Goal: Communication & Community: Answer question/provide support

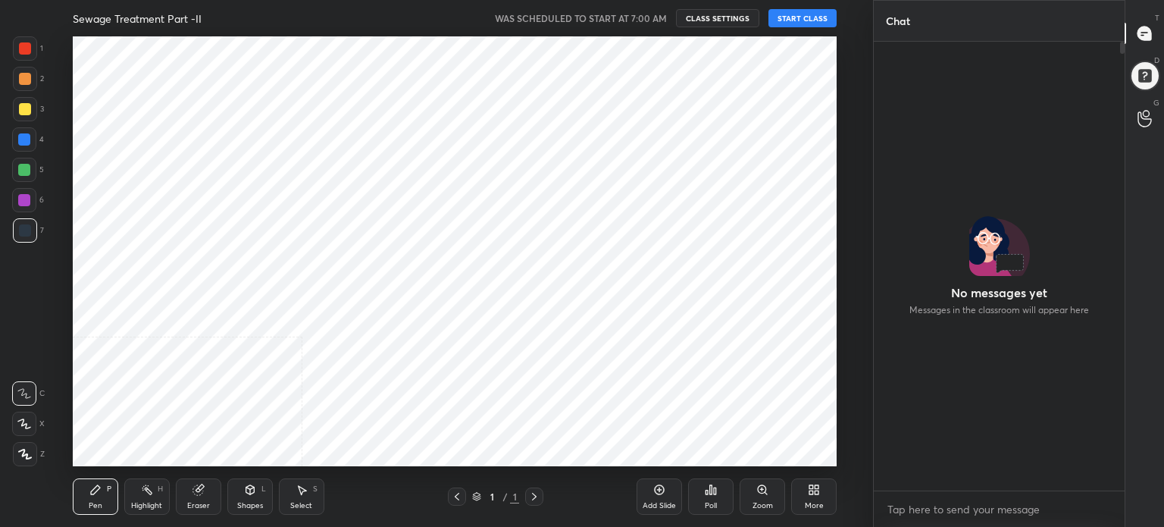
scroll to position [318, 246]
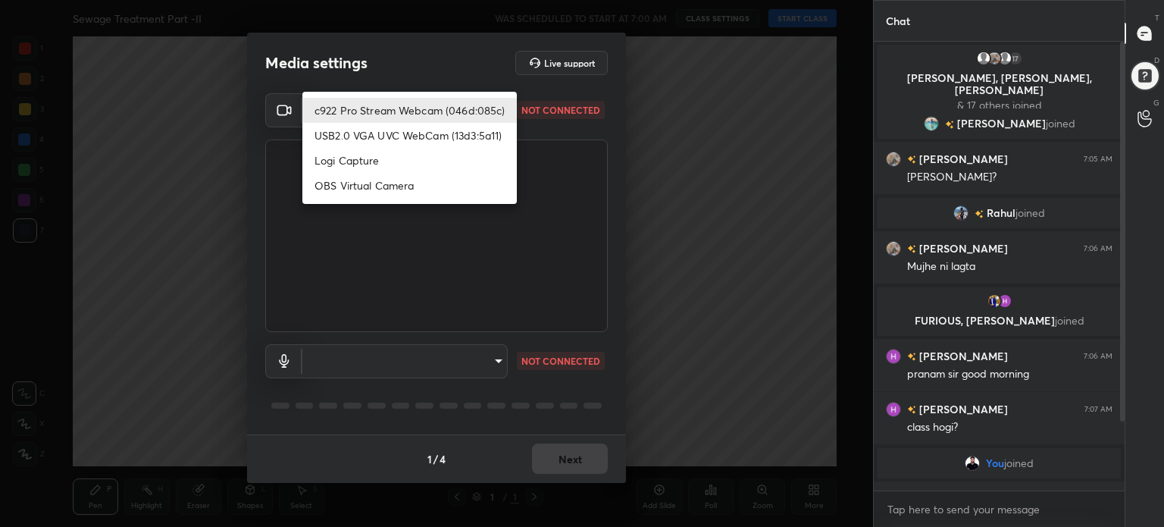
click at [496, 109] on body "1 2 3 4 5 6 7 C X Z C X Z E E Erase all H H Sewage Treatment Part -II WAS SCHED…" at bounding box center [582, 263] width 1164 height 527
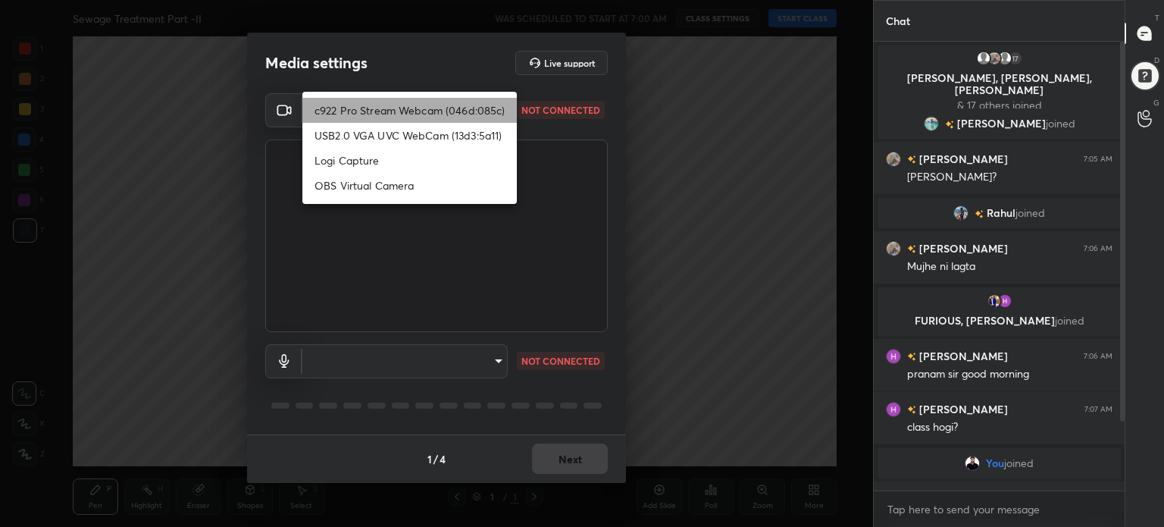
click at [496, 109] on li "c922 Pro Stream Webcam (046d:085c)" at bounding box center [409, 110] width 214 height 25
type input "bf65dea4587c9b1a8059fda2e677f8c8703f4616ec45d59e2f162abaf60eca3f"
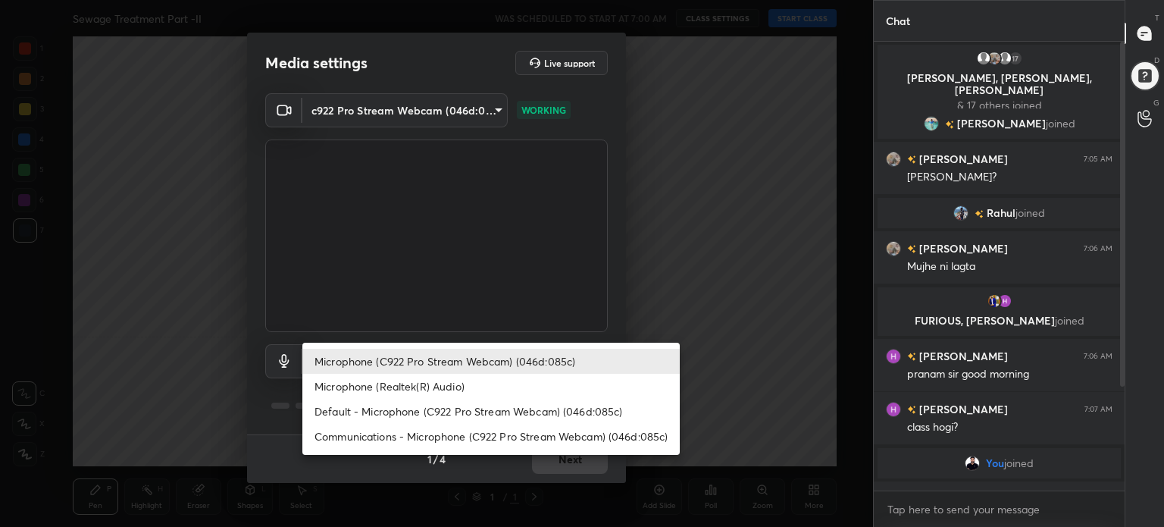
click at [495, 359] on body "1 2 3 4 5 6 7 C X Z C X Z E E Erase all H H Sewage Treatment Part -II WAS SCHED…" at bounding box center [582, 263] width 1164 height 527
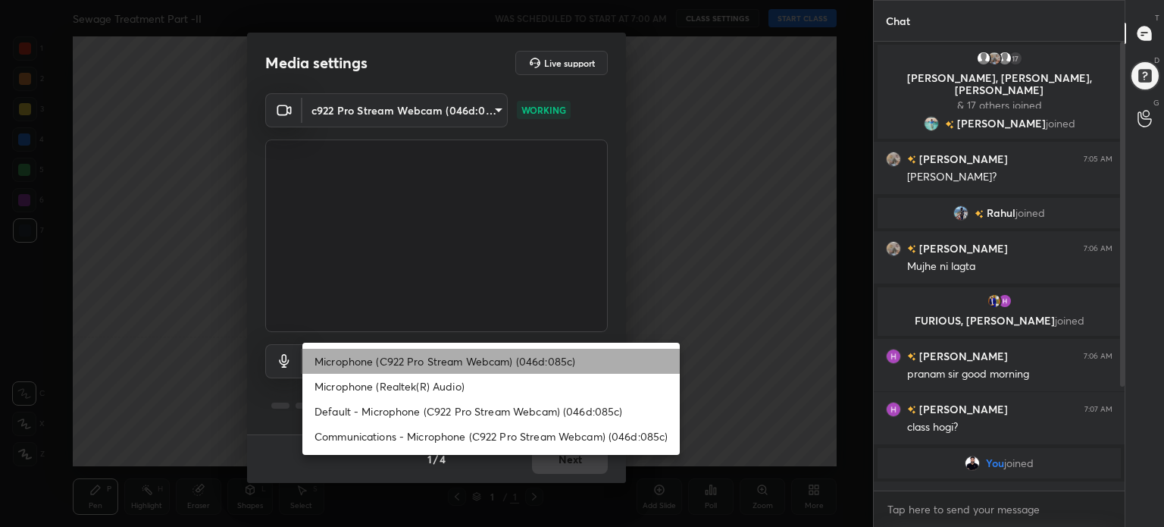
click at [495, 359] on li "Microphone (C922 Pro Stream Webcam) (046d:085c)" at bounding box center [490, 361] width 377 height 25
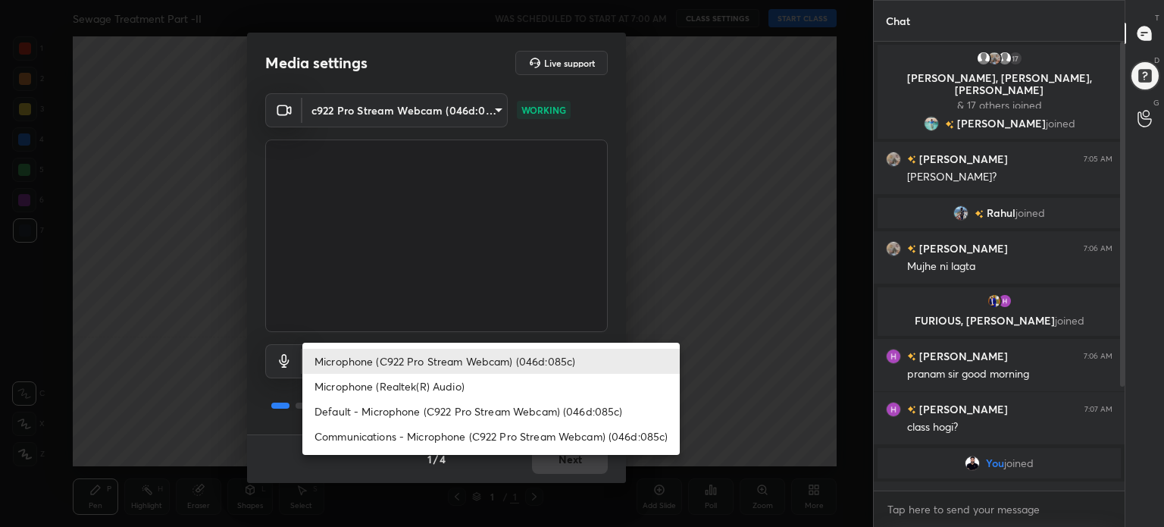
click at [495, 359] on body "1 2 3 4 5 6 7 C X Z C X Z E E Erase all H H Sewage Treatment Part -II WAS SCHED…" at bounding box center [582, 263] width 1164 height 527
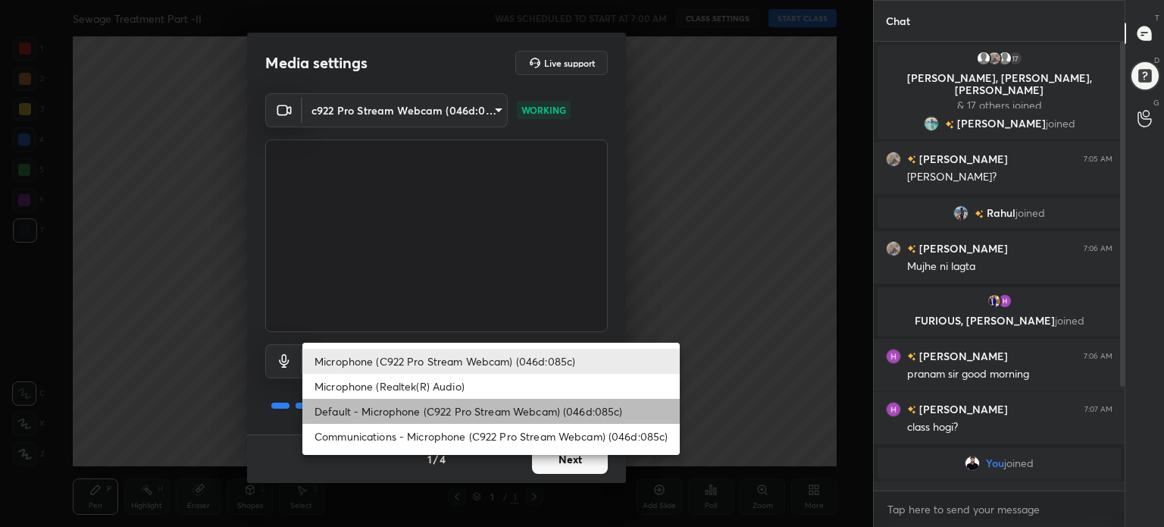
click at [499, 415] on li "Default - Microphone (C922 Pro Stream Webcam) (046d:085c)" at bounding box center [490, 411] width 377 height 25
type input "default"
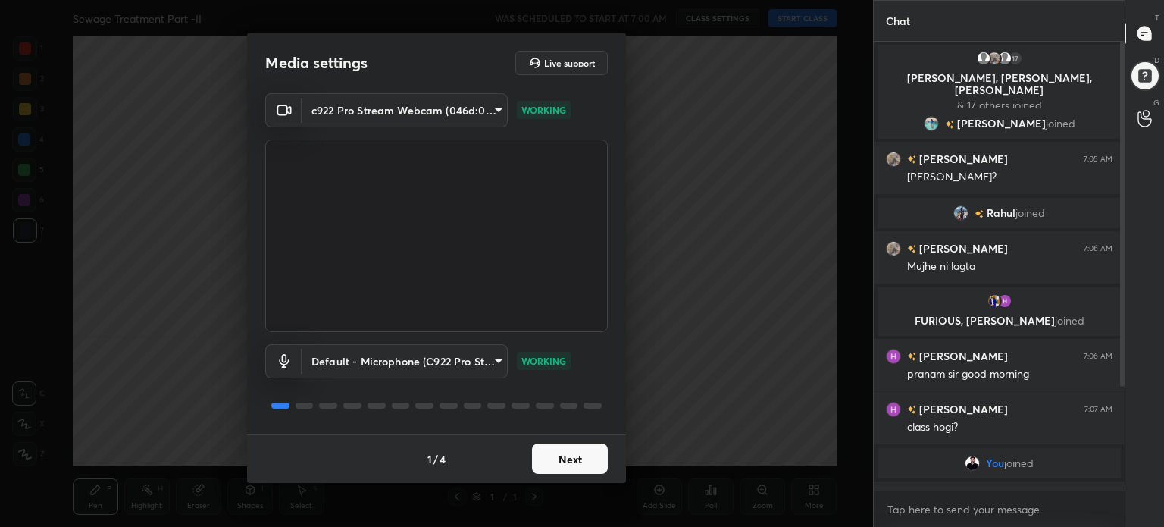
click at [588, 450] on button "Next" at bounding box center [570, 458] width 76 height 30
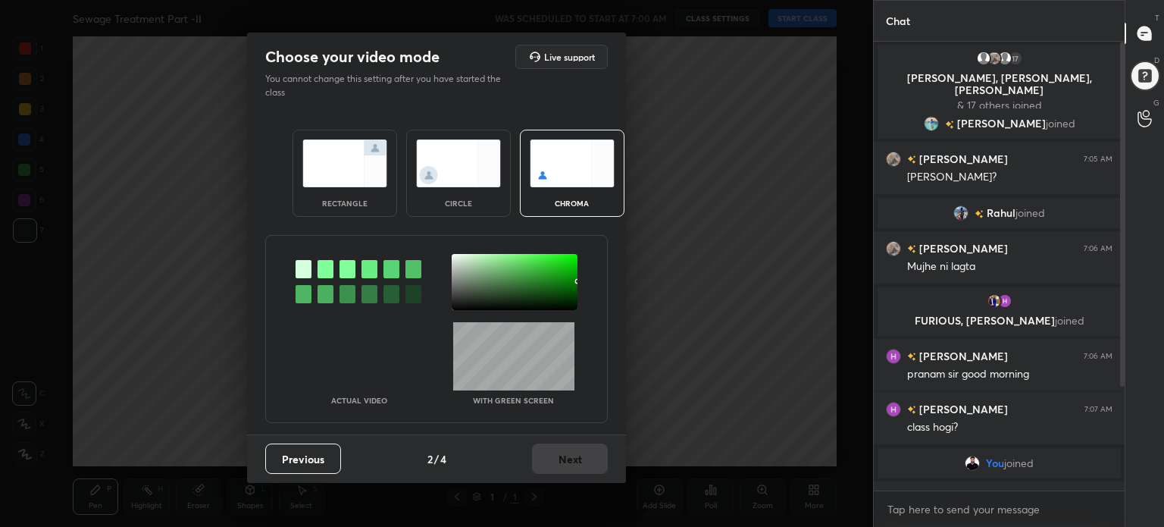
click at [364, 167] on img at bounding box center [344, 163] width 85 height 48
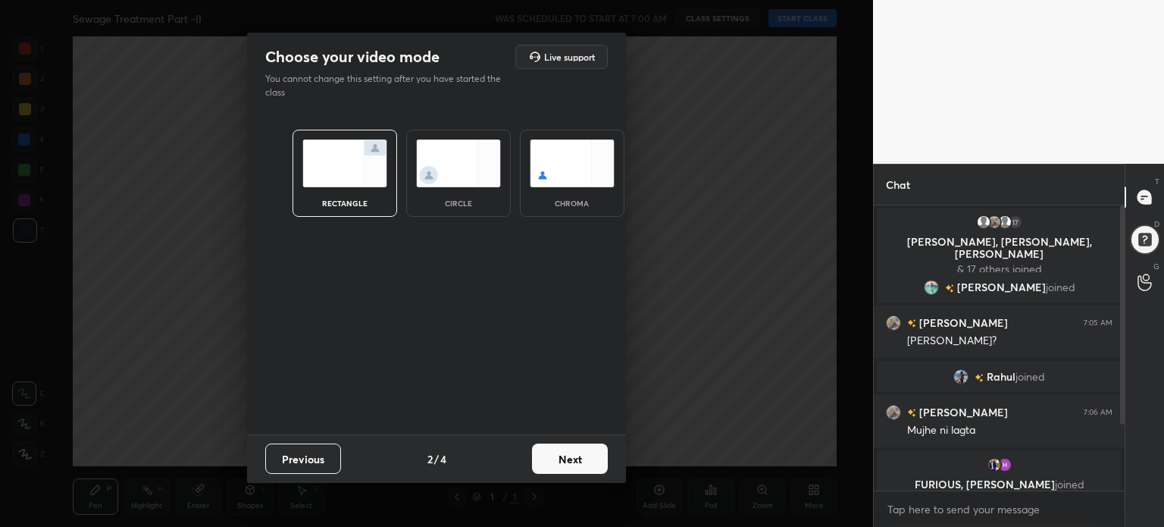
click at [589, 461] on button "Next" at bounding box center [570, 458] width 76 height 30
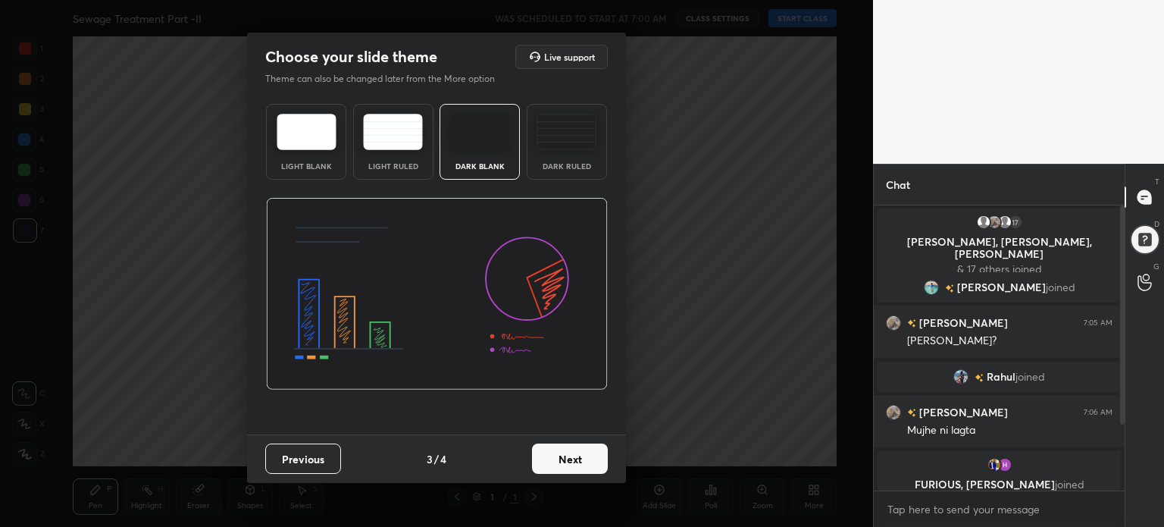
click at [308, 138] on img at bounding box center [307, 132] width 60 height 36
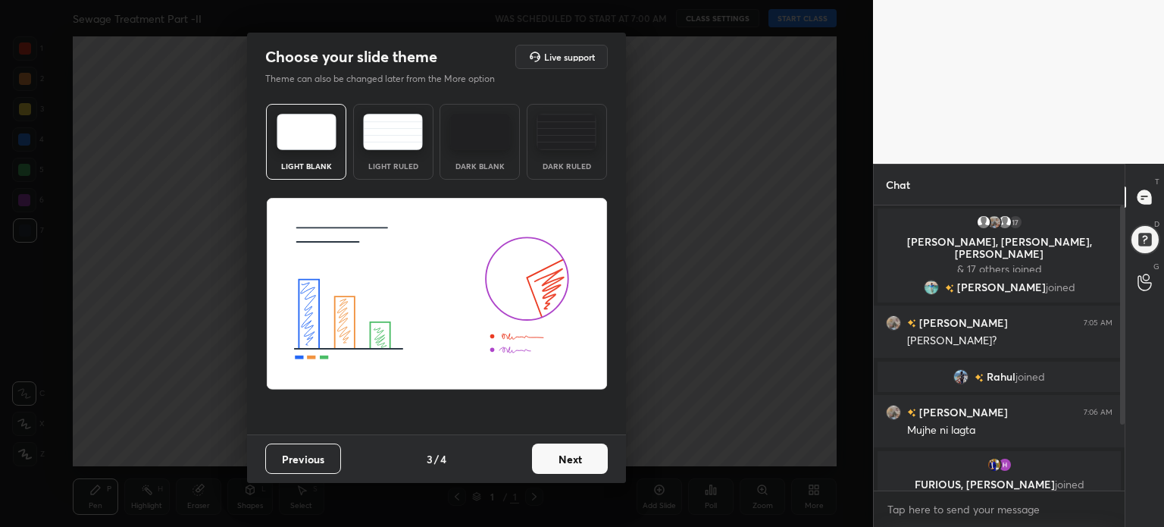
click at [586, 457] on button "Next" at bounding box center [570, 458] width 76 height 30
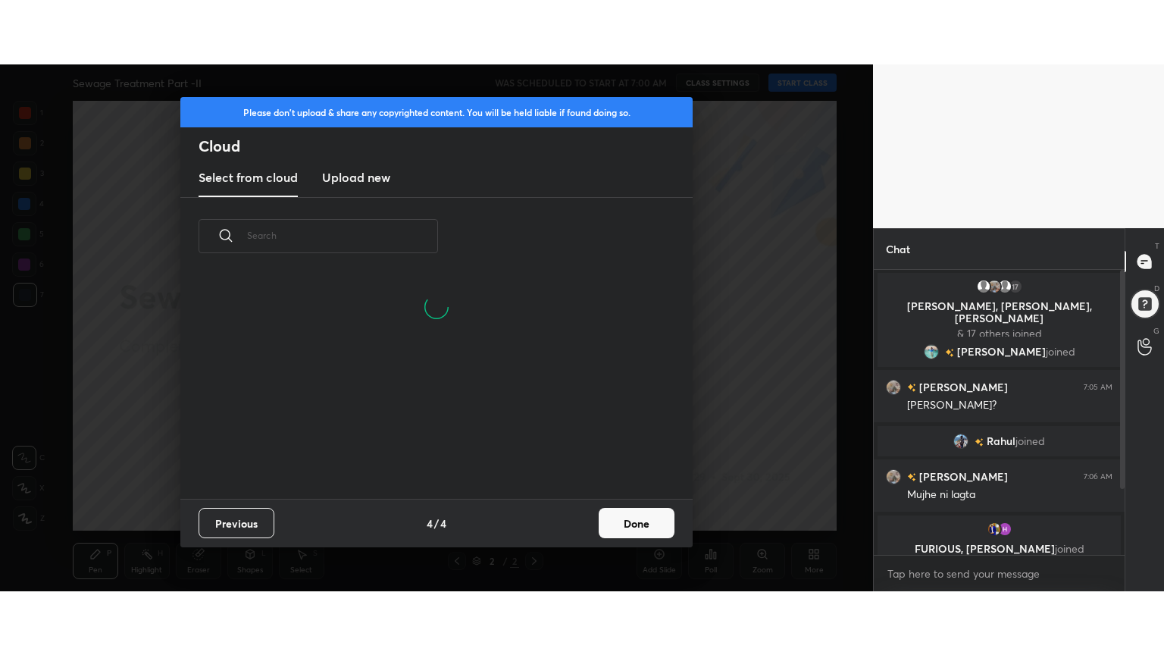
scroll to position [224, 487]
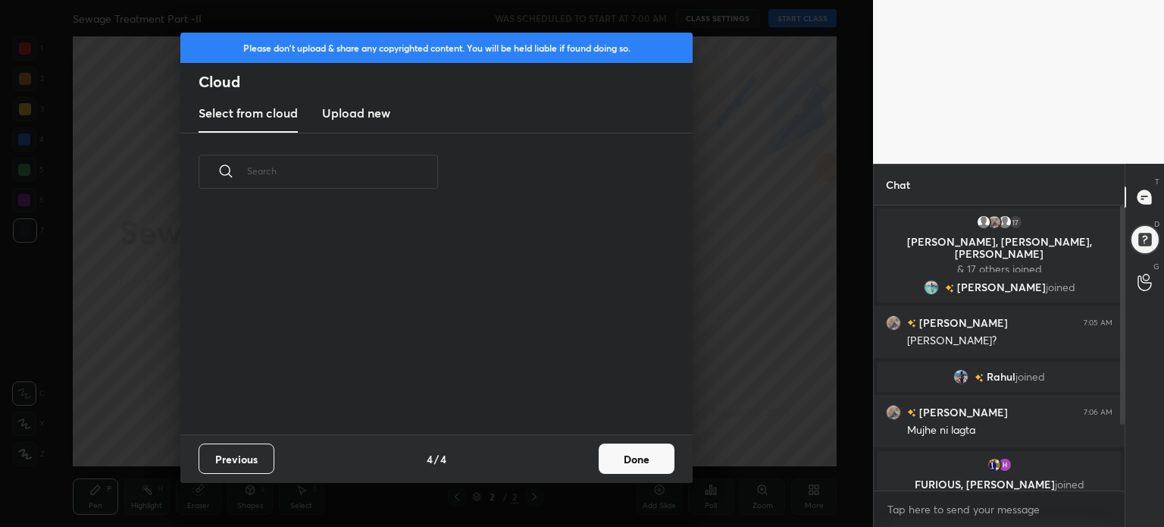
click at [634, 466] on button "Done" at bounding box center [637, 458] width 76 height 30
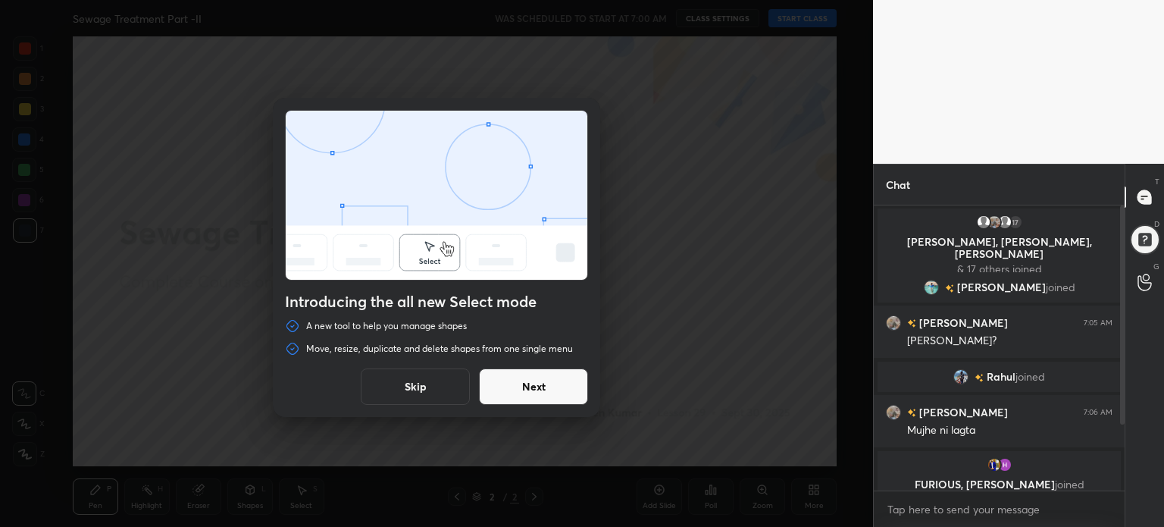
click at [420, 399] on button "Skip" at bounding box center [415, 386] width 109 height 36
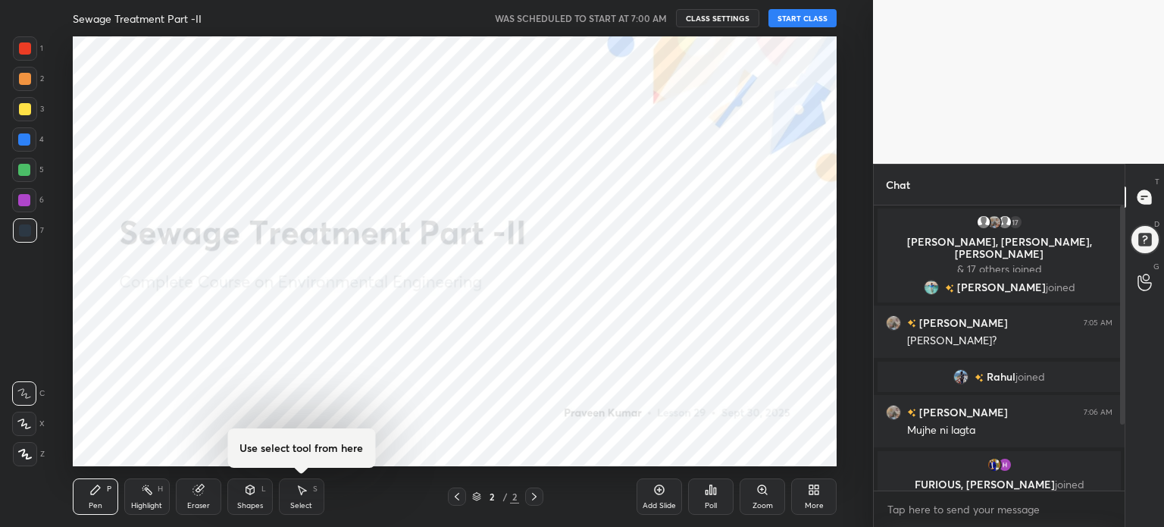
click at [818, 17] on button "START CLASS" at bounding box center [803, 18] width 68 height 18
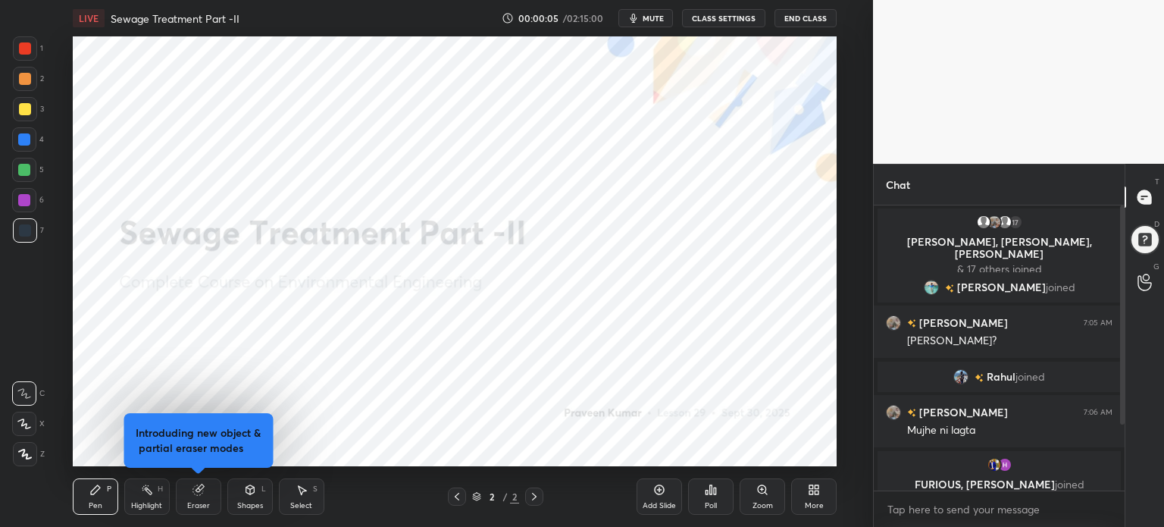
click at [810, 20] on button "End Class" at bounding box center [806, 18] width 62 height 18
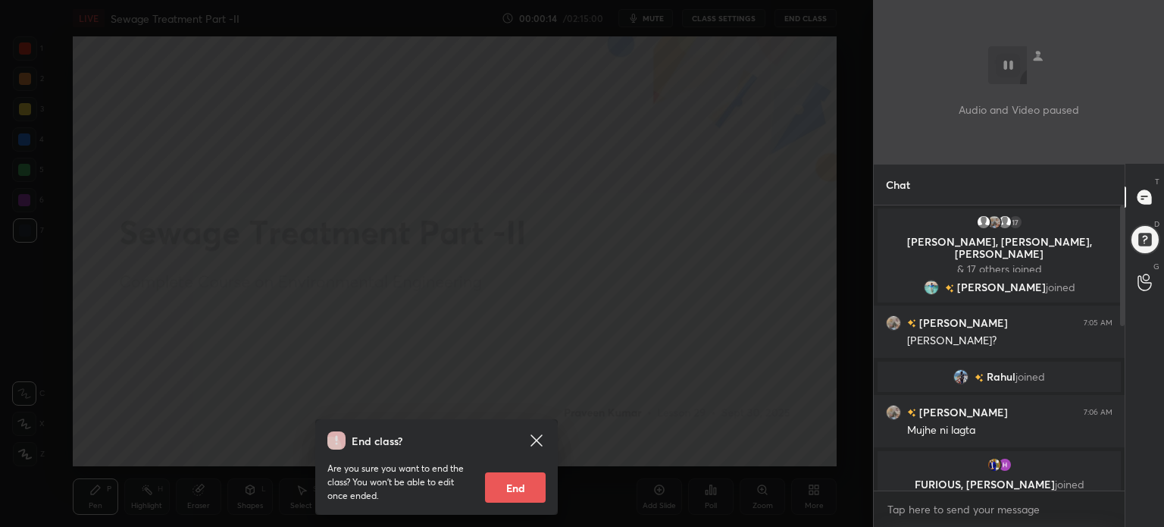
click at [540, 439] on icon at bounding box center [537, 440] width 18 height 18
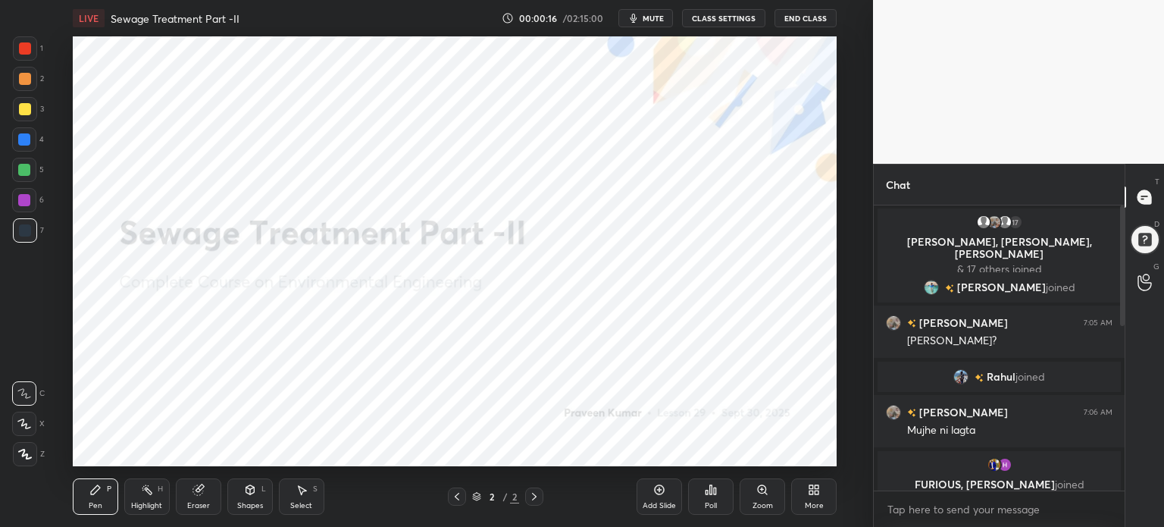
click at [822, 489] on div "More" at bounding box center [813, 496] width 45 height 36
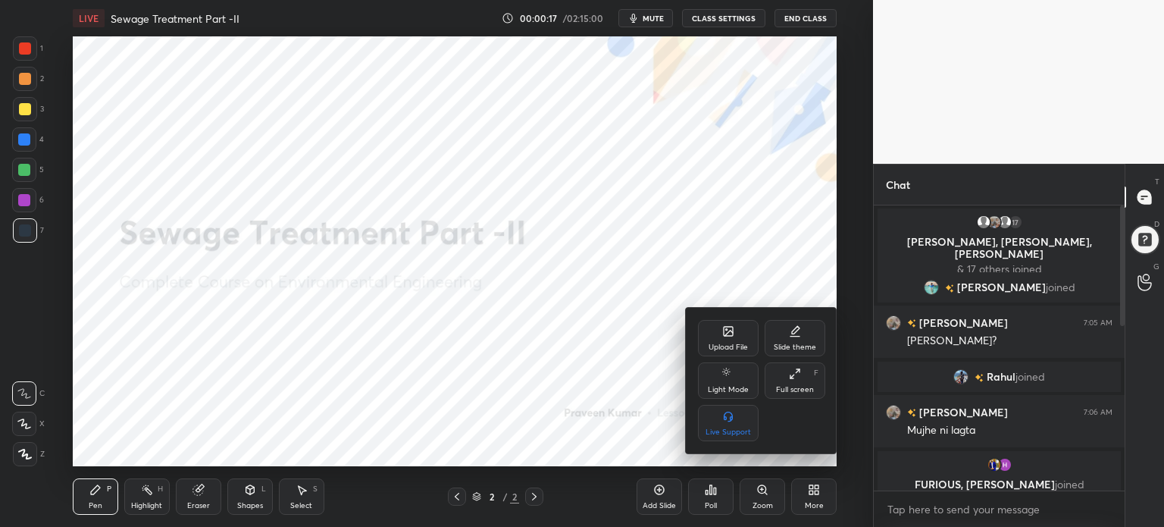
click at [812, 376] on div "Full screen F" at bounding box center [795, 380] width 61 height 36
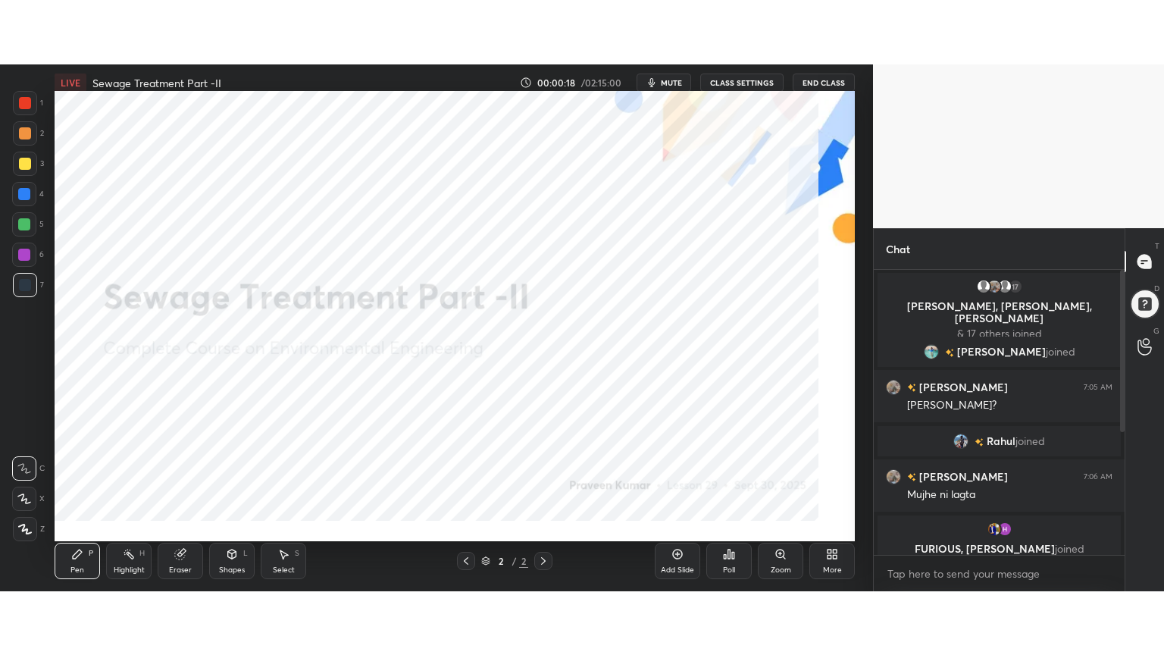
scroll to position [283, 246]
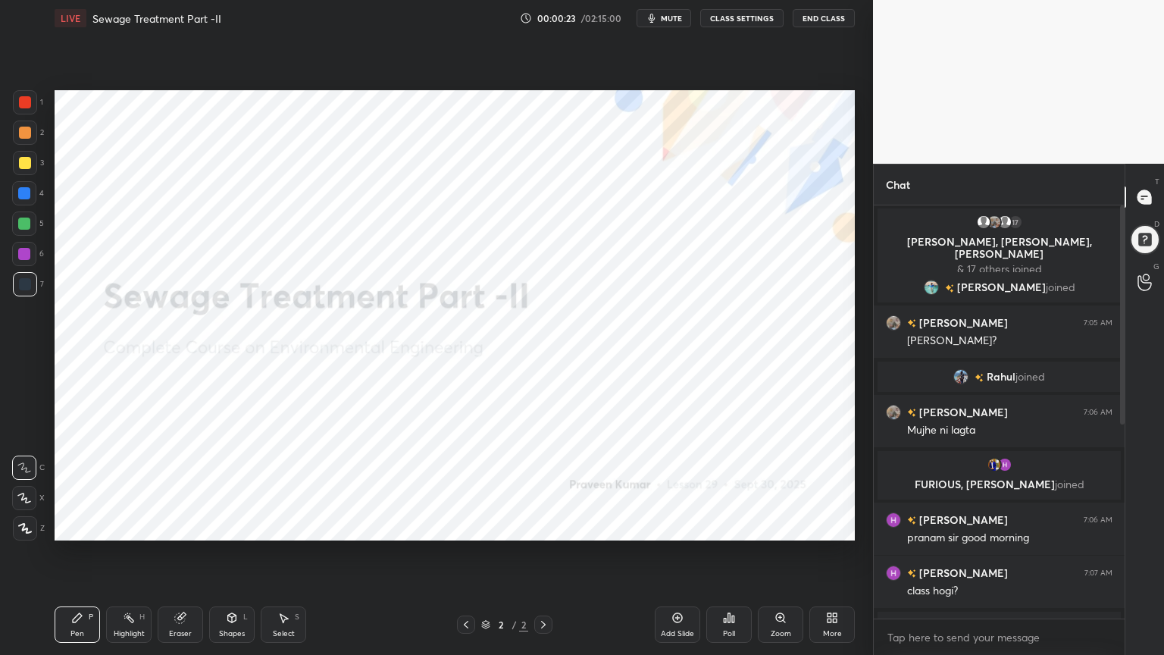
click at [666, 9] on button "mute" at bounding box center [664, 18] width 55 height 18
click at [669, 22] on span "unmute" at bounding box center [670, 18] width 33 height 11
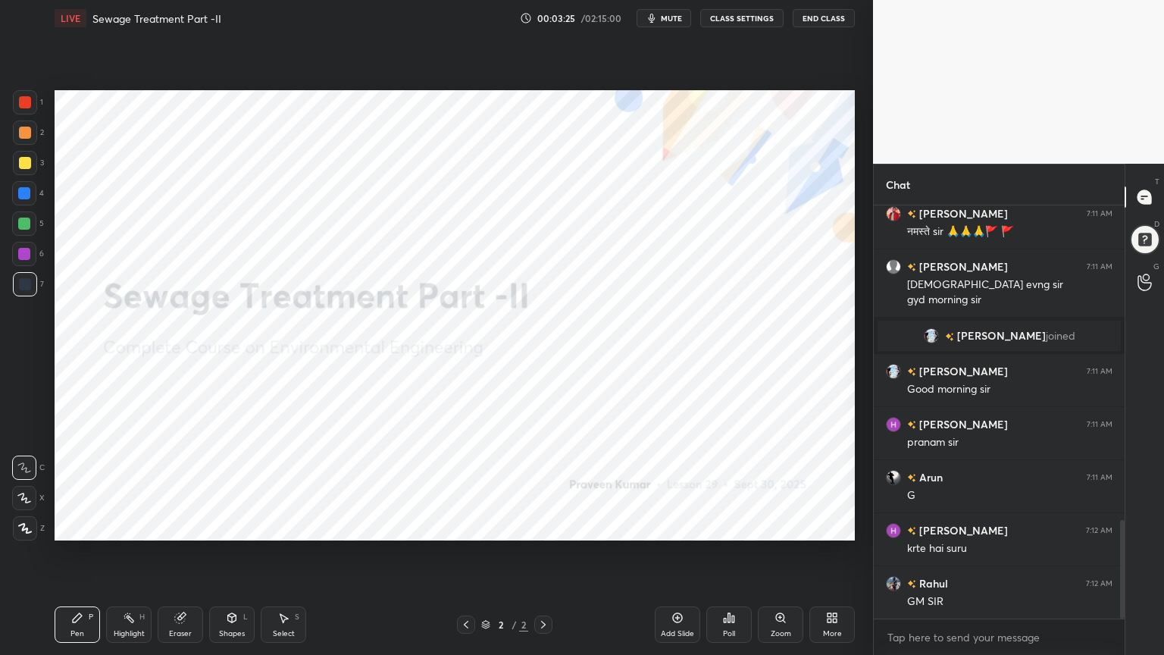
scroll to position [1318, 0]
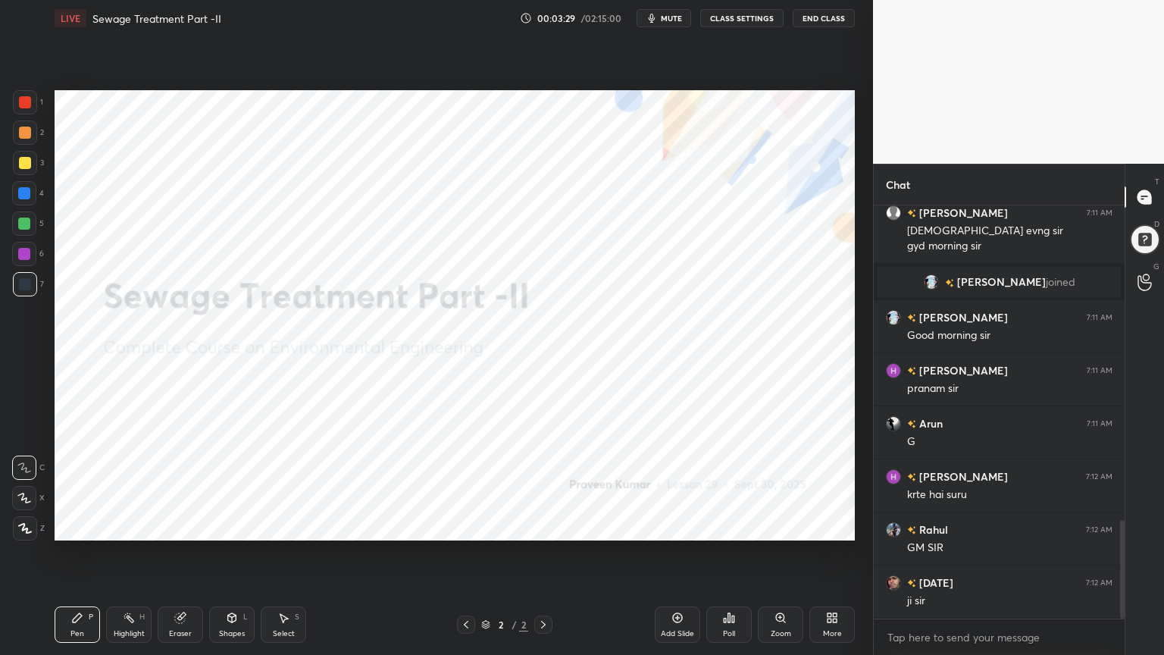
click at [829, 15] on button "End Class" at bounding box center [824, 18] width 62 height 18
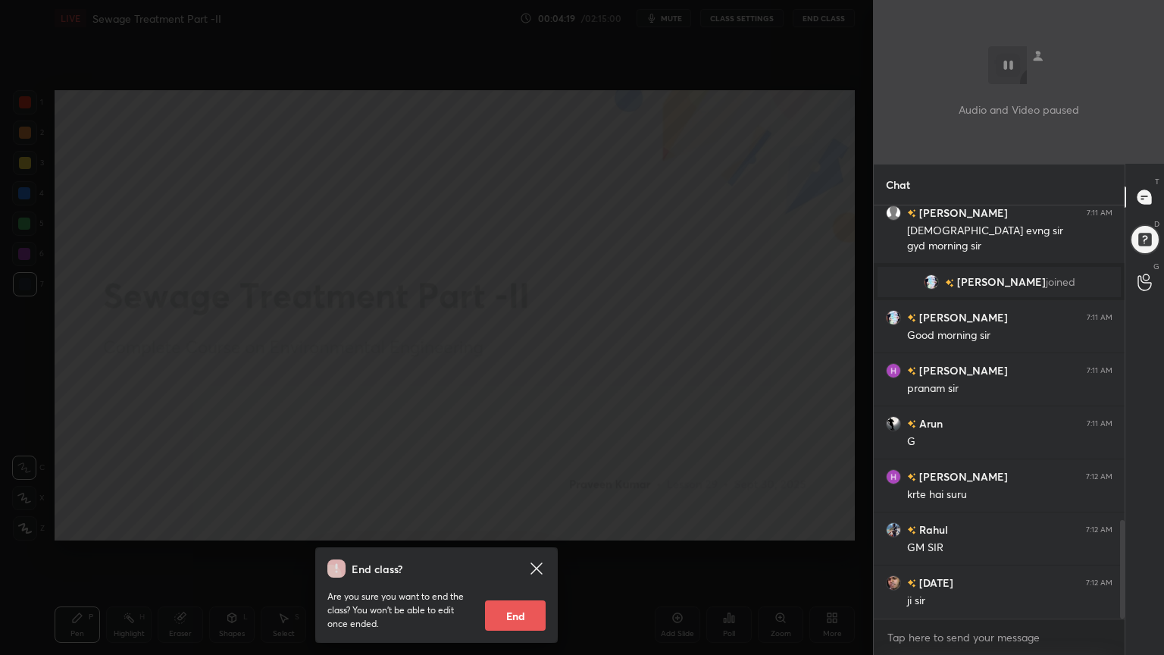
scroll to position [1370, 0]
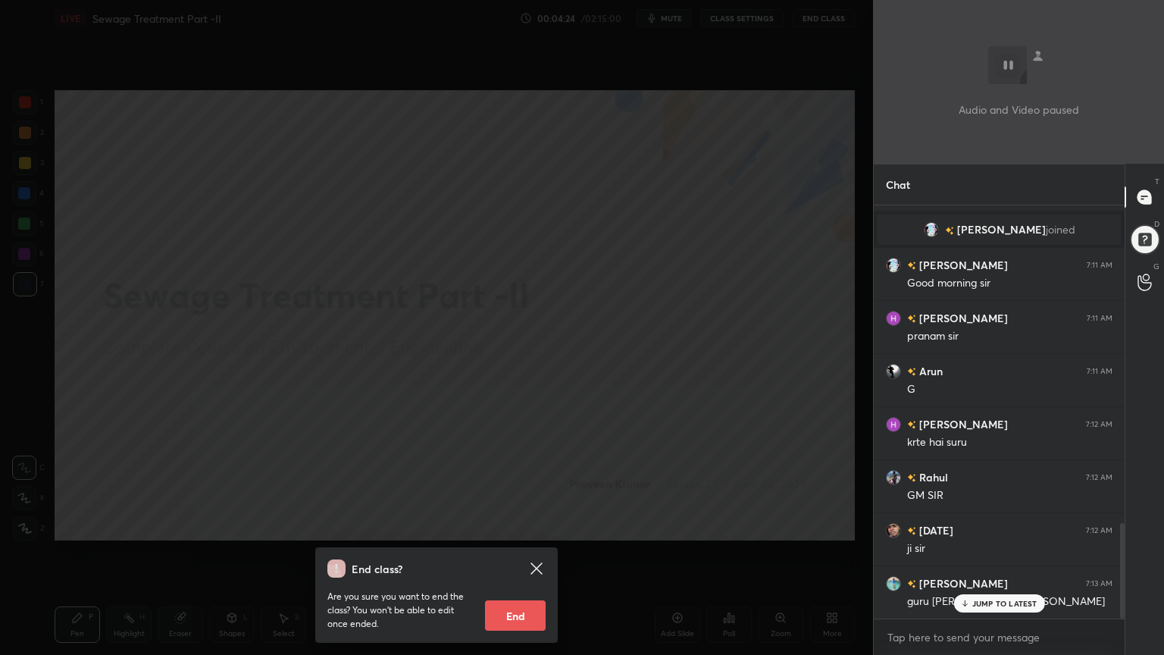
click at [653, 387] on div "End class? Are you sure you want to end the class? You won’t be able to edit on…" at bounding box center [436, 327] width 873 height 655
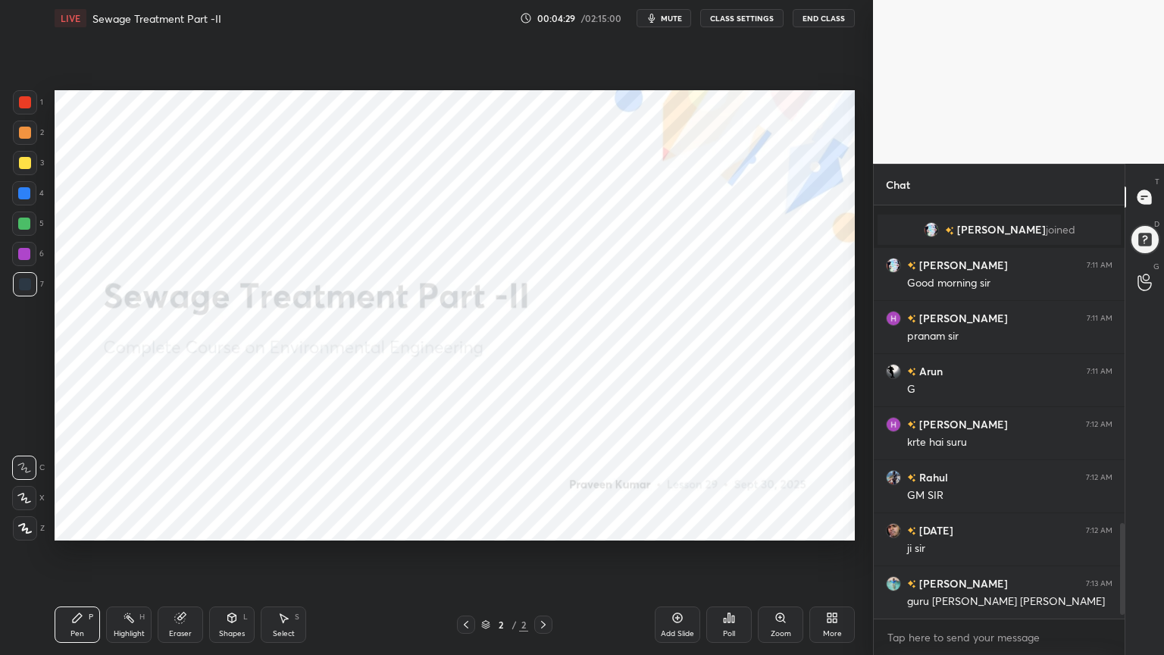
scroll to position [1437, 0]
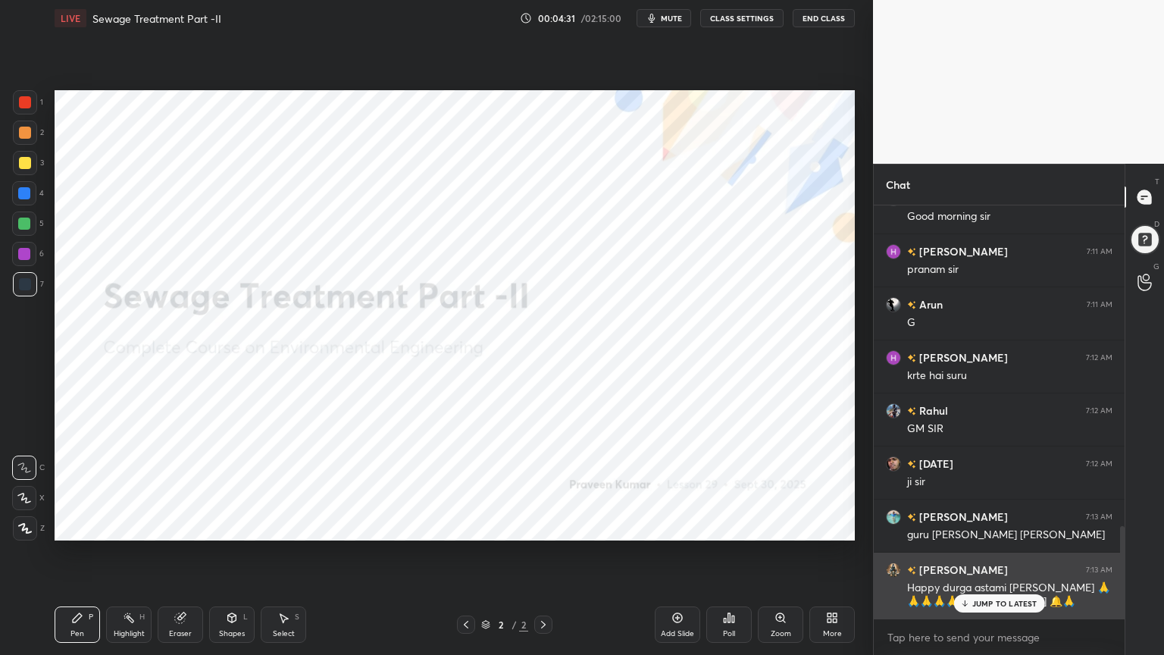
click at [1003, 526] on p "JUMP TO LATEST" at bounding box center [1004, 603] width 65 height 9
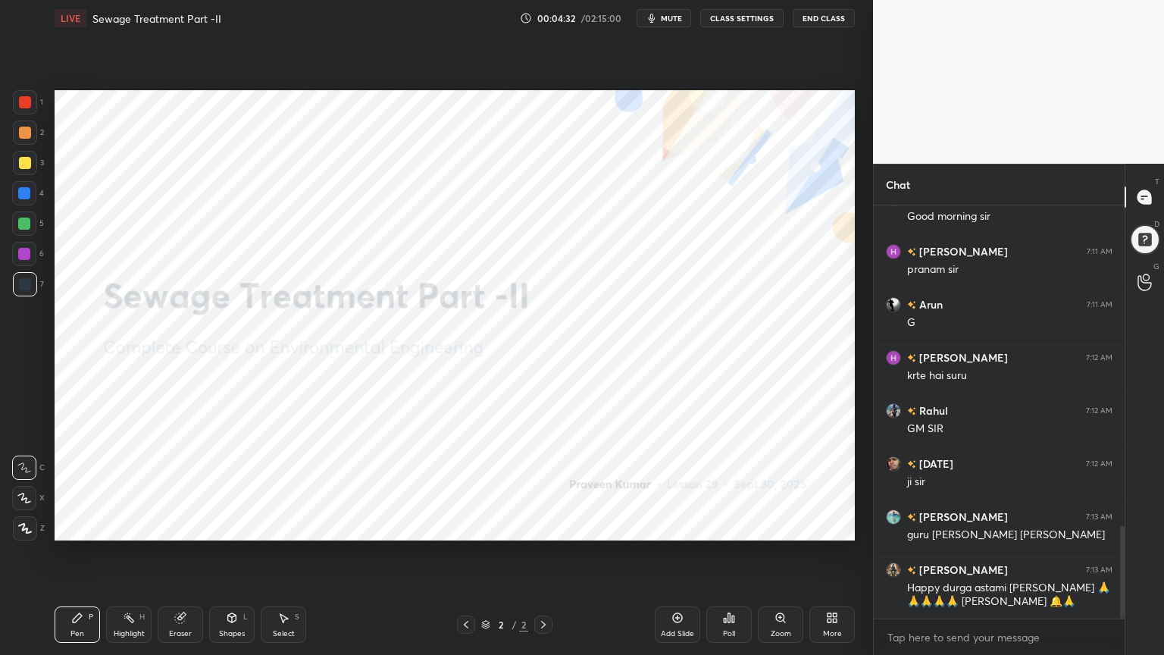
click at [837, 526] on div "More" at bounding box center [832, 634] width 19 height 8
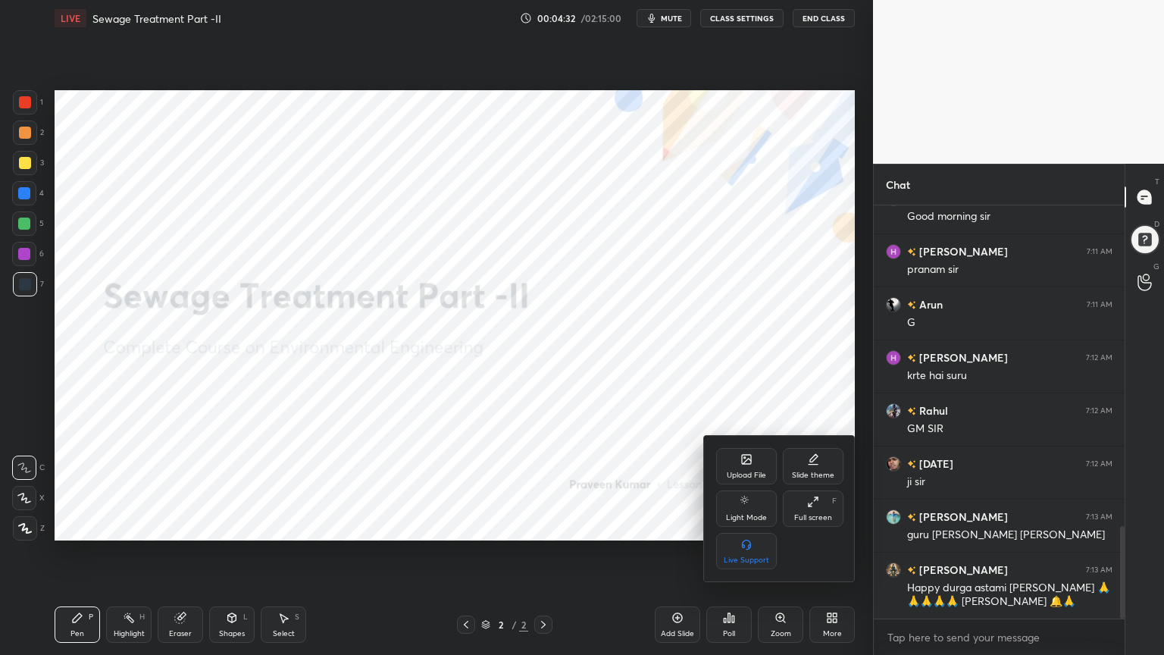
click at [826, 468] on div "Slide theme" at bounding box center [813, 466] width 61 height 36
click at [747, 526] on div "Dark Blank" at bounding box center [747, 560] width 38 height 8
click at [635, 499] on div at bounding box center [582, 327] width 1164 height 655
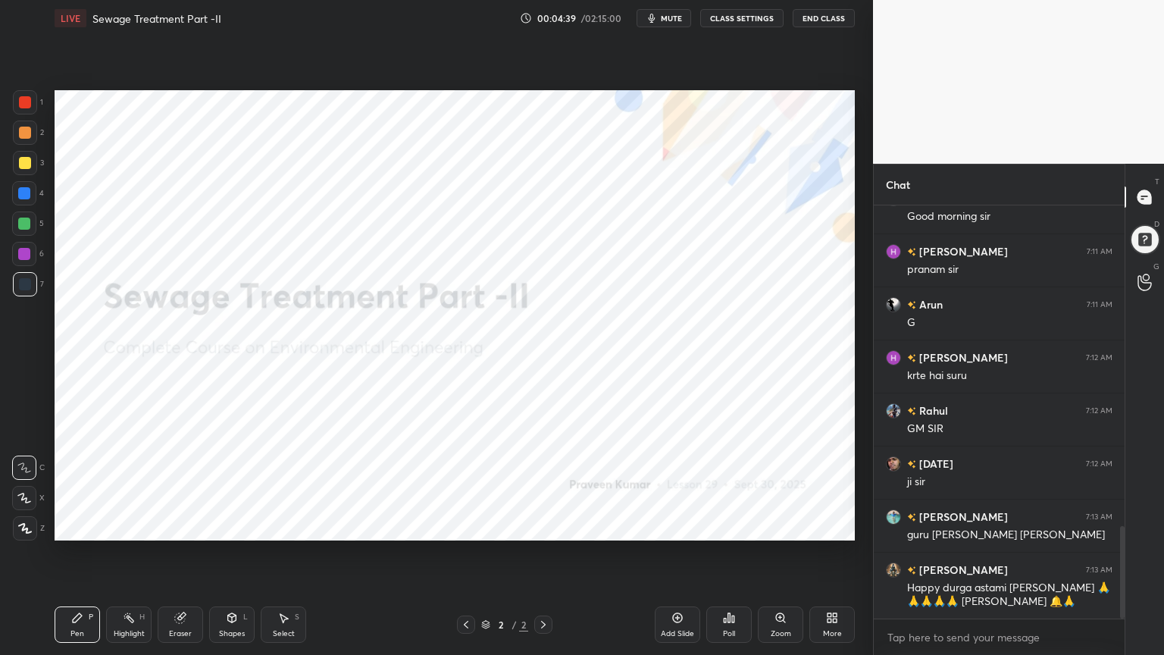
scroll to position [1491, 0]
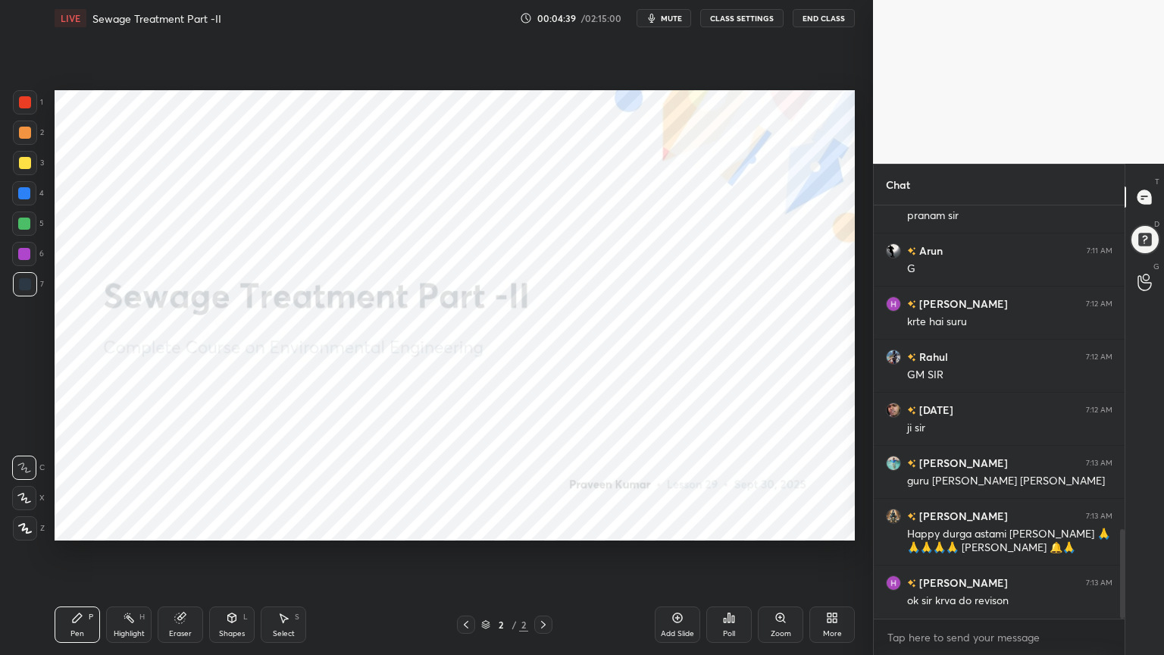
click at [683, 526] on div "Add Slide" at bounding box center [677, 624] width 45 height 36
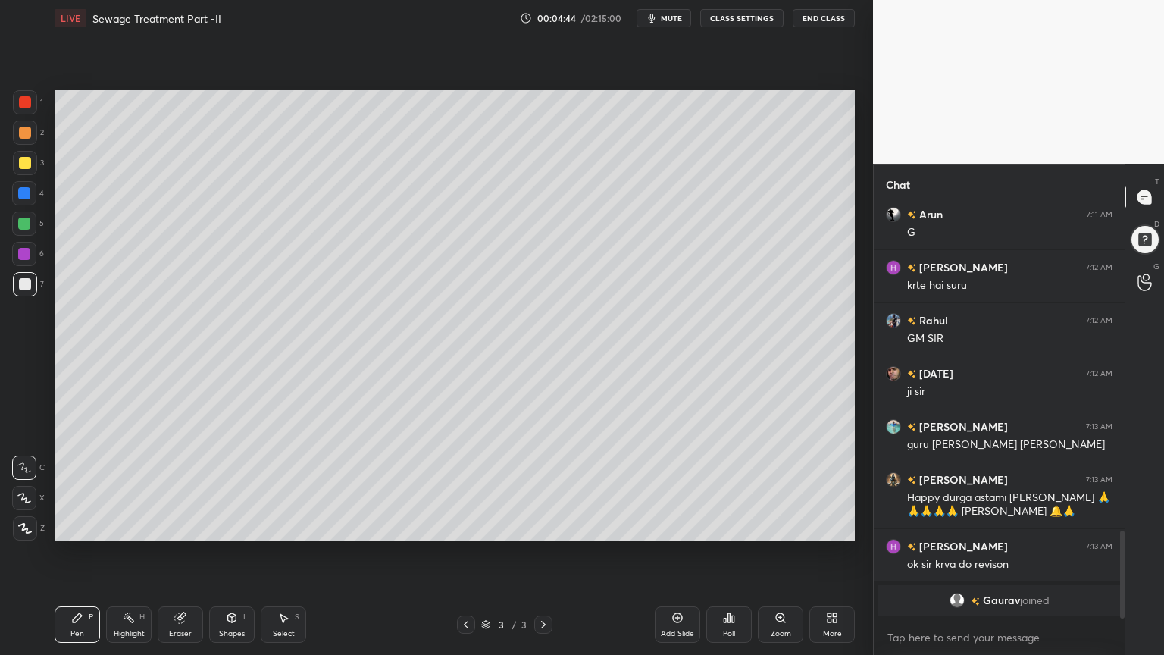
scroll to position [1361, 0]
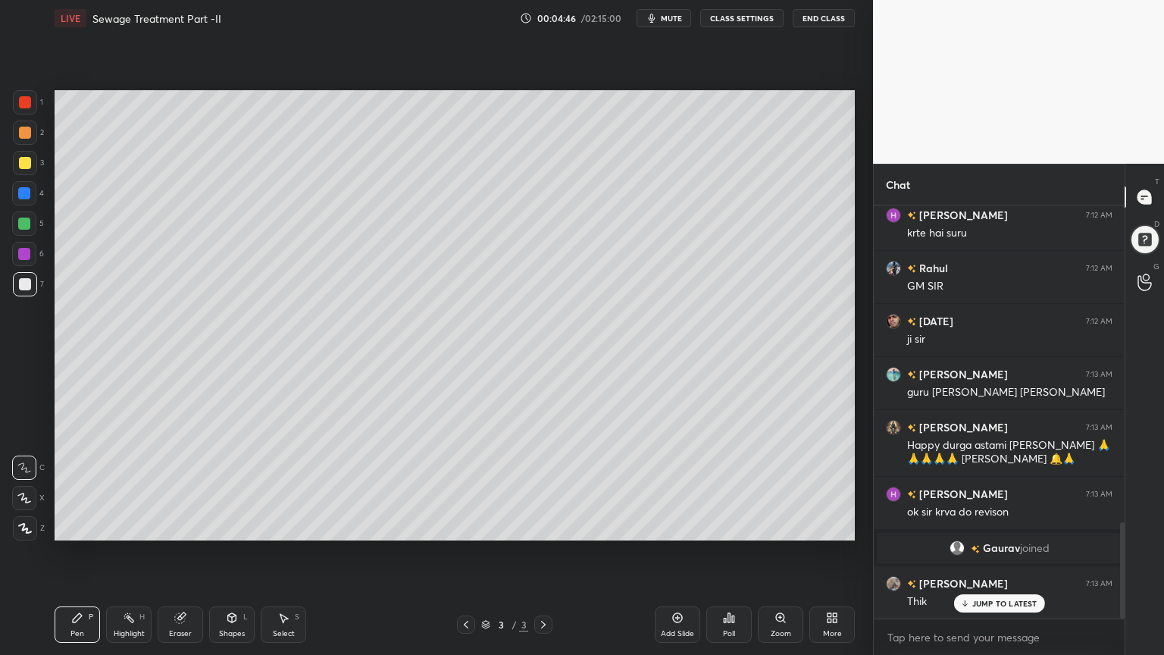
click at [31, 161] on div at bounding box center [25, 163] width 24 height 24
click at [24, 526] on icon at bounding box center [25, 528] width 12 height 9
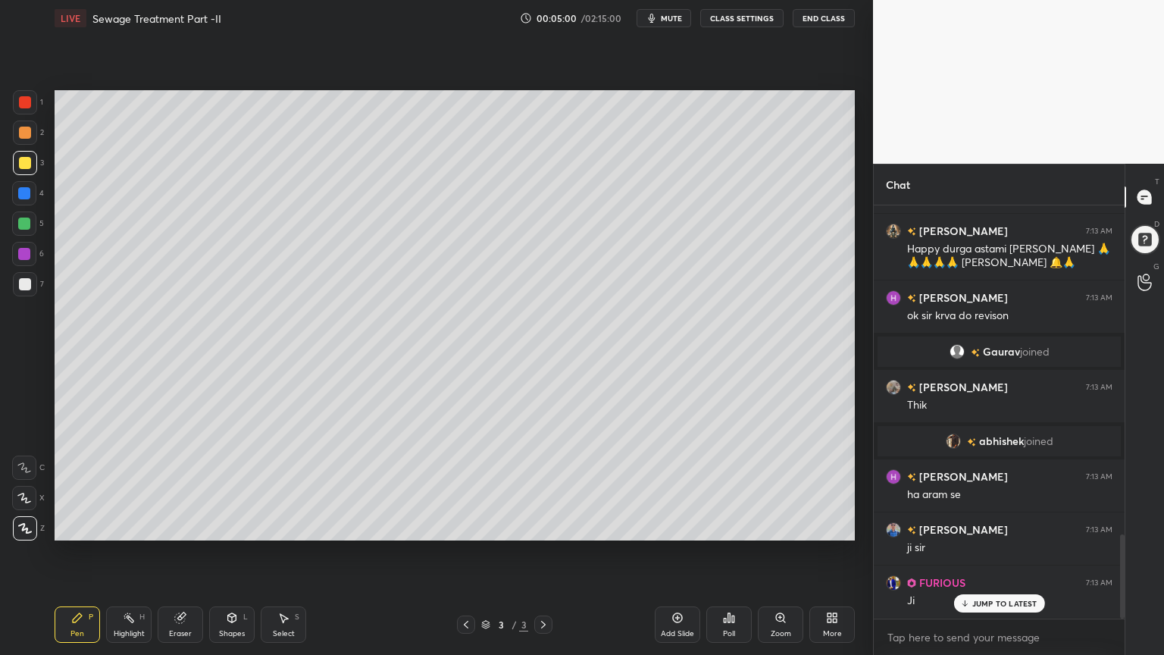
scroll to position [1610, 0]
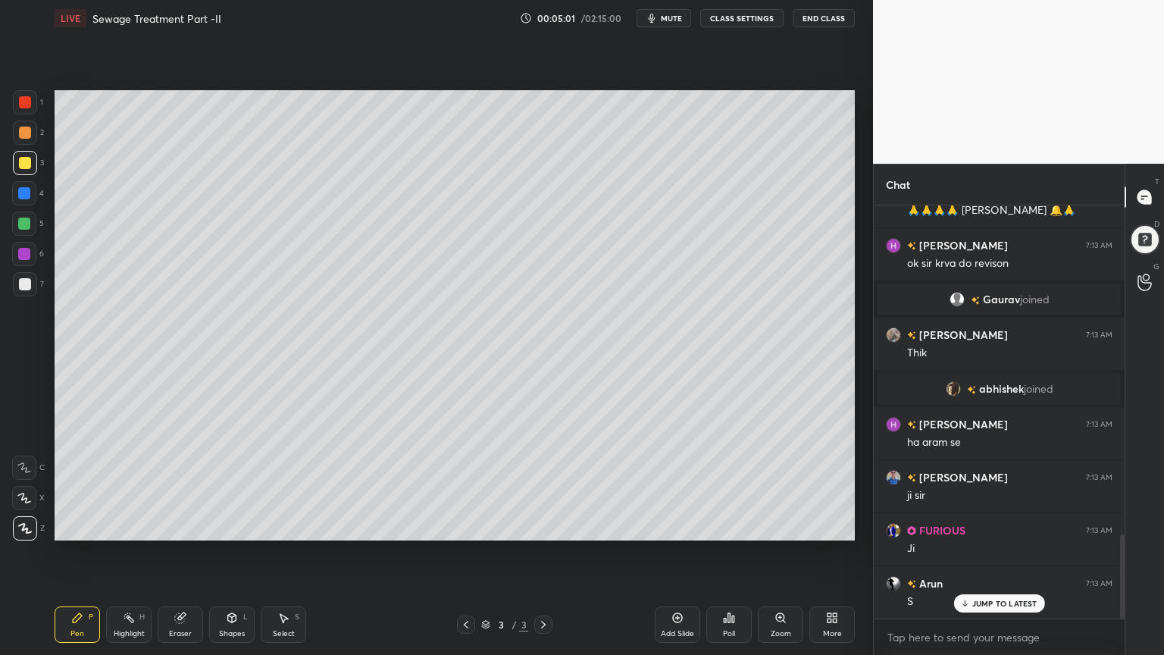
click at [27, 164] on div at bounding box center [25, 163] width 12 height 12
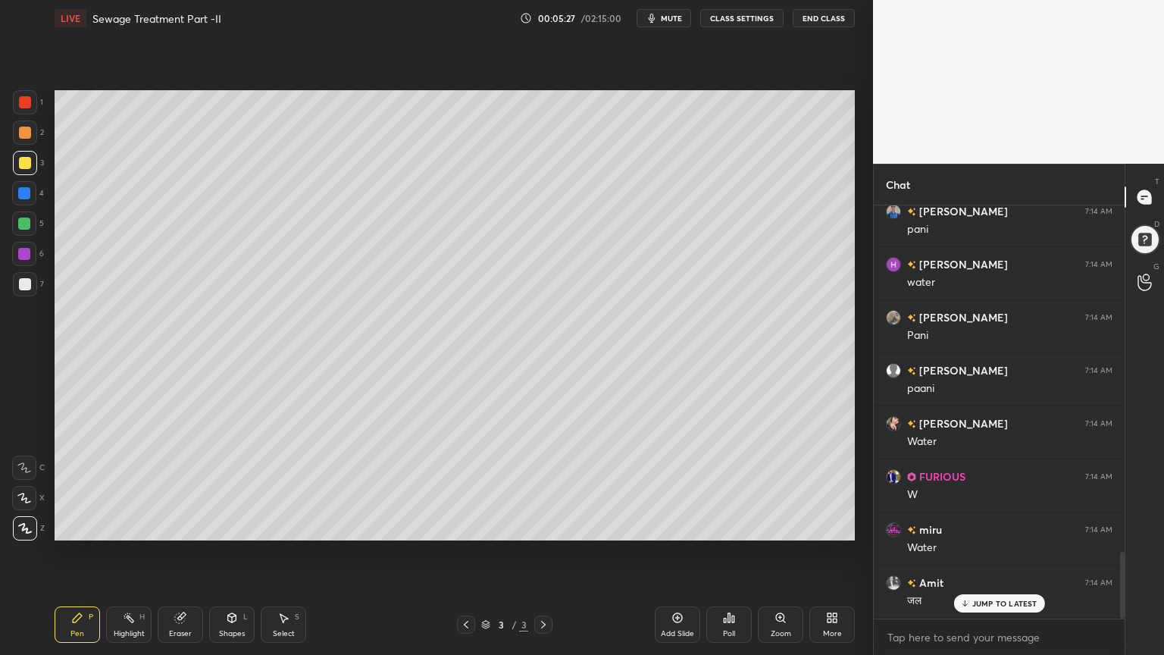
scroll to position [2140, 0]
click at [31, 286] on div at bounding box center [25, 284] width 24 height 24
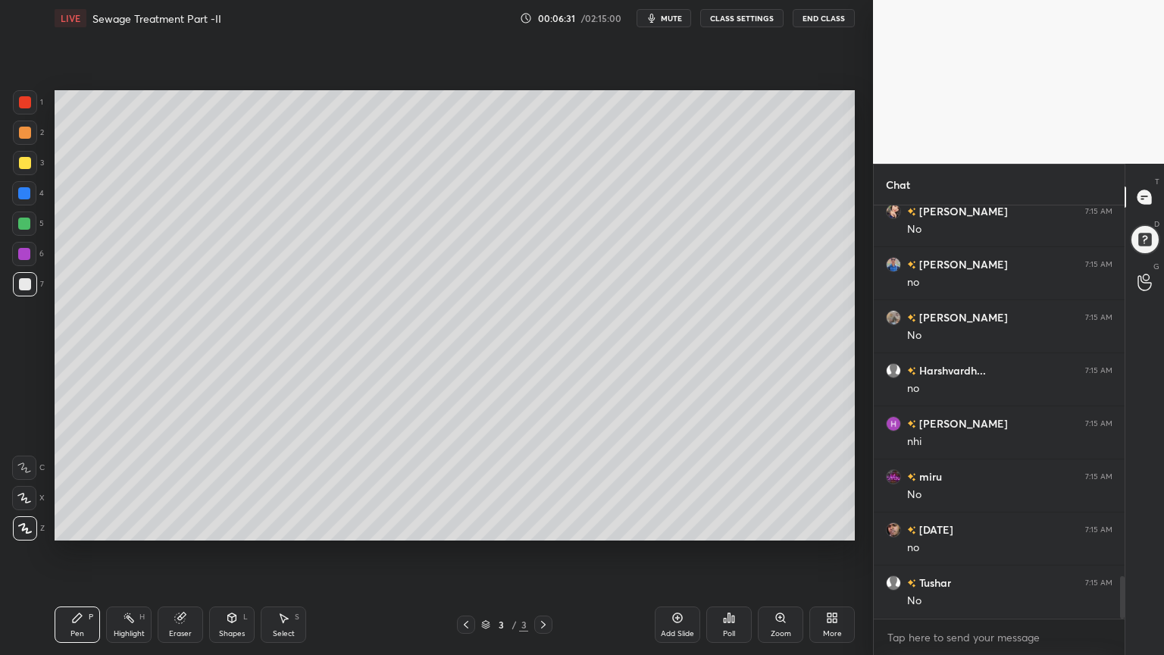
click at [24, 221] on div at bounding box center [24, 224] width 12 height 12
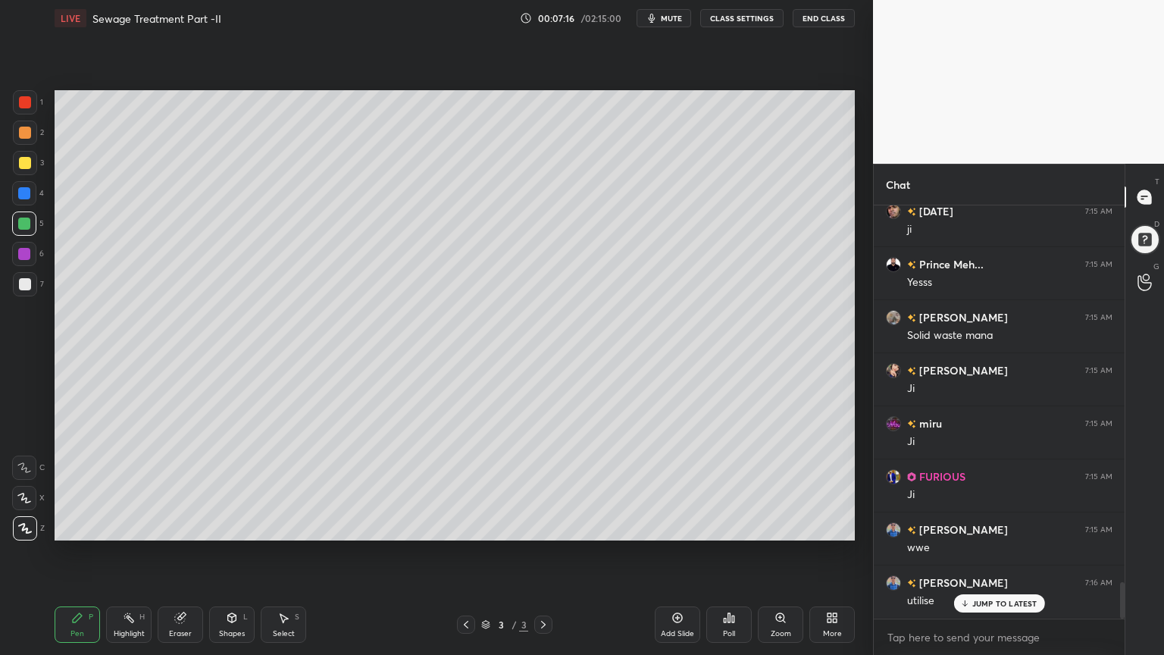
scroll to position [4299, 0]
click at [678, 15] on span "mute" at bounding box center [671, 18] width 21 height 11
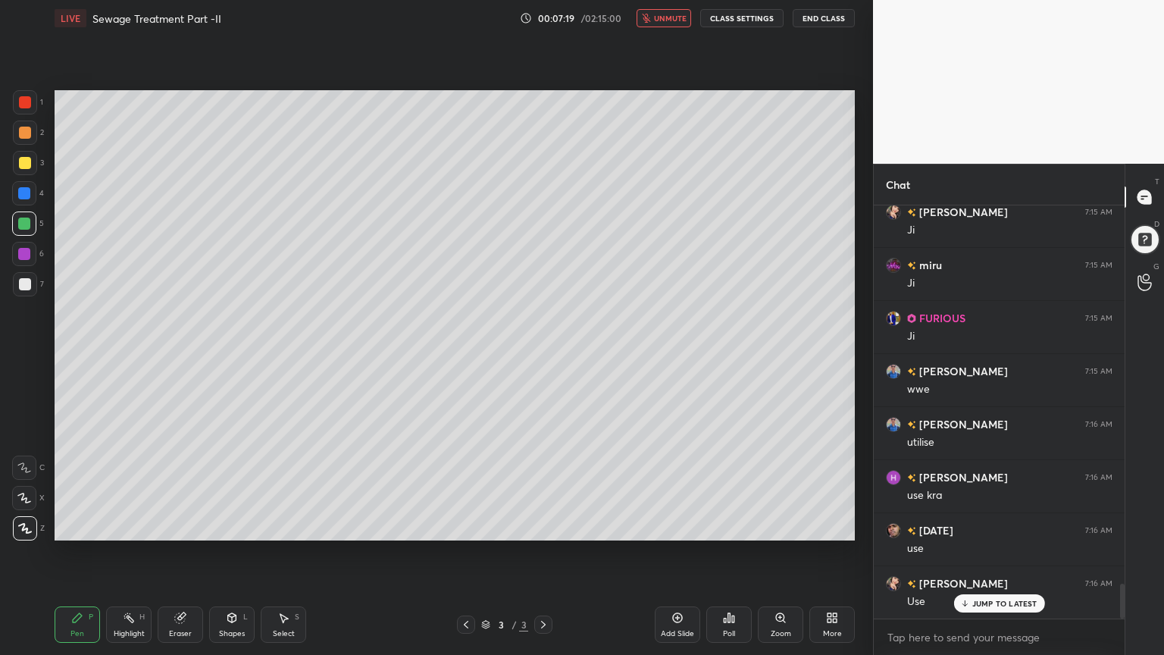
scroll to position [4511, 0]
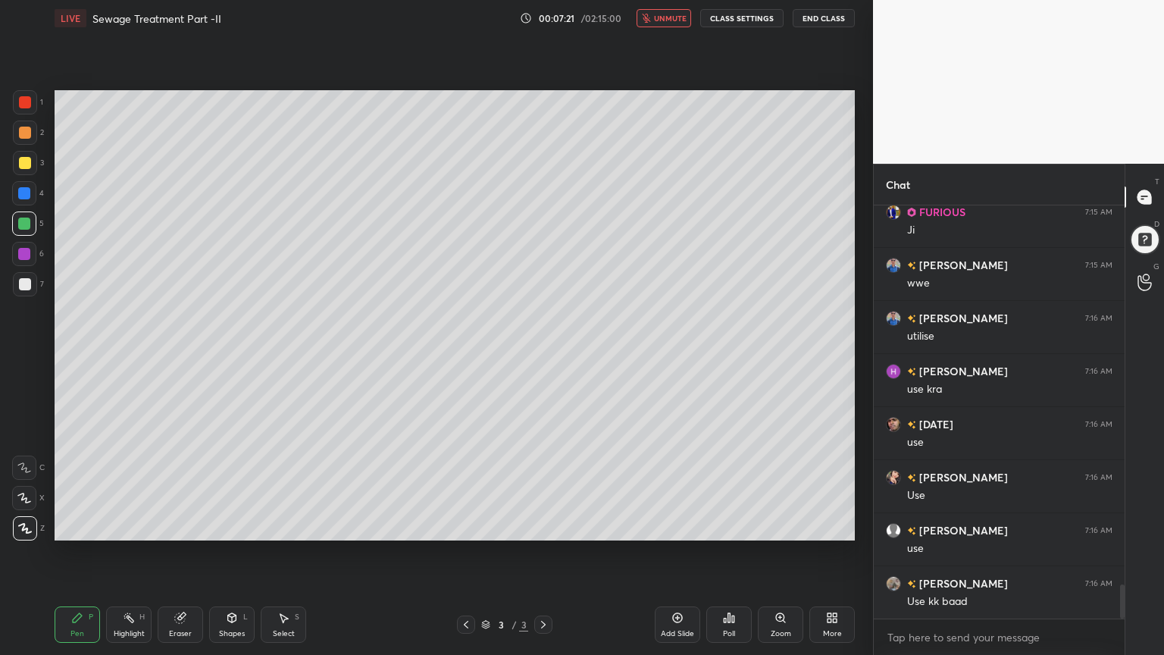
click at [669, 24] on button "unmute" at bounding box center [664, 18] width 55 height 18
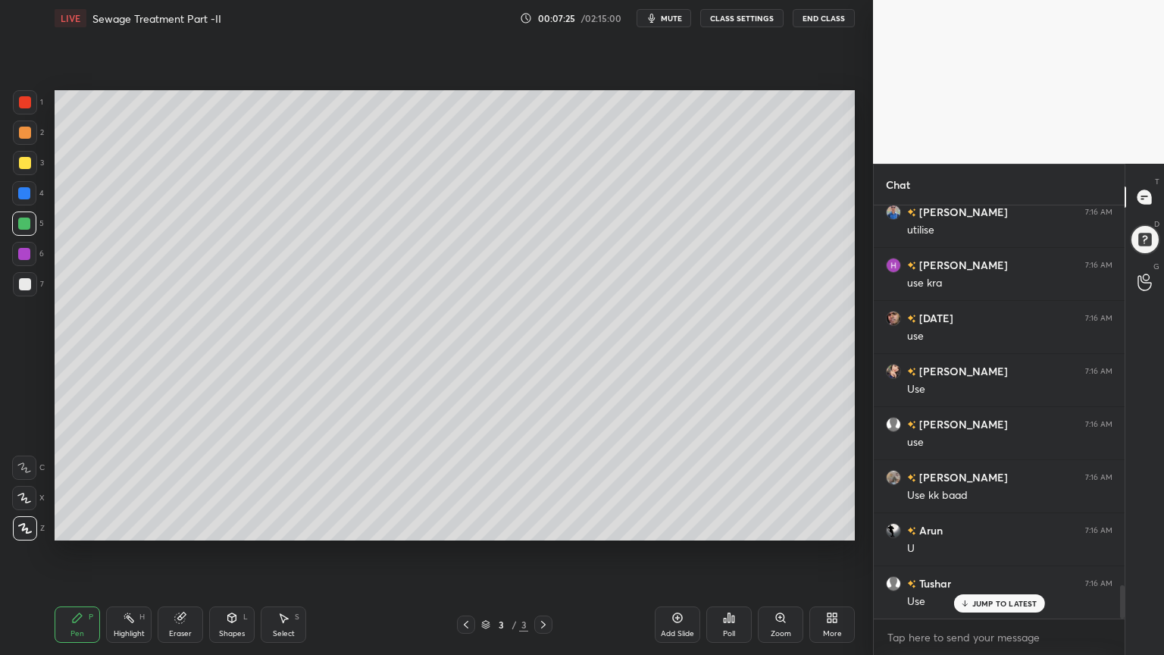
scroll to position [4654, 0]
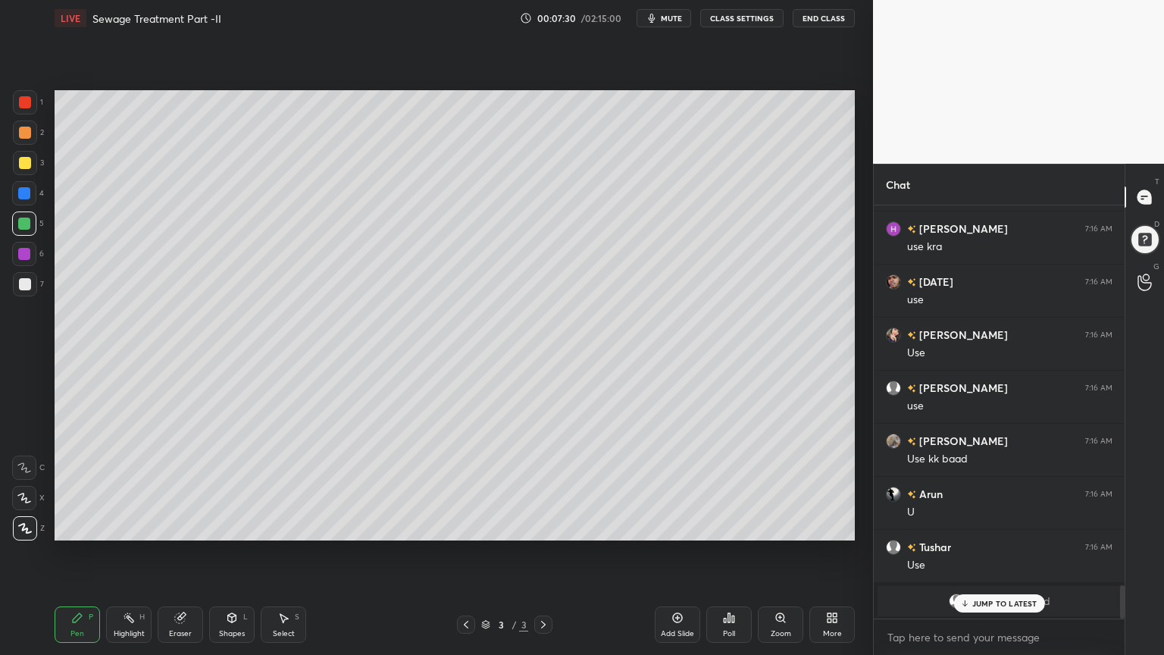
click at [679, 526] on div "Add Slide" at bounding box center [677, 624] width 45 height 36
click at [27, 164] on div at bounding box center [25, 163] width 12 height 12
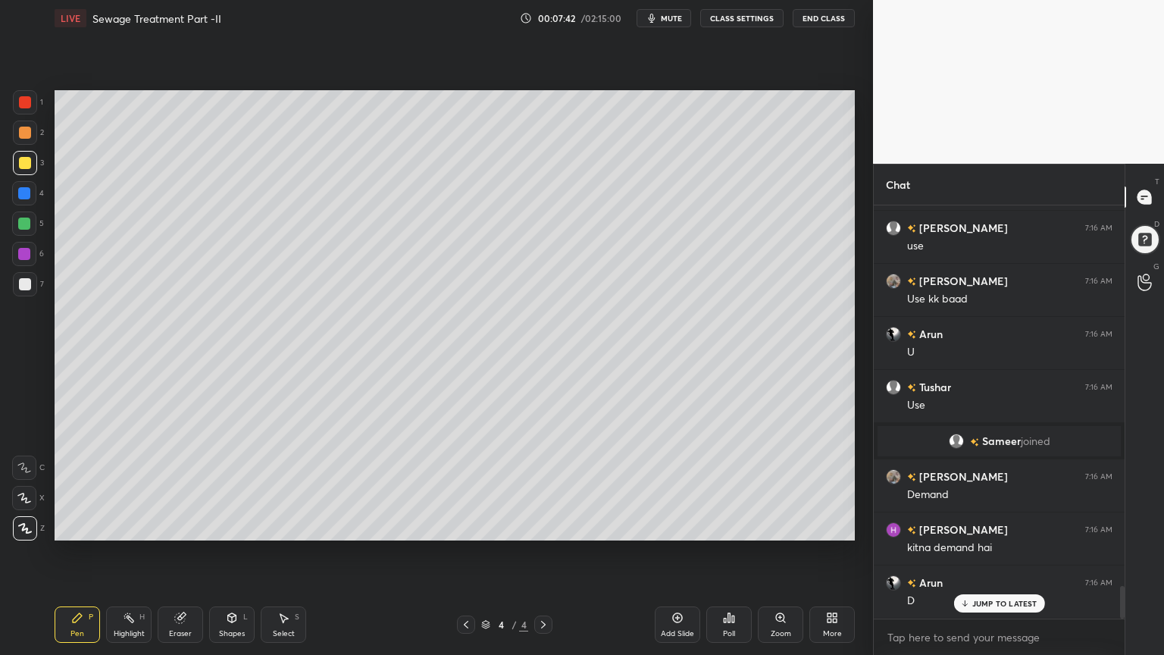
scroll to position [4866, 0]
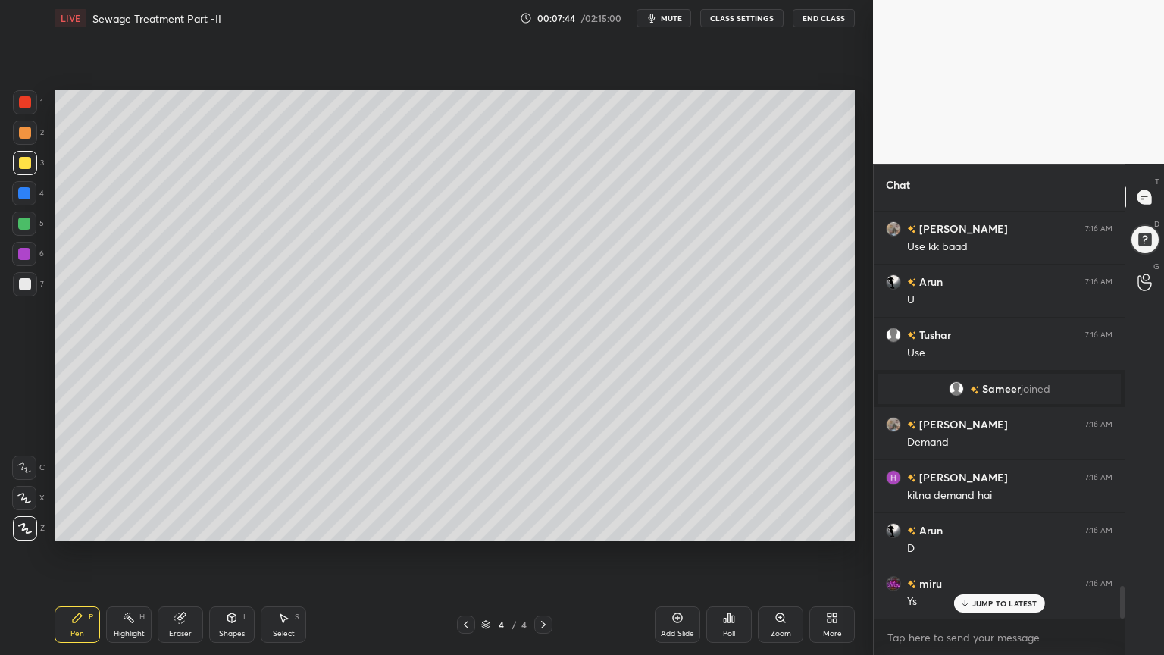
click at [230, 526] on icon at bounding box center [232, 617] width 8 height 9
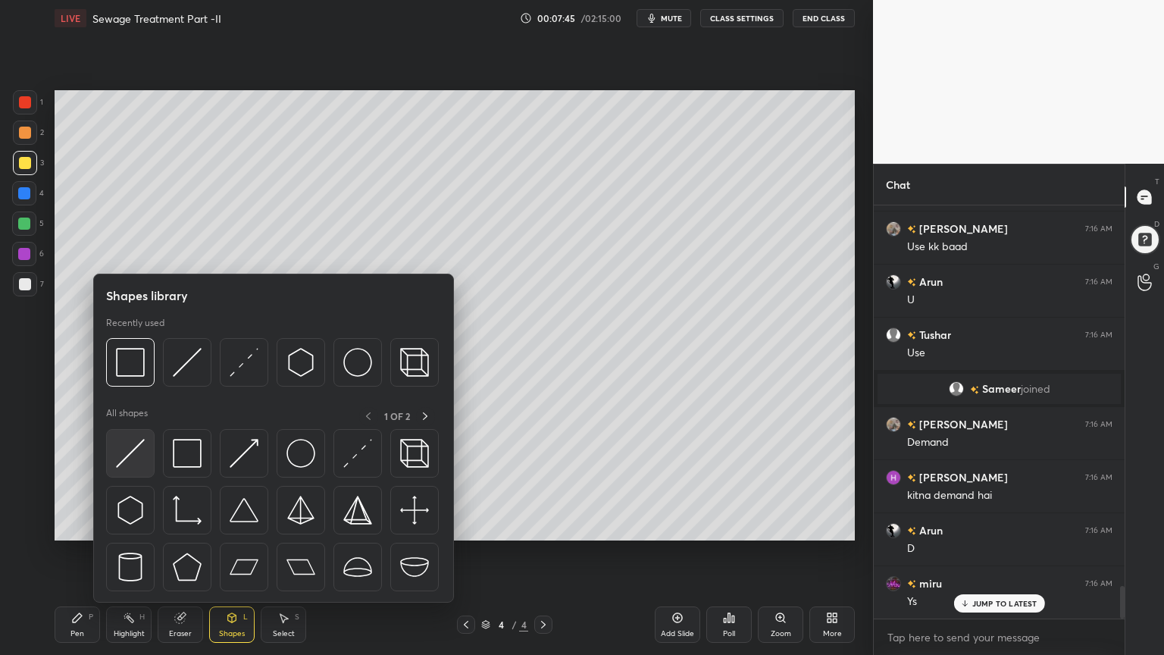
click at [134, 464] on img at bounding box center [130, 453] width 29 height 29
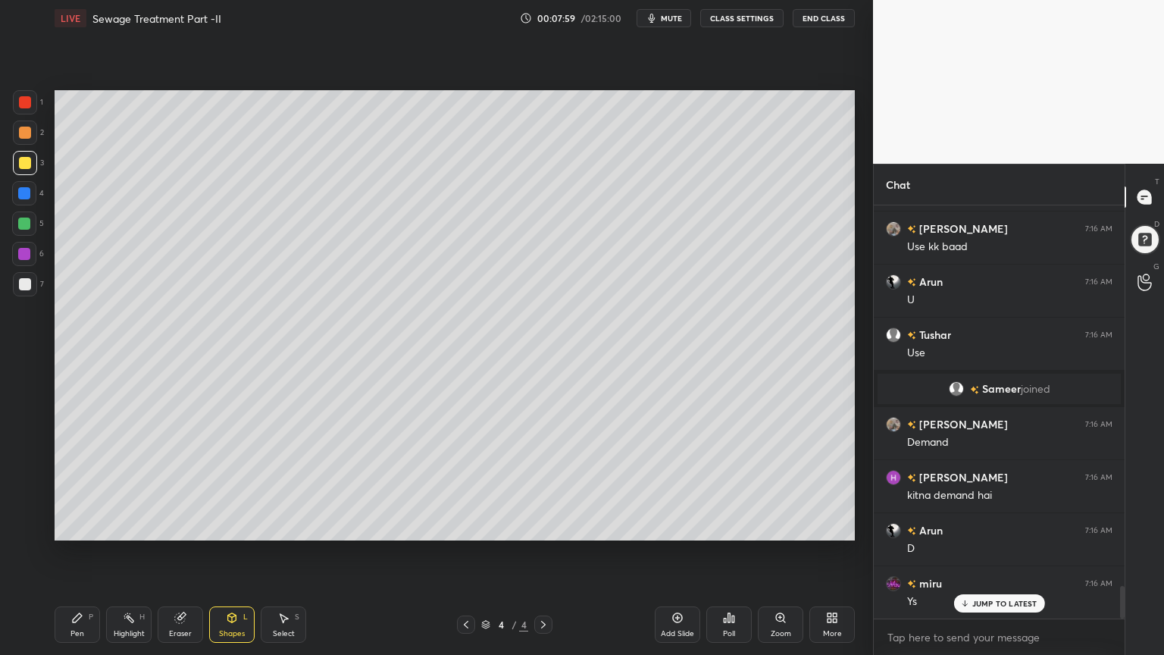
click at [26, 285] on div at bounding box center [25, 284] width 12 height 12
click at [76, 526] on div "Pen" at bounding box center [77, 634] width 14 height 8
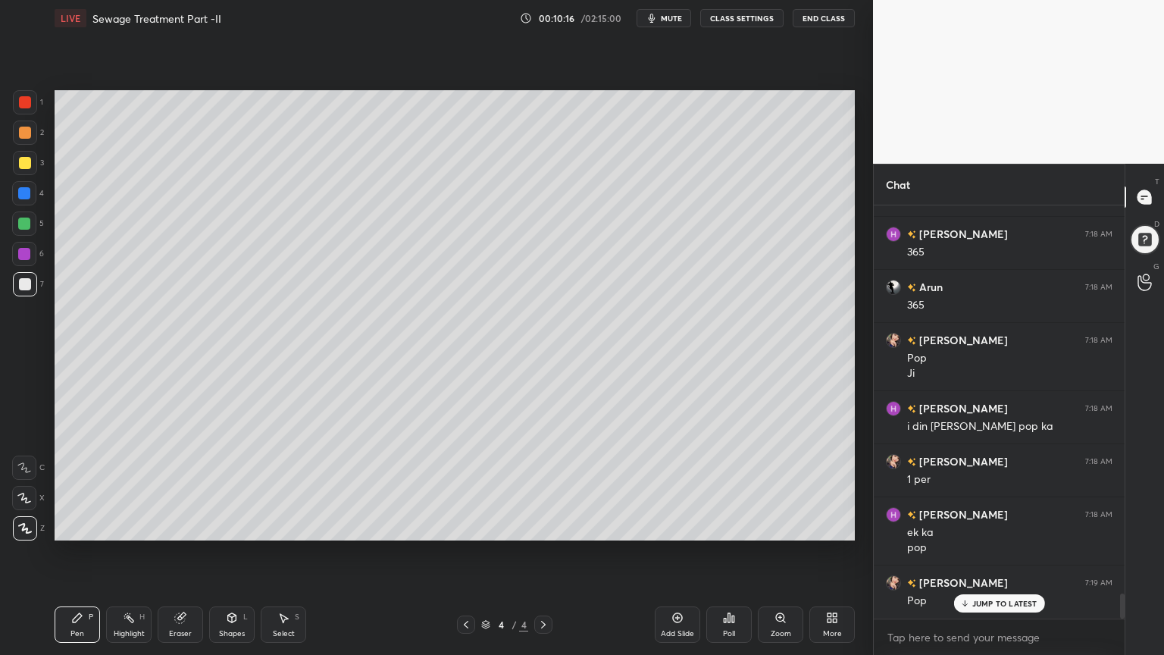
scroll to position [6494, 0]
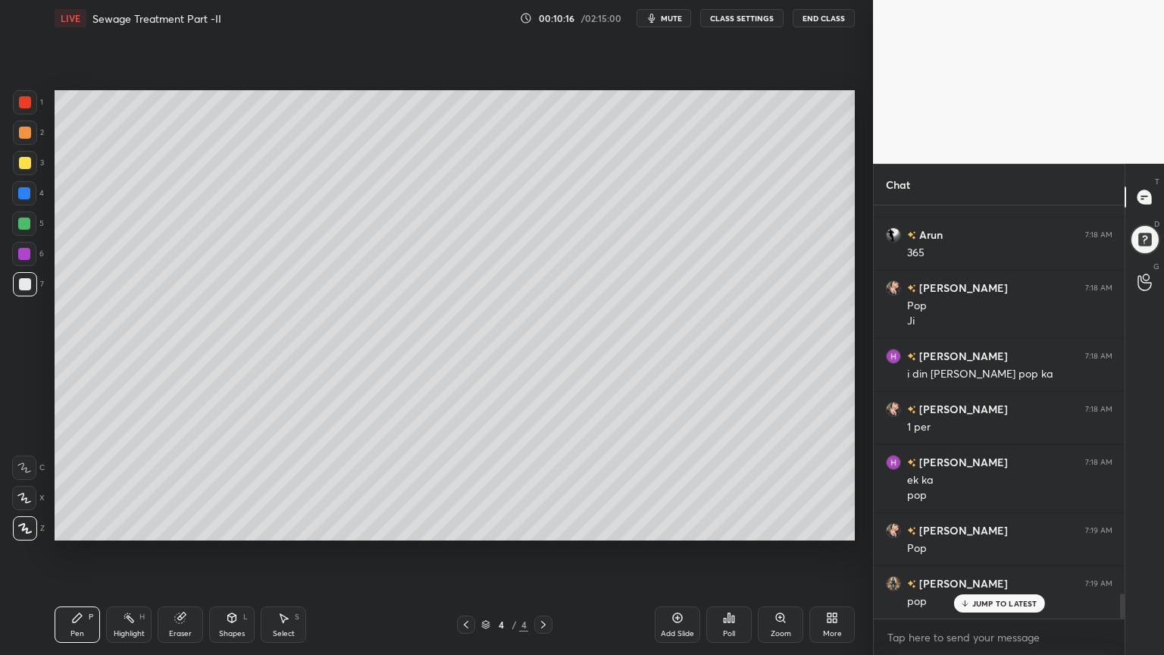
click at [27, 102] on div at bounding box center [25, 102] width 12 height 12
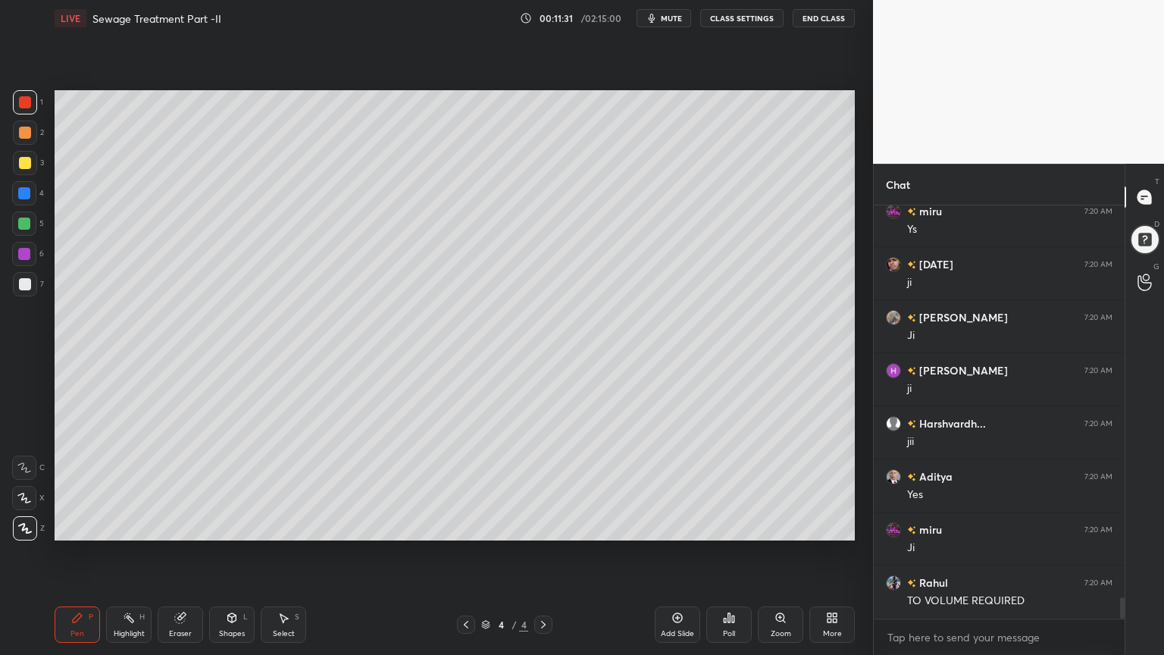
scroll to position [7751, 0]
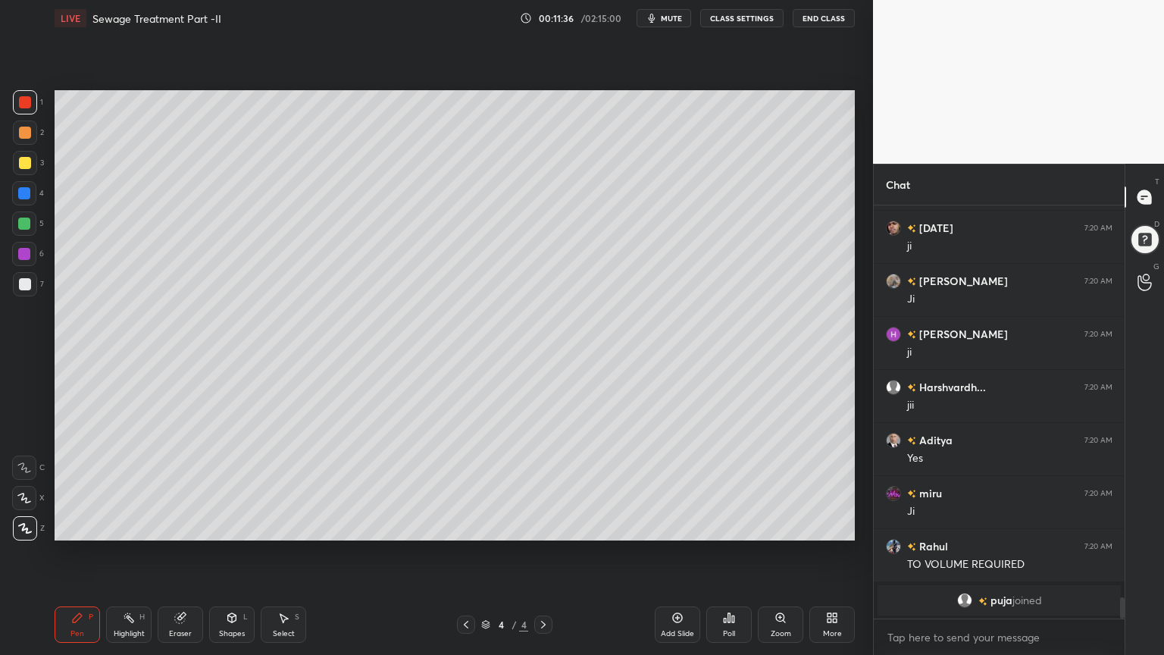
click at [680, 526] on div "Add Slide" at bounding box center [677, 624] width 45 height 36
click at [27, 166] on div at bounding box center [25, 163] width 12 height 12
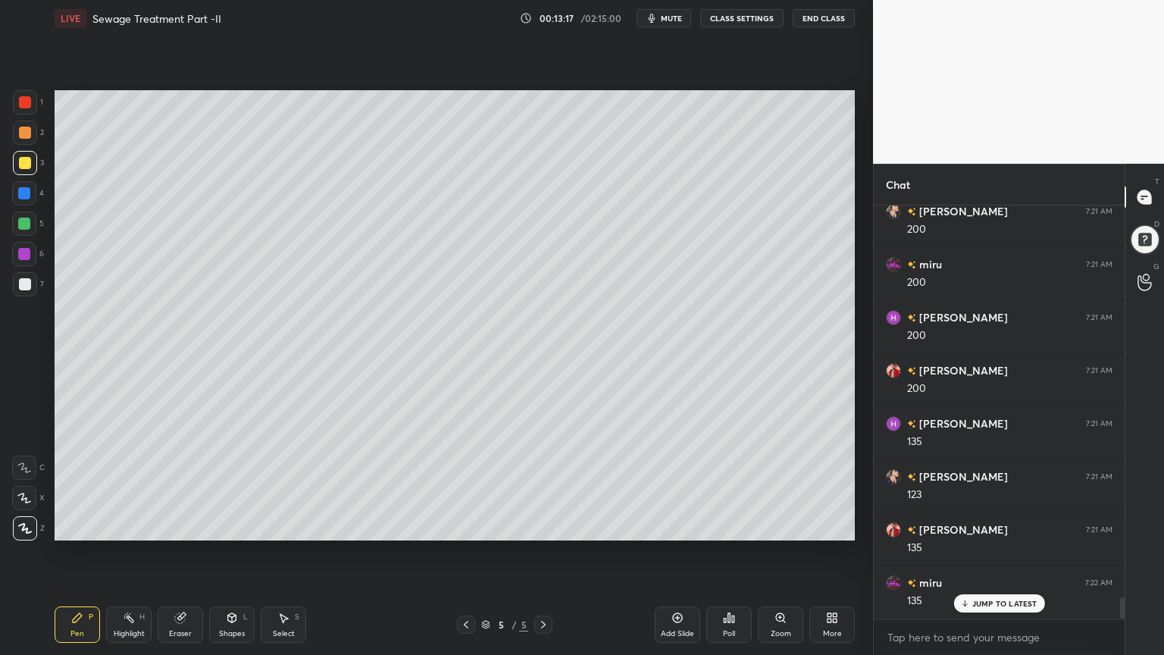
scroll to position [7594, 0]
click at [682, 526] on div "Add Slide" at bounding box center [677, 634] width 33 height 8
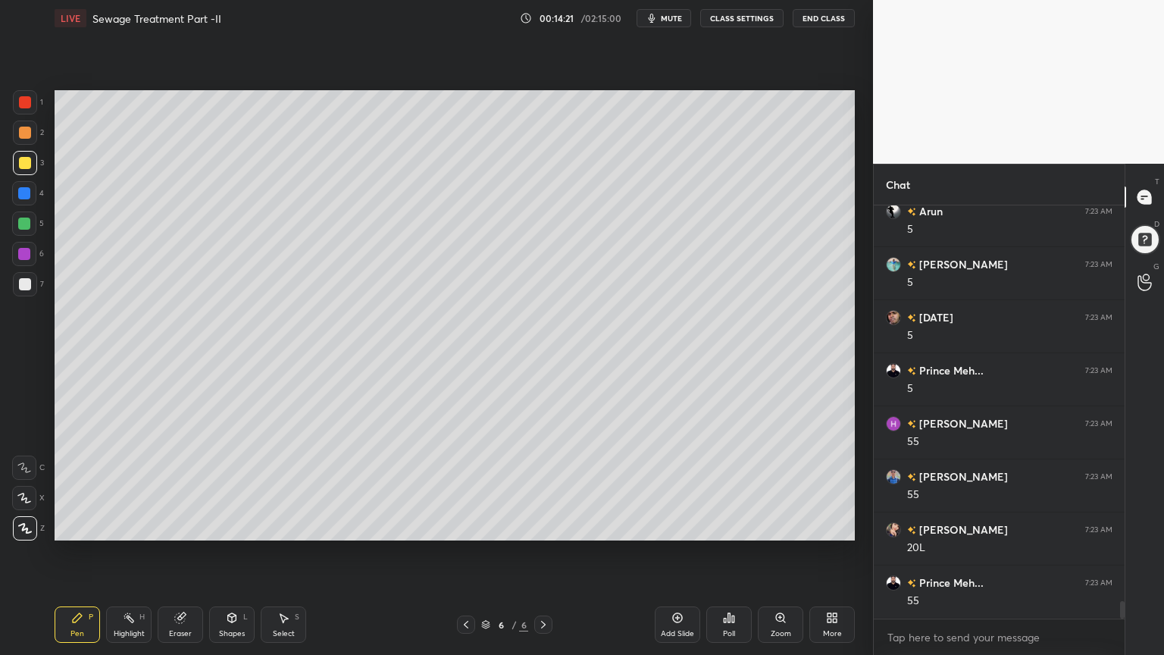
click at [664, 15] on span "mute" at bounding box center [671, 18] width 21 height 11
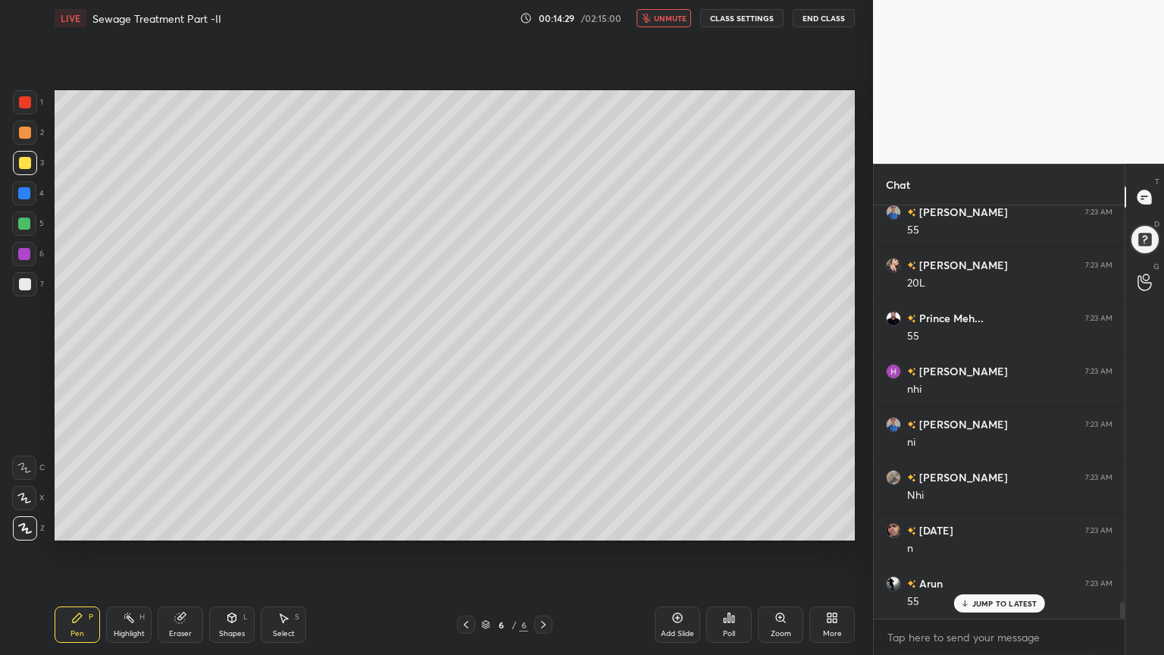
click at [670, 18] on span "unmute" at bounding box center [670, 18] width 33 height 11
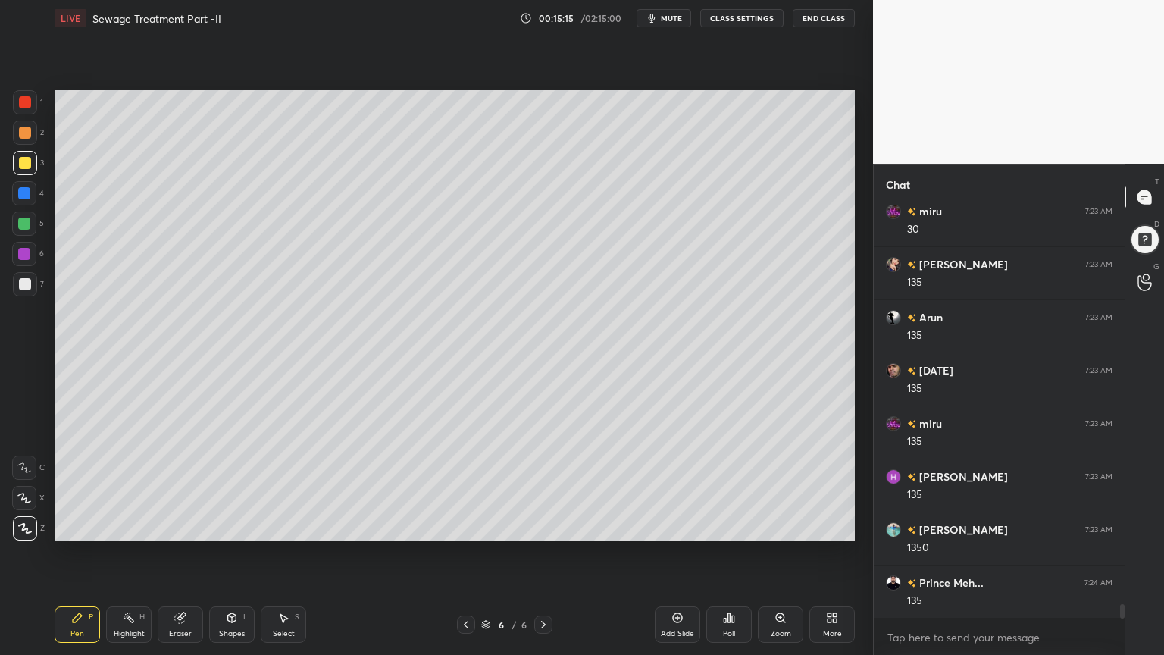
click at [27, 194] on div at bounding box center [24, 193] width 12 height 12
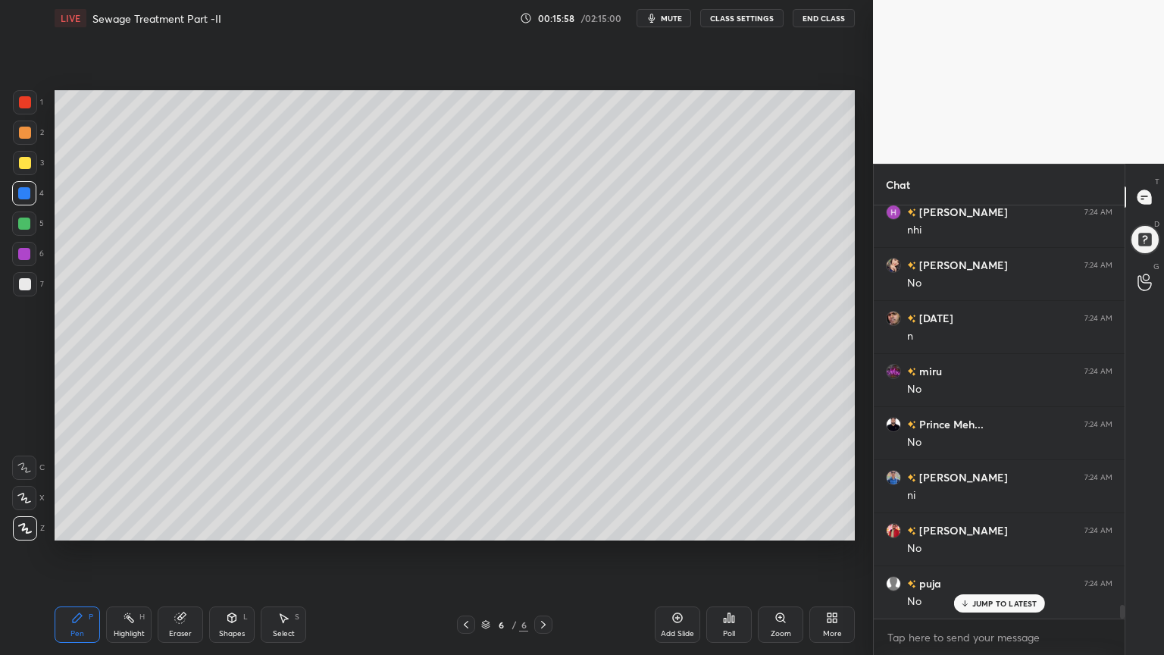
scroll to position [12247, 0]
click at [679, 526] on div "Add Slide" at bounding box center [677, 624] width 45 height 36
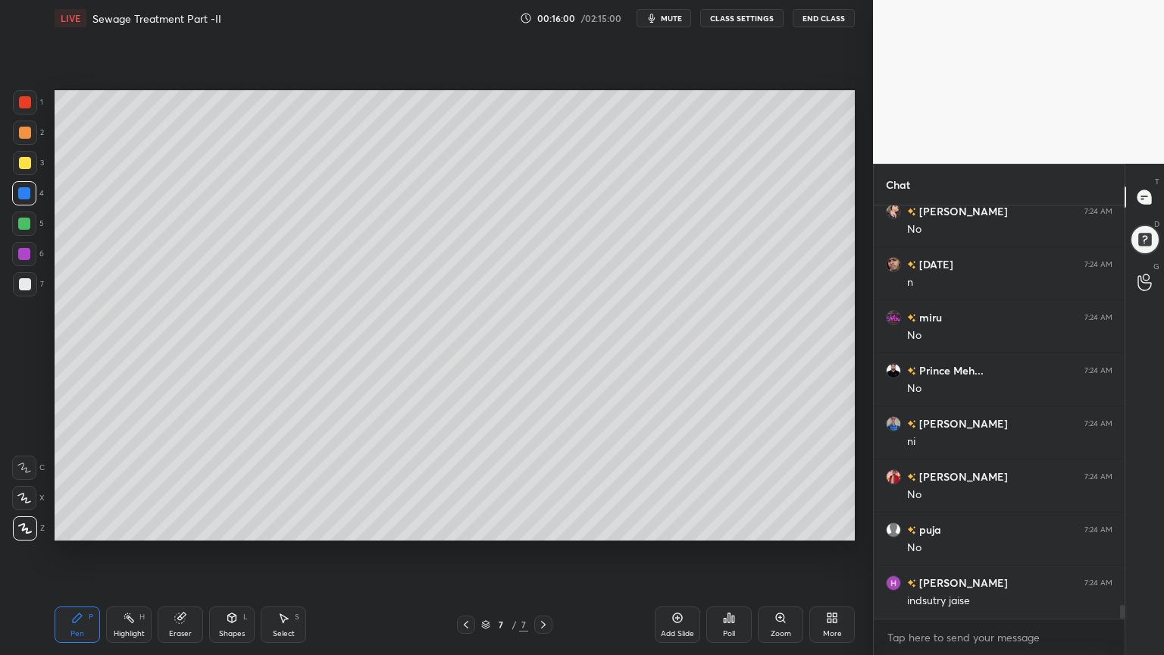
click at [30, 134] on div at bounding box center [25, 133] width 12 height 12
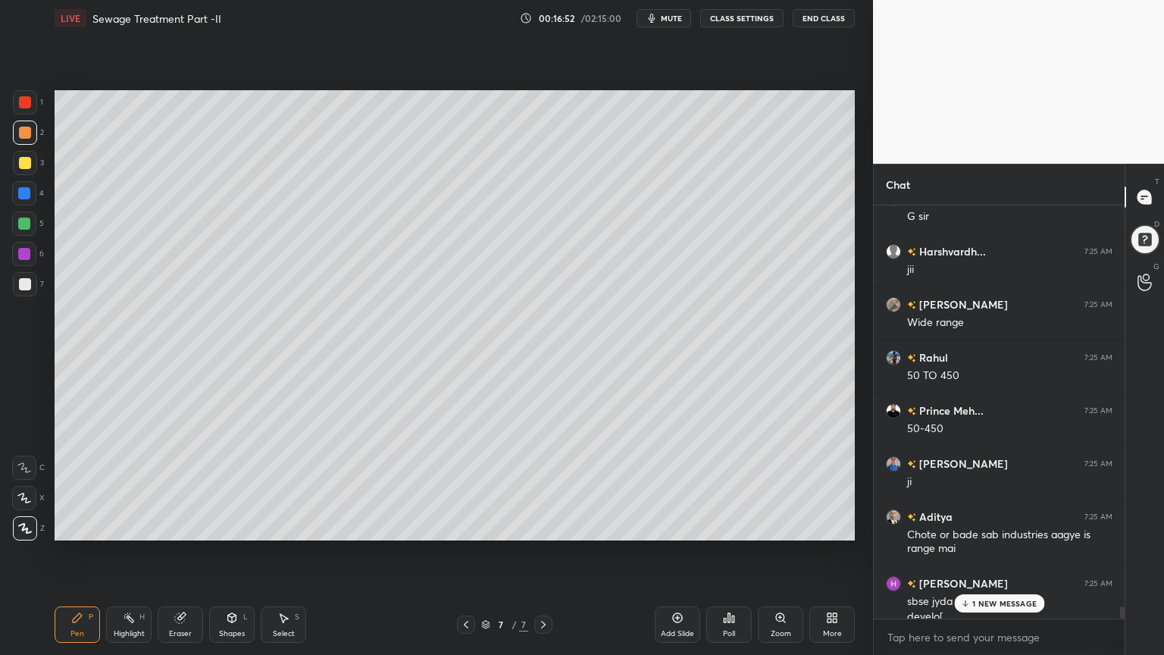
scroll to position [13761, 0]
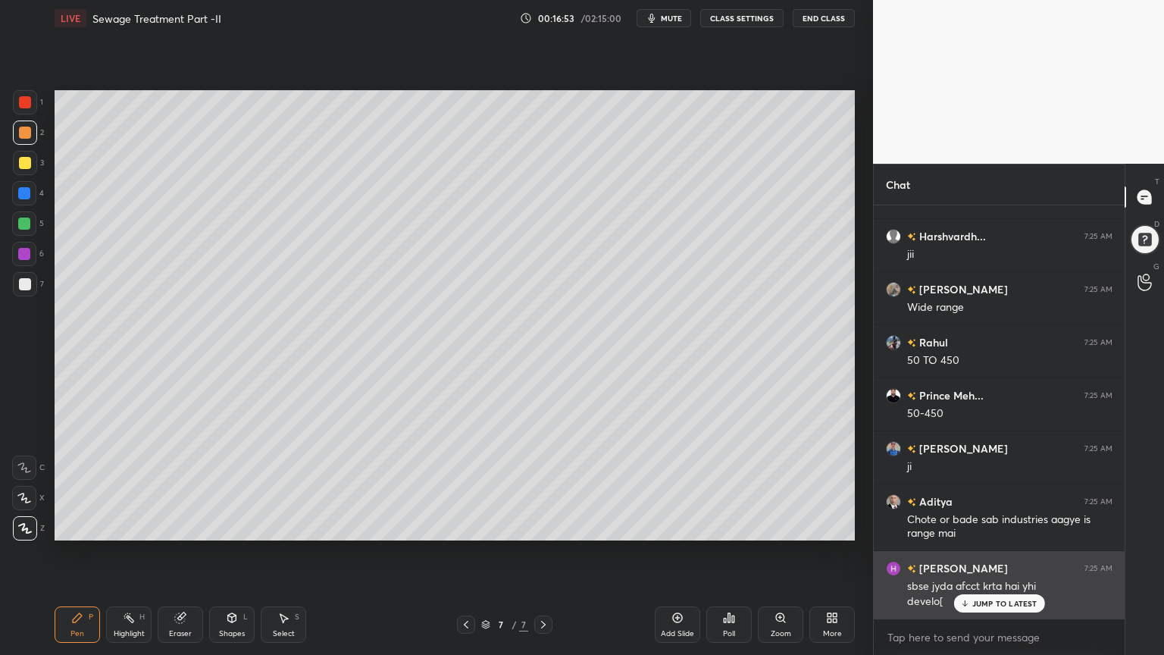
click at [986, 526] on p "JUMP TO LATEST" at bounding box center [1004, 603] width 65 height 9
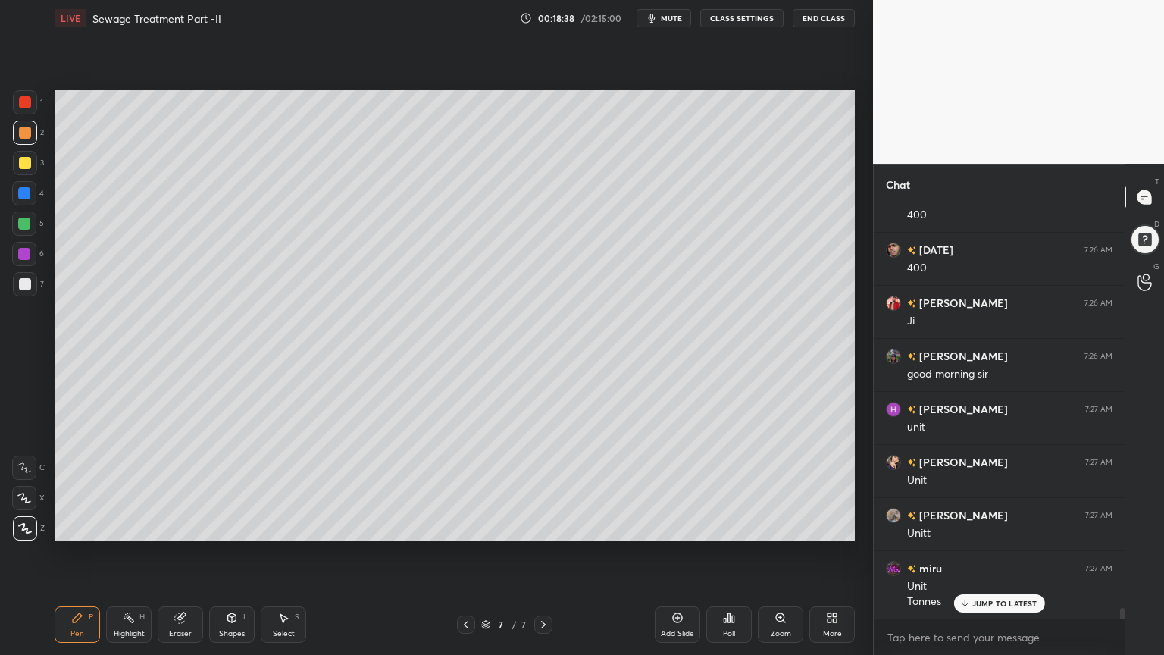
scroll to position [15327, 0]
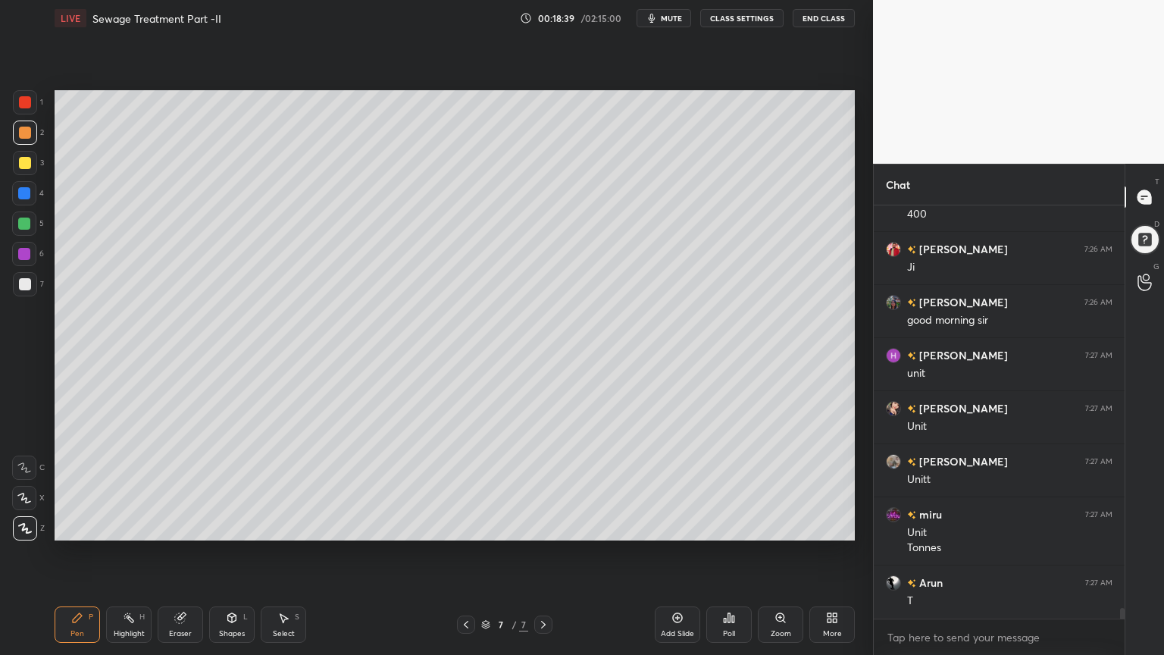
click at [684, 526] on div "Add Slide" at bounding box center [677, 624] width 45 height 36
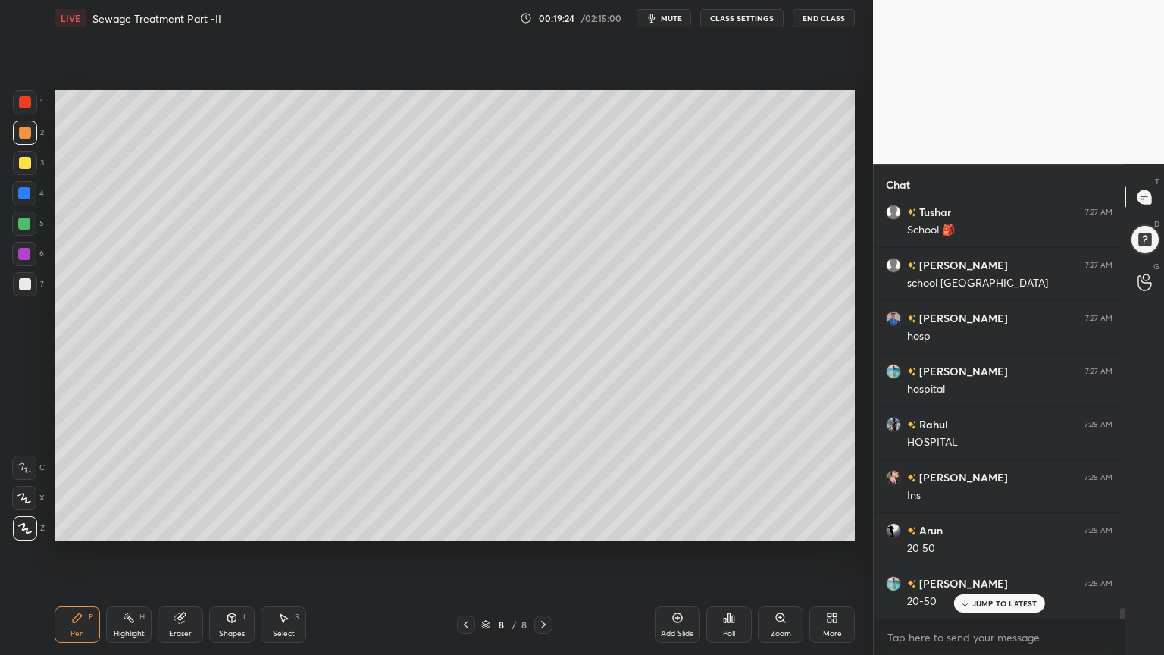
scroll to position [16228, 0]
click at [831, 21] on button "End Class" at bounding box center [824, 18] width 62 height 18
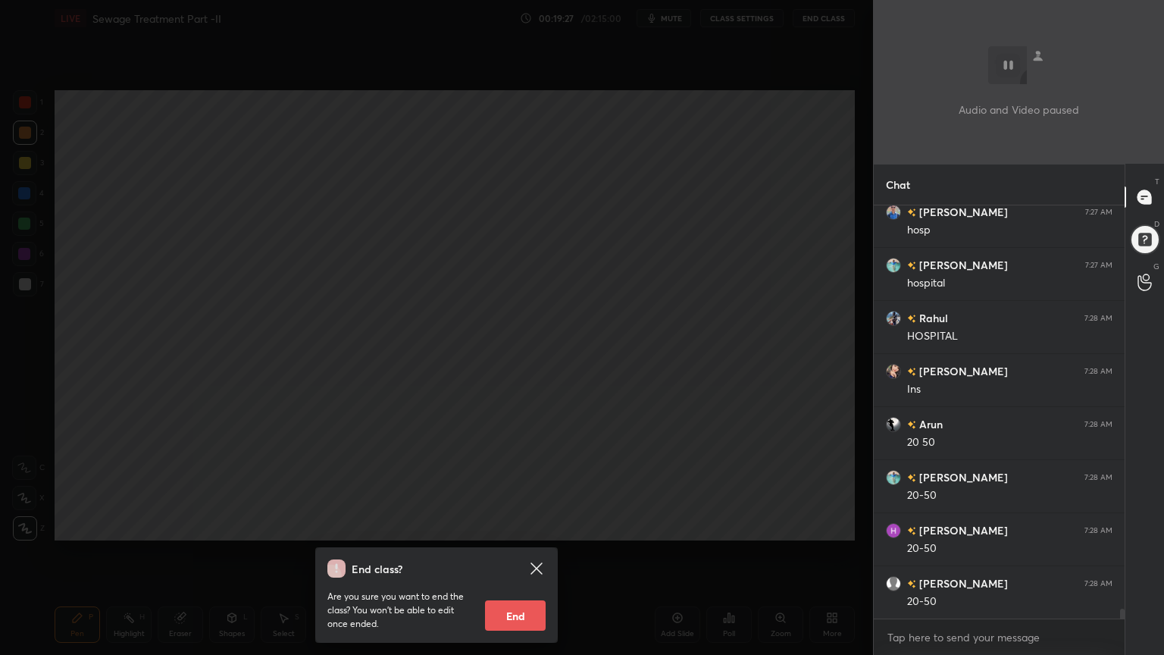
scroll to position [16282, 0]
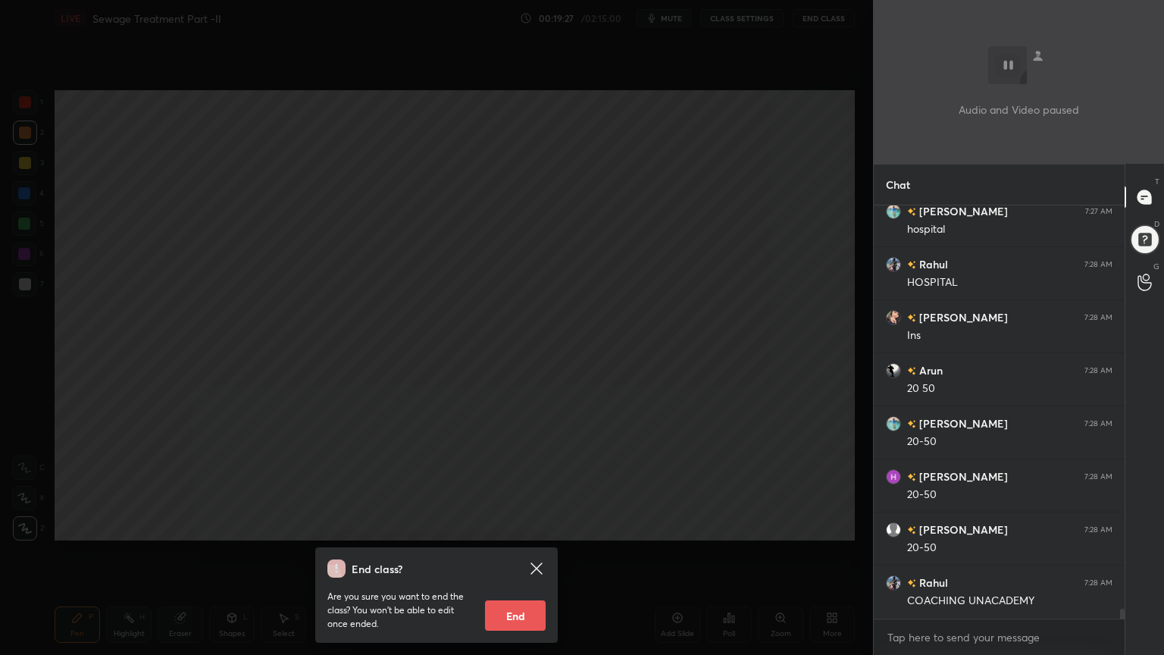
click at [575, 178] on div "End class? Are you sure you want to end the class? You won’t be able to edit on…" at bounding box center [436, 327] width 873 height 655
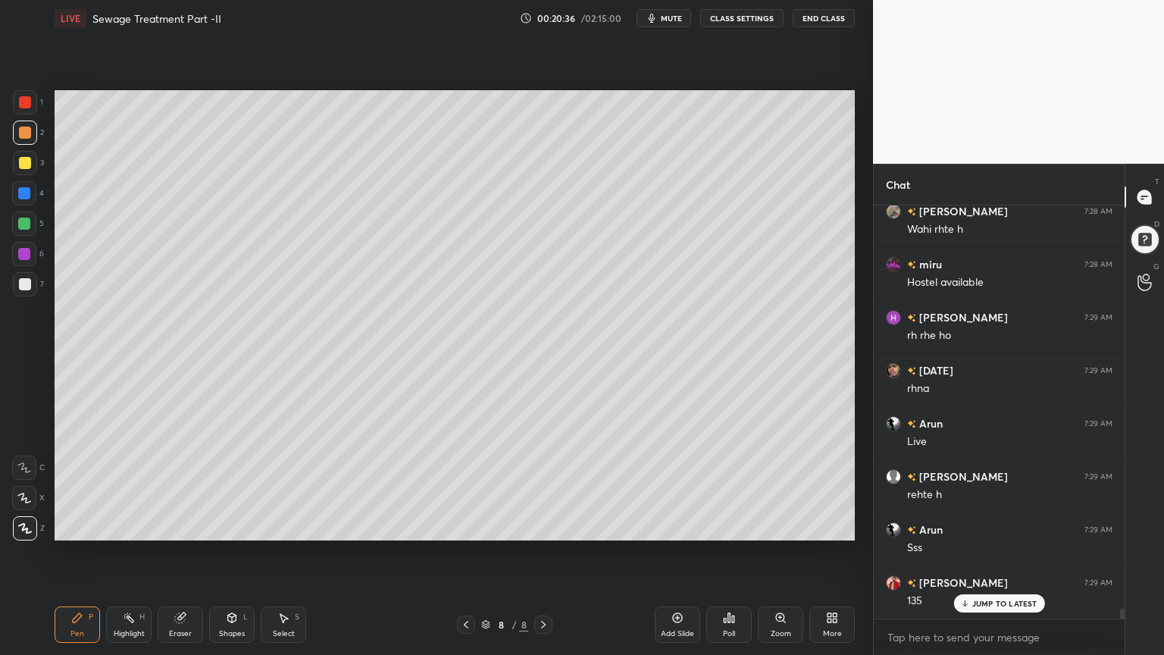
scroll to position [17183, 0]
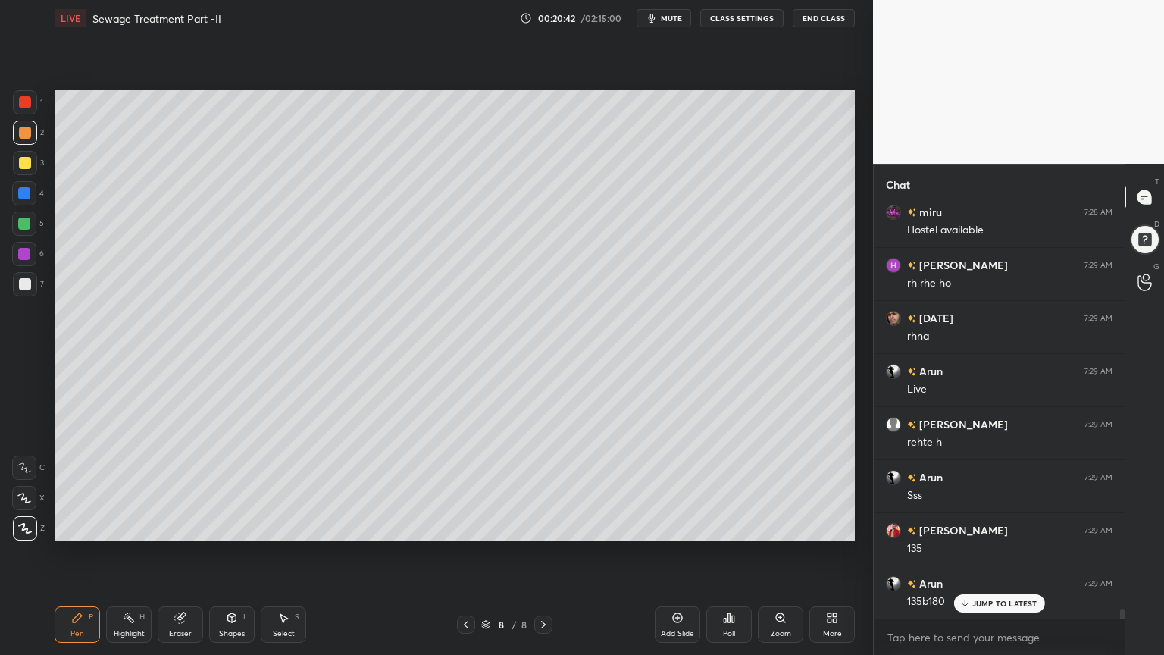
click at [30, 281] on div at bounding box center [25, 284] width 12 height 12
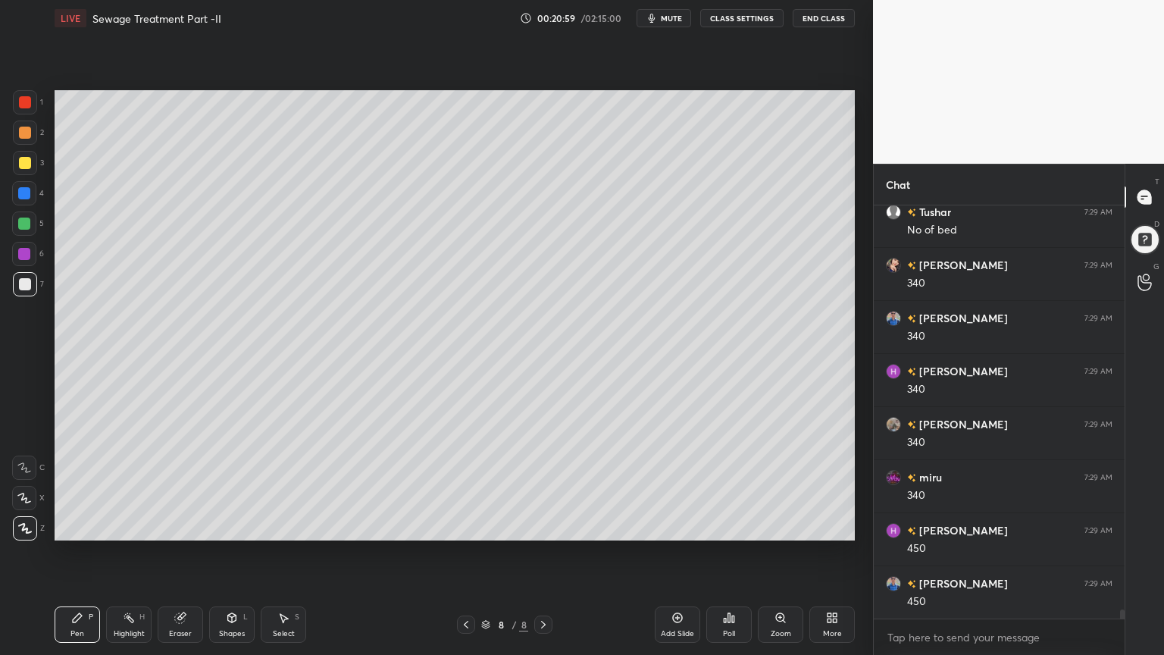
scroll to position [18086, 0]
click at [183, 526] on icon at bounding box center [180, 618] width 10 height 10
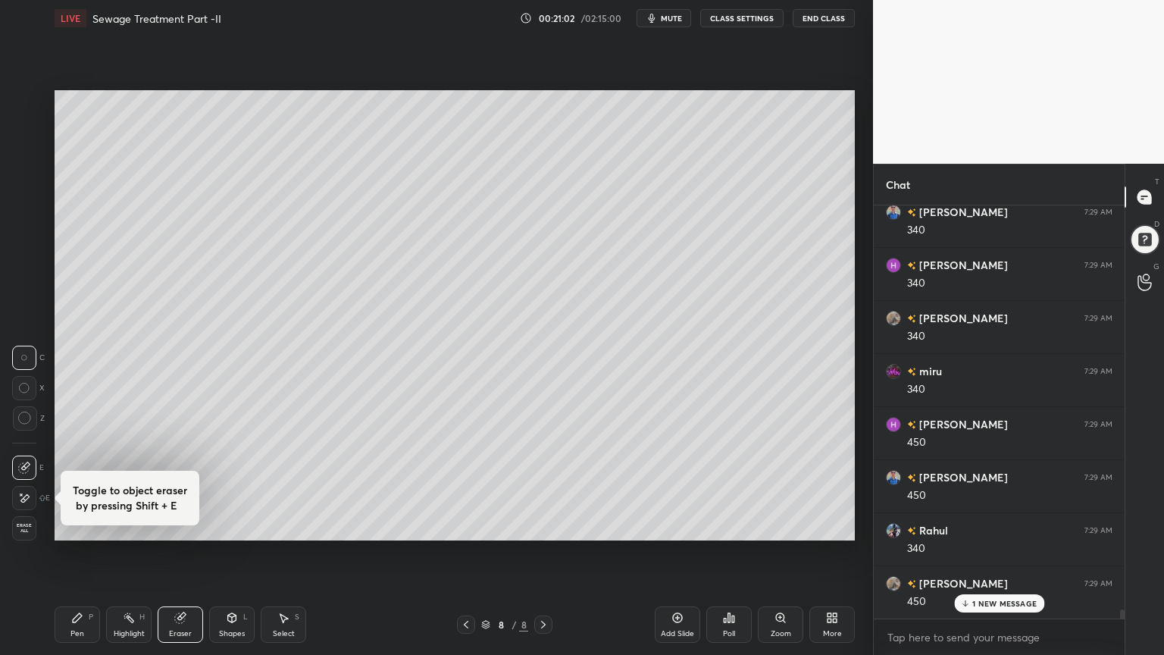
scroll to position [18192, 0]
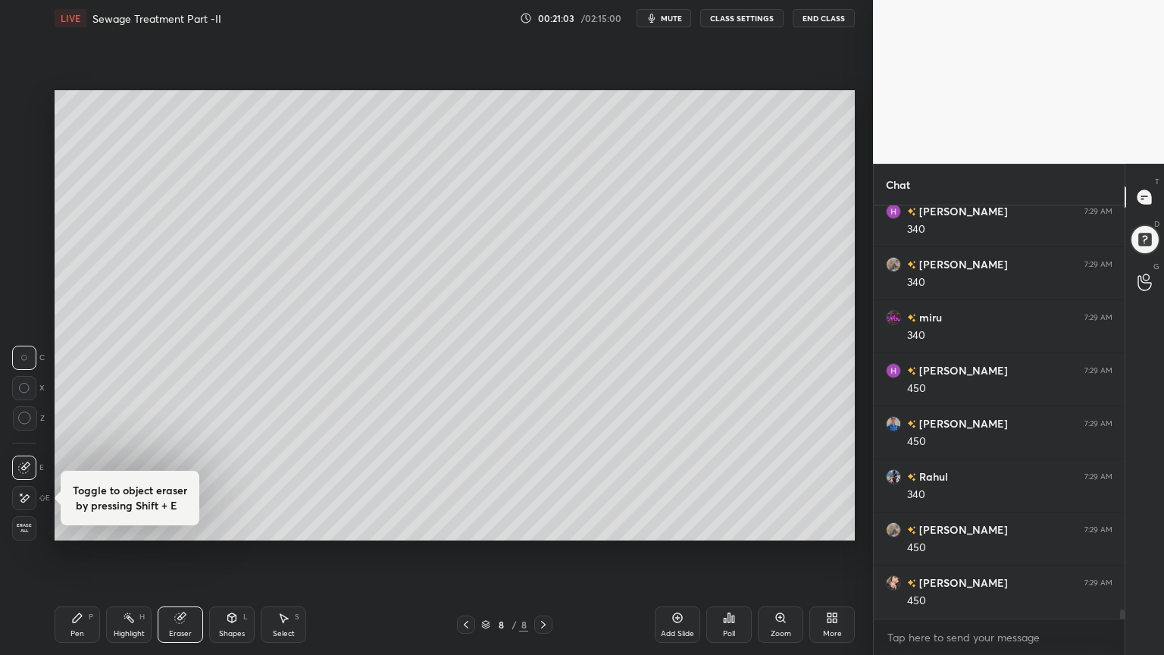
click at [76, 526] on icon at bounding box center [77, 617] width 9 height 9
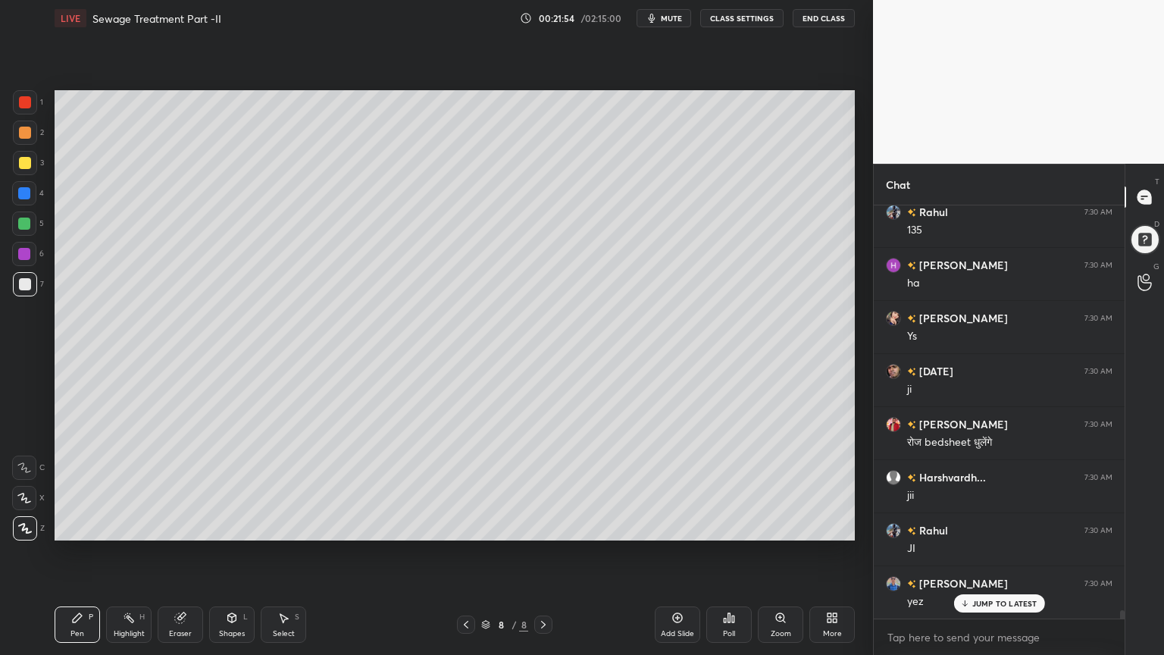
scroll to position [19359, 0]
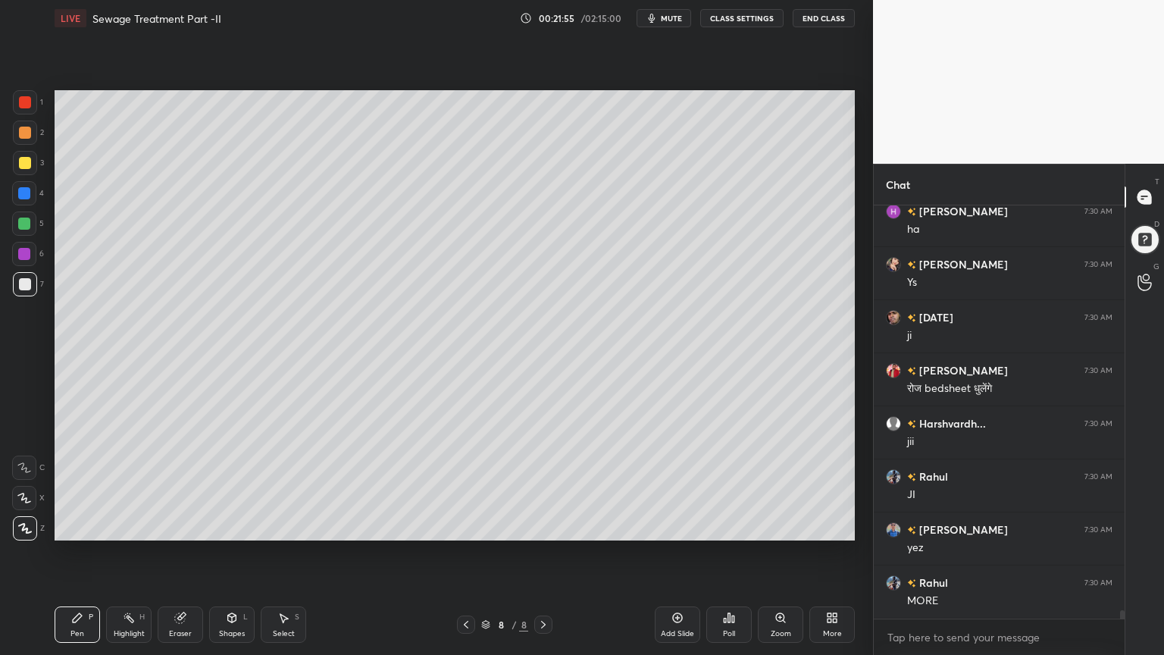
click at [678, 526] on icon at bounding box center [678, 618] width 12 height 12
click at [24, 133] on div at bounding box center [25, 133] width 12 height 12
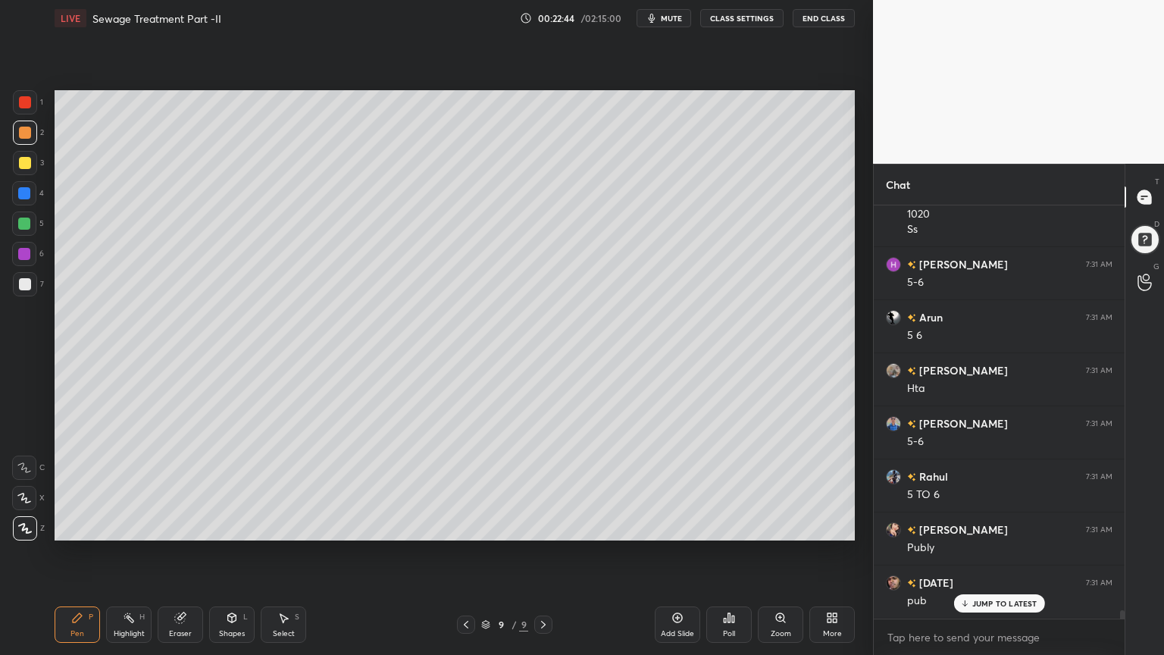
scroll to position [20063, 0]
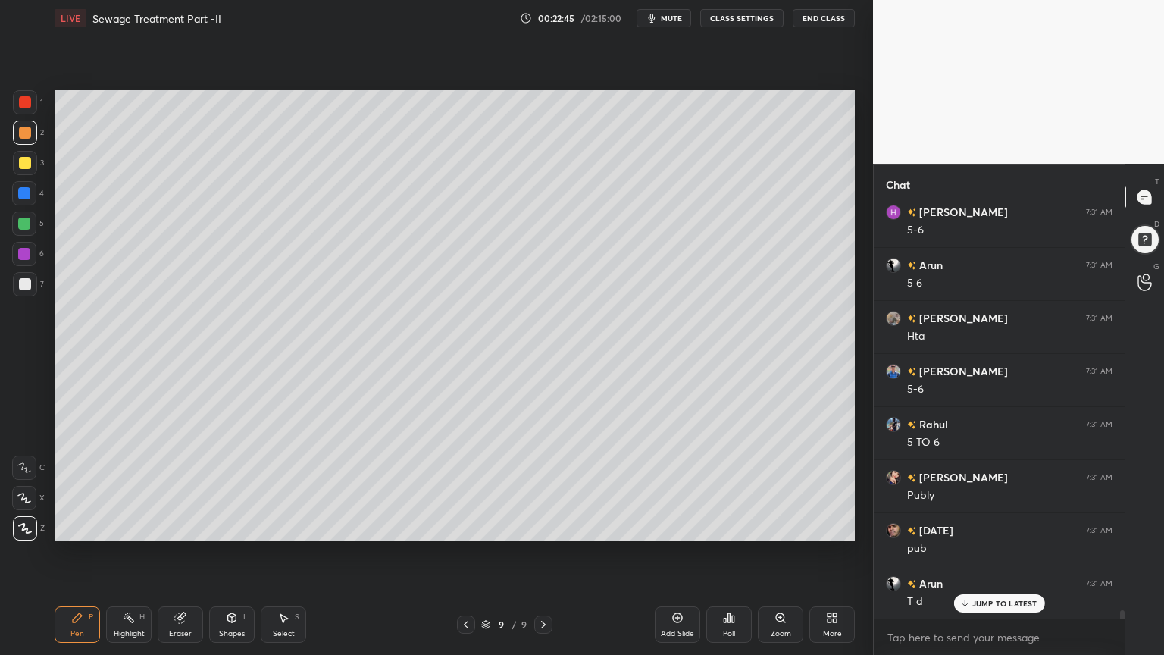
click at [23, 280] on div at bounding box center [25, 284] width 12 height 12
click at [678, 526] on div "Add Slide" at bounding box center [677, 624] width 45 height 36
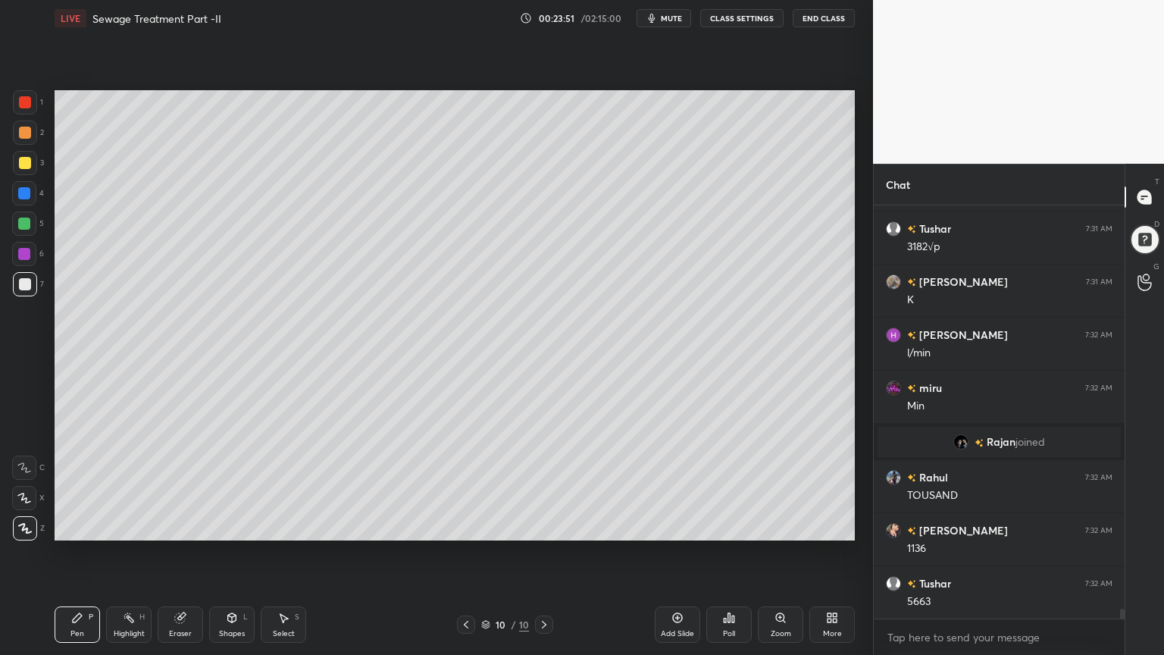
scroll to position [16722, 0]
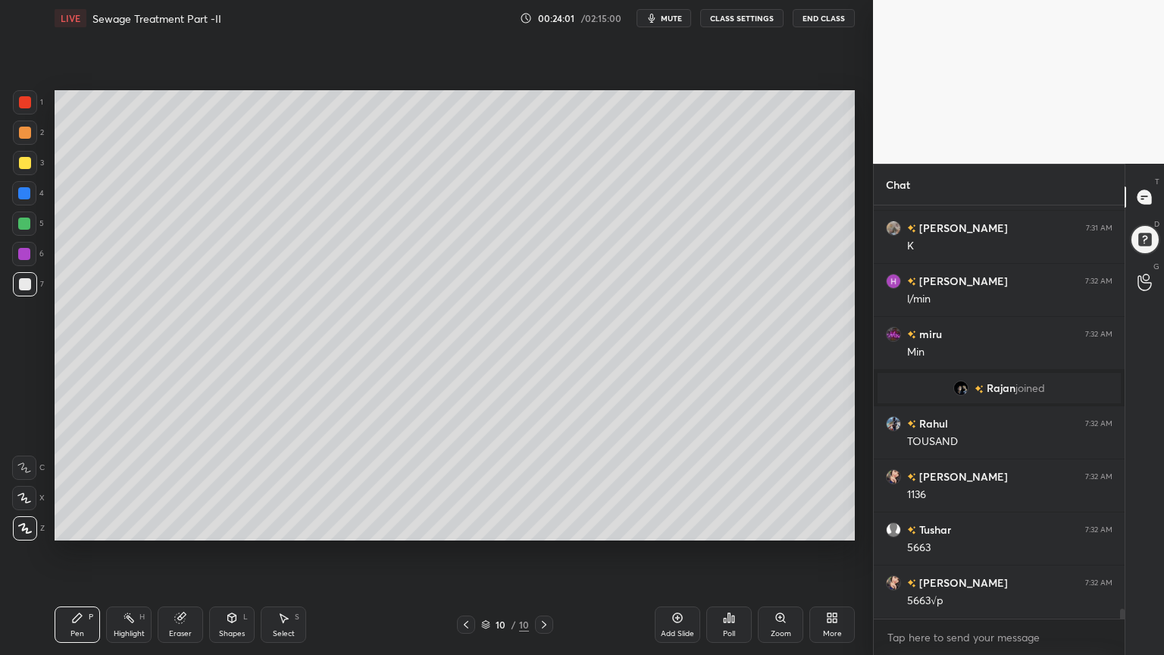
click at [19, 158] on div at bounding box center [25, 163] width 12 height 12
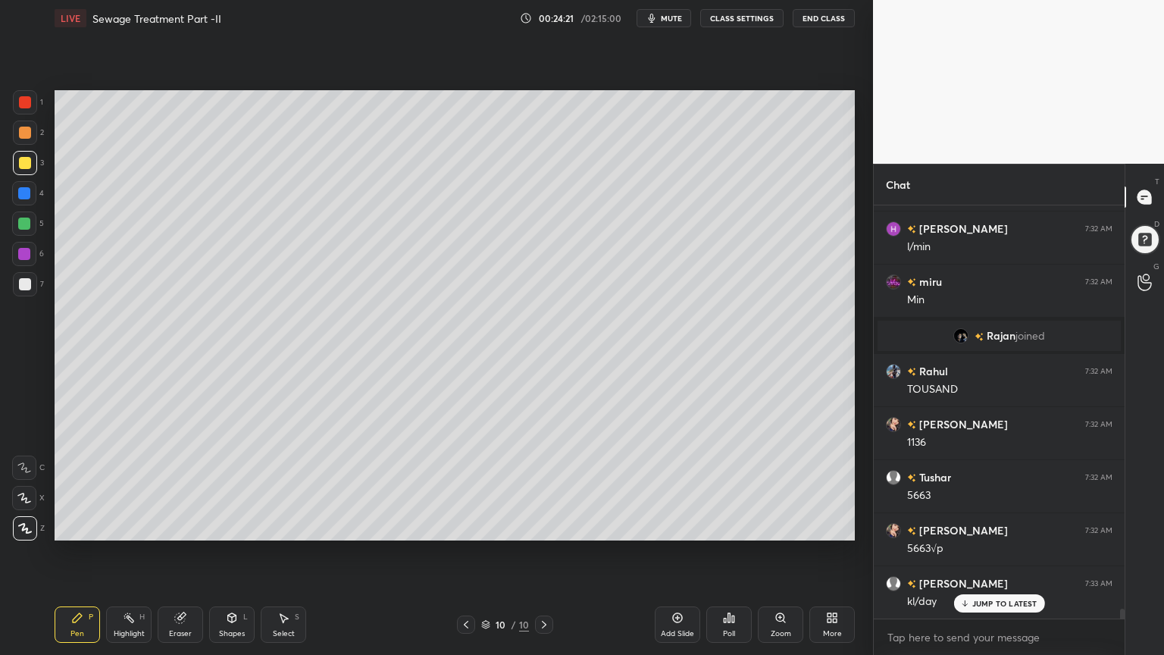
click at [824, 21] on button "End Class" at bounding box center [824, 18] width 62 height 18
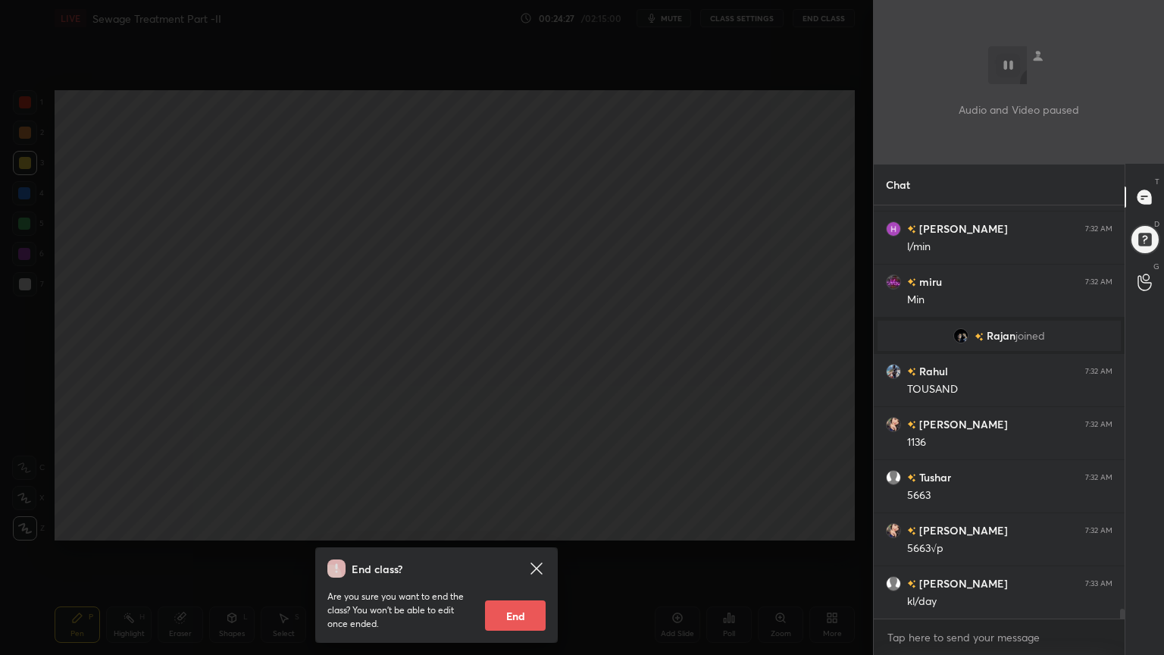
scroll to position [16828, 0]
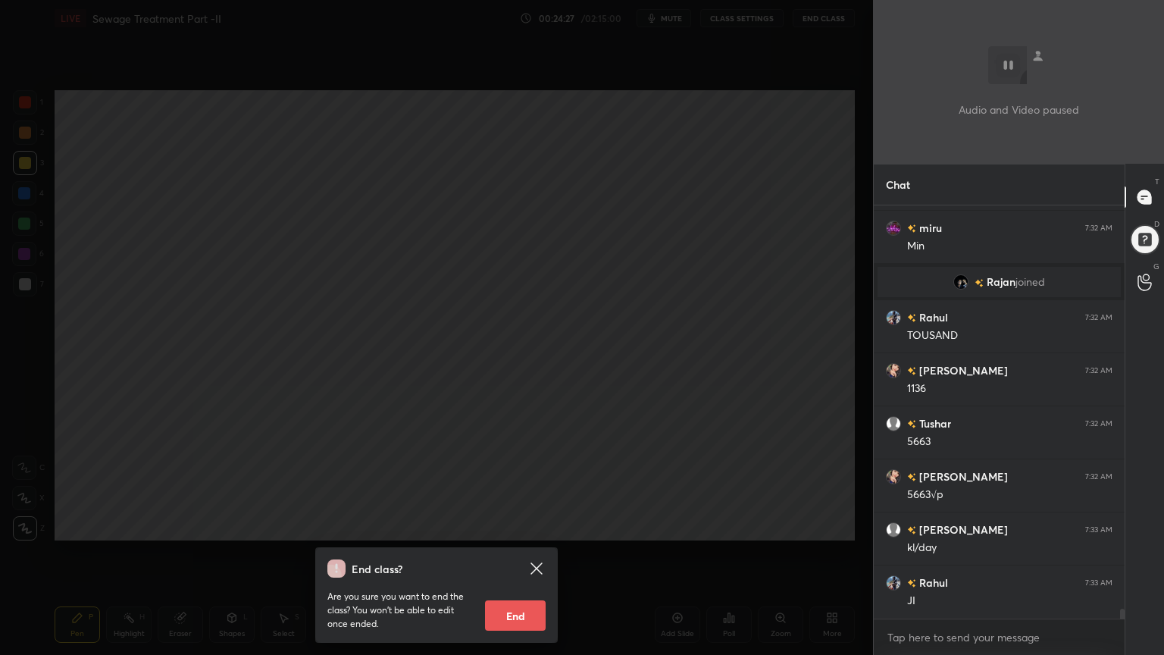
click at [553, 204] on div "End class? Are you sure you want to end the class? You won’t be able to edit on…" at bounding box center [436, 327] width 873 height 655
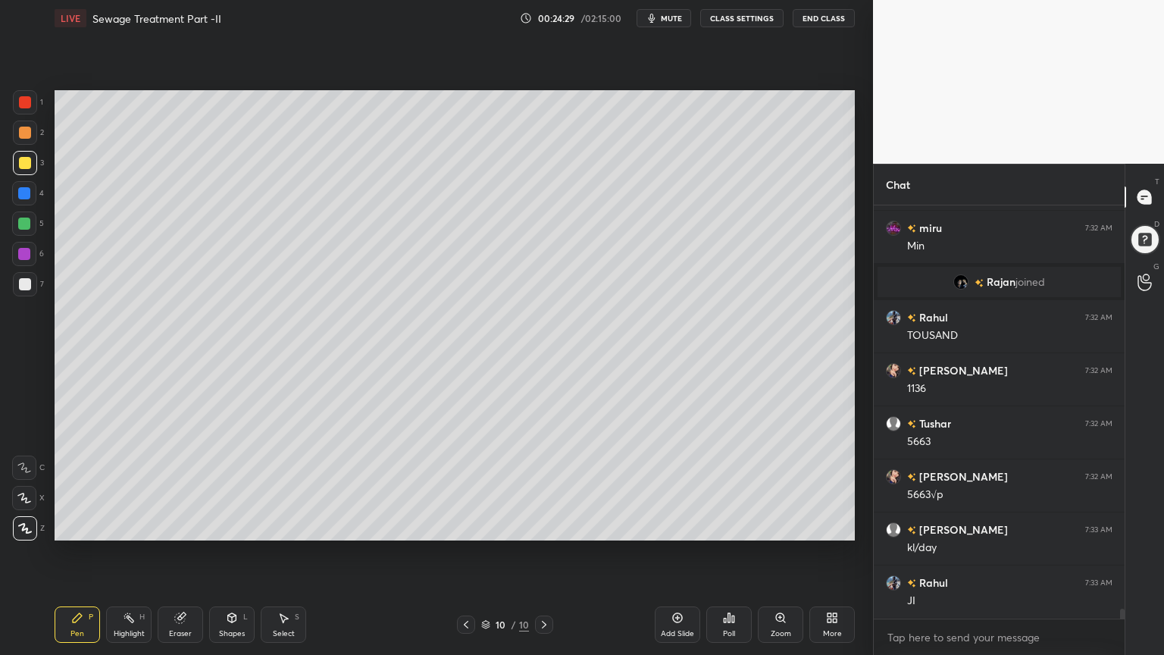
click at [688, 526] on div "Add Slide" at bounding box center [677, 634] width 33 height 8
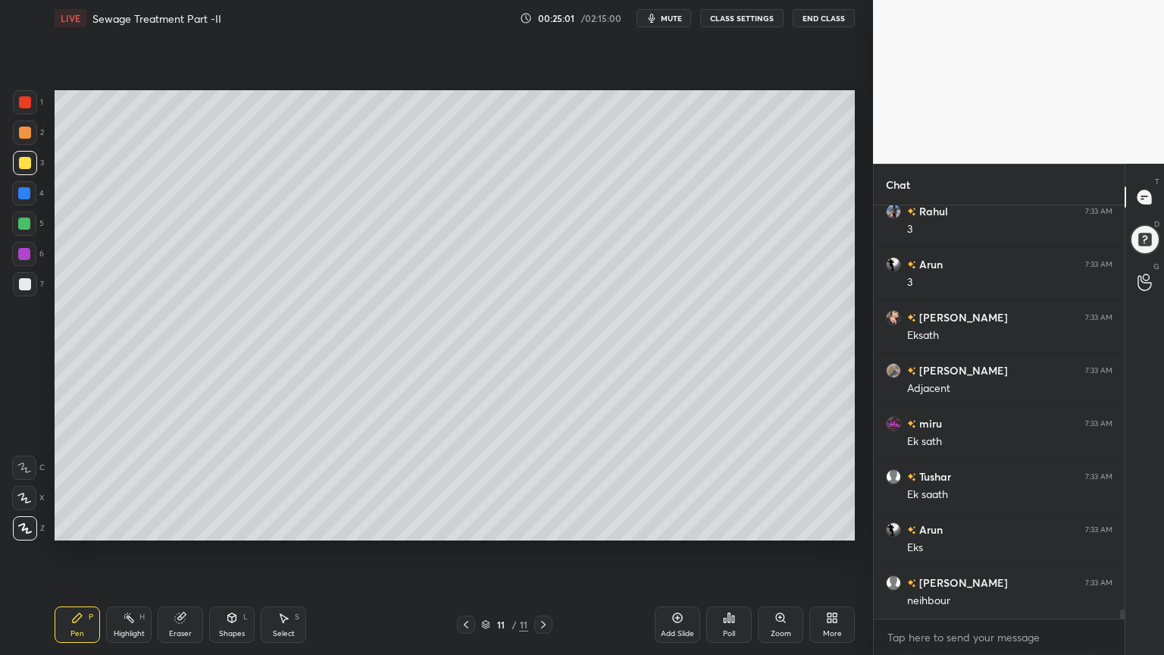
scroll to position [17729, 0]
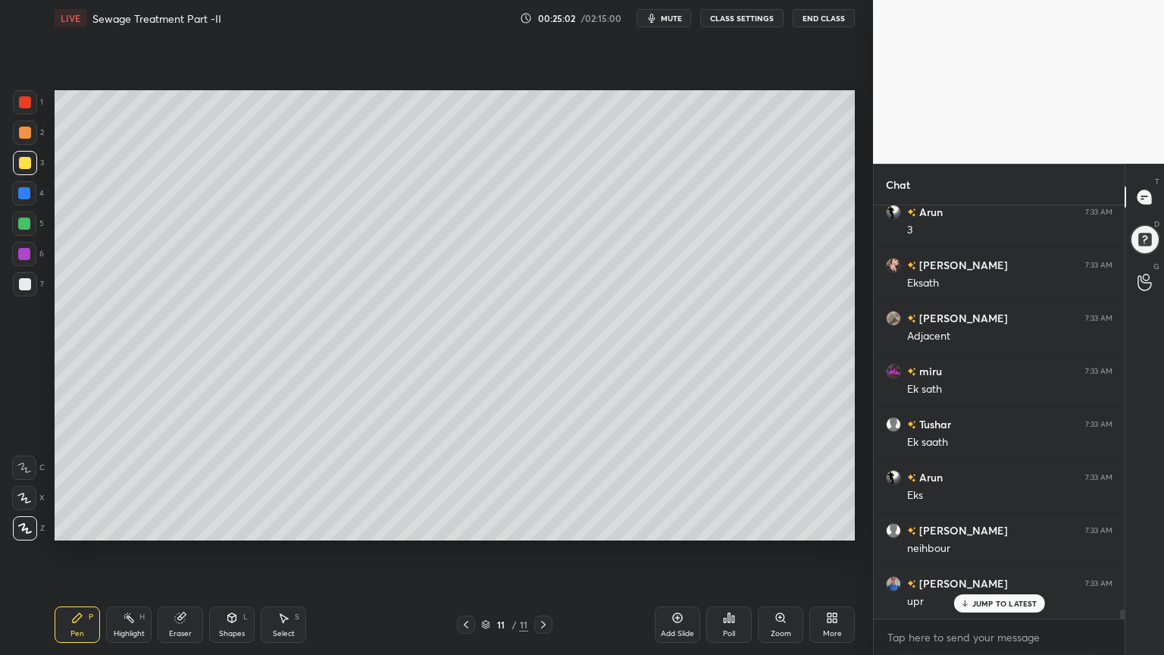
click at [23, 285] on div at bounding box center [25, 284] width 12 height 12
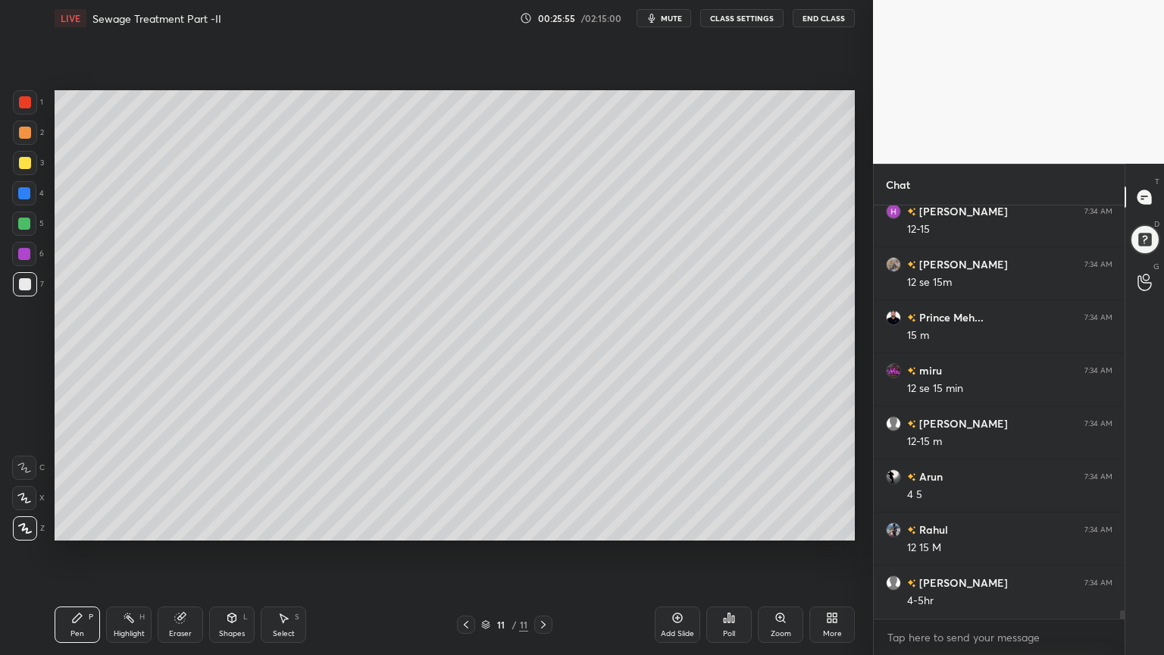
scroll to position [19548, 0]
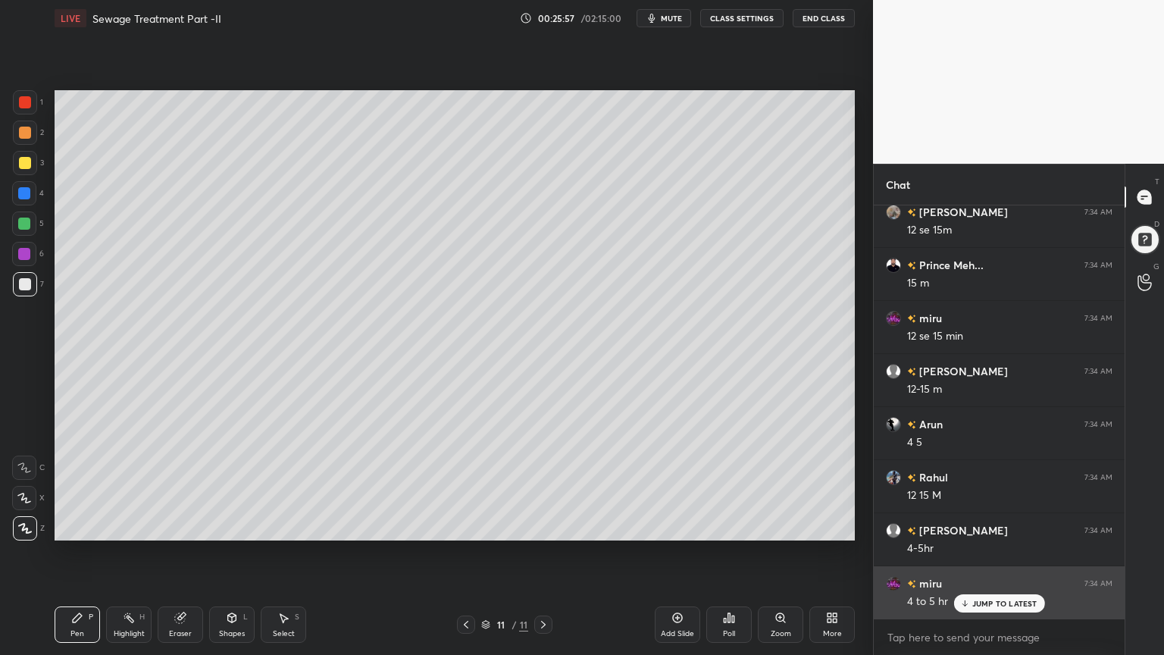
click at [973, 526] on p "JUMP TO LATEST" at bounding box center [1004, 603] width 65 height 9
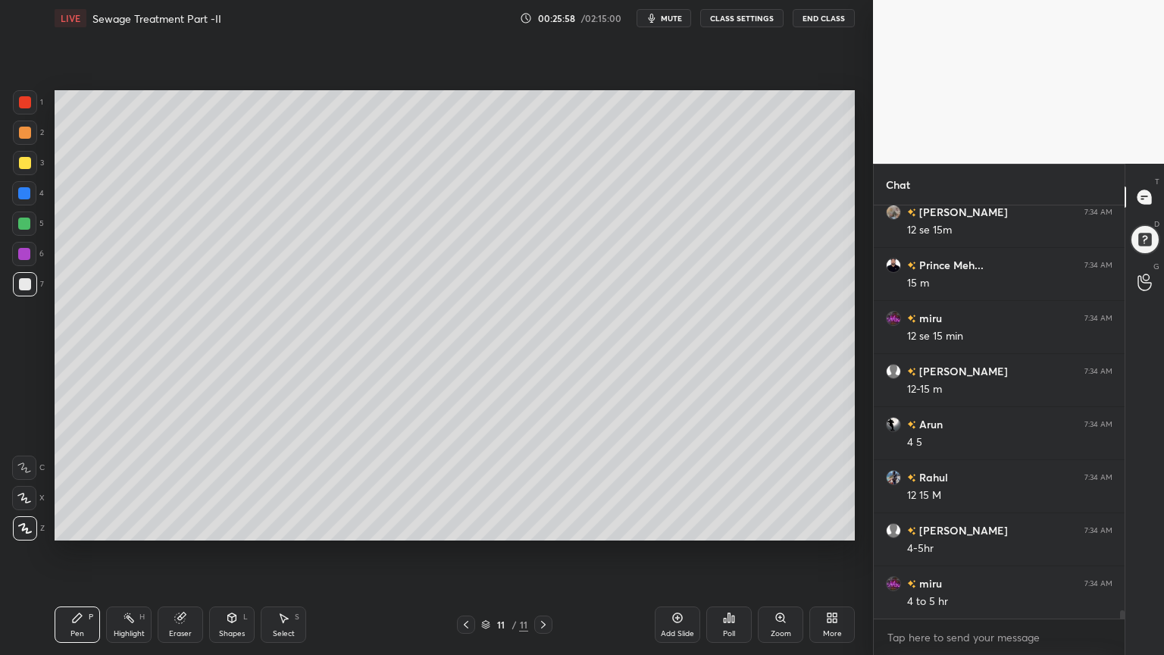
click at [682, 526] on div "Add Slide" at bounding box center [677, 624] width 45 height 36
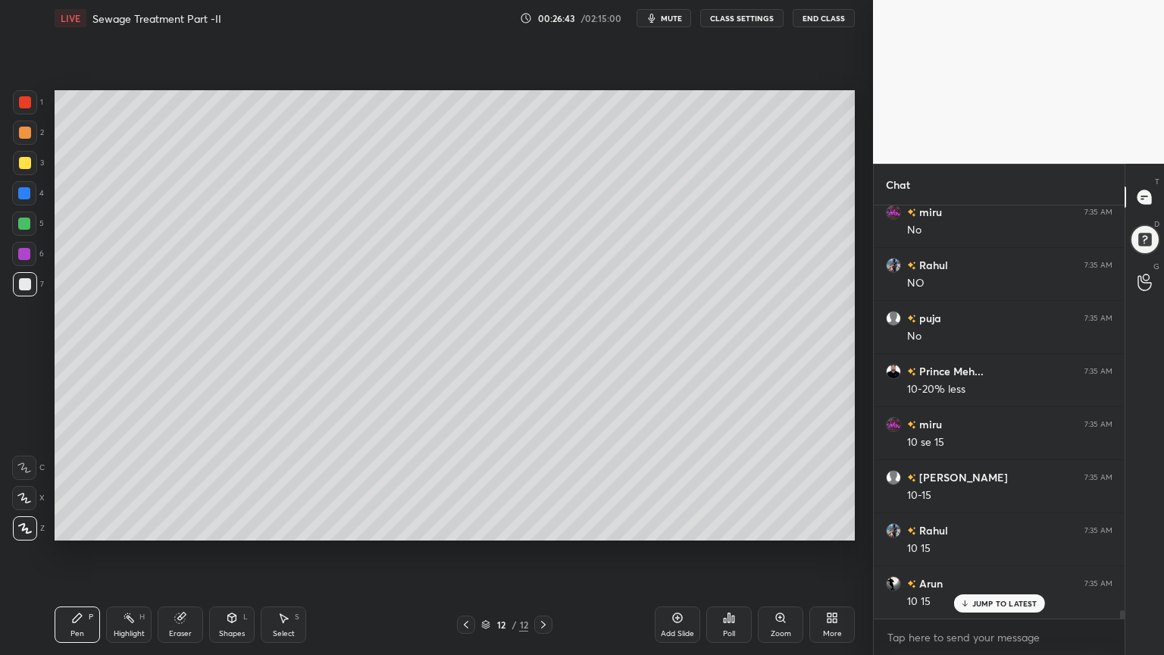
scroll to position [20557, 0]
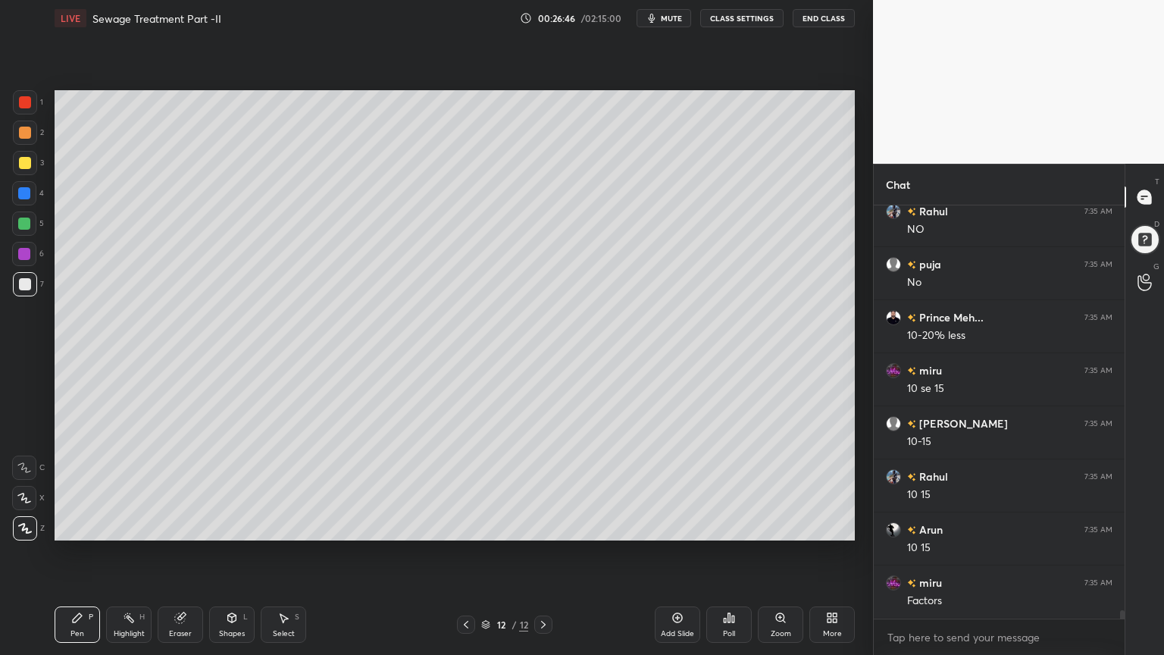
click at [684, 526] on div "Add Slide" at bounding box center [677, 624] width 45 height 36
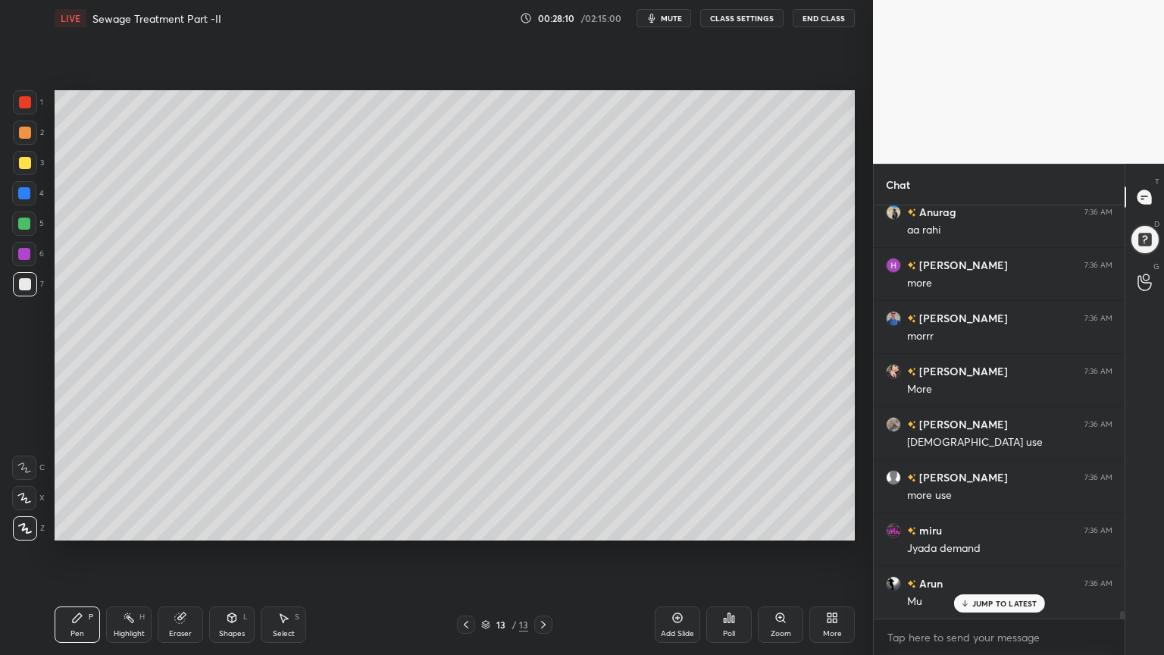
scroll to position [22148, 0]
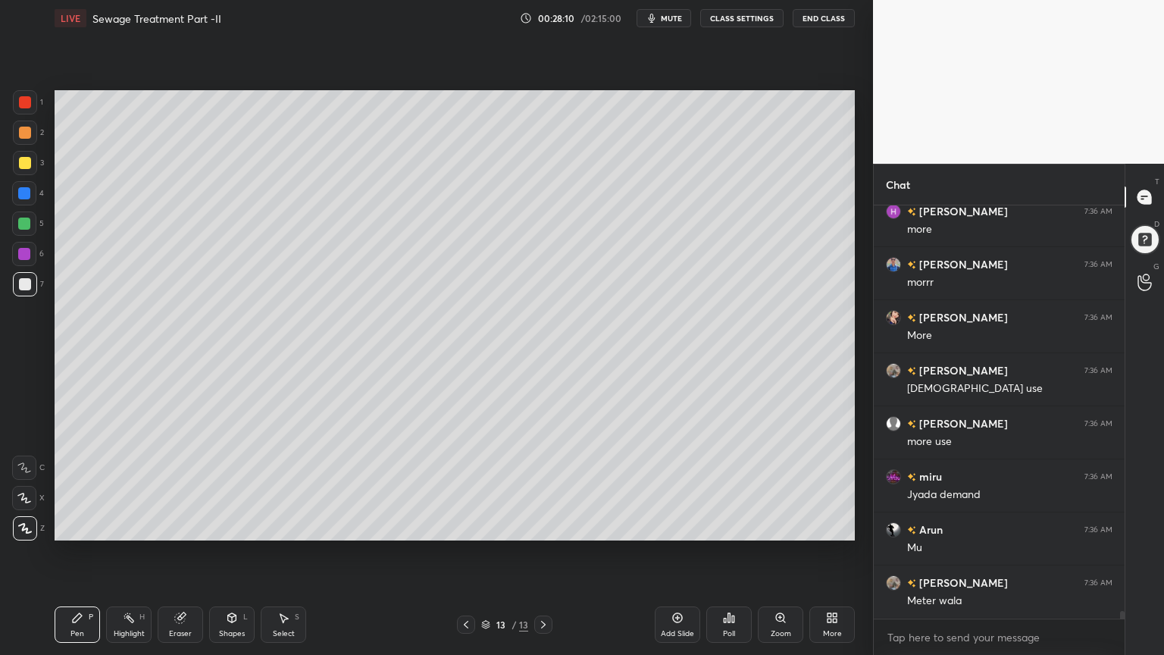
click at [675, 17] on span "mute" at bounding box center [671, 18] width 21 height 11
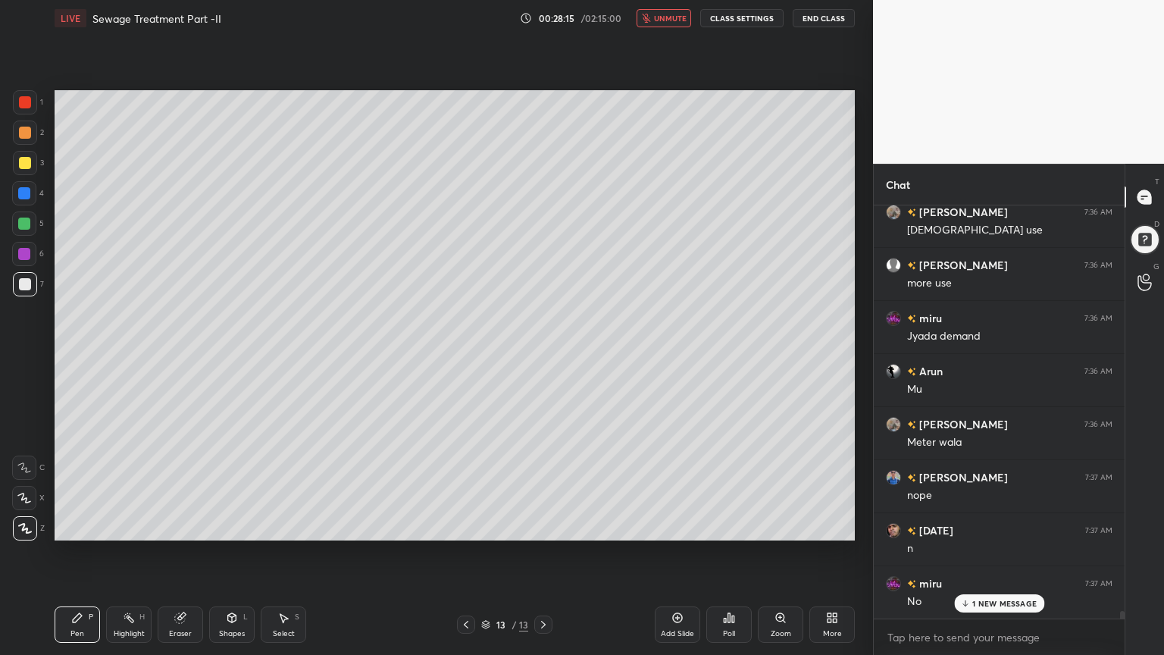
scroll to position [22361, 0]
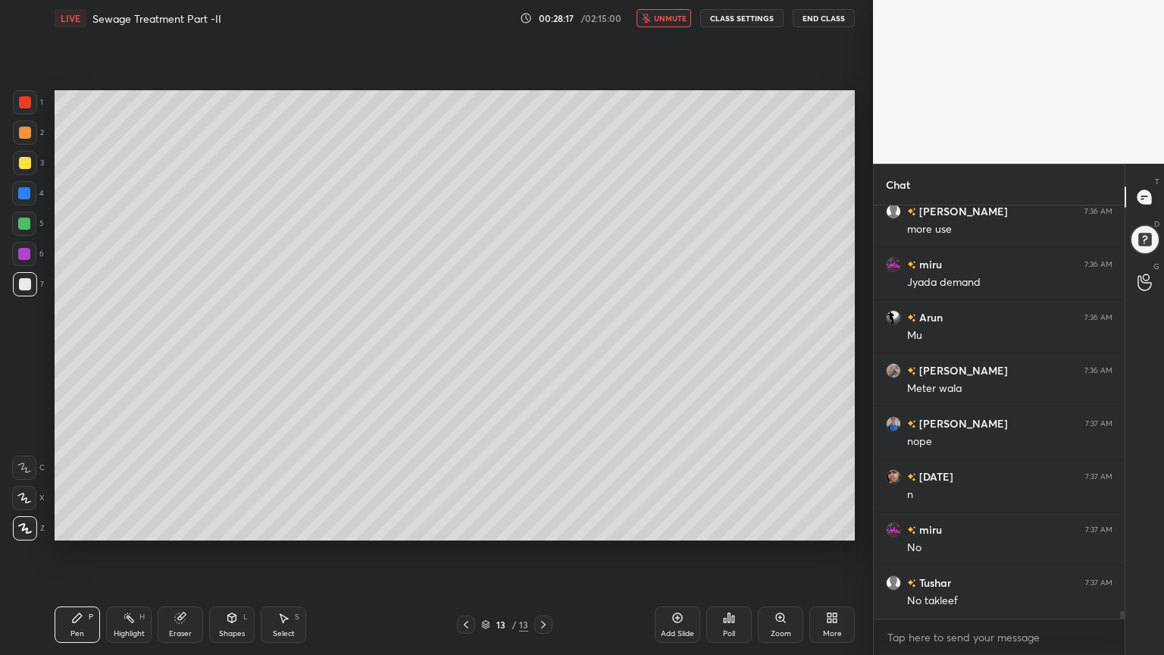
click at [667, 18] on span "unmute" at bounding box center [670, 18] width 33 height 11
click at [681, 526] on icon at bounding box center [678, 618] width 10 height 10
click at [30, 166] on div at bounding box center [25, 163] width 24 height 24
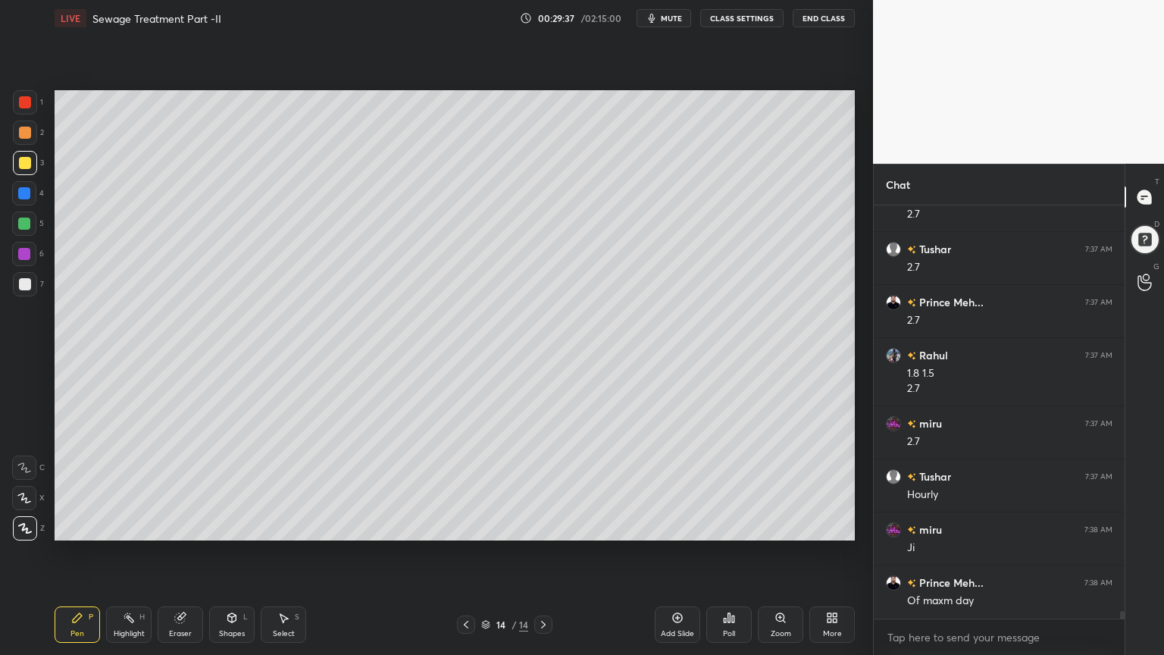
scroll to position [23277, 0]
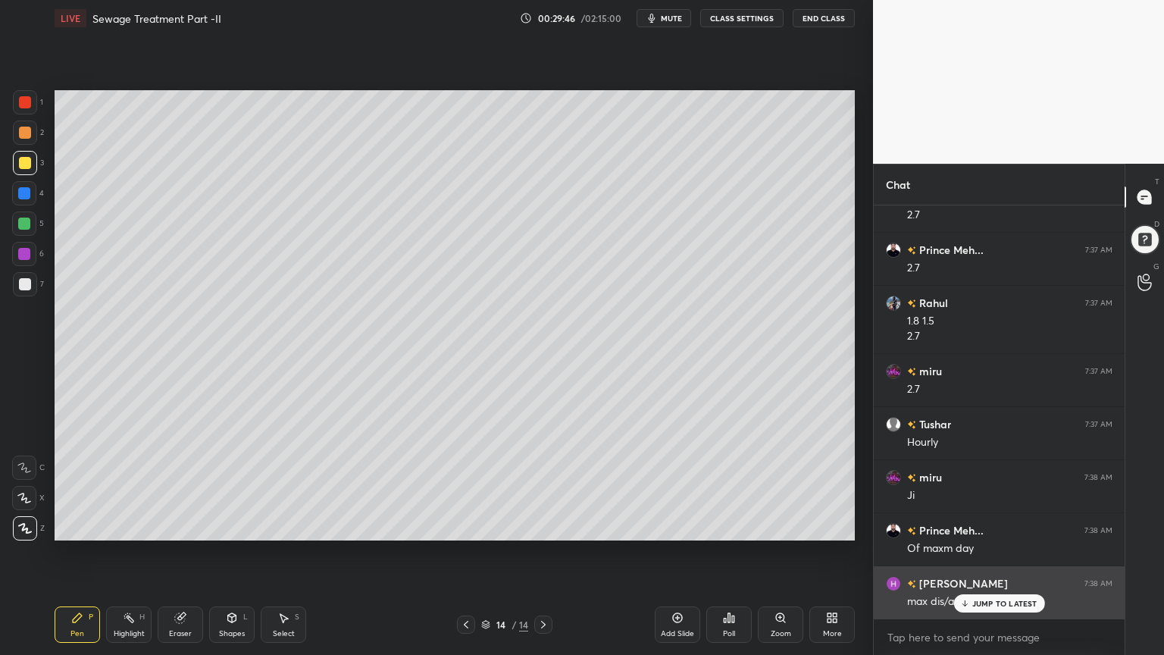
click at [966, 526] on icon at bounding box center [965, 603] width 10 height 9
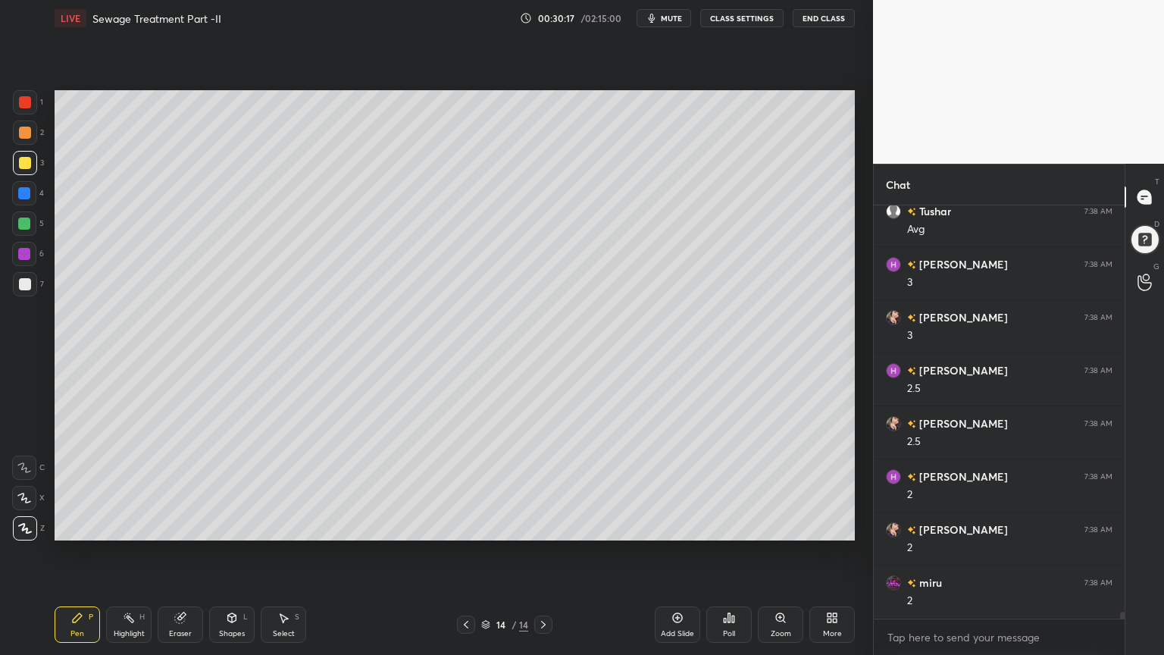
scroll to position [23807, 0]
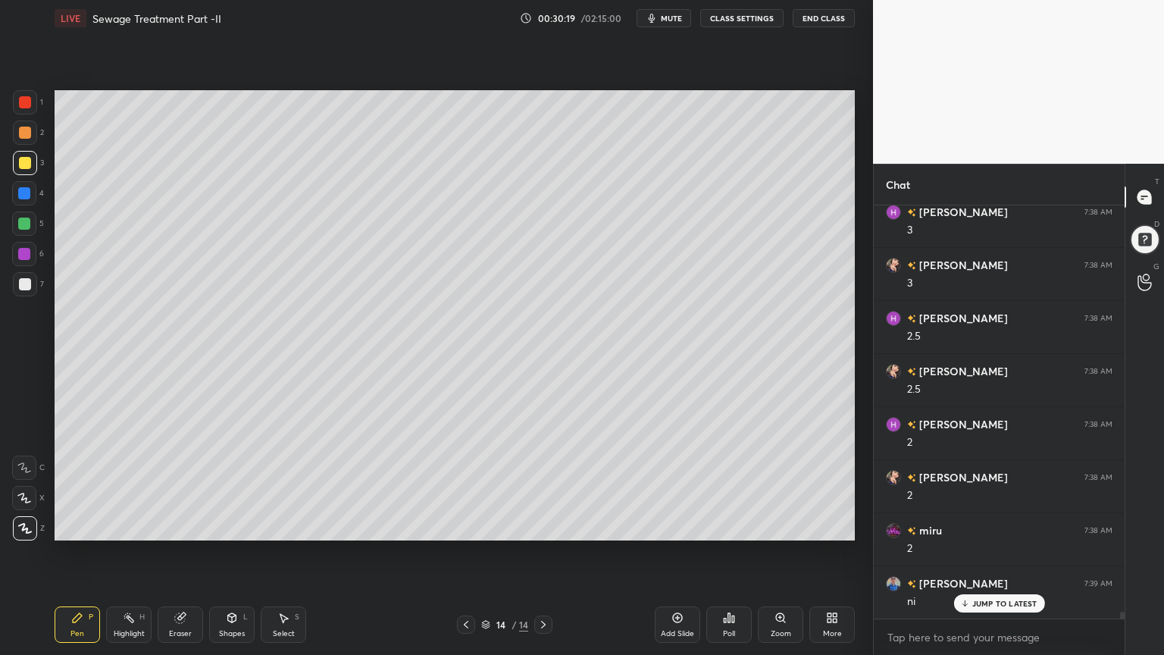
click at [685, 526] on div "Add Slide" at bounding box center [677, 634] width 33 height 8
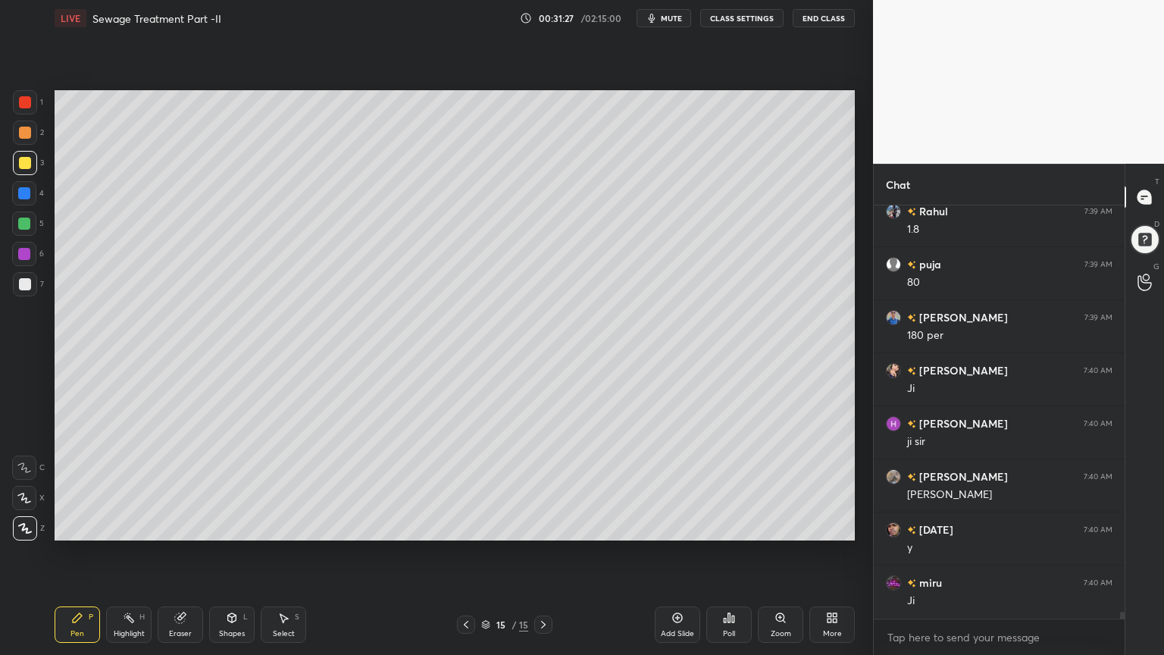
scroll to position [25399, 0]
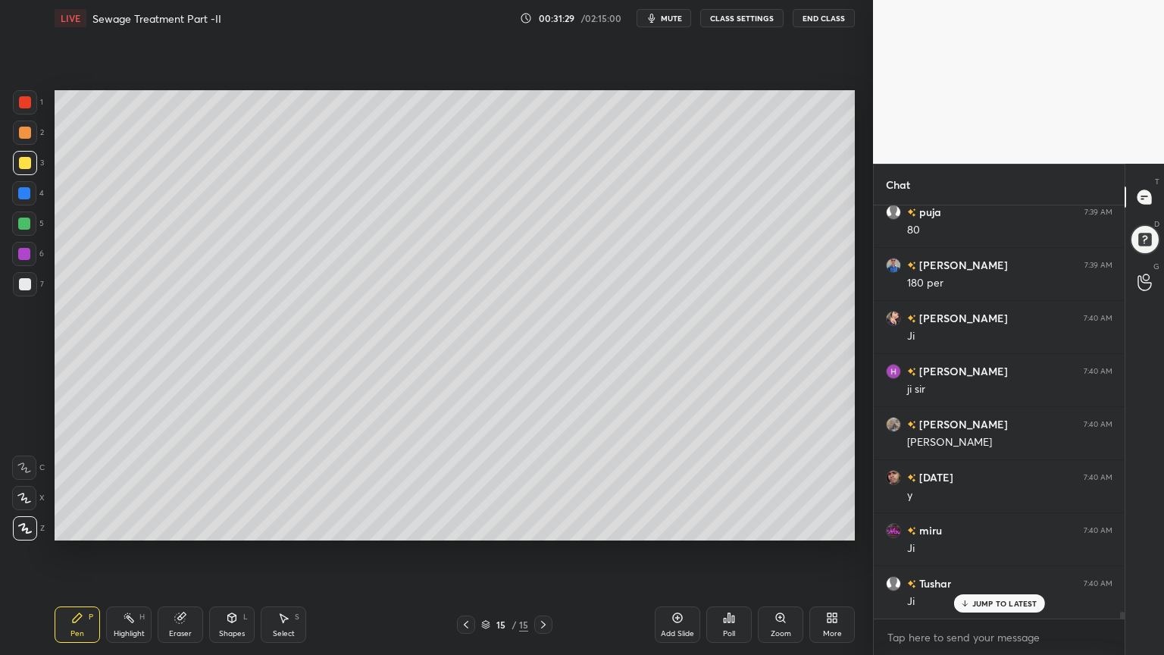
click at [682, 526] on div "Add Slide" at bounding box center [677, 624] width 45 height 36
click at [831, 18] on button "End Class" at bounding box center [824, 18] width 62 height 18
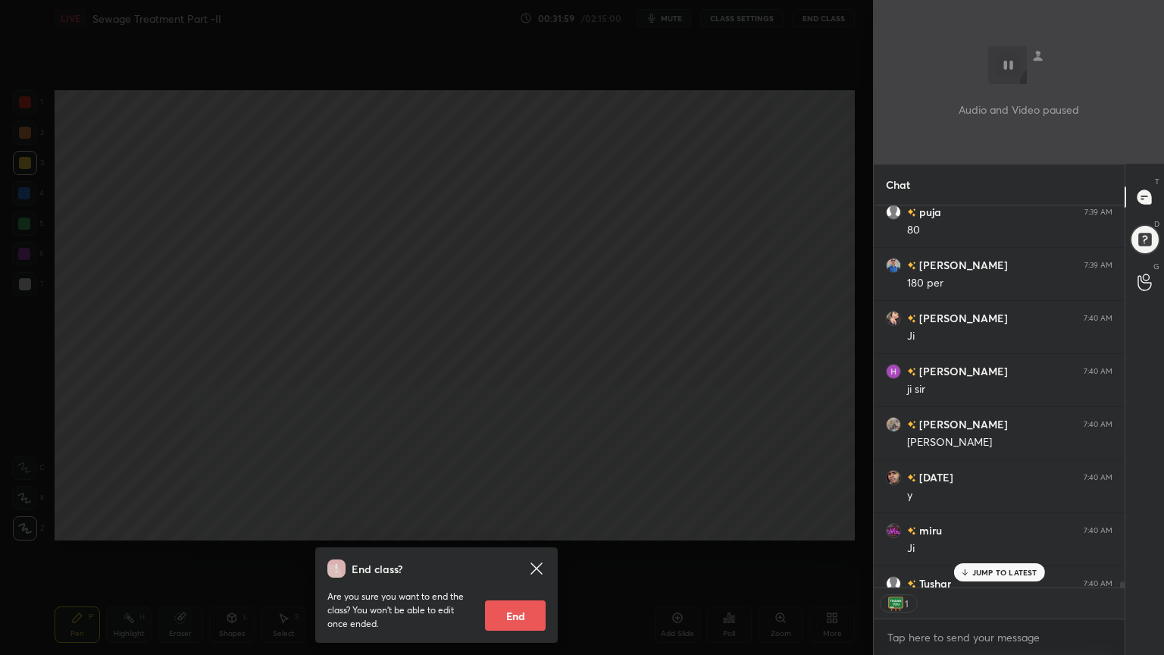
scroll to position [5, 5]
click at [512, 340] on div "End class? Are you sure you want to end the class? You won’t be able to edit on…" at bounding box center [436, 327] width 873 height 655
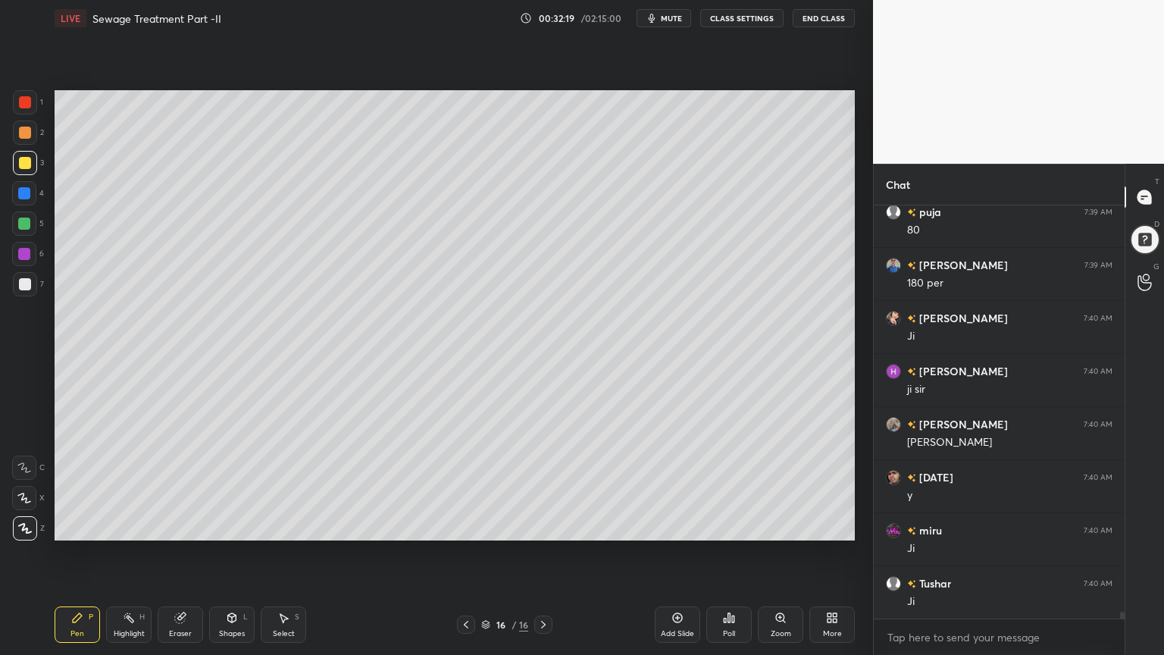
scroll to position [409, 246]
click at [47, 161] on div "1 2 3 4 5 6 7 C X Z C X Z E E Erase all H H" at bounding box center [24, 315] width 49 height 450
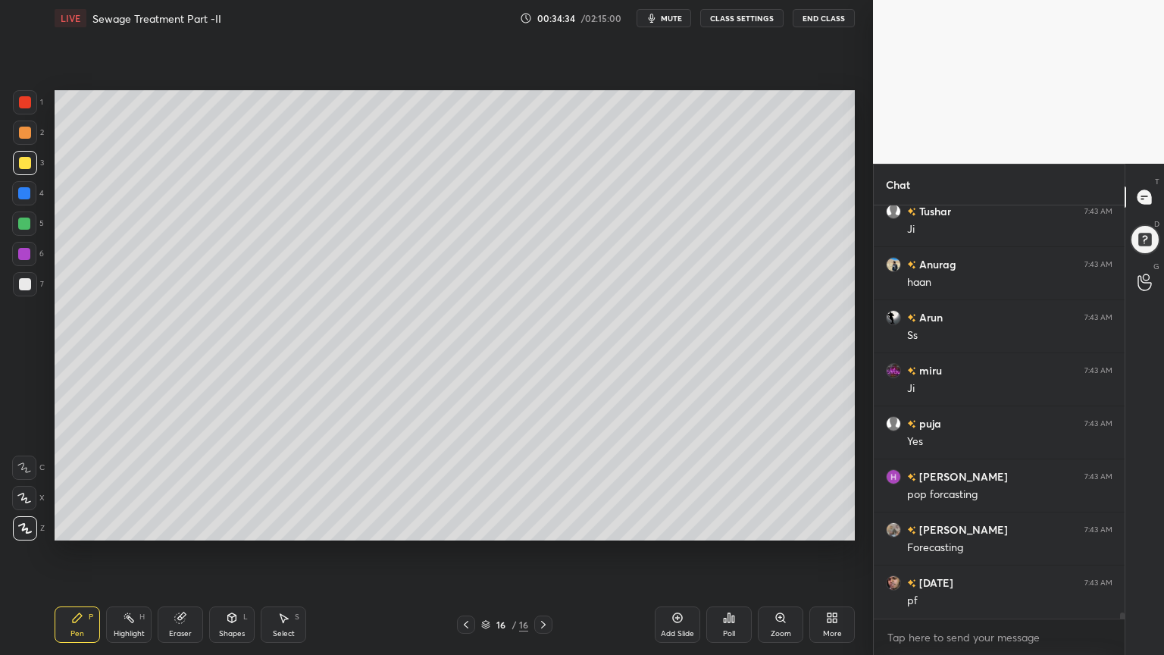
scroll to position [28242, 0]
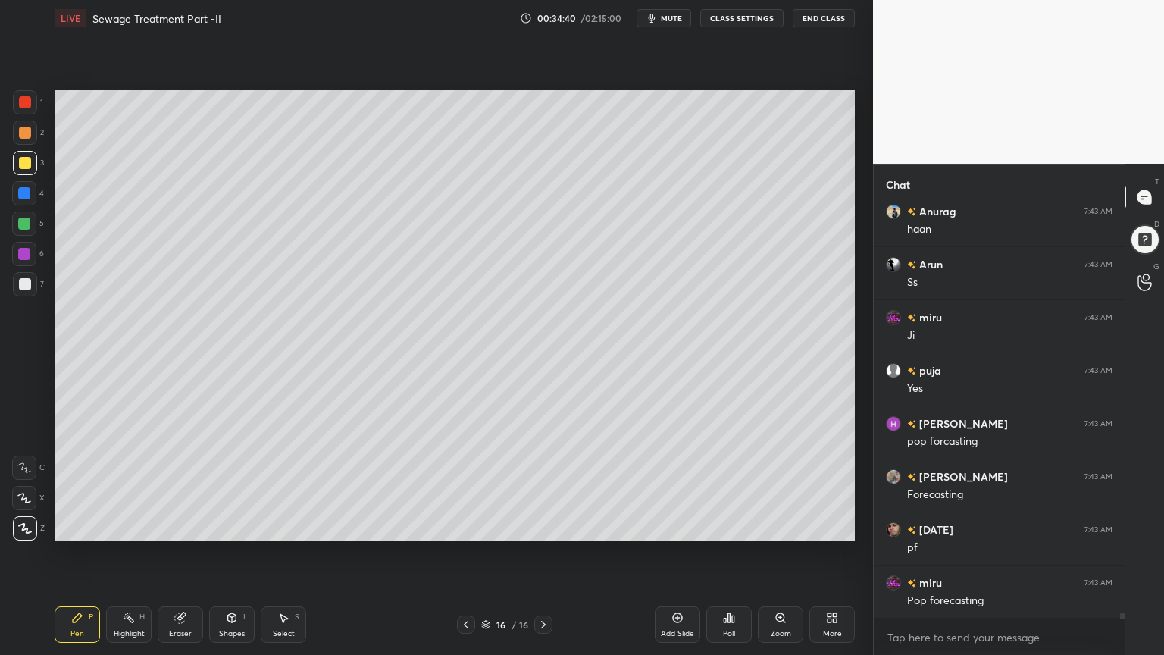
click at [672, 526] on icon at bounding box center [678, 618] width 12 height 12
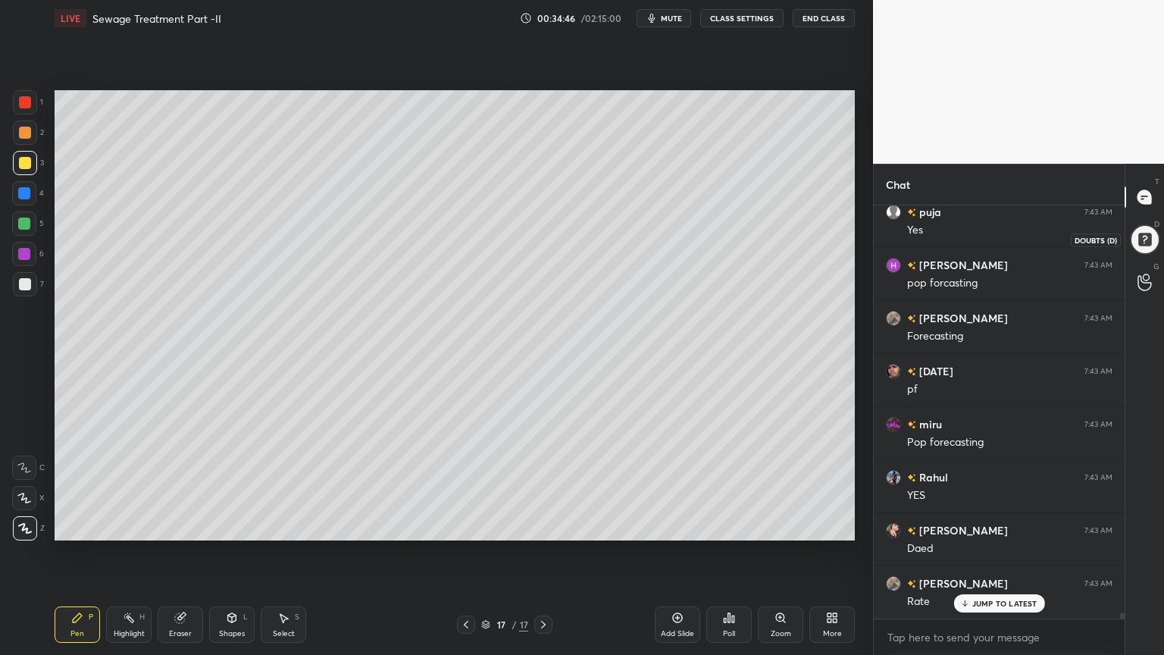
click at [1141, 231] on div at bounding box center [1145, 239] width 30 height 30
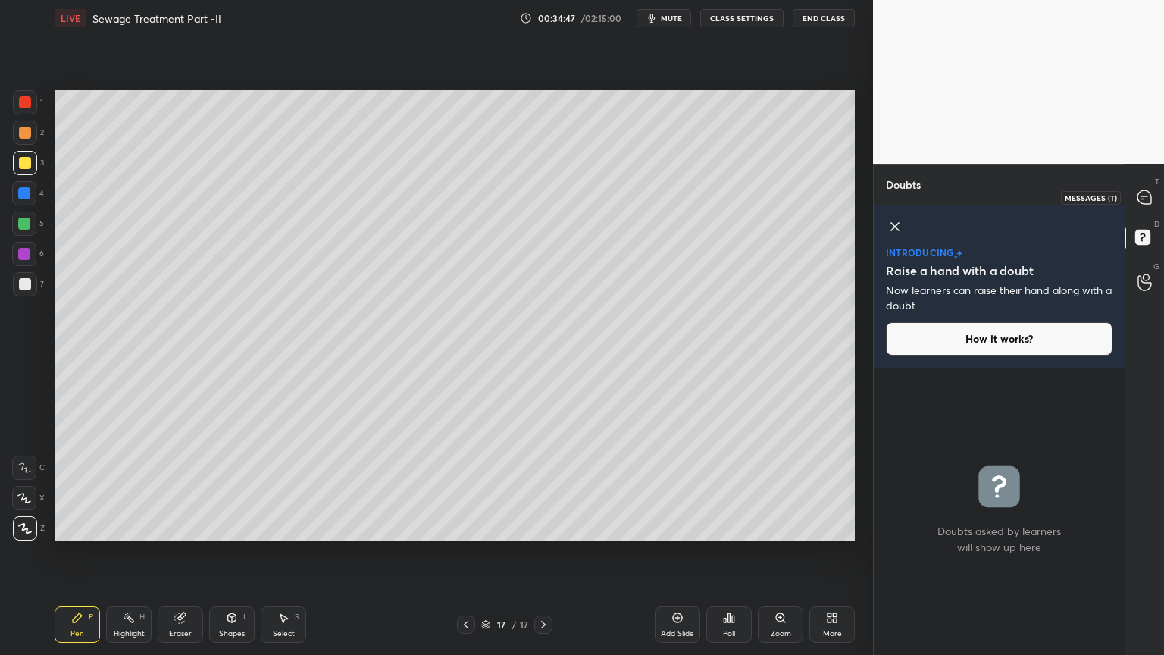
click at [1152, 192] on icon at bounding box center [1145, 197] width 16 height 16
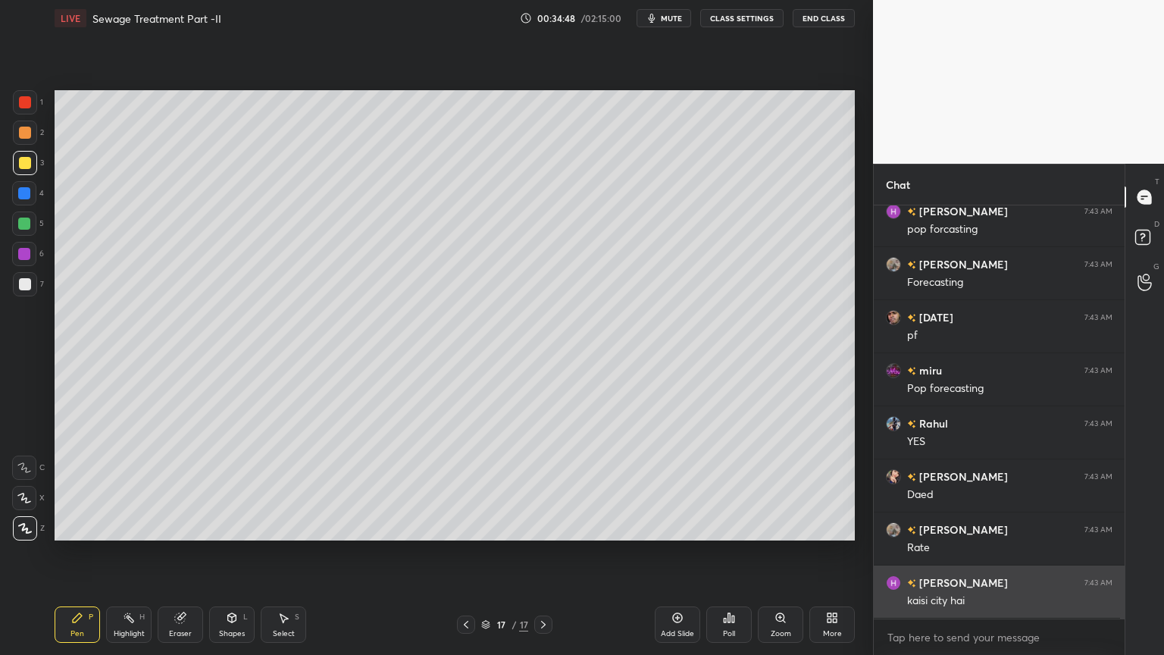
click at [985, 526] on div "kaisi city hai" at bounding box center [1009, 600] width 205 height 15
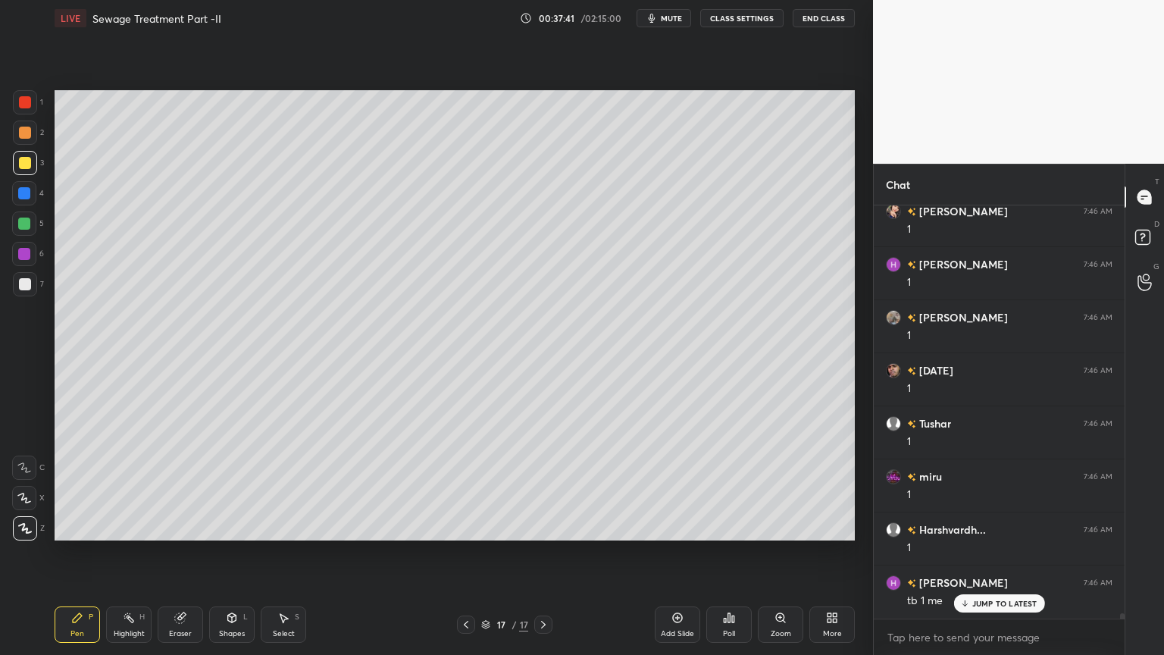
scroll to position [32939, 0]
click at [662, 20] on button "mute" at bounding box center [664, 18] width 55 height 18
click at [675, 13] on span "unmute" at bounding box center [670, 18] width 33 height 11
click at [681, 526] on icon at bounding box center [678, 618] width 10 height 10
click at [27, 164] on div at bounding box center [25, 163] width 12 height 12
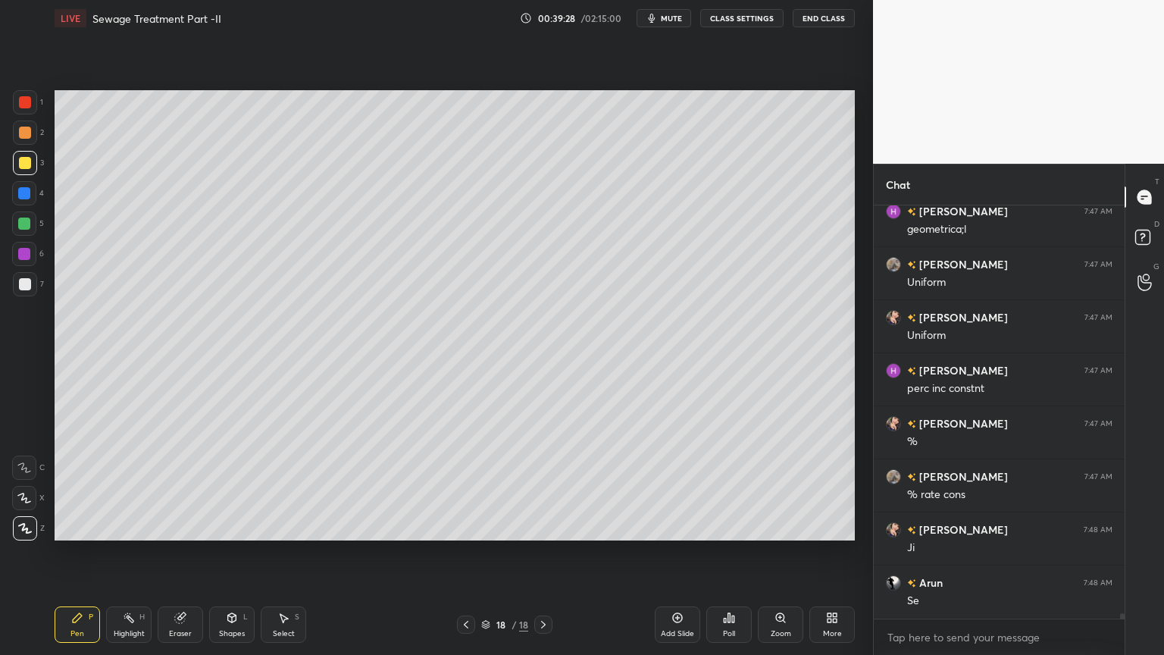
scroll to position [34212, 0]
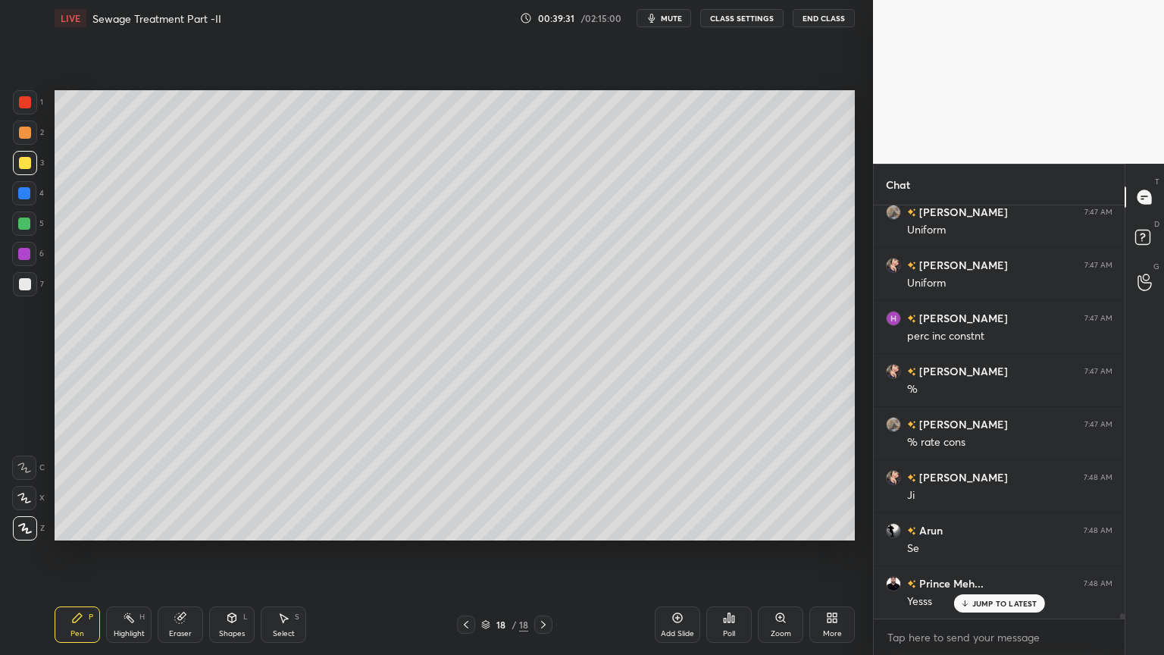
click at [670, 17] on span "mute" at bounding box center [671, 18] width 21 height 11
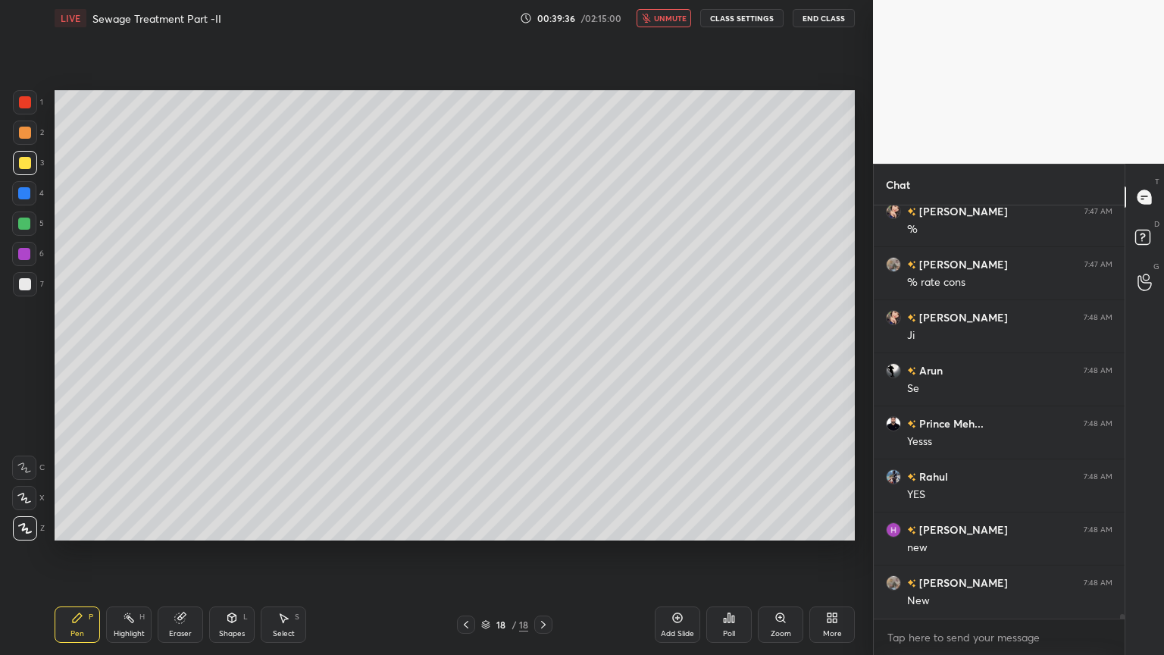
scroll to position [34424, 0]
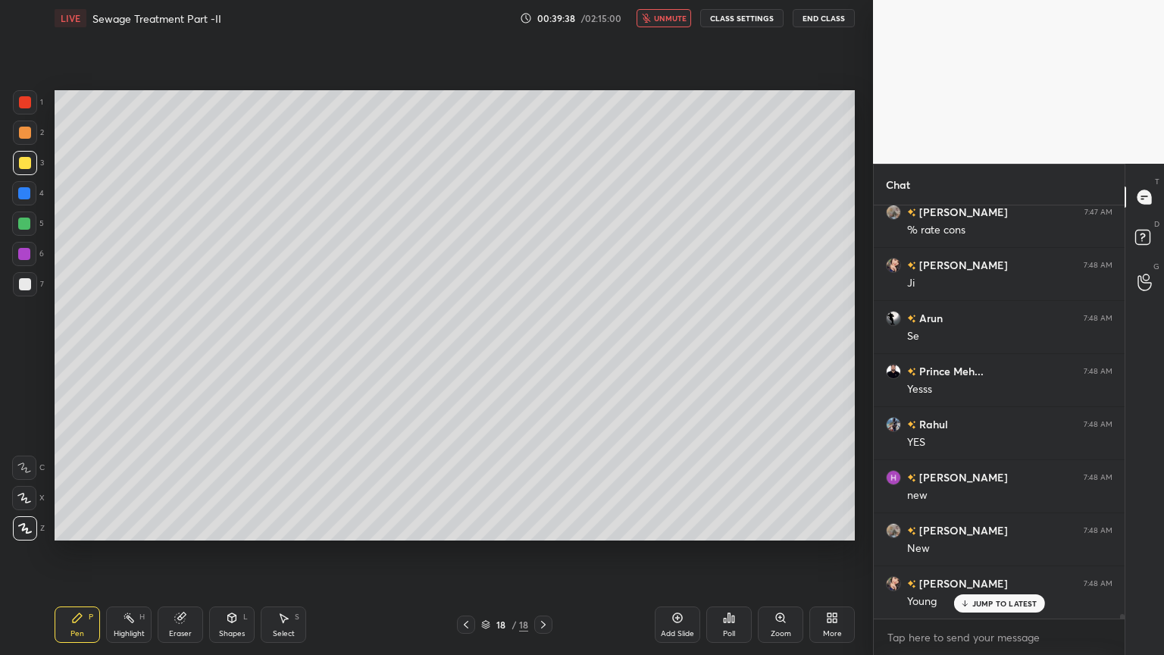
click at [668, 15] on span "unmute" at bounding box center [670, 18] width 33 height 11
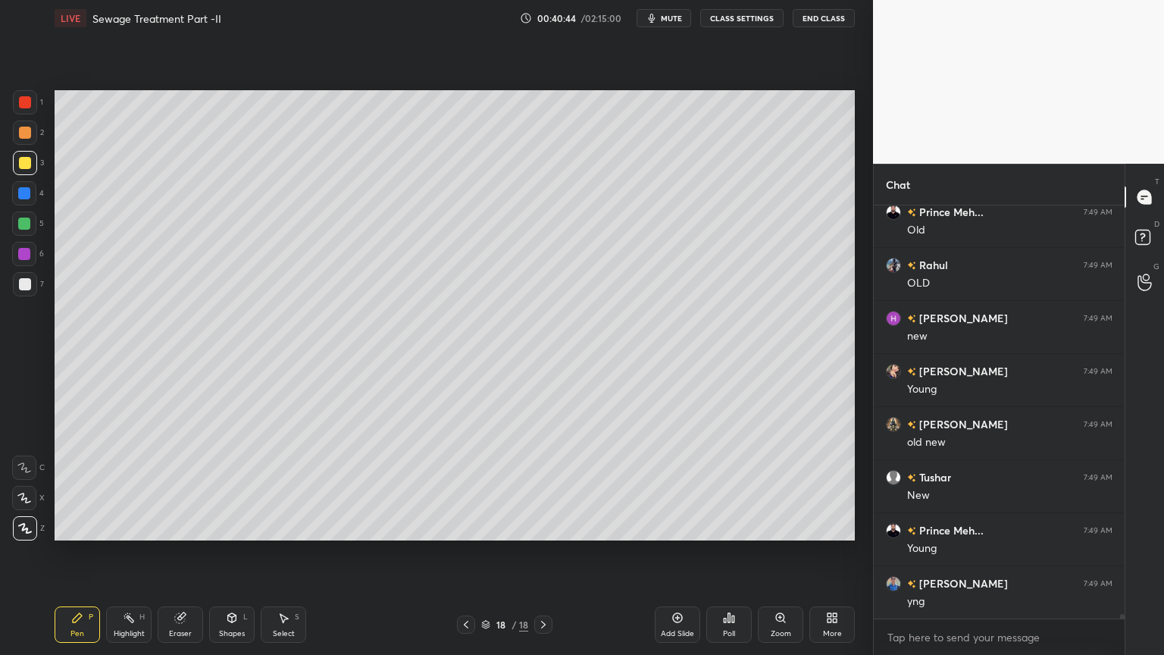
scroll to position [35857, 0]
click at [834, 15] on button "End Class" at bounding box center [824, 18] width 62 height 18
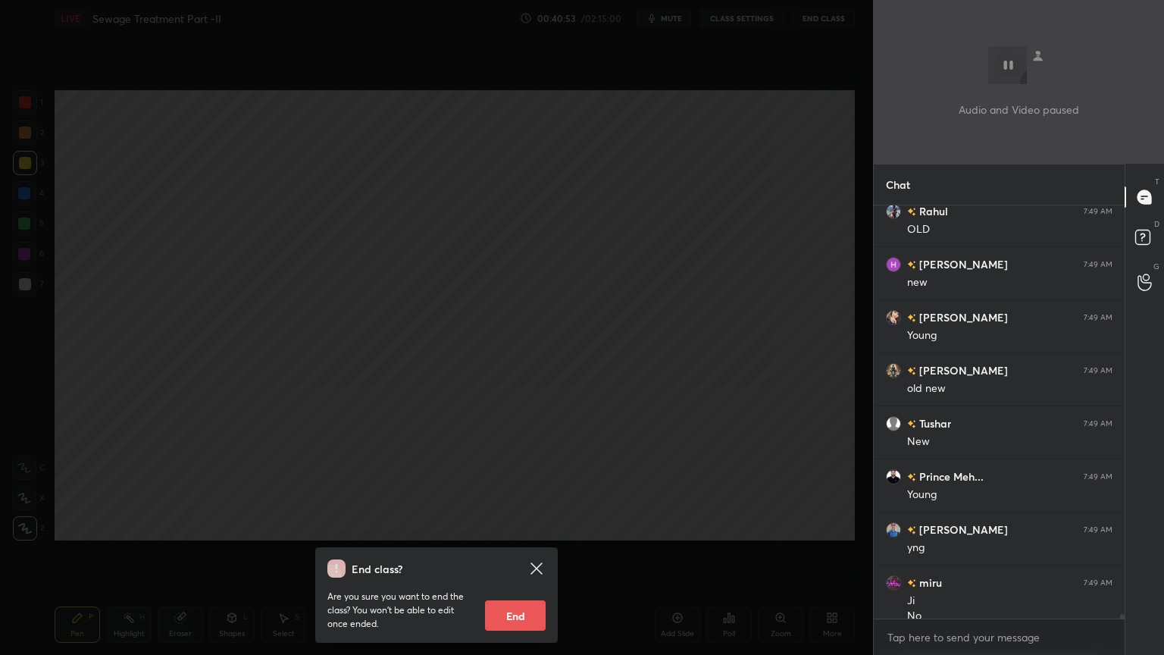
scroll to position [35873, 0]
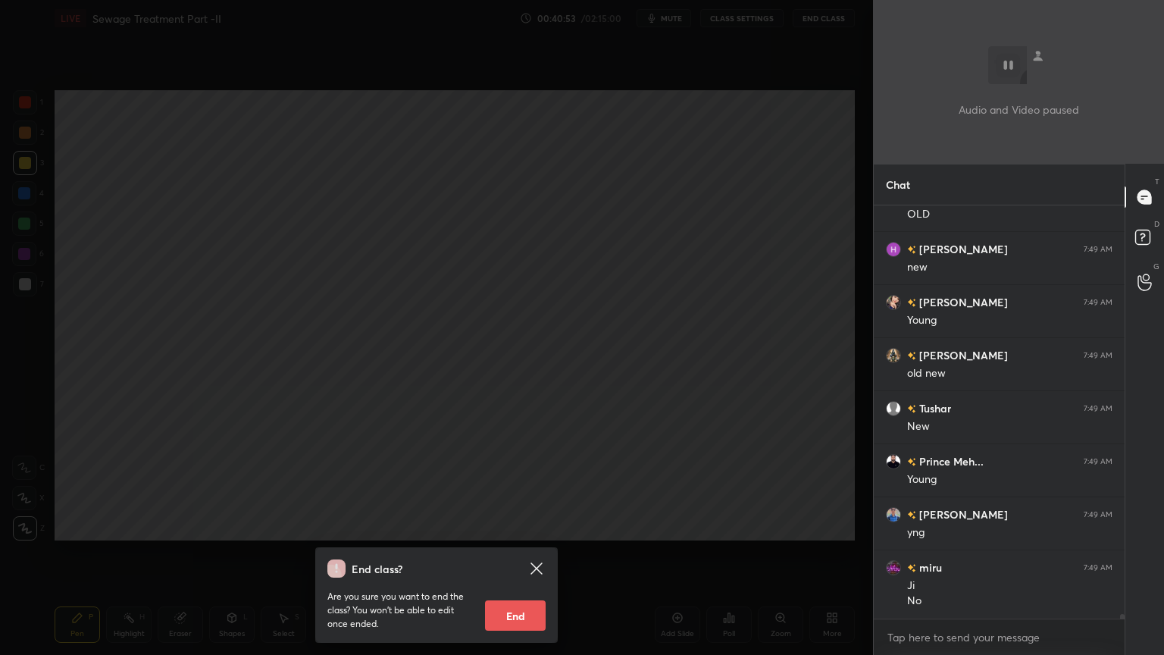
click at [615, 100] on div "End class? Are you sure you want to end the class? You won’t be able to edit on…" at bounding box center [436, 327] width 873 height 655
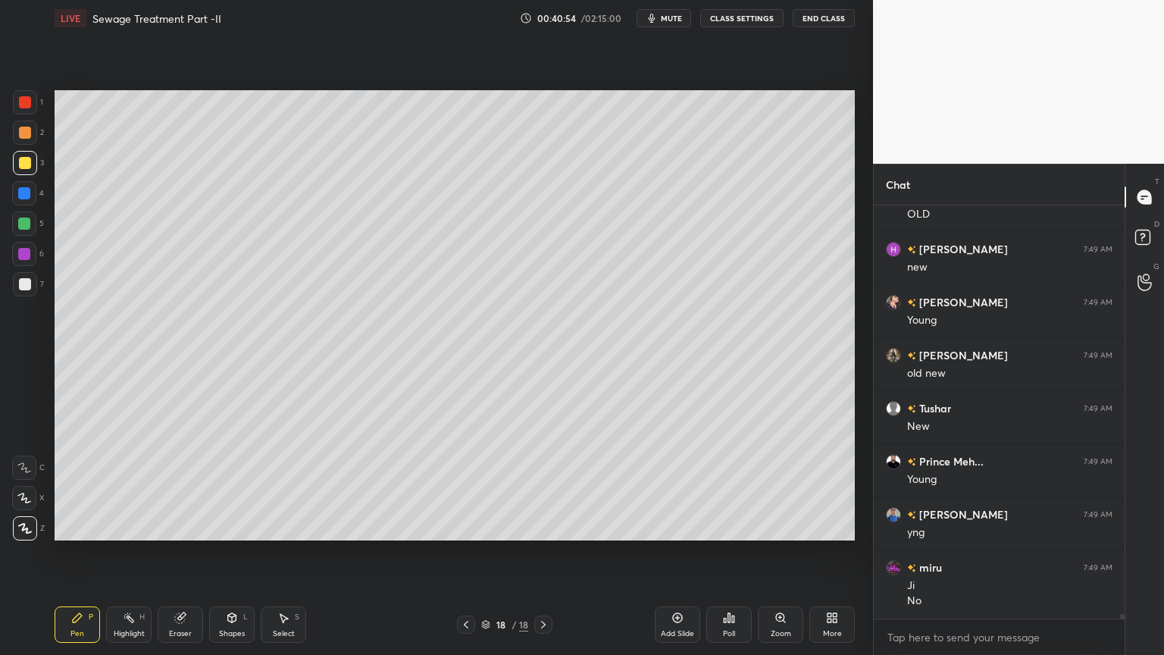
click at [675, 526] on div "Add Slide" at bounding box center [677, 624] width 45 height 36
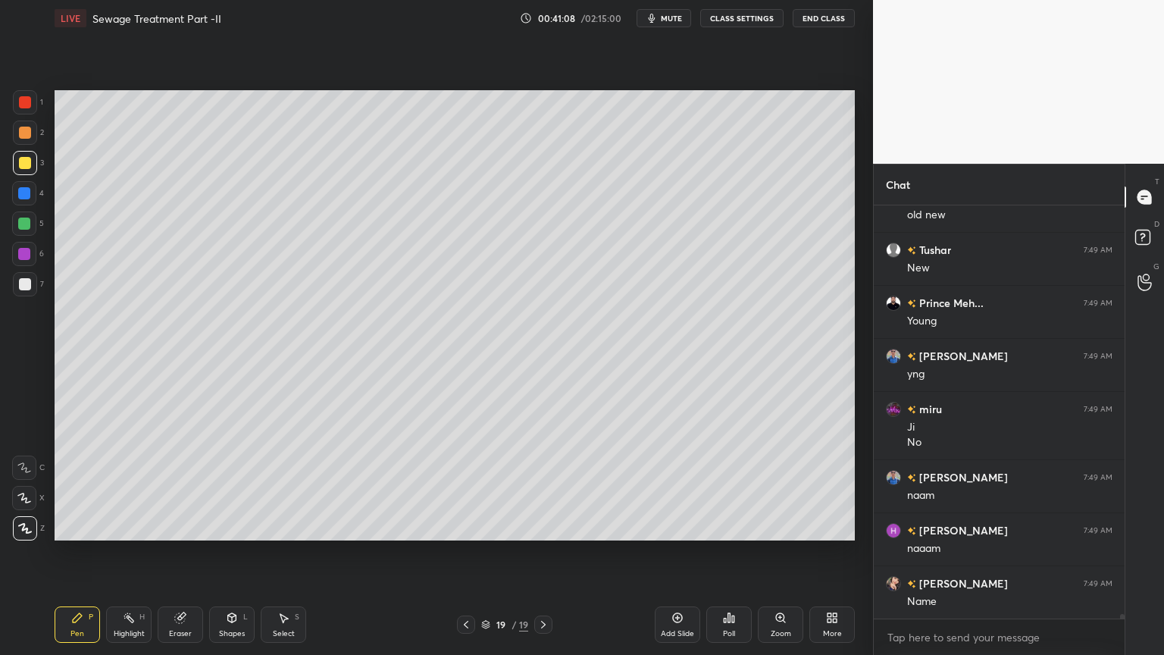
scroll to position [36085, 0]
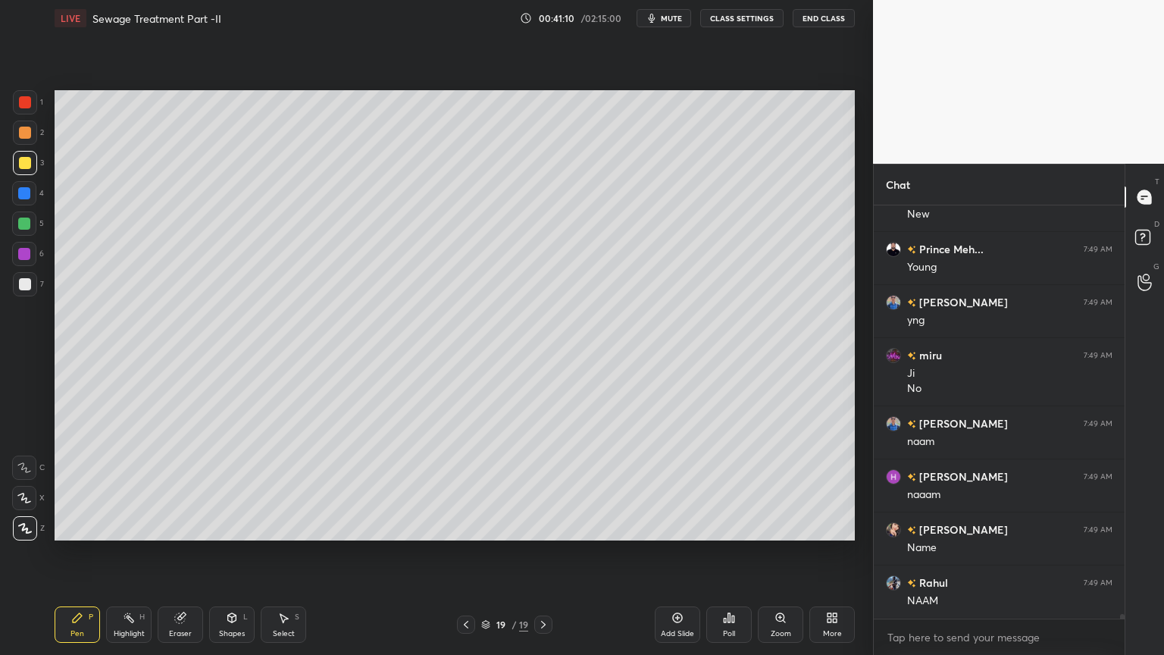
click at [664, 21] on span "mute" at bounding box center [671, 18] width 21 height 11
click at [660, 21] on span "unmute" at bounding box center [670, 18] width 33 height 11
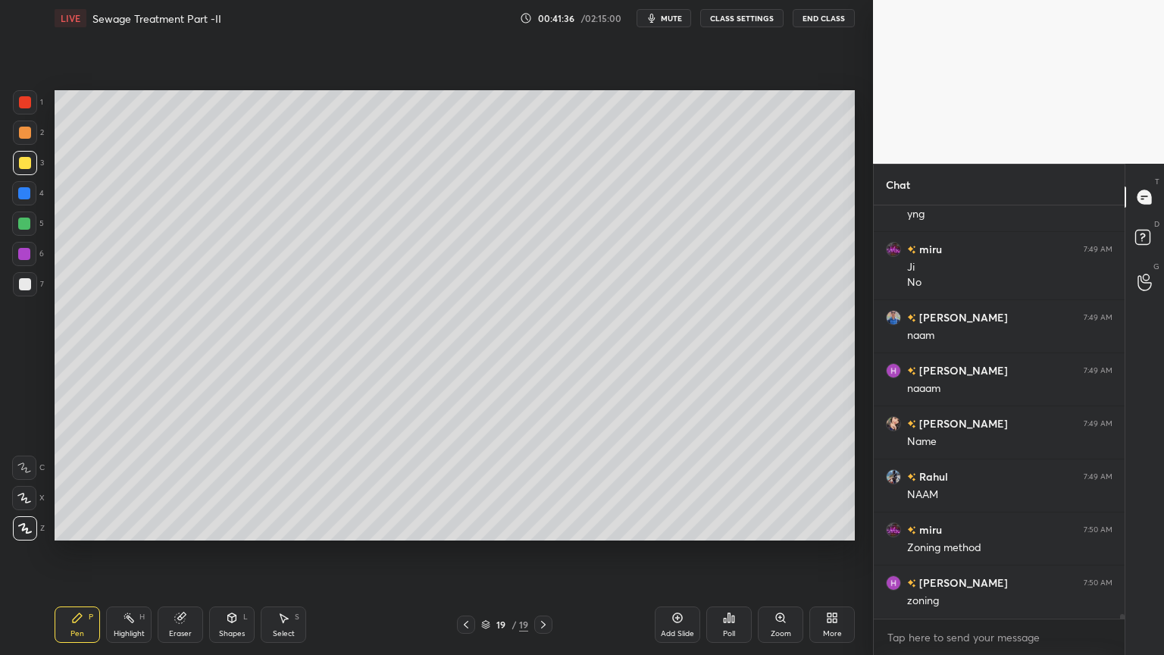
scroll to position [36227, 0]
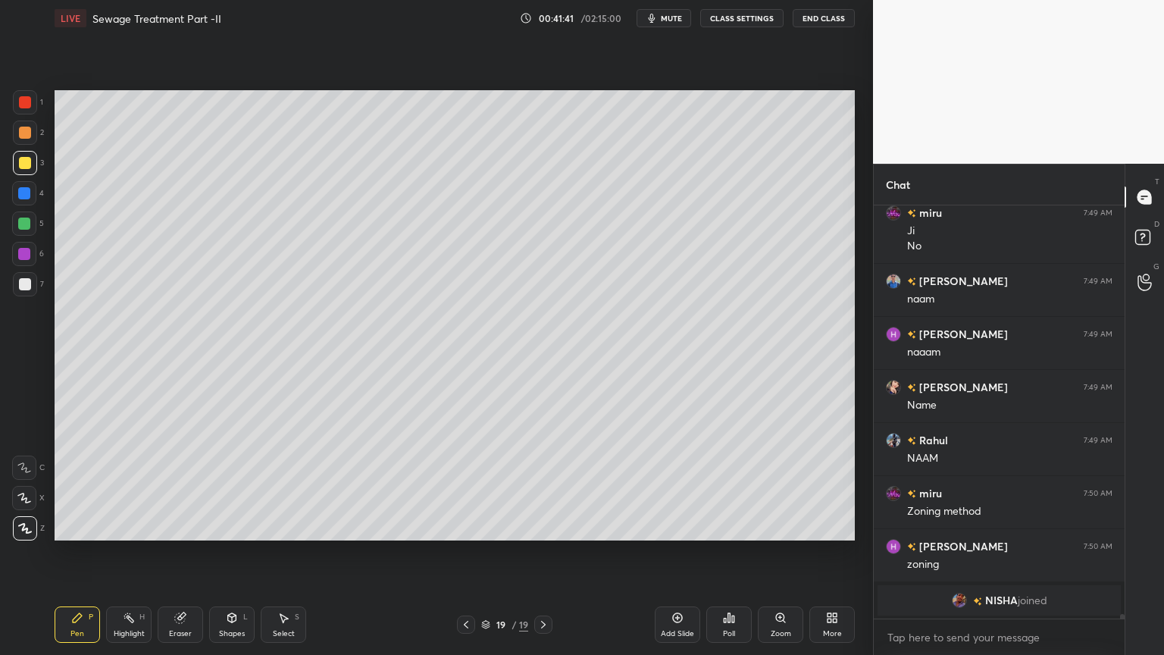
click at [956, 526] on img "grid" at bounding box center [959, 600] width 15 height 15
click at [947, 526] on div "[PERSON_NAME] joined" at bounding box center [999, 600] width 243 height 30
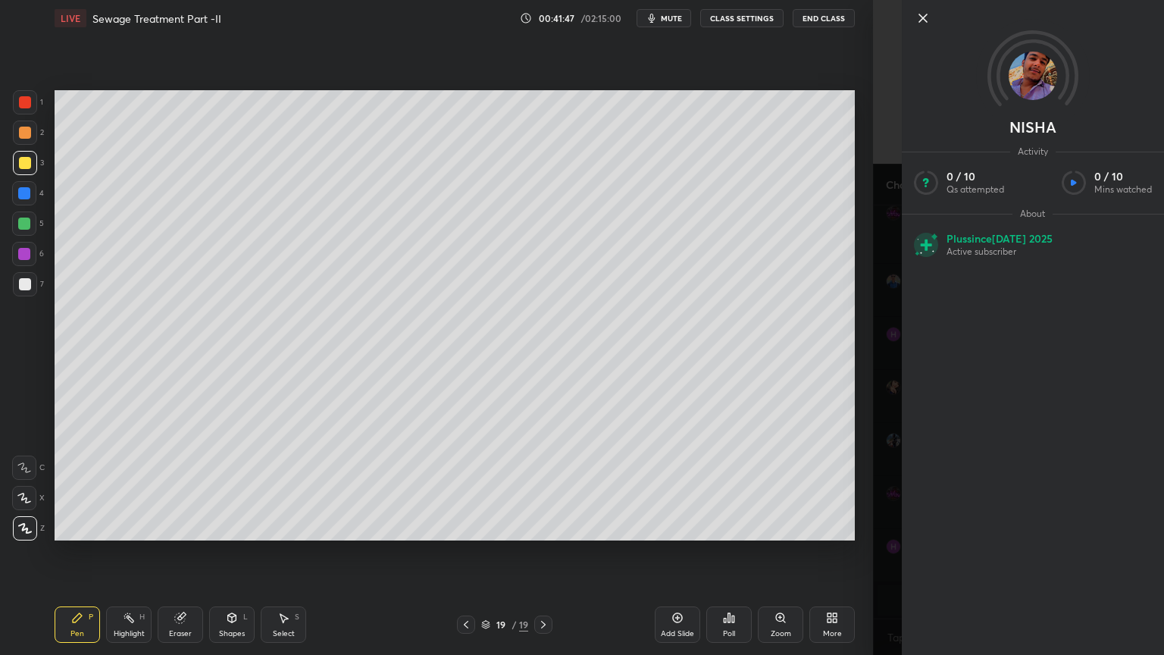
click at [819, 526] on div "Setting up your live class Poll for secs No correct answer Start poll" at bounding box center [455, 315] width 812 height 558
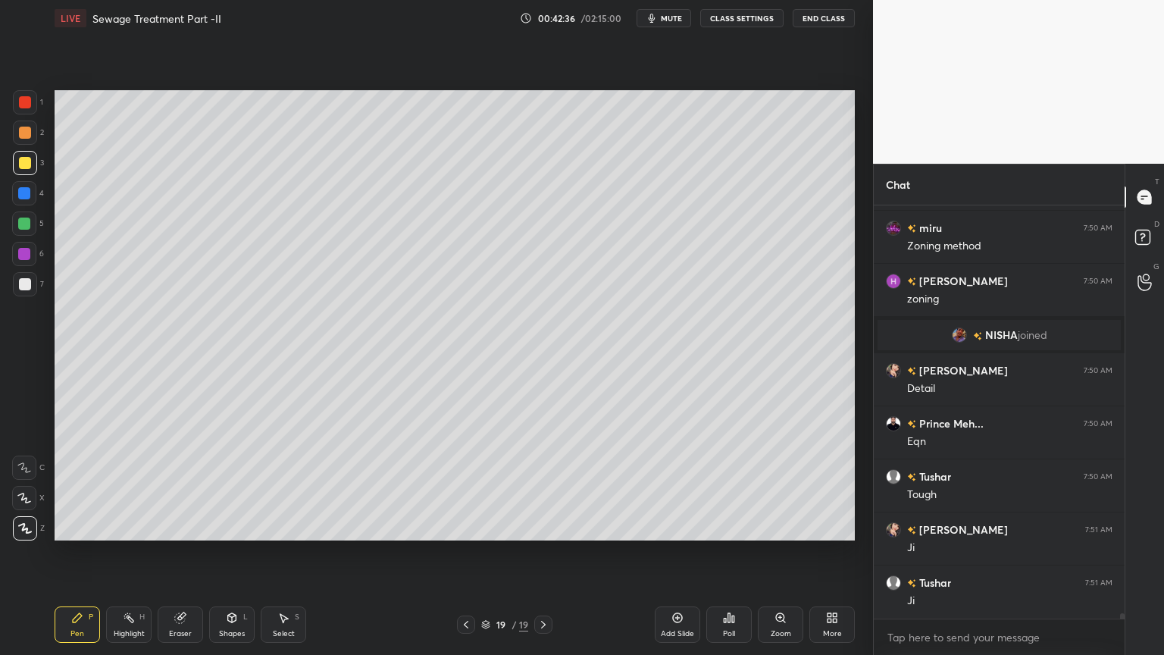
scroll to position [31872, 0]
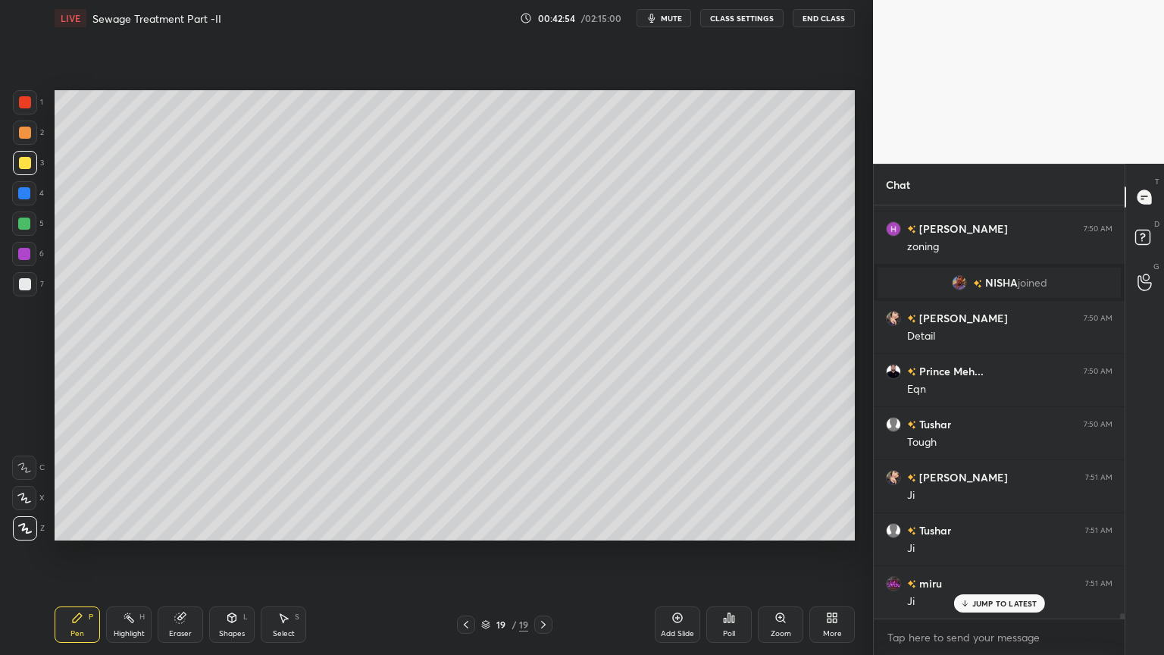
click at [670, 526] on div "Add Slide" at bounding box center [677, 624] width 45 height 36
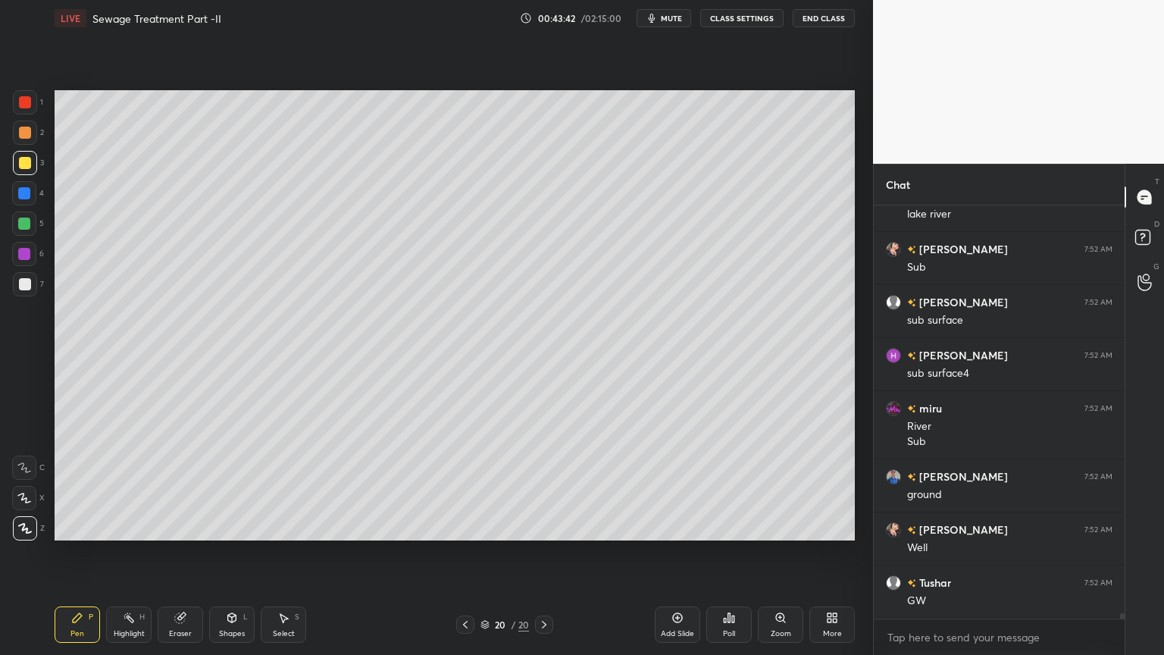
scroll to position [33054, 0]
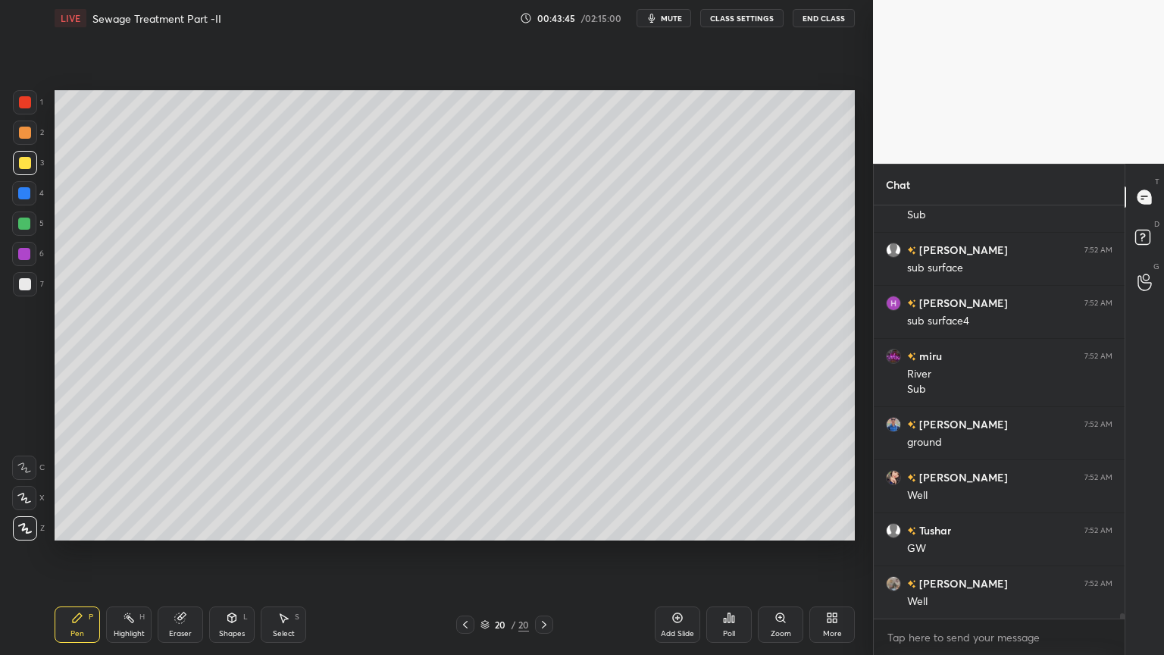
click at [20, 155] on div at bounding box center [25, 163] width 24 height 24
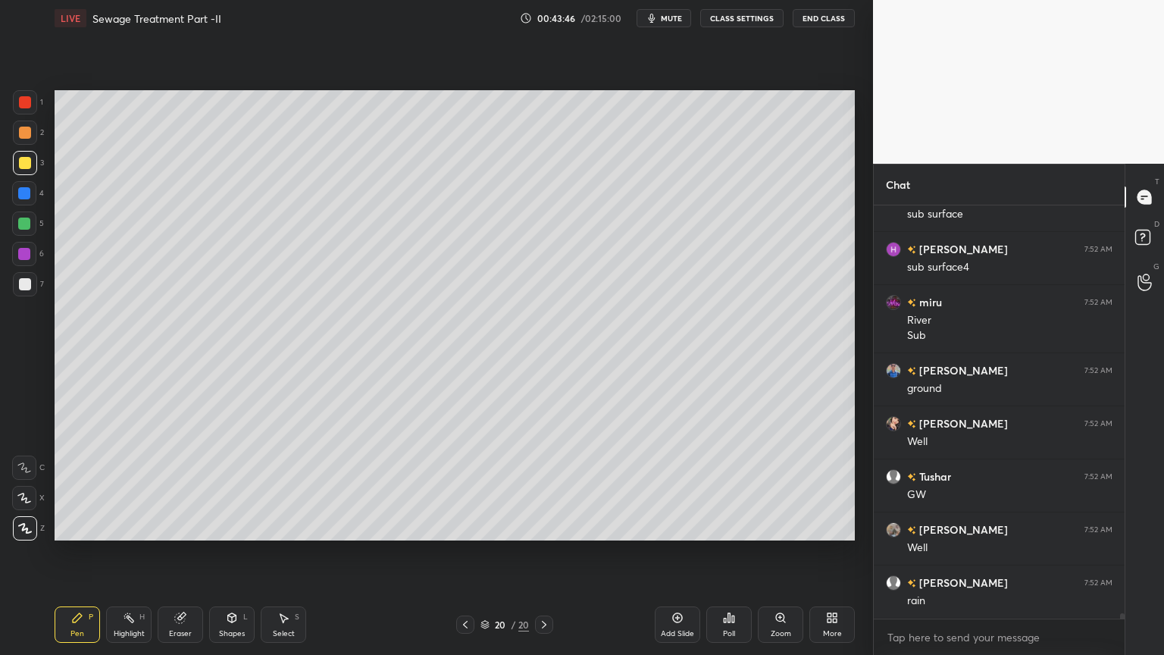
click at [30, 280] on div at bounding box center [25, 284] width 24 height 24
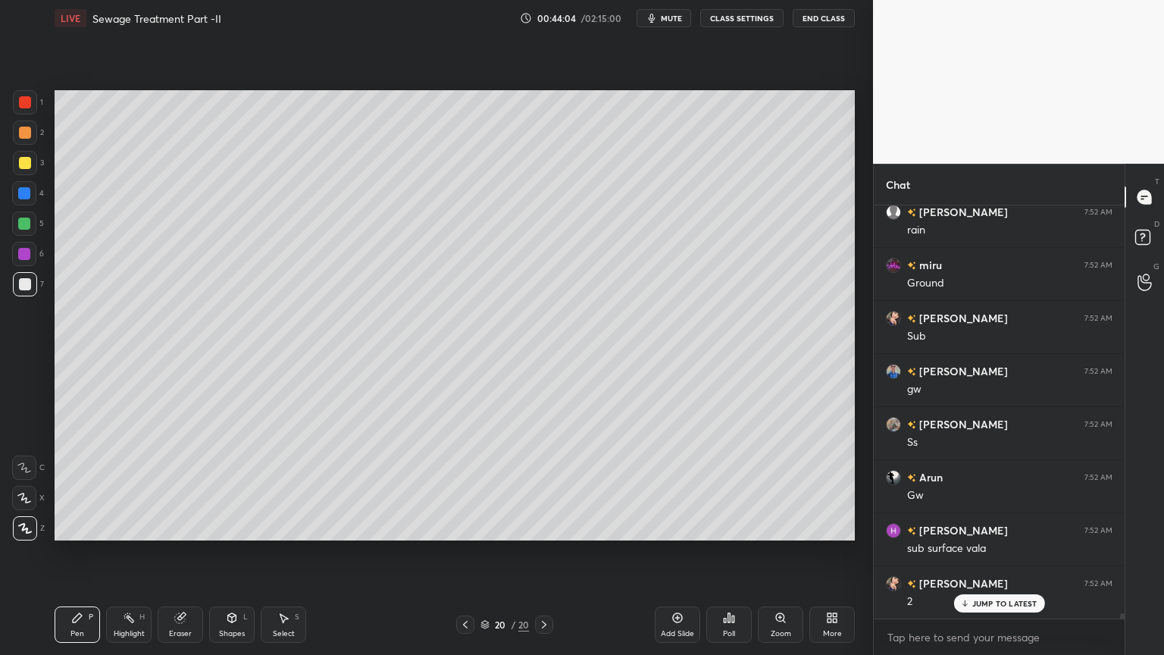
scroll to position [33532, 0]
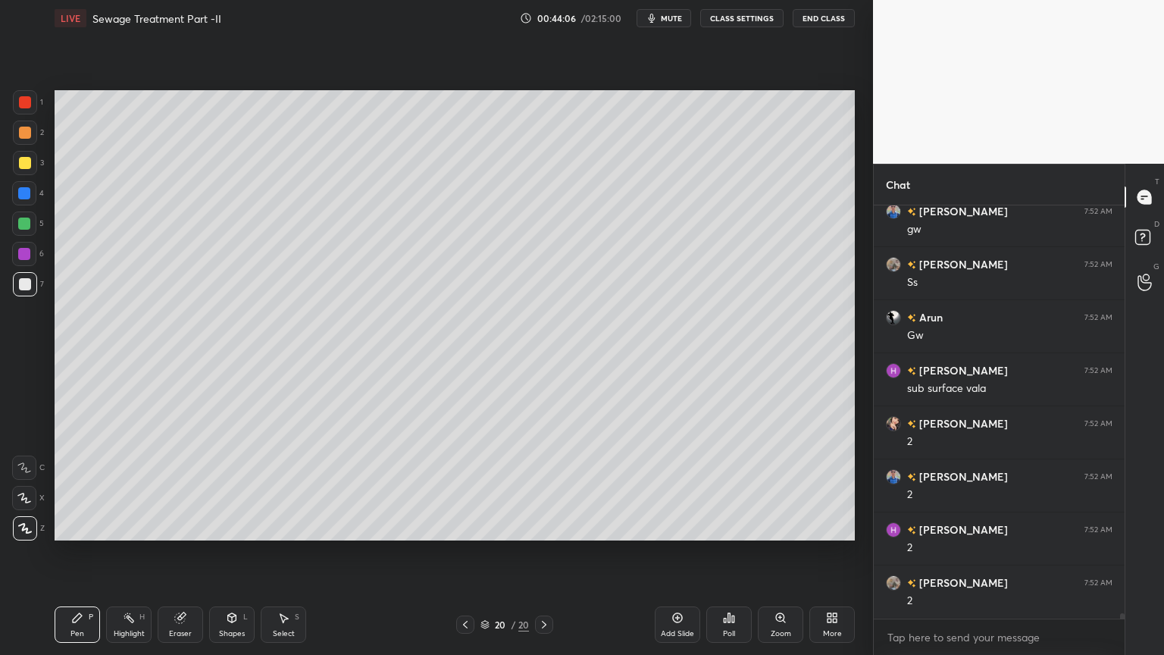
click at [676, 526] on div "Add Slide" at bounding box center [677, 624] width 45 height 36
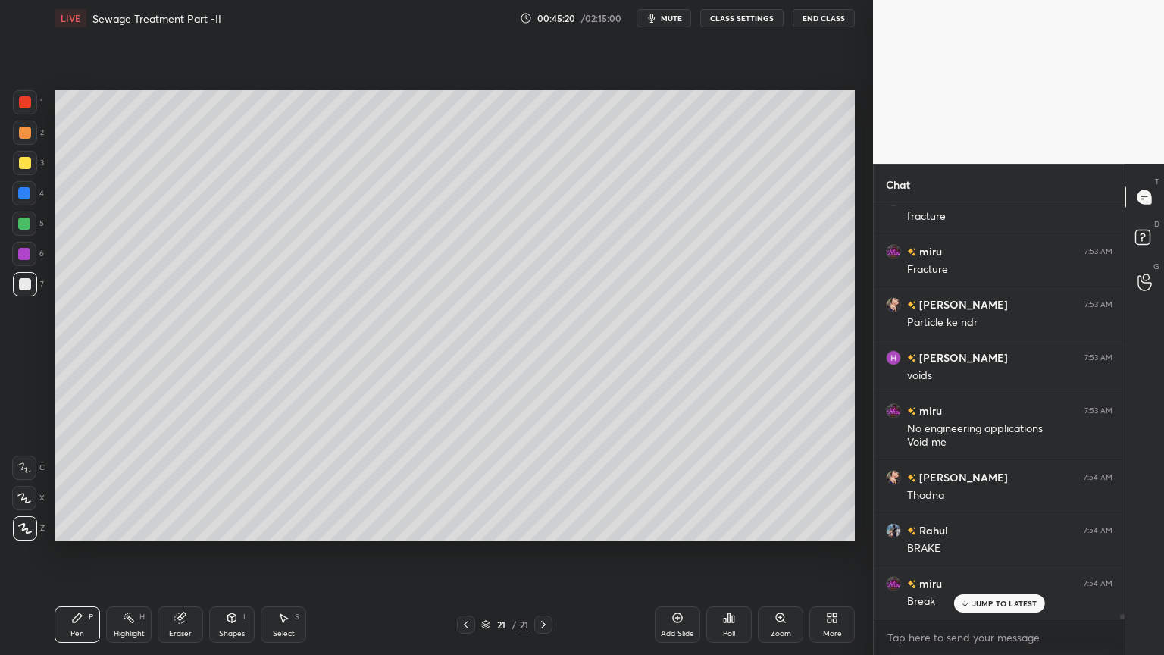
scroll to position [34430, 0]
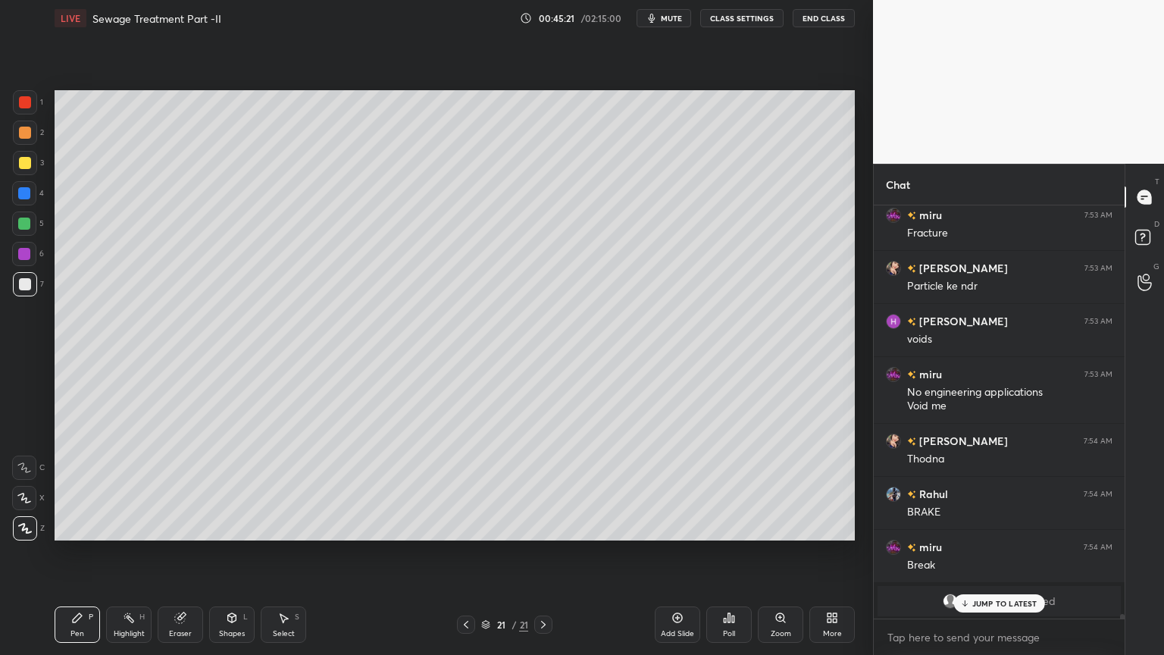
click at [33, 103] on div at bounding box center [25, 102] width 24 height 24
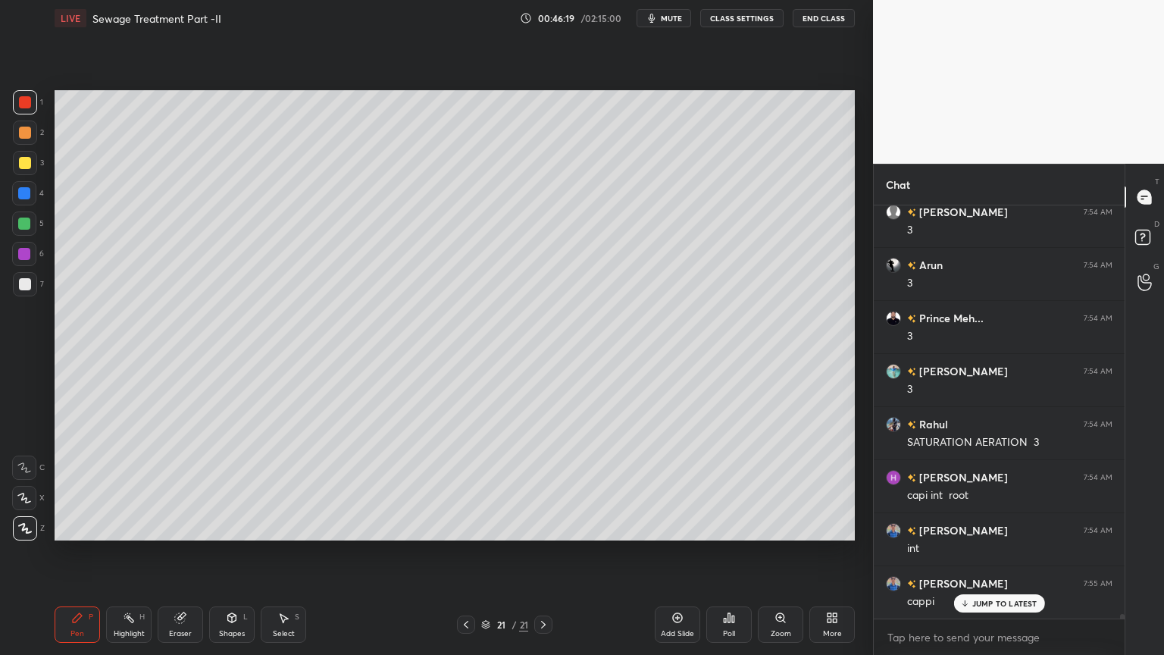
scroll to position [36076, 0]
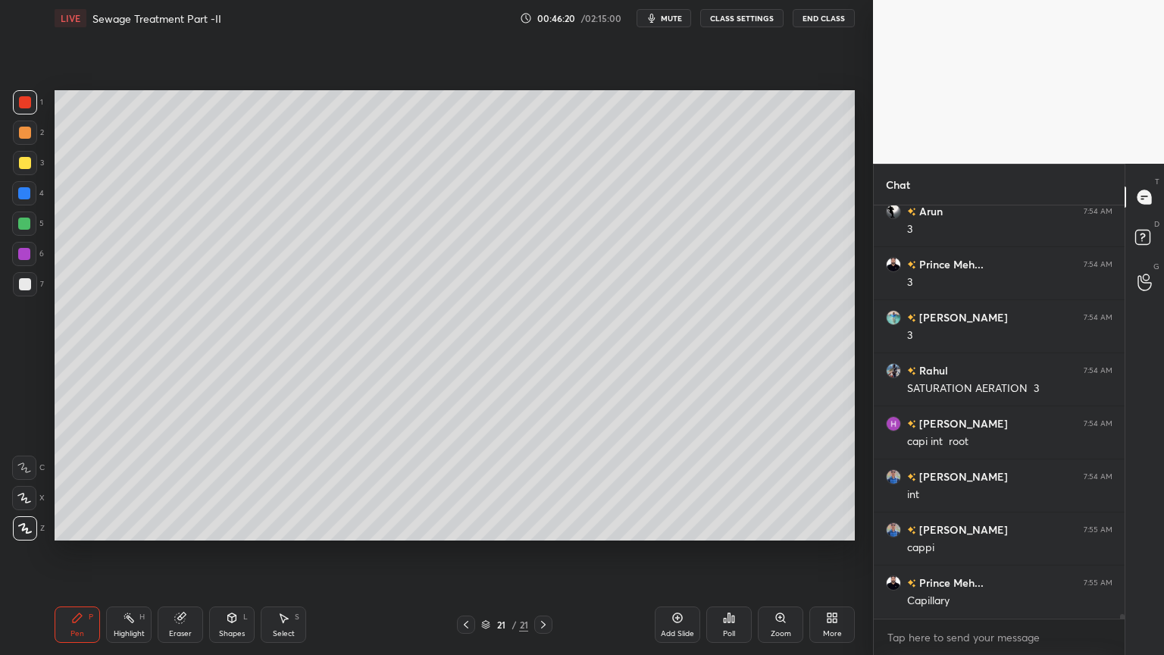
click at [25, 221] on div at bounding box center [24, 224] width 12 height 12
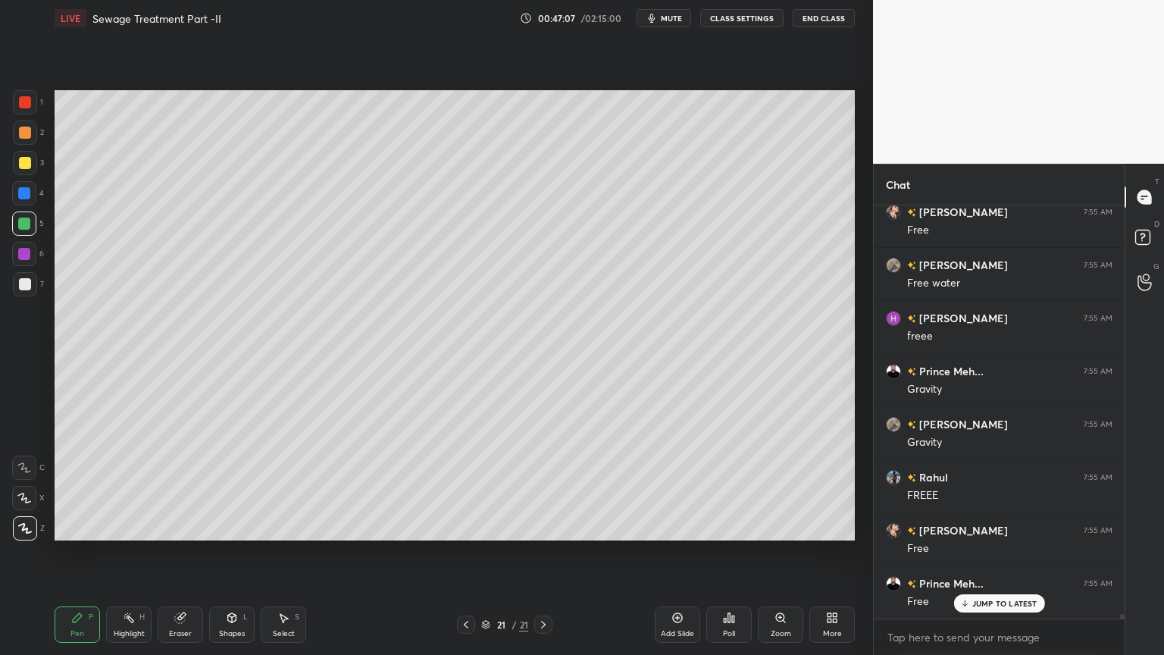
scroll to position [37137, 0]
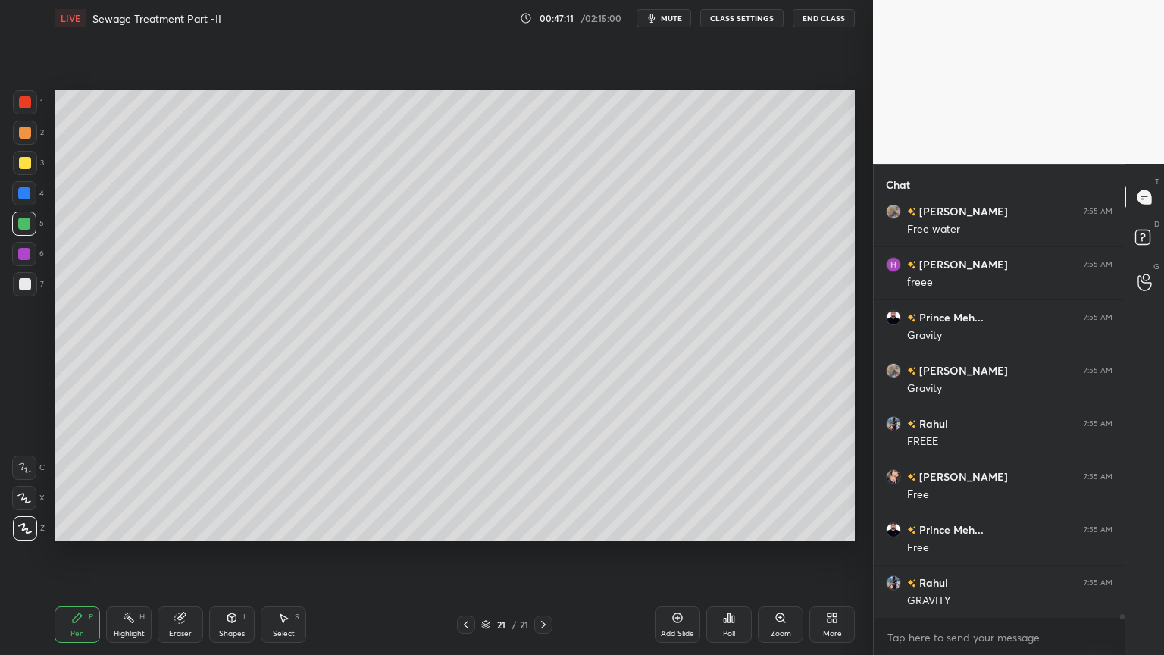
click at [682, 526] on div "Add Slide" at bounding box center [677, 624] width 45 height 36
click at [19, 284] on div at bounding box center [25, 284] width 12 height 12
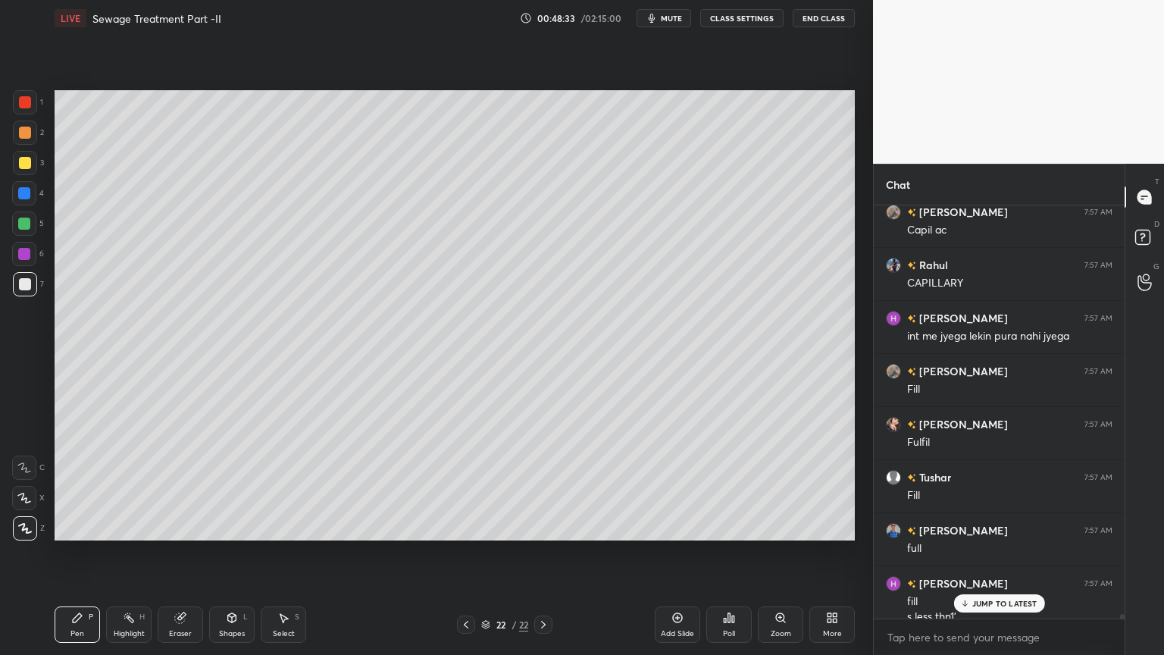
scroll to position [39008, 0]
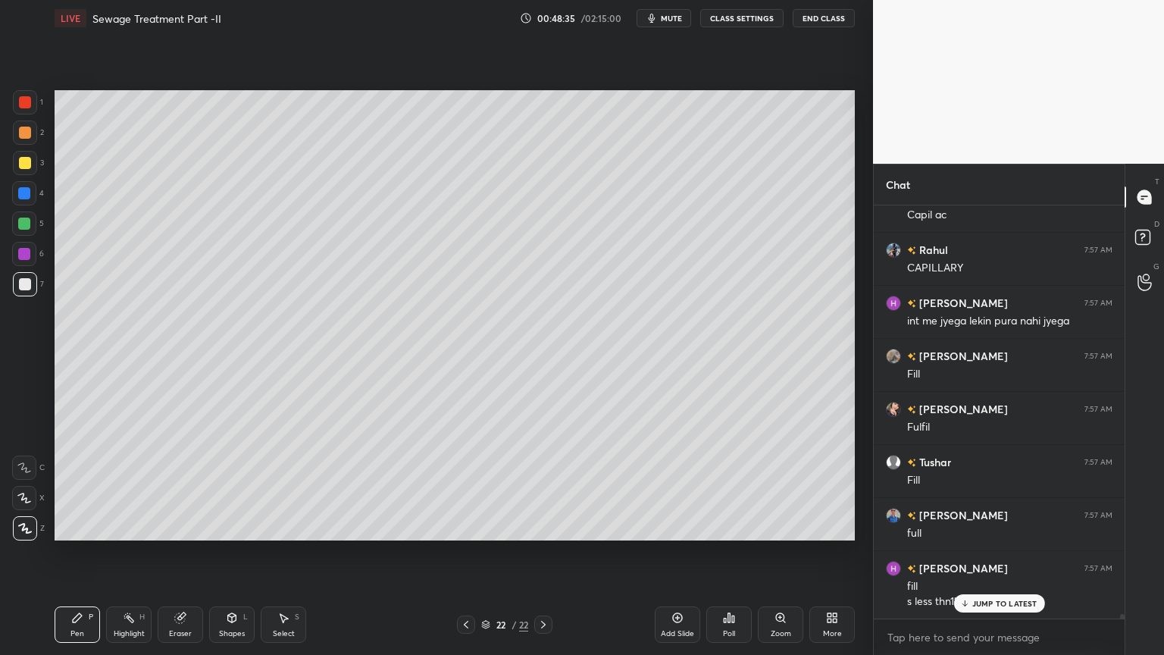
click at [21, 133] on div at bounding box center [25, 133] width 12 height 12
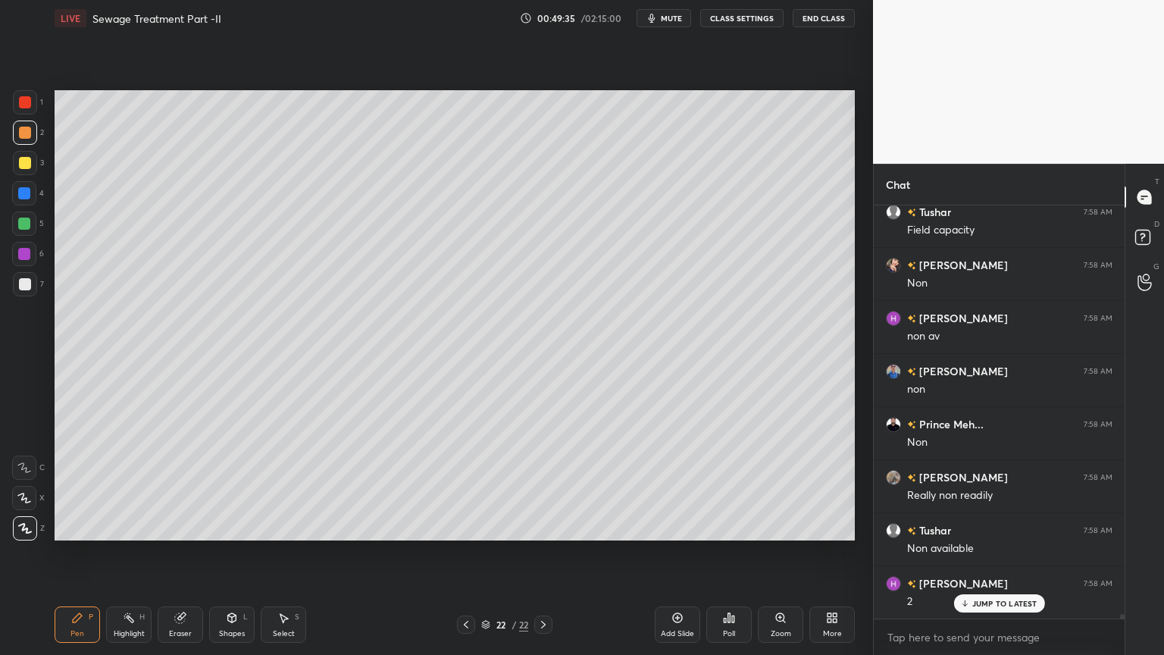
scroll to position [40099, 0]
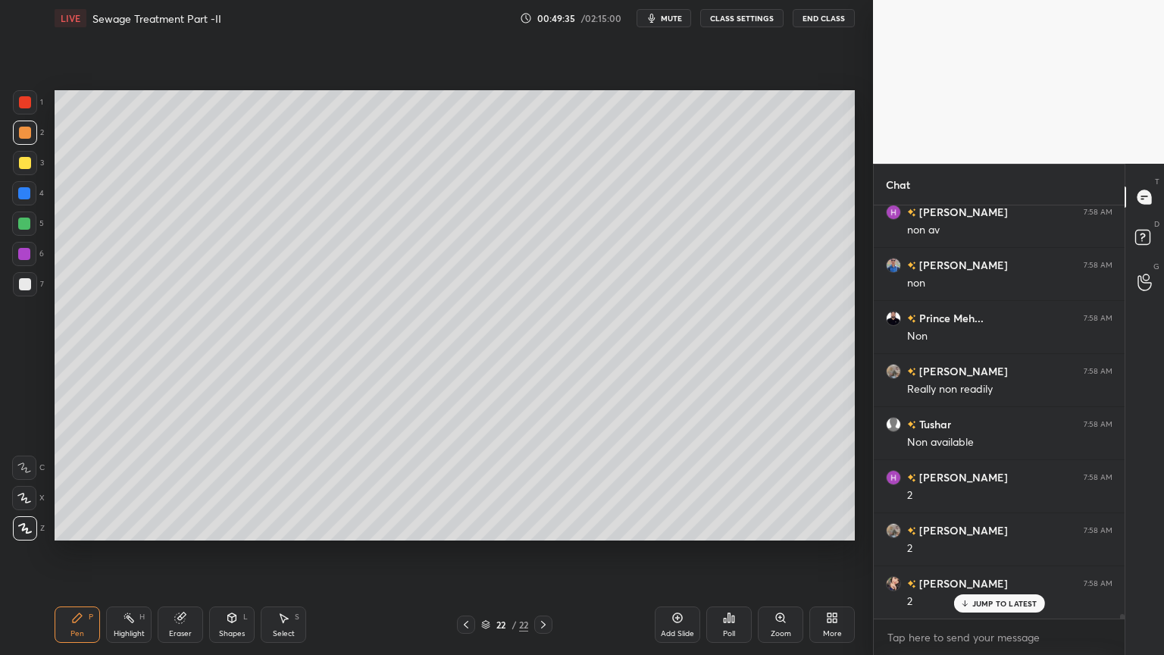
click at [27, 220] on div at bounding box center [24, 224] width 12 height 12
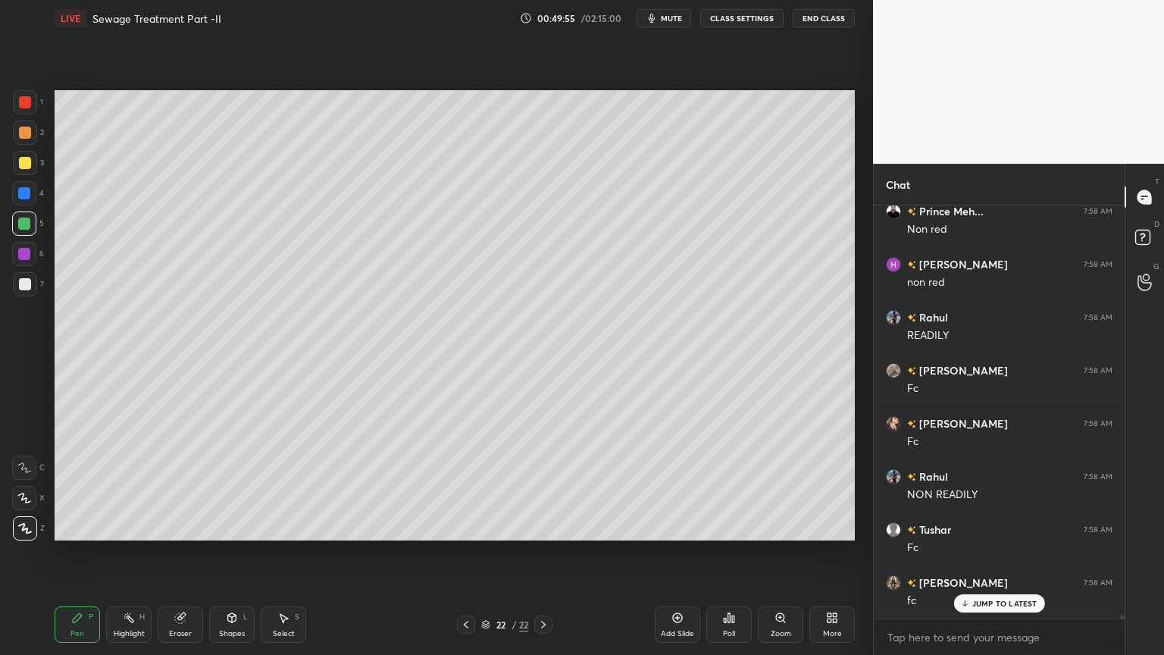
scroll to position [40842, 0]
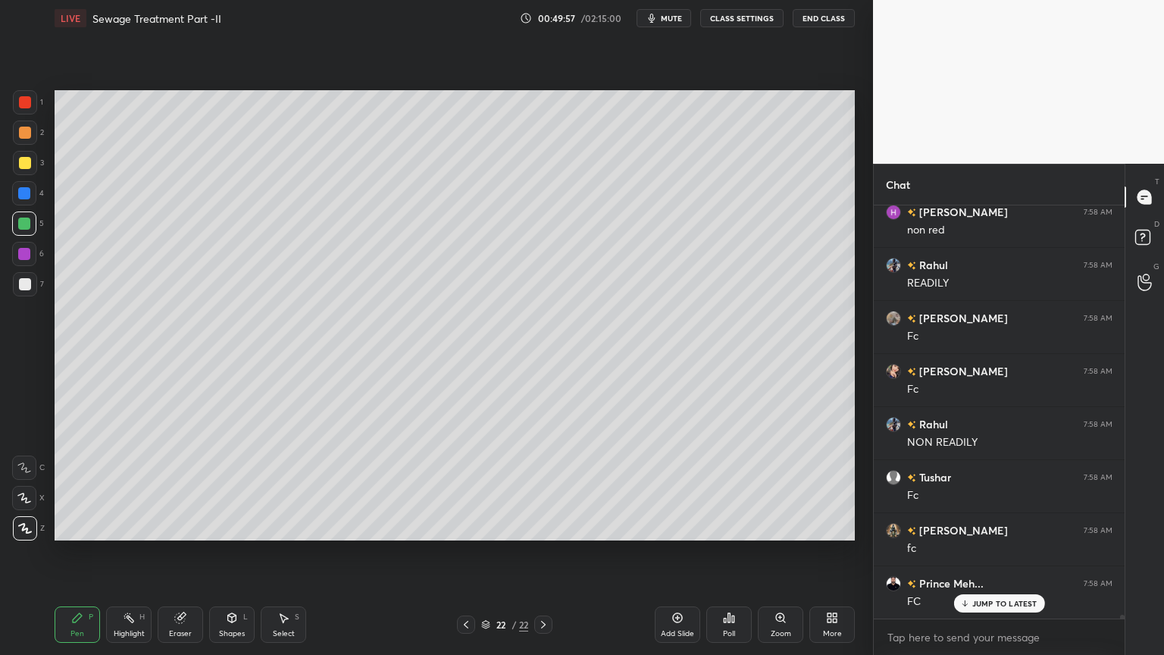
click at [26, 165] on div at bounding box center [25, 163] width 12 height 12
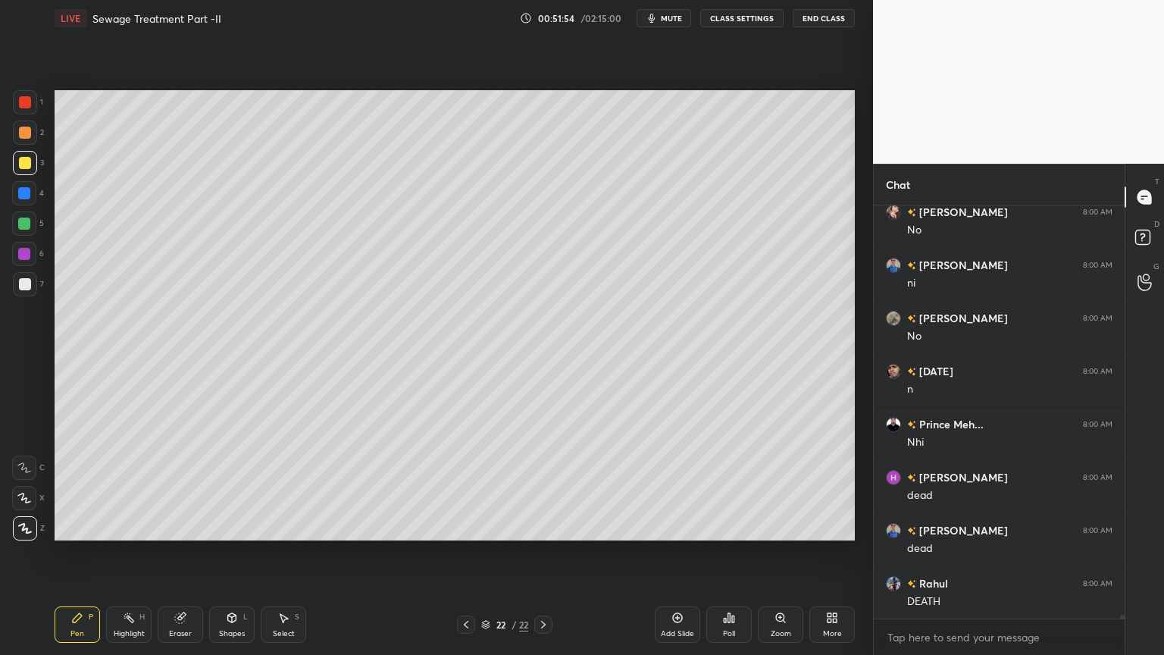
scroll to position [43806, 0]
click at [23, 192] on div at bounding box center [24, 193] width 12 height 12
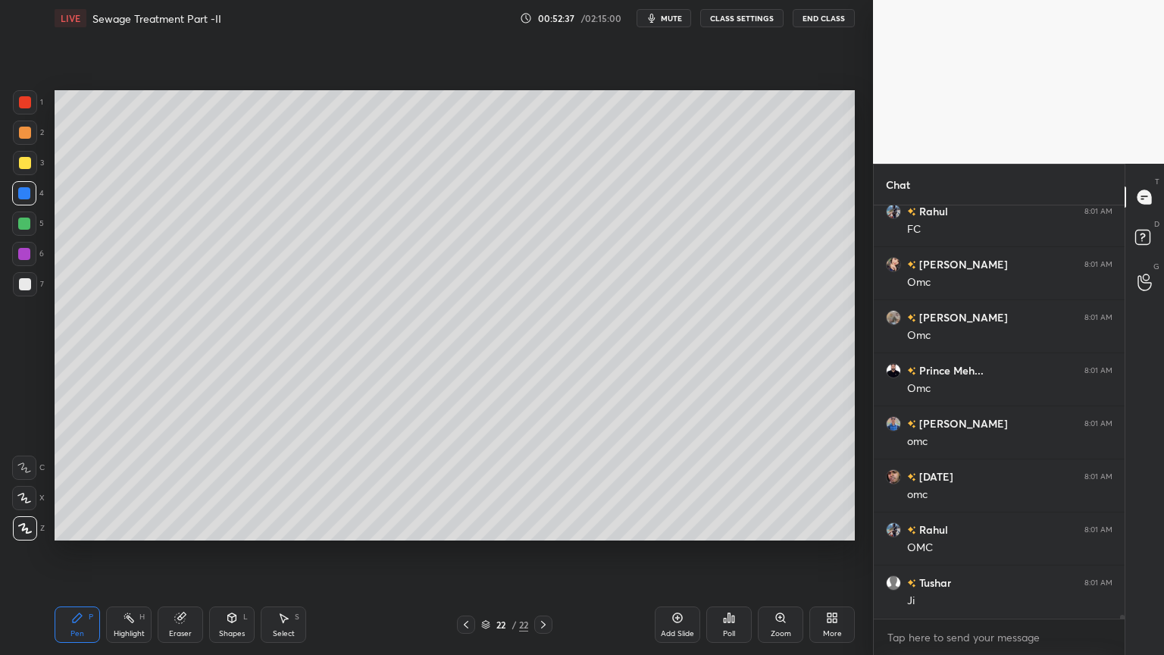
click at [226, 526] on icon at bounding box center [232, 618] width 12 height 12
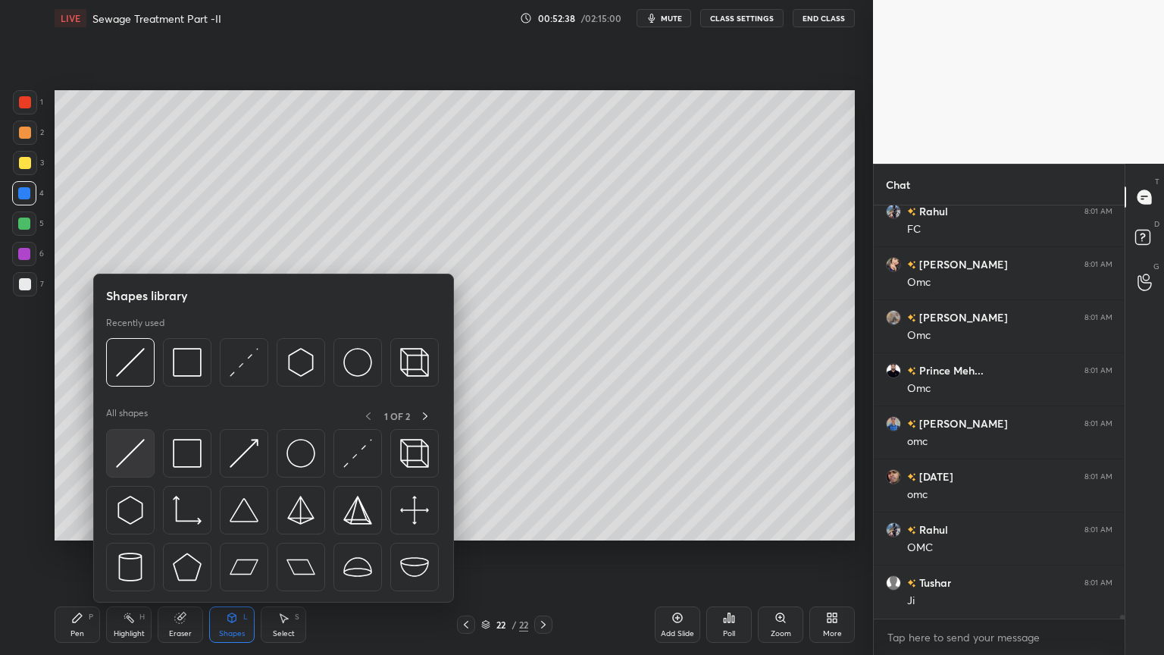
click at [122, 456] on img at bounding box center [130, 453] width 29 height 29
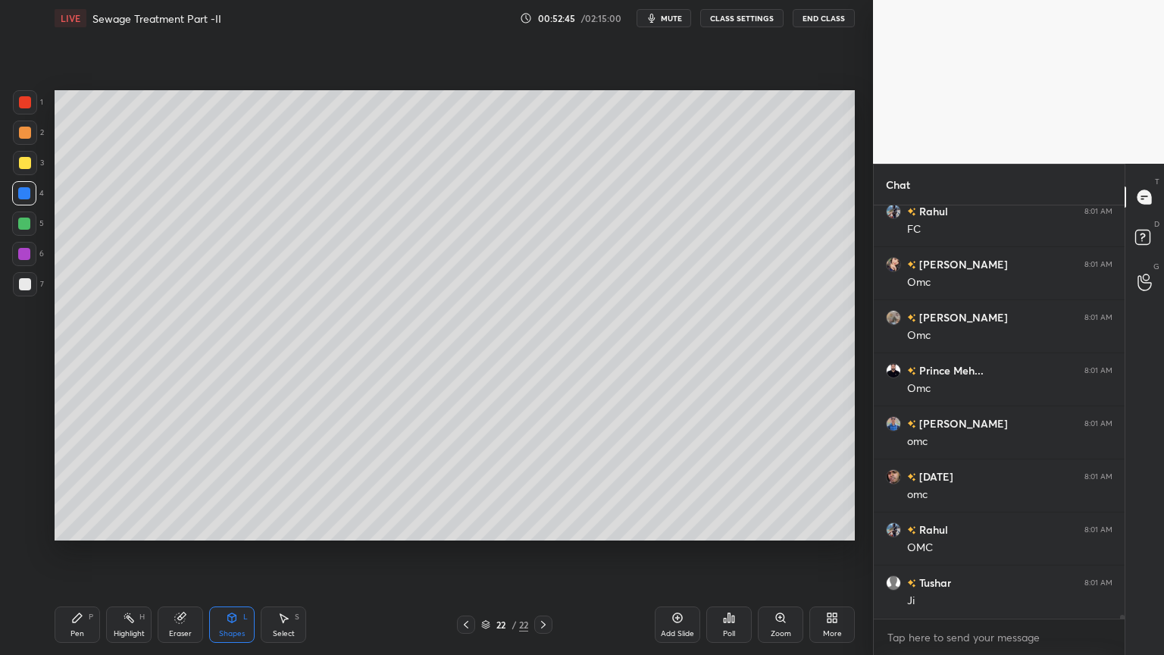
scroll to position [45026, 0]
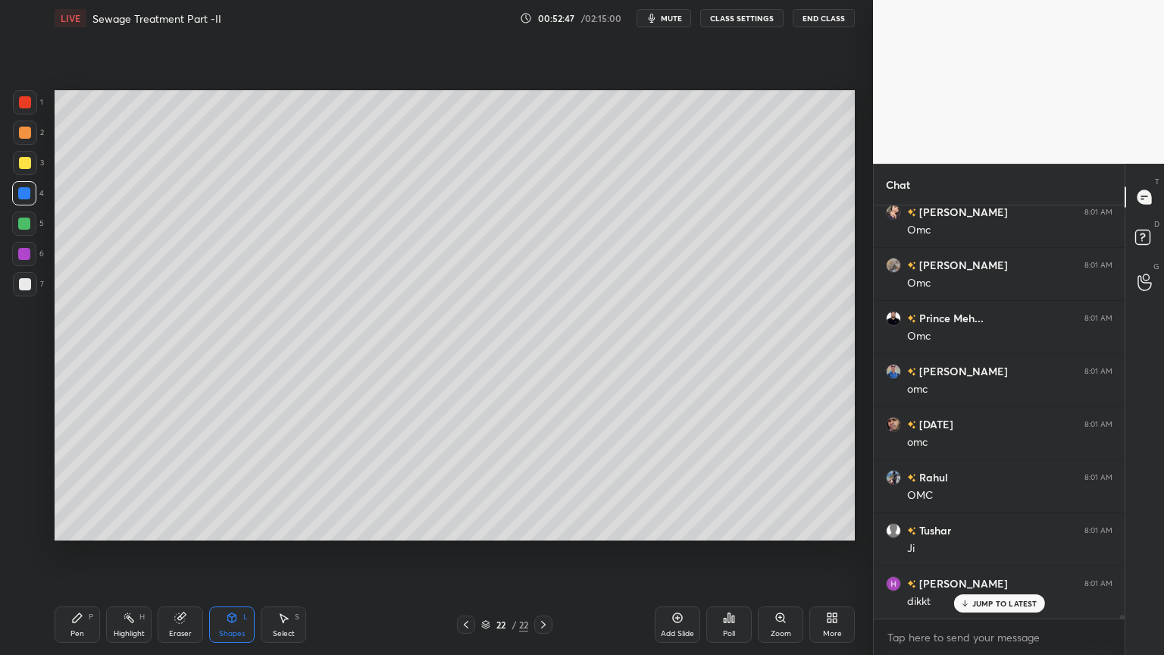
click at [75, 526] on icon at bounding box center [77, 617] width 9 height 9
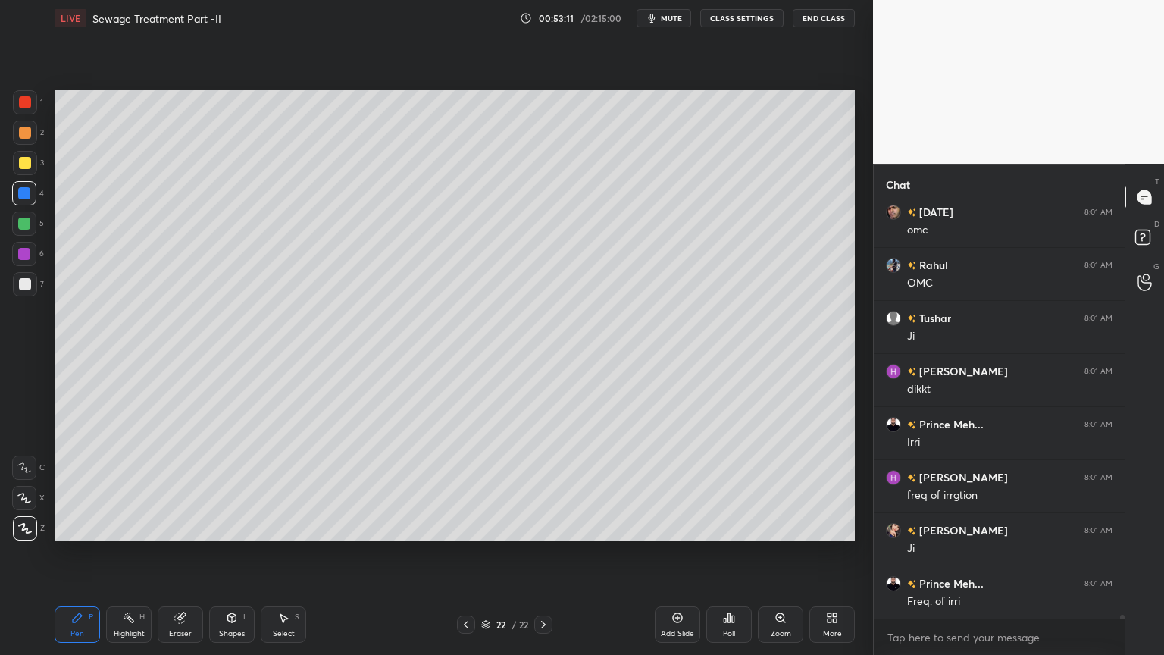
scroll to position [45292, 0]
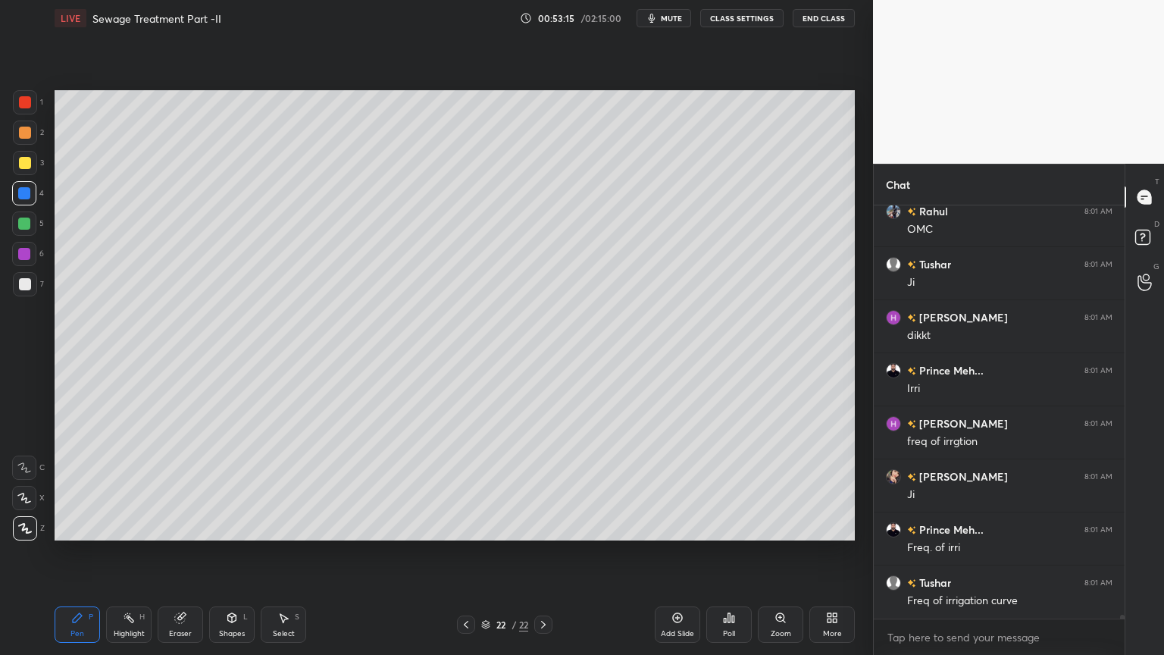
click at [666, 19] on span "mute" at bounding box center [671, 18] width 21 height 11
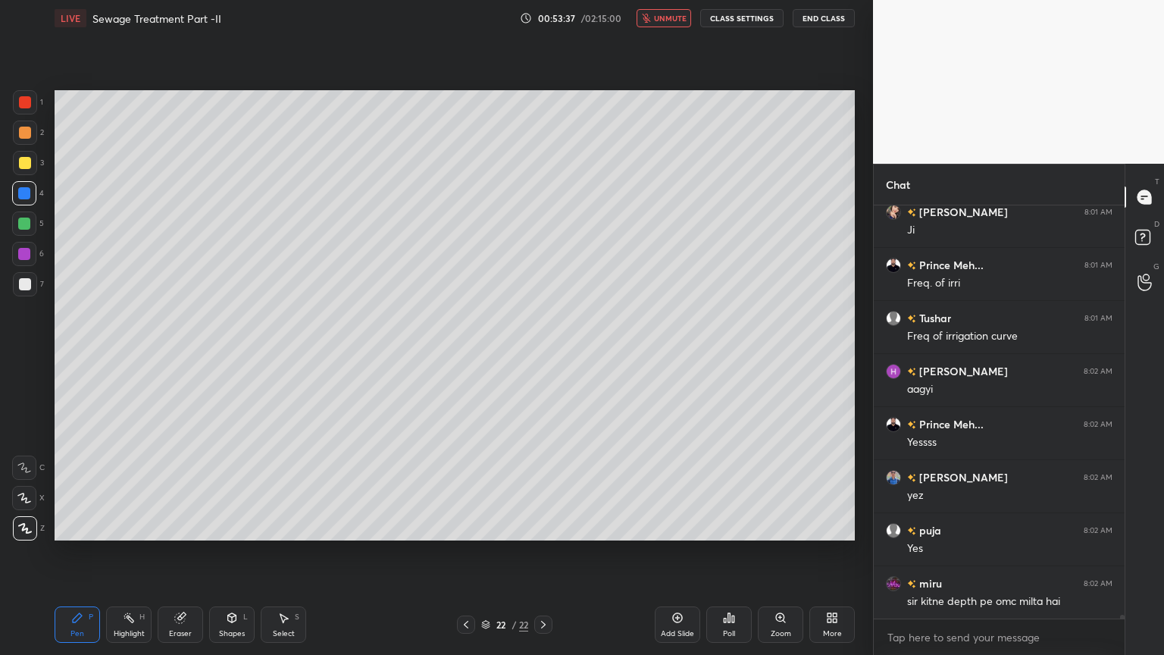
scroll to position [45610, 0]
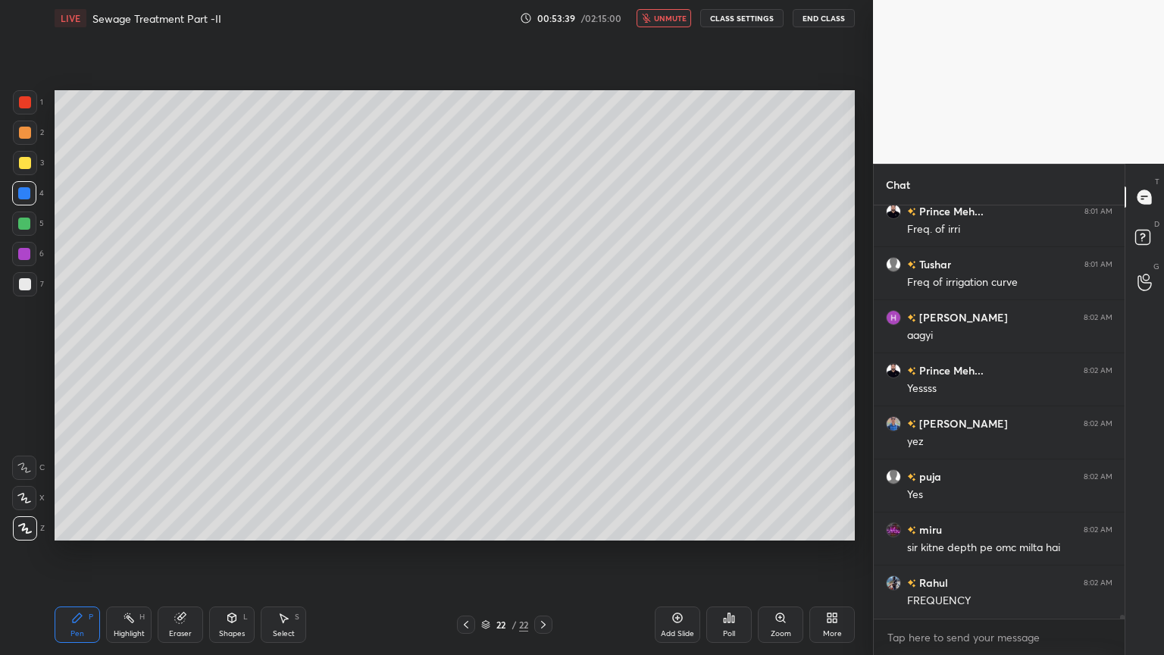
click at [672, 23] on button "unmute" at bounding box center [664, 18] width 55 height 18
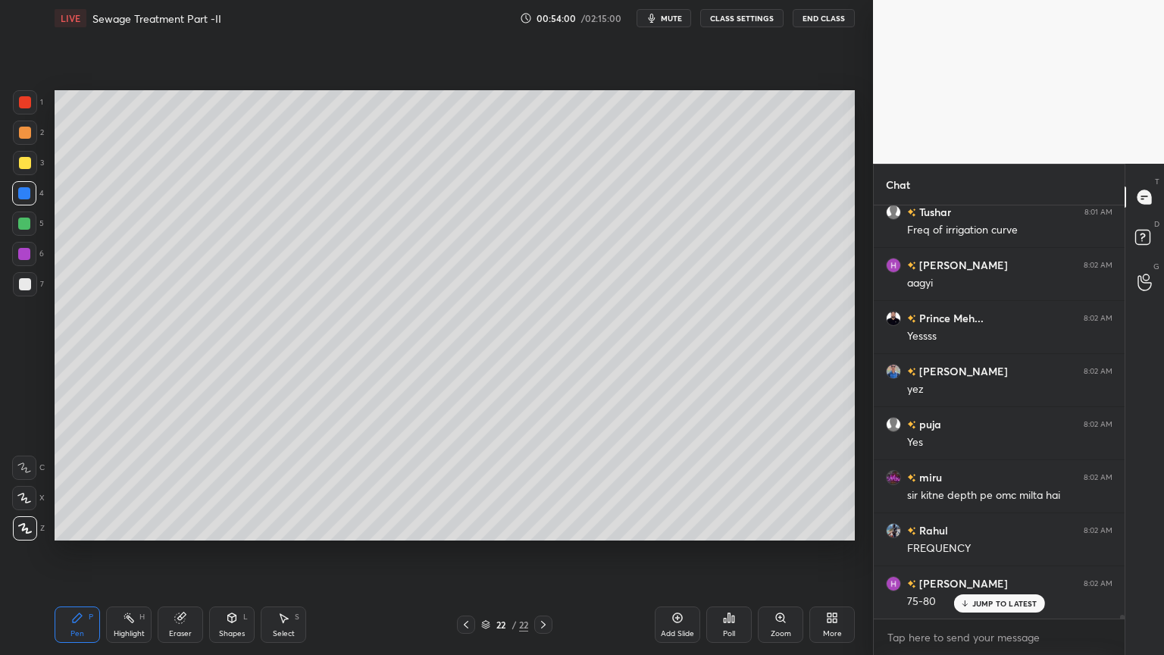
click at [682, 526] on div "Add Slide" at bounding box center [677, 624] width 45 height 36
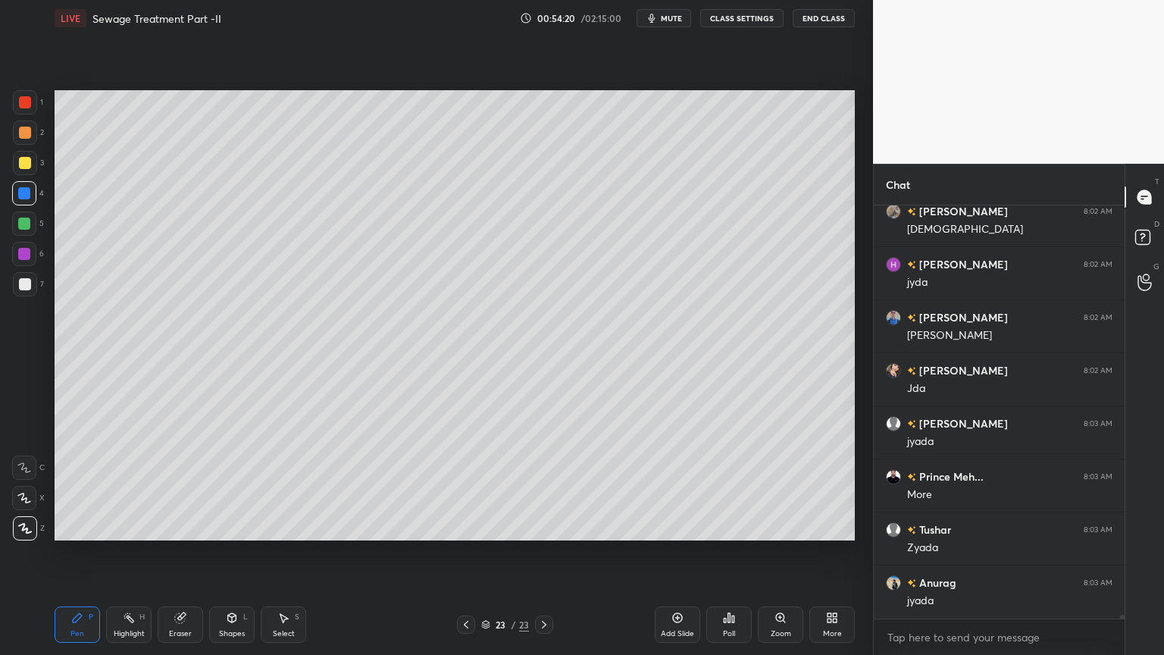
scroll to position [46193, 0]
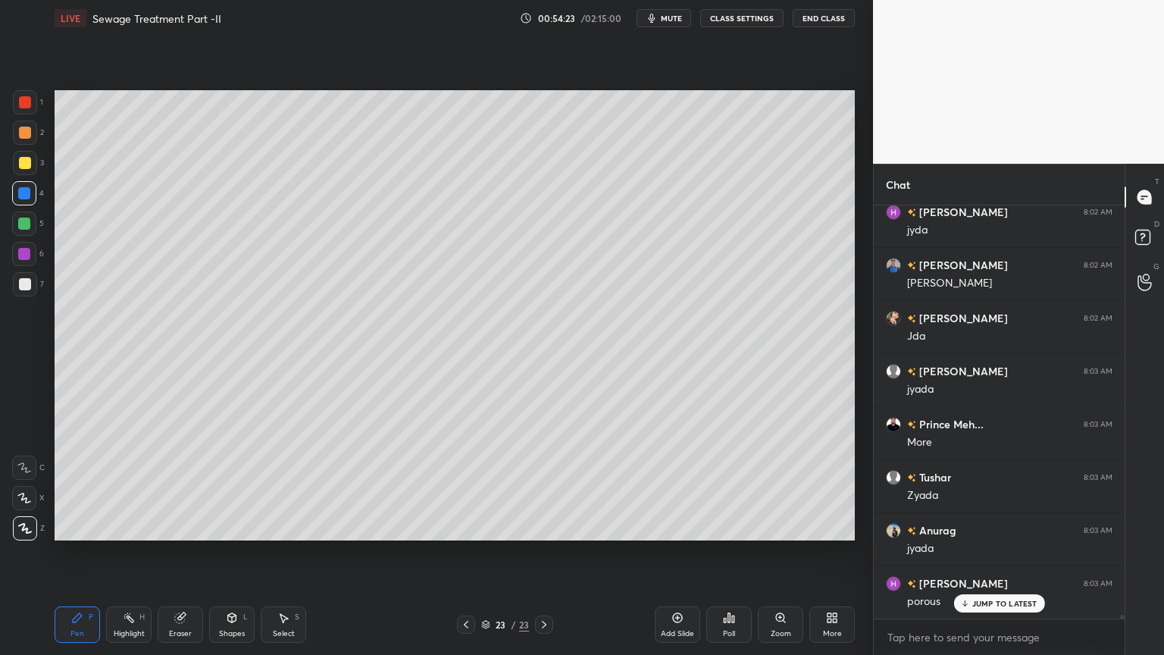
click at [23, 161] on div at bounding box center [25, 163] width 12 height 12
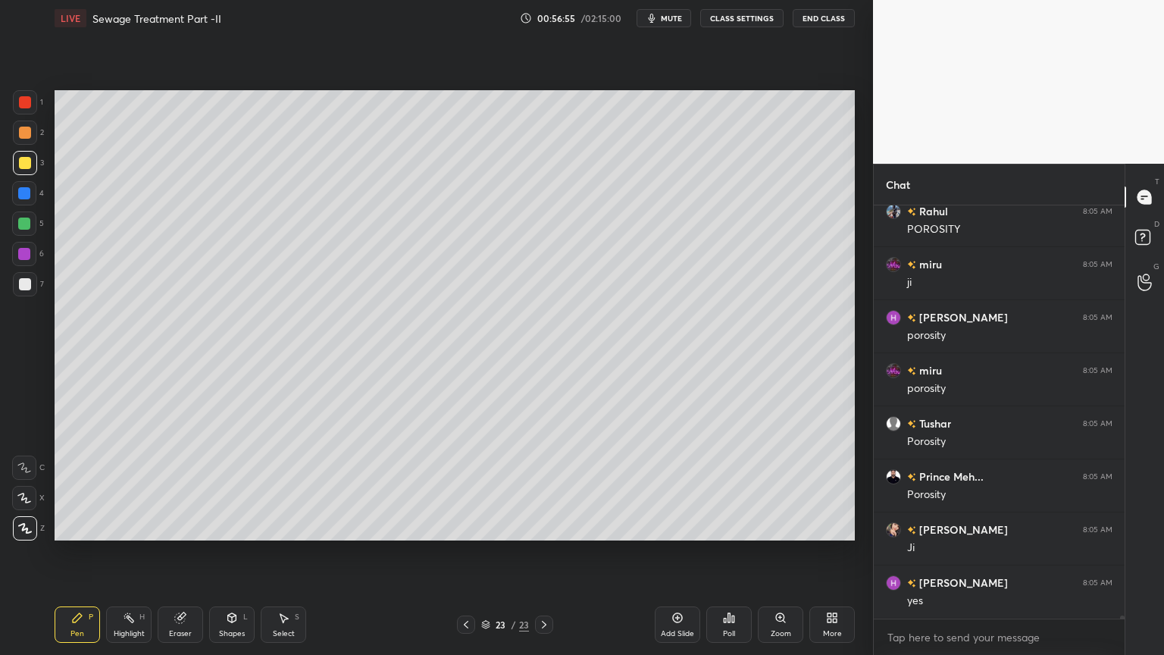
scroll to position [50437, 0]
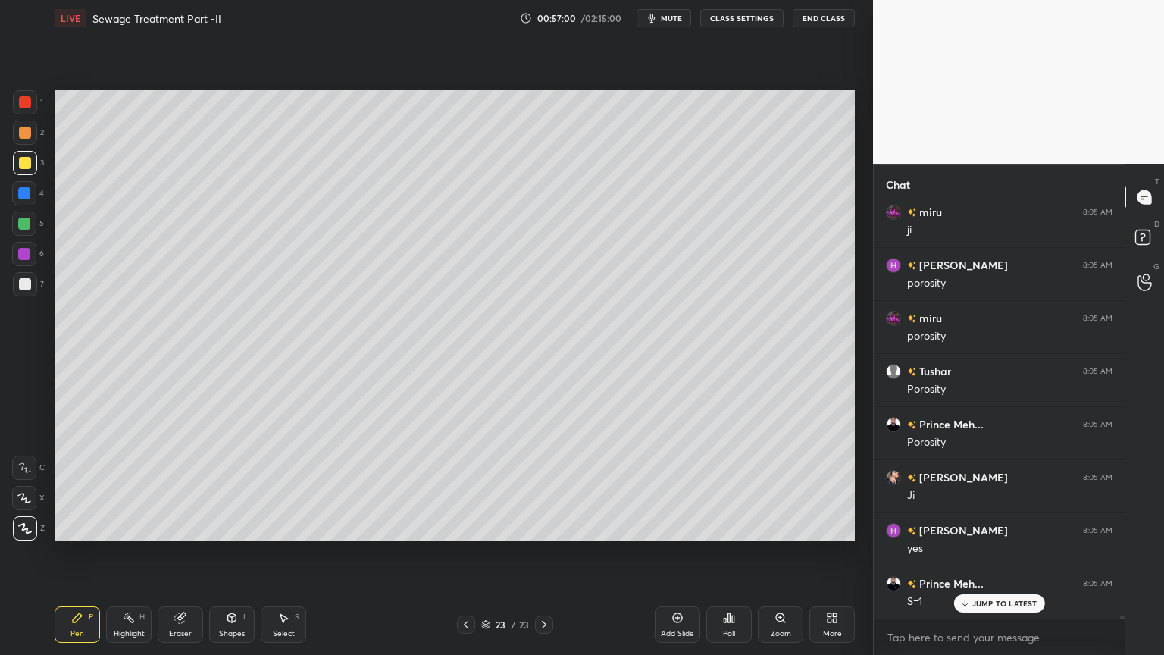
click at [675, 20] on span "mute" at bounding box center [671, 18] width 21 height 11
click at [671, 12] on button "unmute" at bounding box center [664, 18] width 55 height 18
click at [687, 526] on div "Add Slide" at bounding box center [677, 624] width 45 height 36
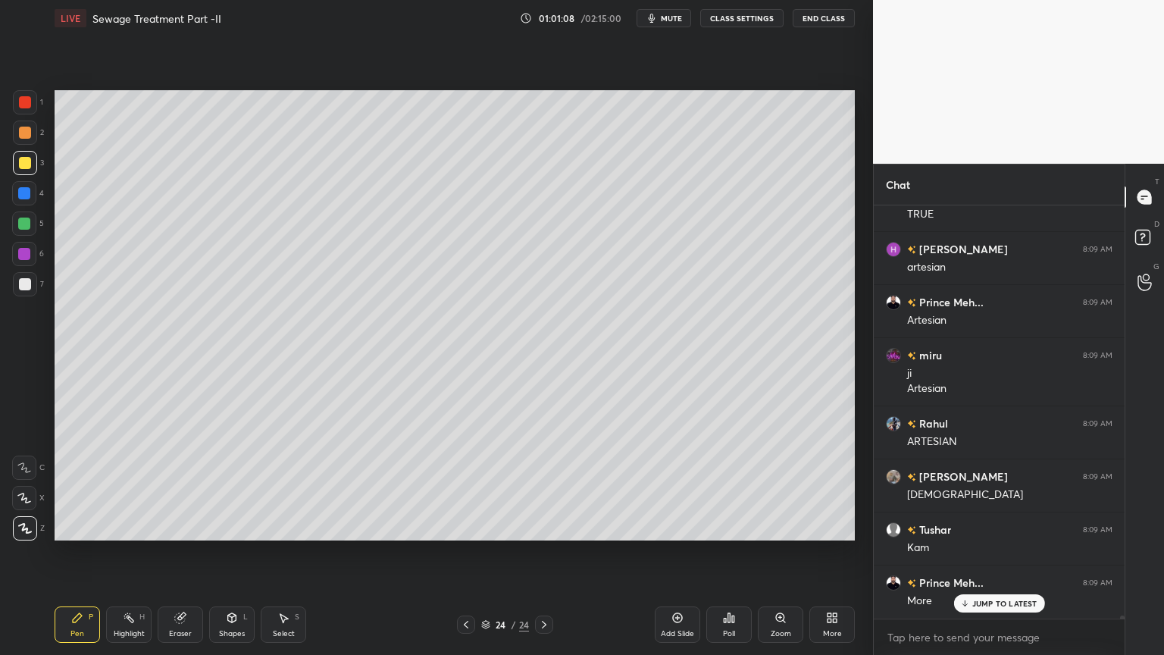
scroll to position [54454, 0]
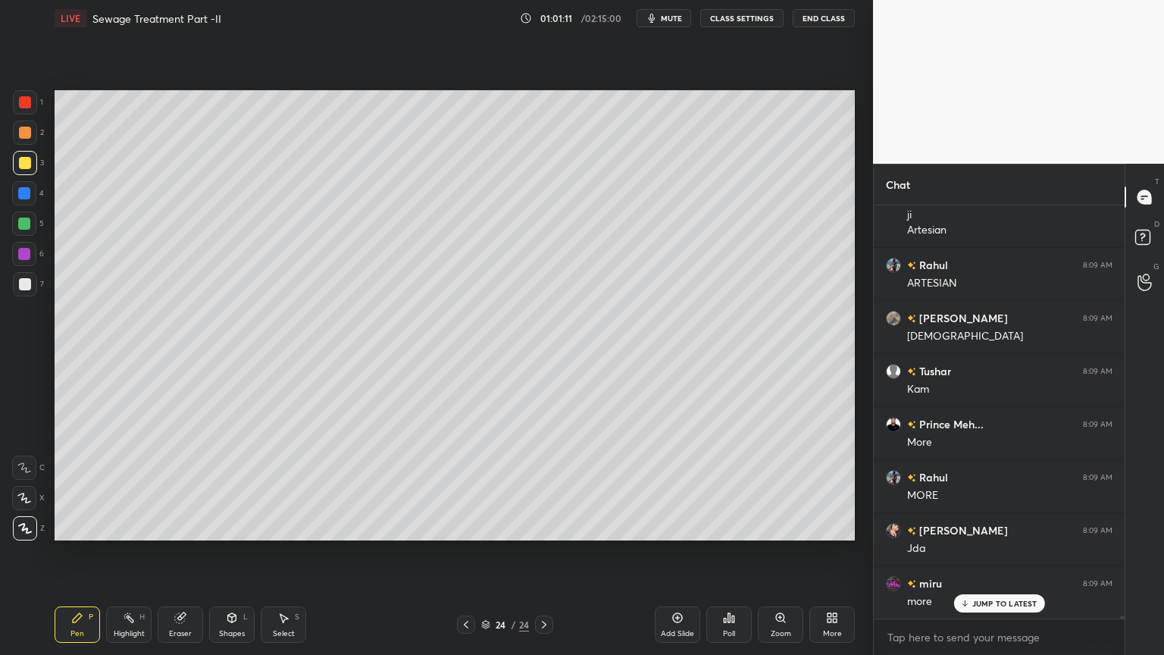
click at [675, 526] on icon at bounding box center [678, 618] width 12 height 12
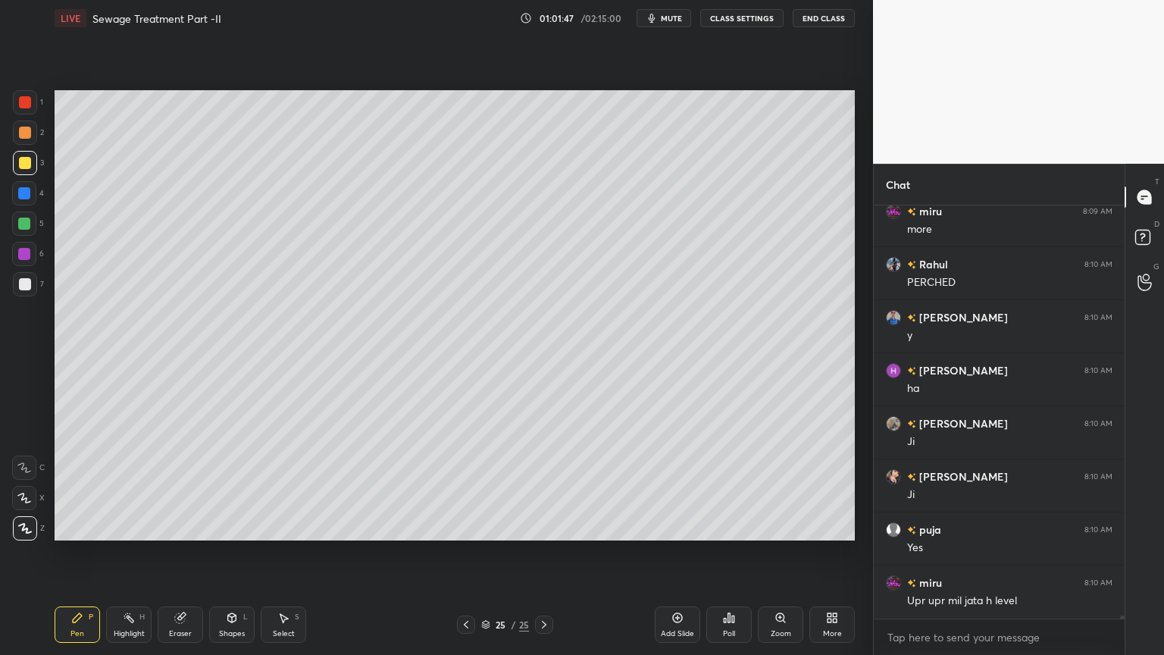
scroll to position [54879, 0]
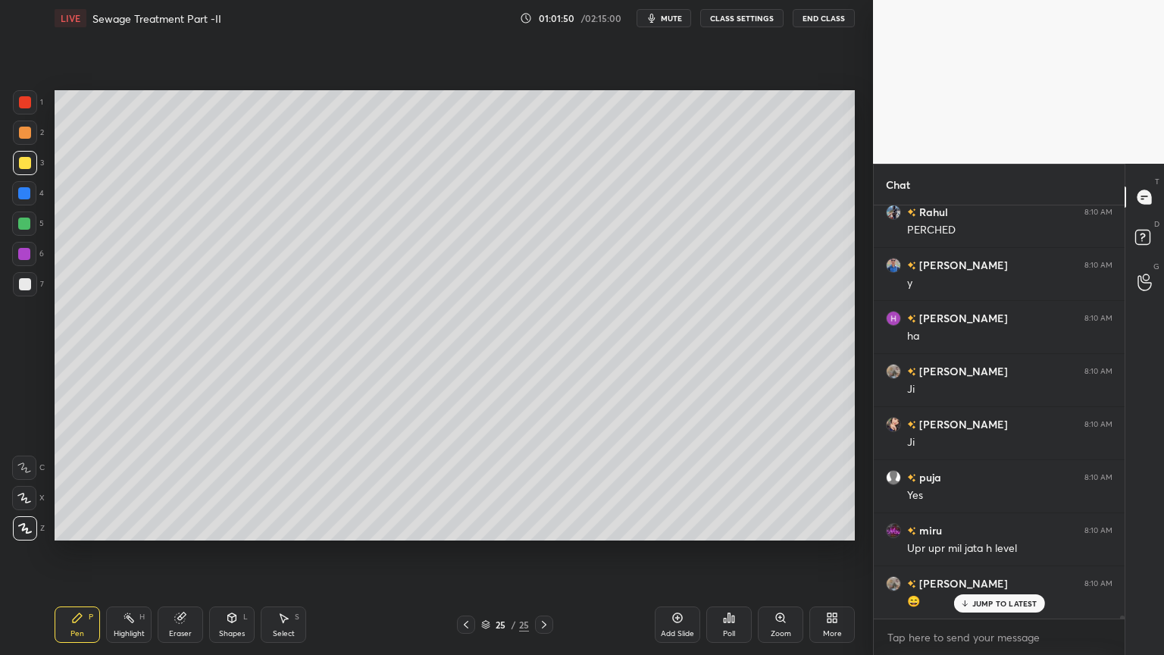
click at [20, 278] on div at bounding box center [25, 284] width 12 height 12
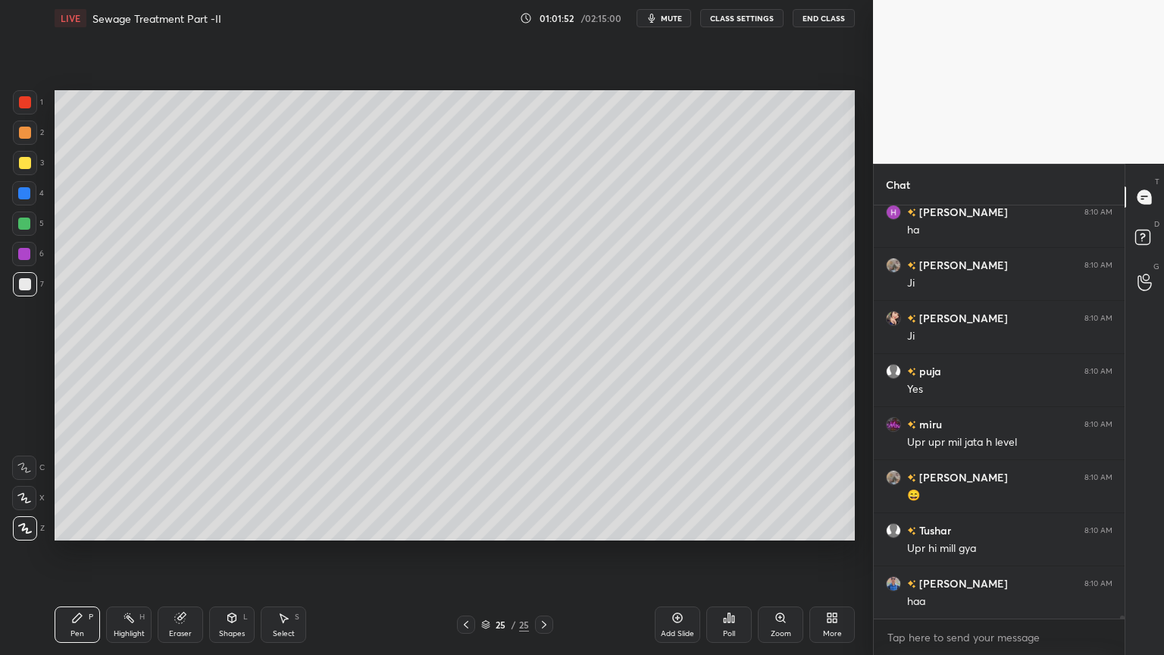
scroll to position [55039, 0]
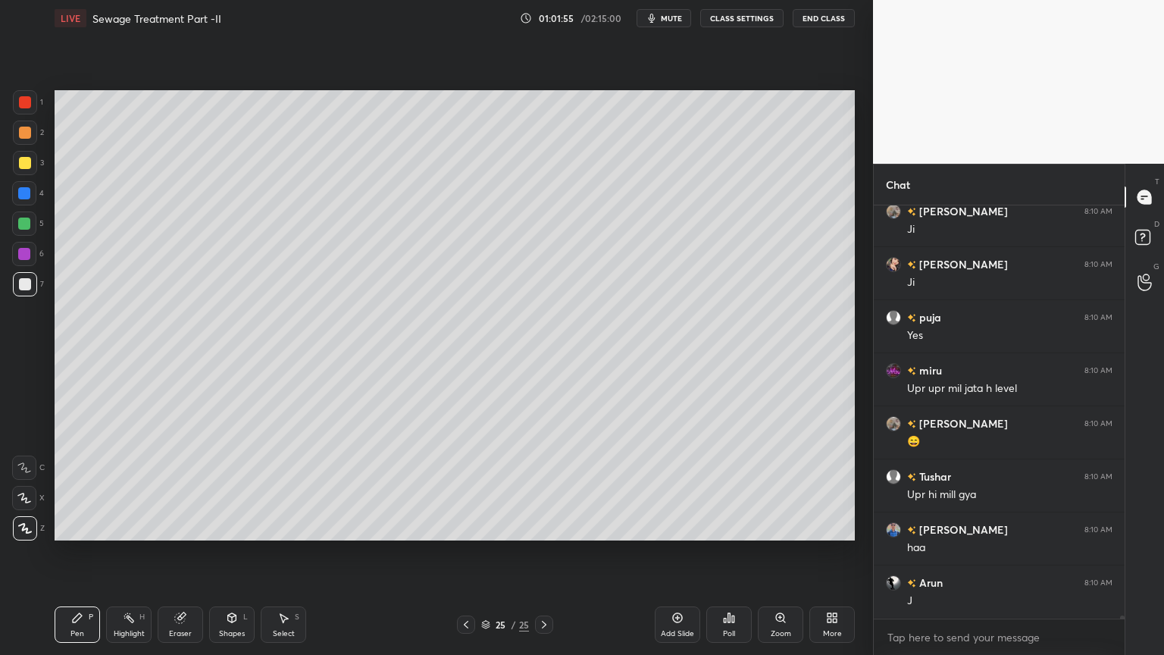
click at [18, 221] on div at bounding box center [24, 224] width 12 height 12
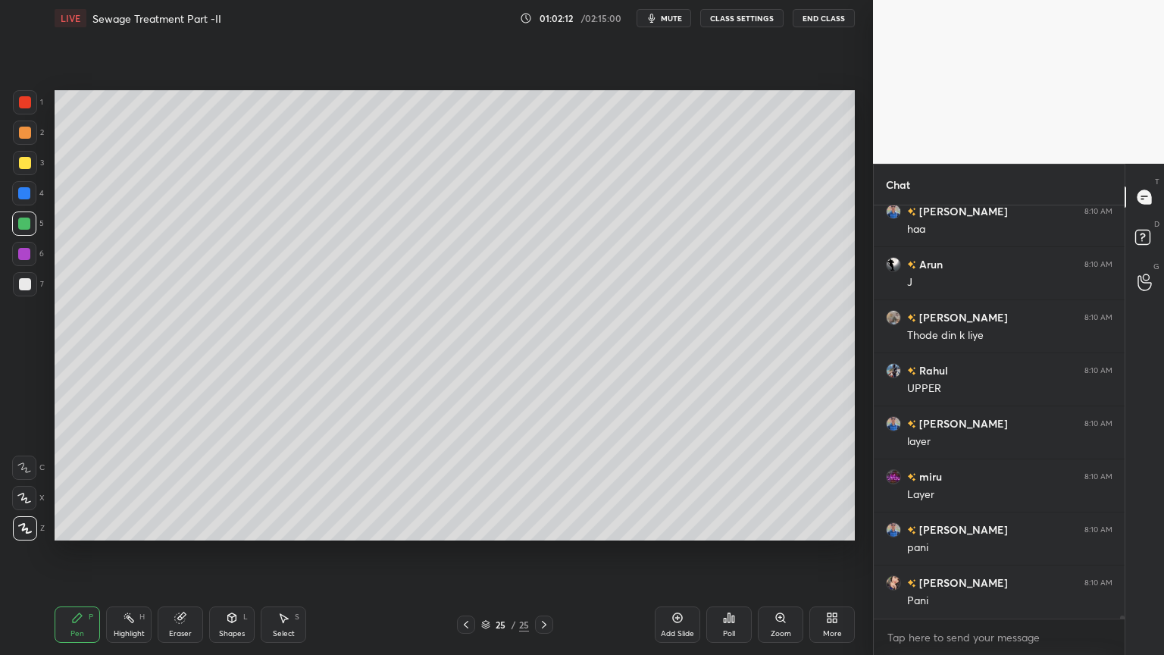
scroll to position [55409, 0]
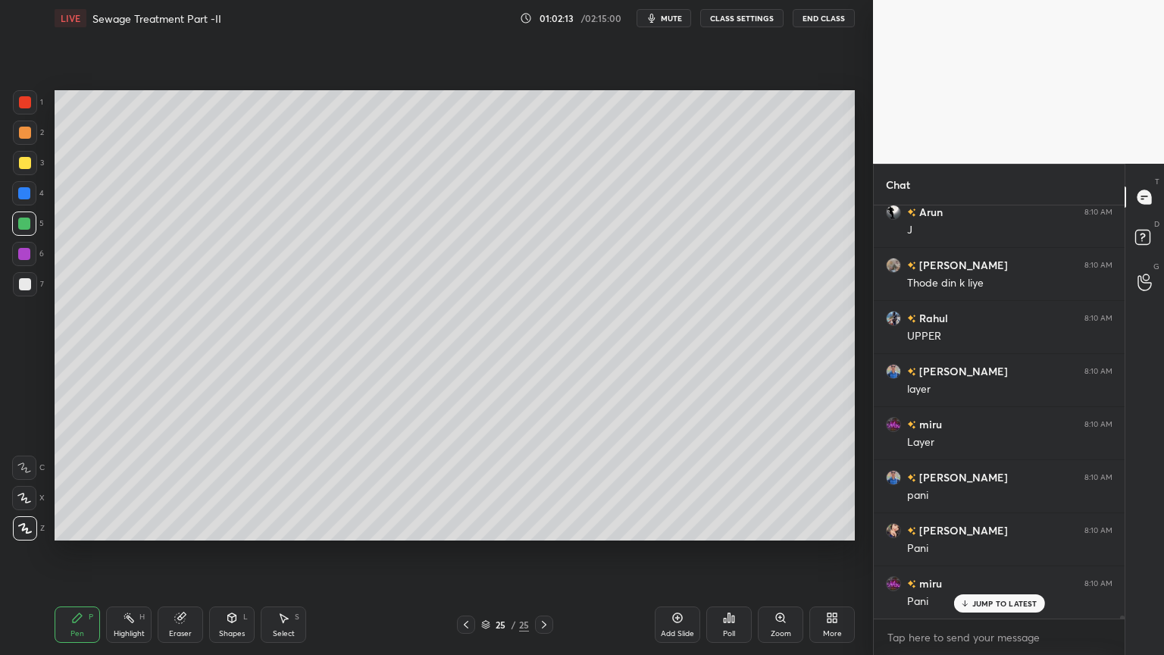
click at [232, 526] on icon at bounding box center [232, 619] width 0 height 5
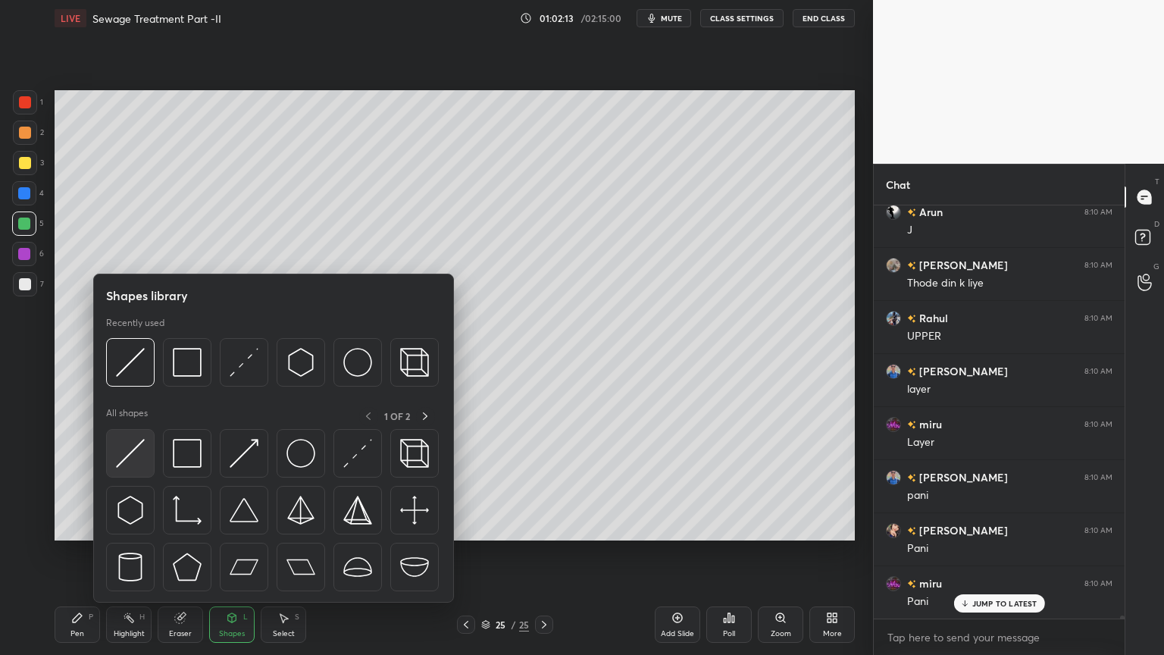
click at [134, 452] on img at bounding box center [130, 453] width 29 height 29
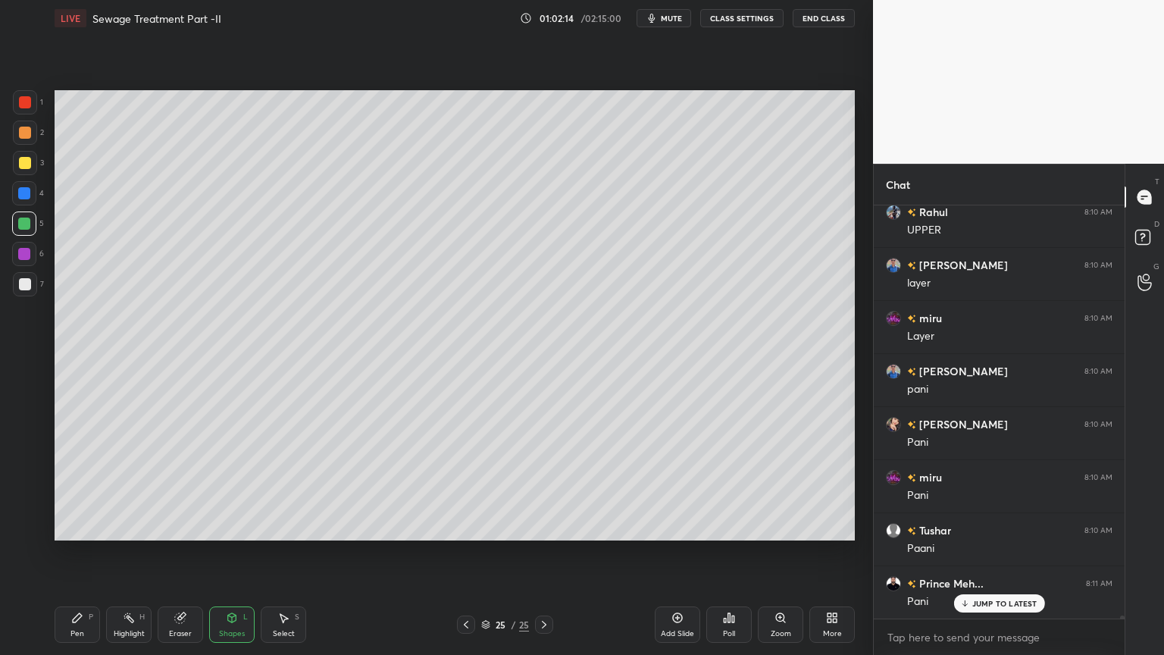
click at [26, 191] on div at bounding box center [24, 193] width 12 height 12
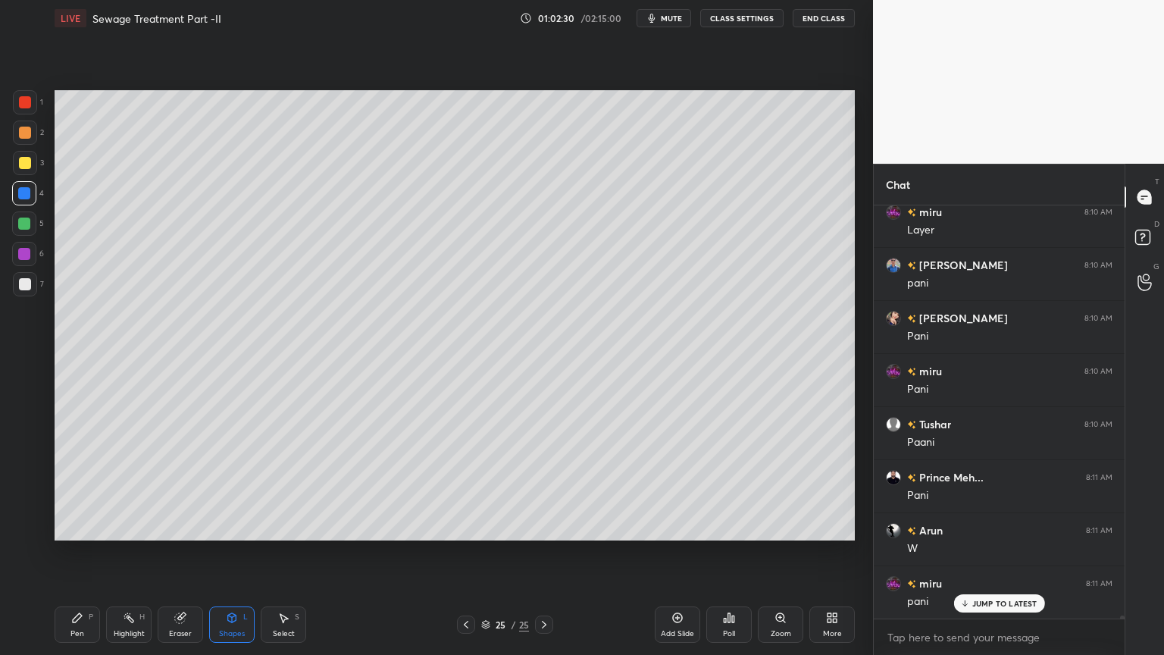
click at [68, 526] on div "Pen P" at bounding box center [77, 624] width 45 height 36
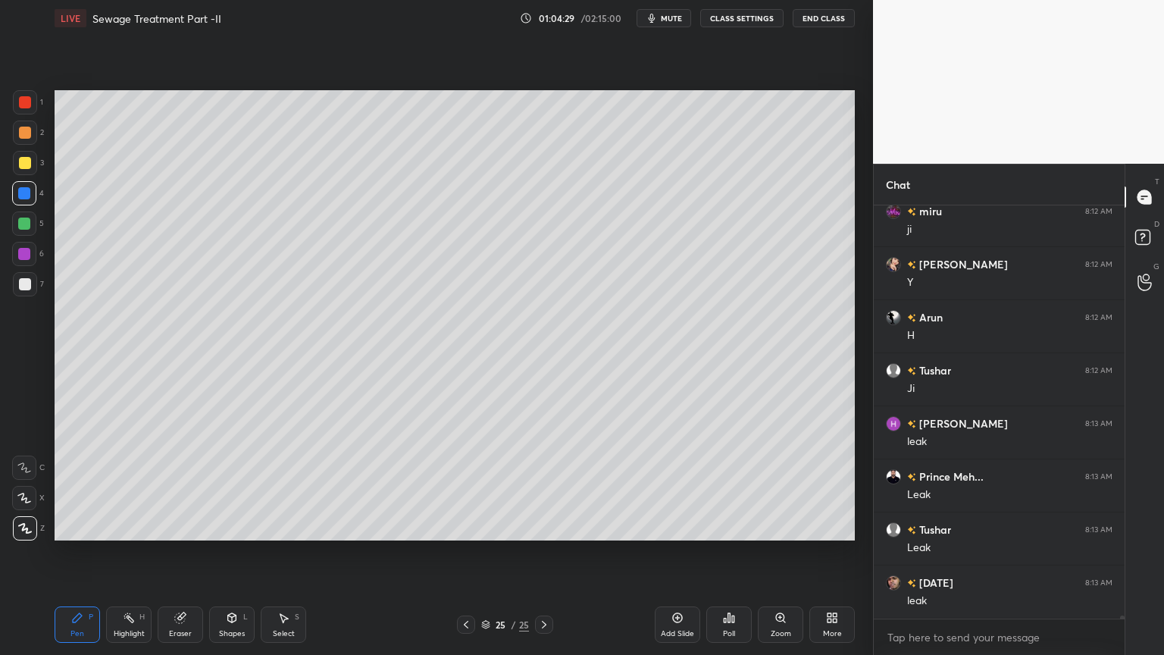
scroll to position [57986, 0]
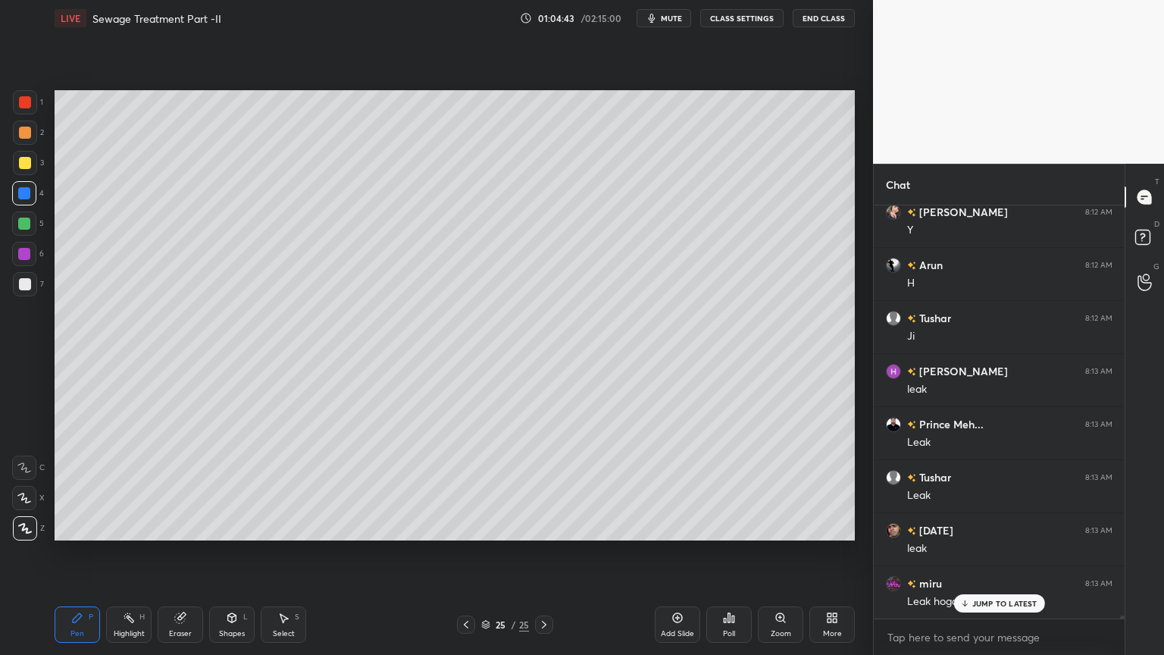
click at [673, 18] on span "mute" at bounding box center [671, 18] width 21 height 11
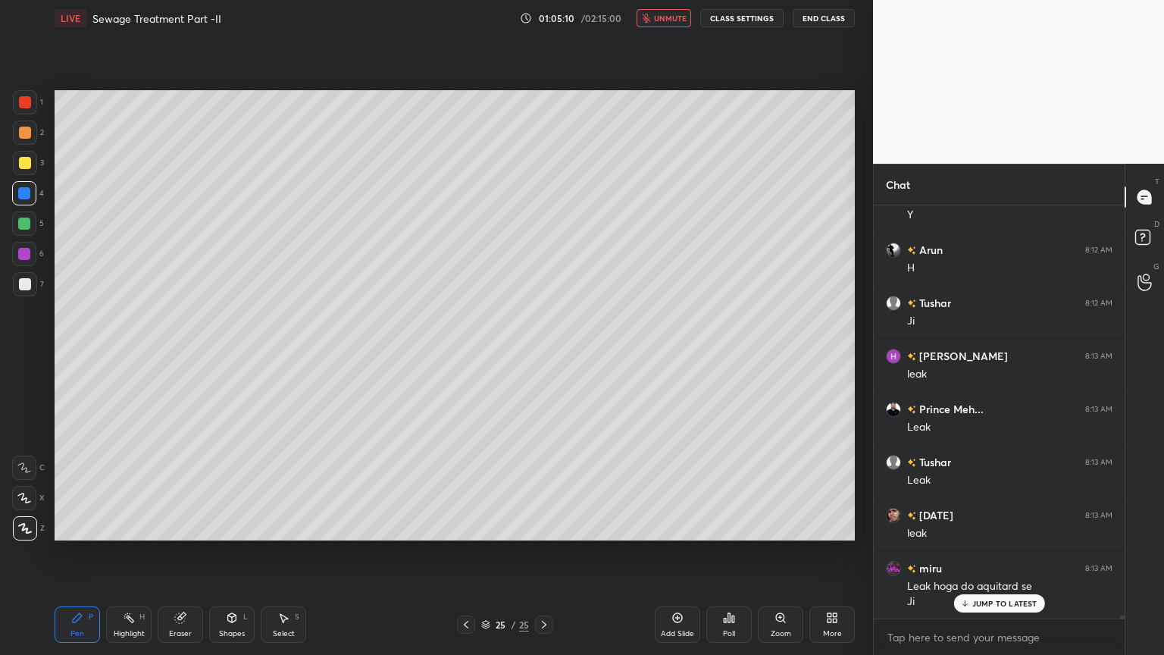
click at [658, 17] on span "unmute" at bounding box center [670, 18] width 33 height 11
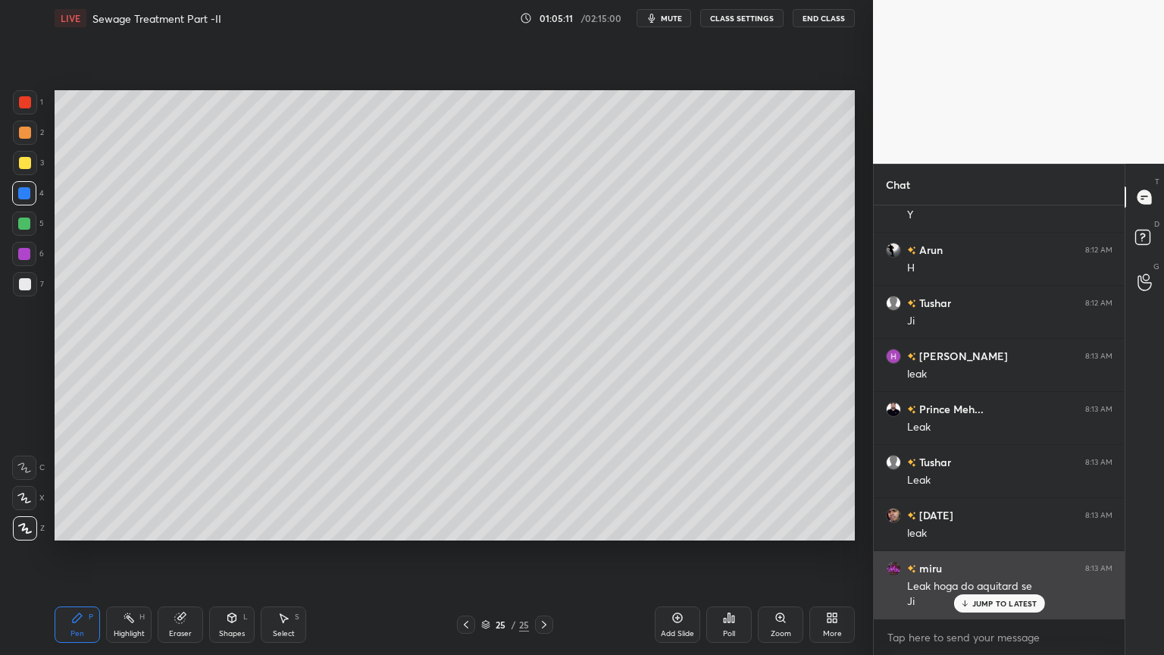
click at [994, 526] on p "JUMP TO LATEST" at bounding box center [1004, 603] width 65 height 9
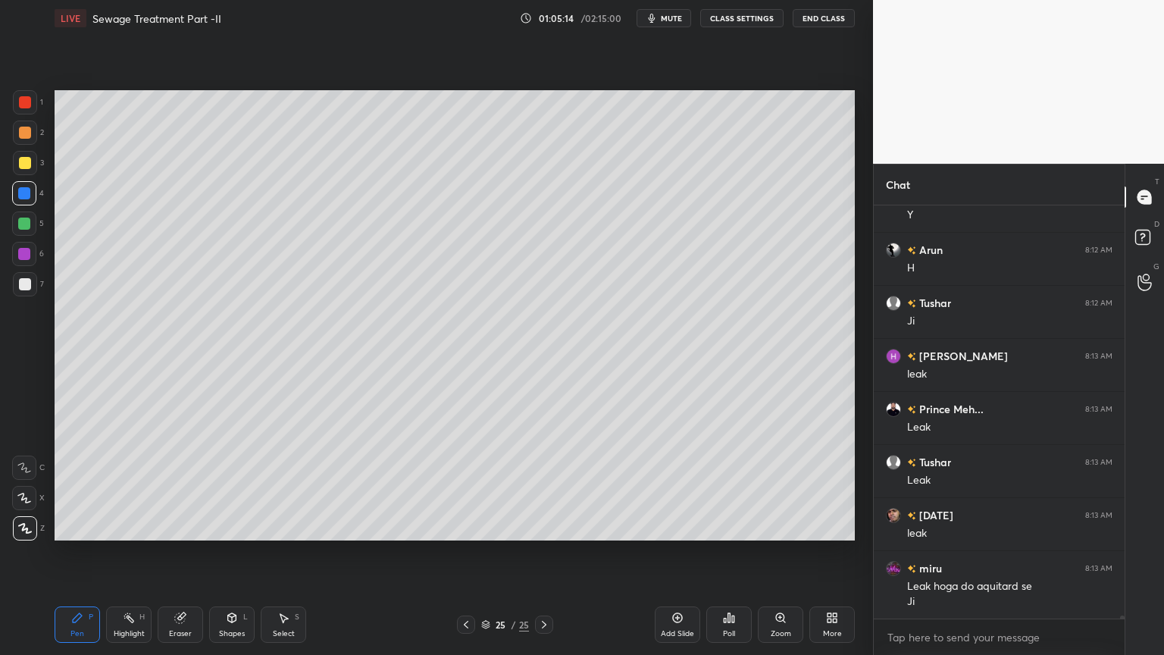
scroll to position [58055, 0]
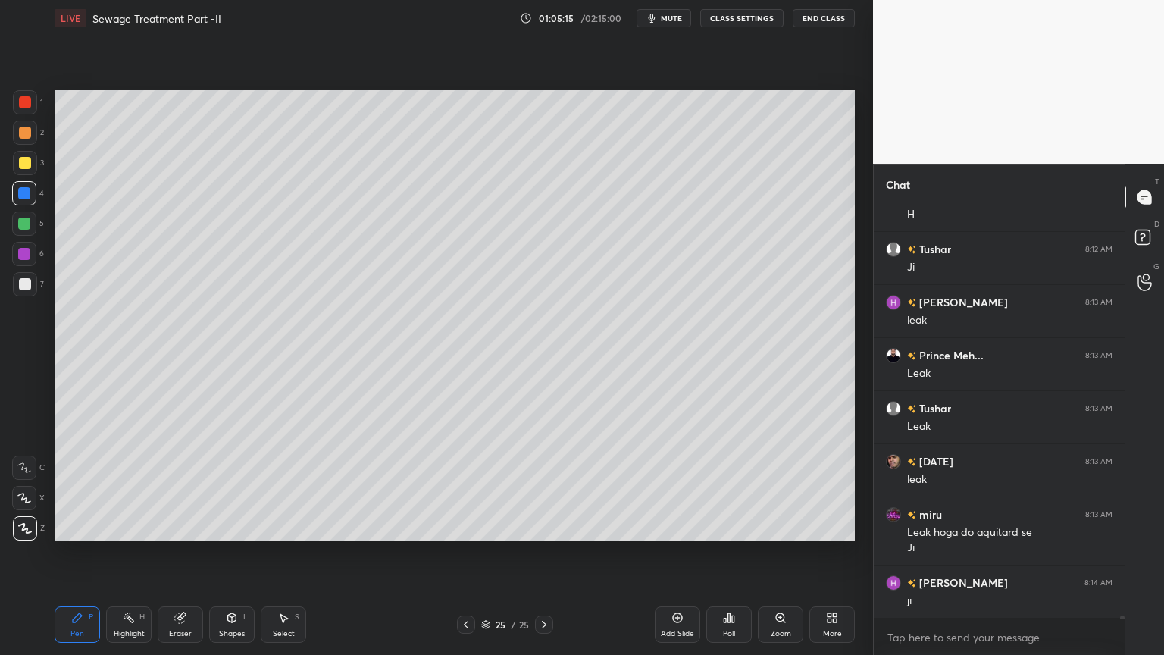
click at [676, 526] on div "Add Slide" at bounding box center [677, 634] width 33 height 8
click at [42, 157] on div "3" at bounding box center [28, 163] width 31 height 24
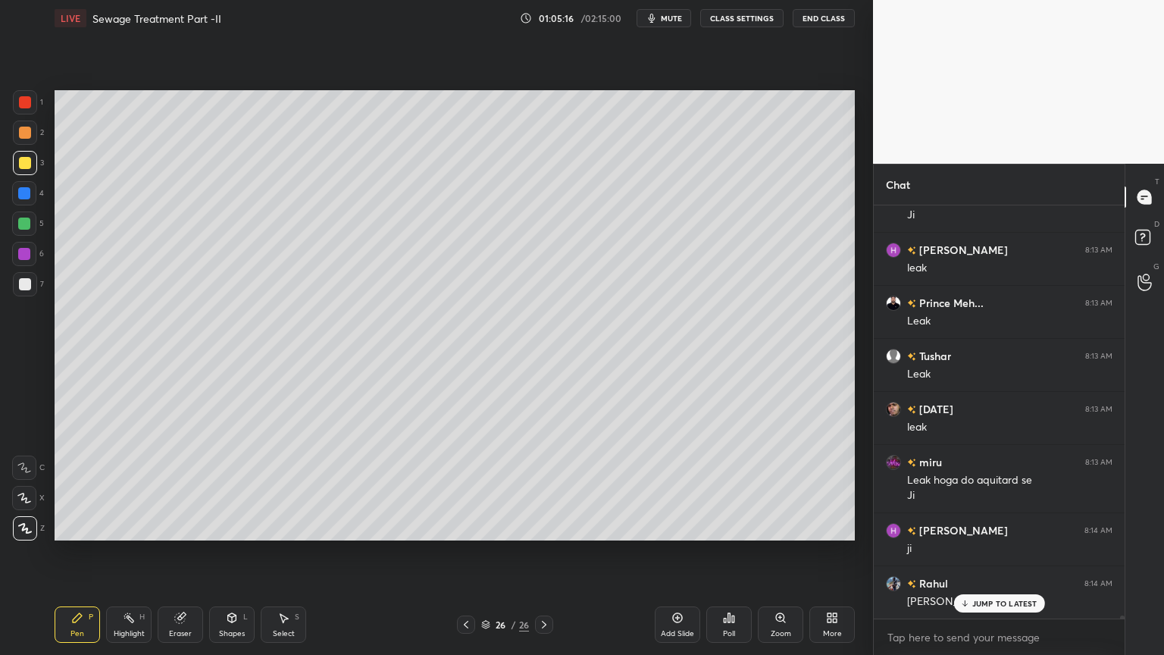
scroll to position [58161, 0]
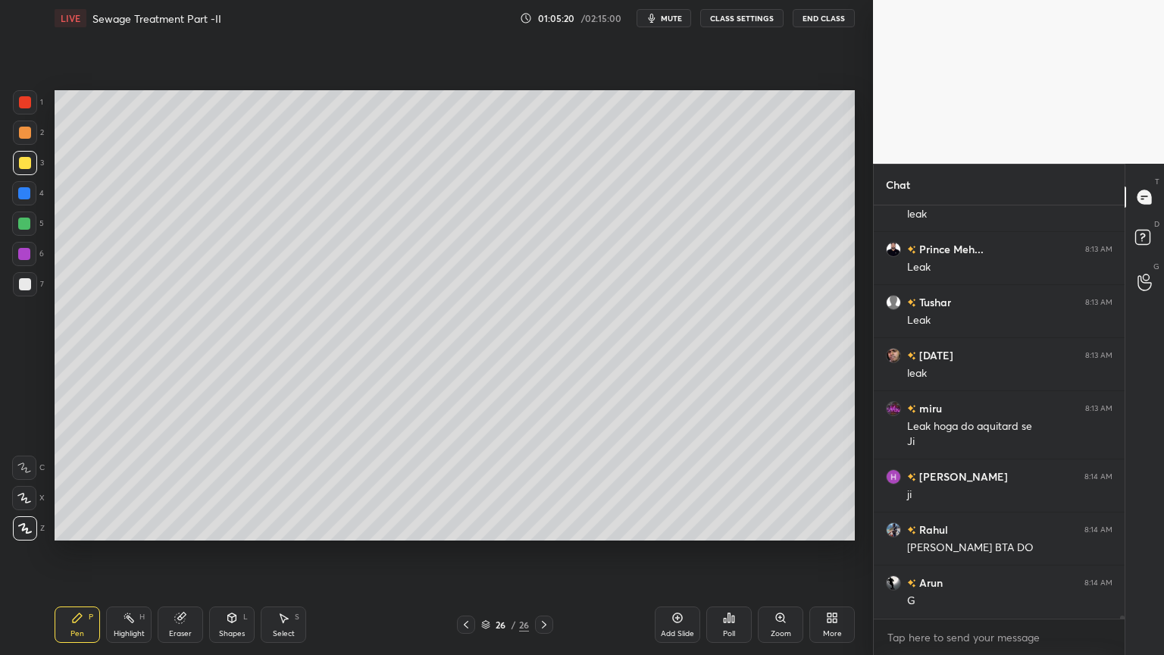
click at [472, 526] on div at bounding box center [466, 624] width 18 height 18
click at [676, 526] on icon at bounding box center [678, 618] width 12 height 12
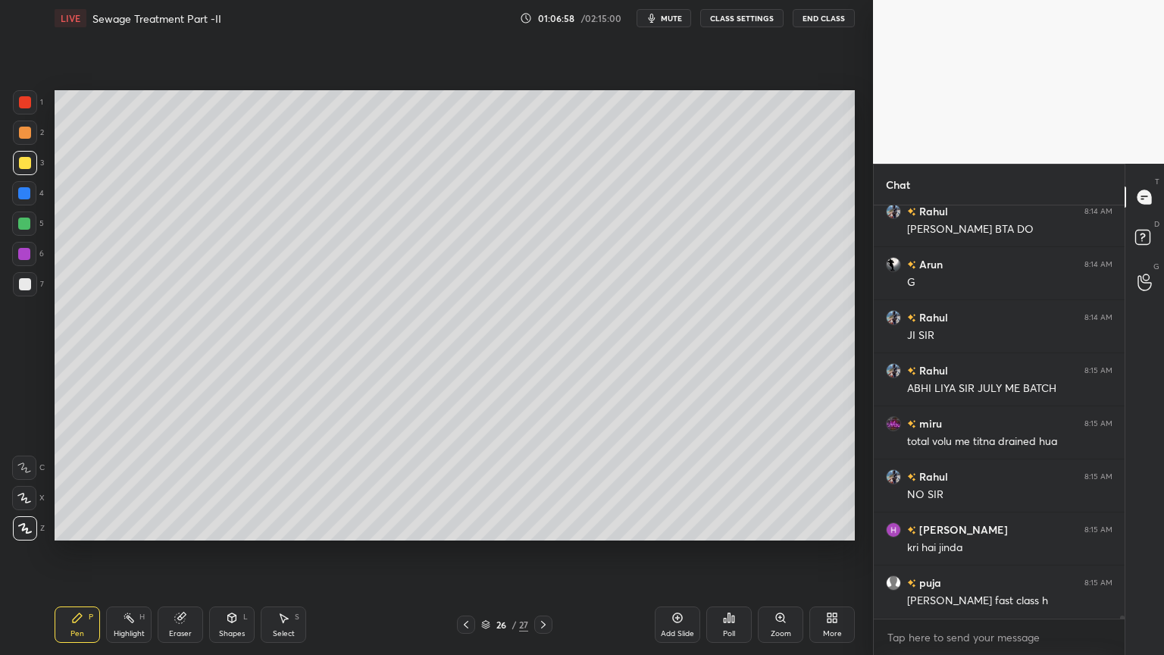
scroll to position [58532, 0]
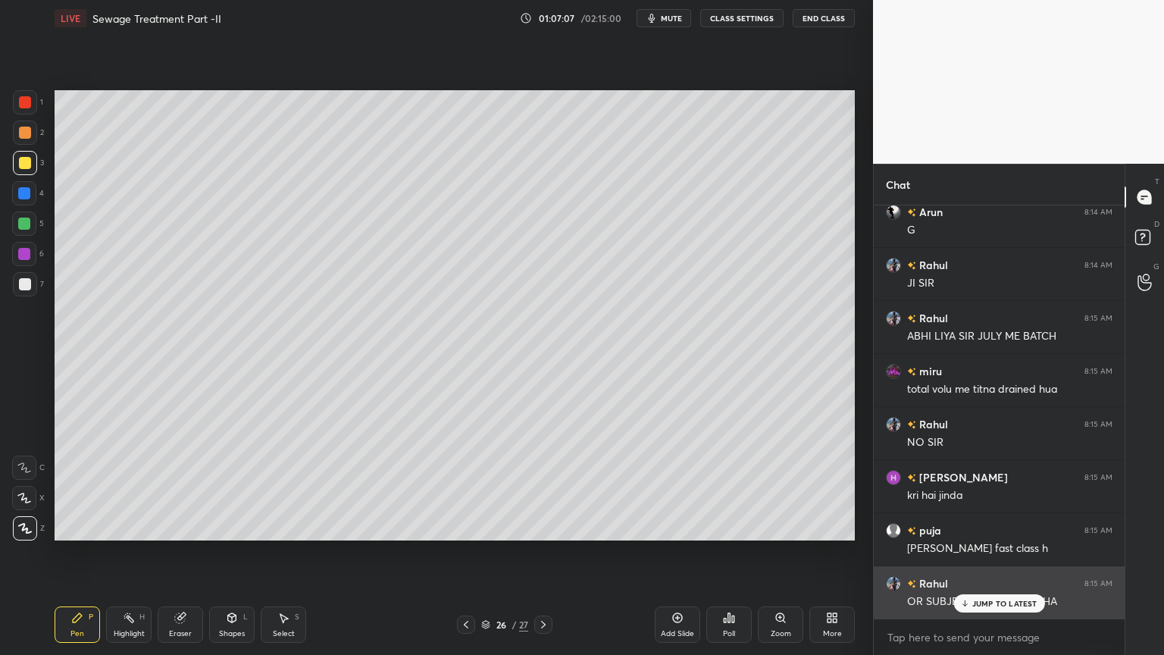
click at [964, 526] on icon at bounding box center [965, 603] width 10 height 9
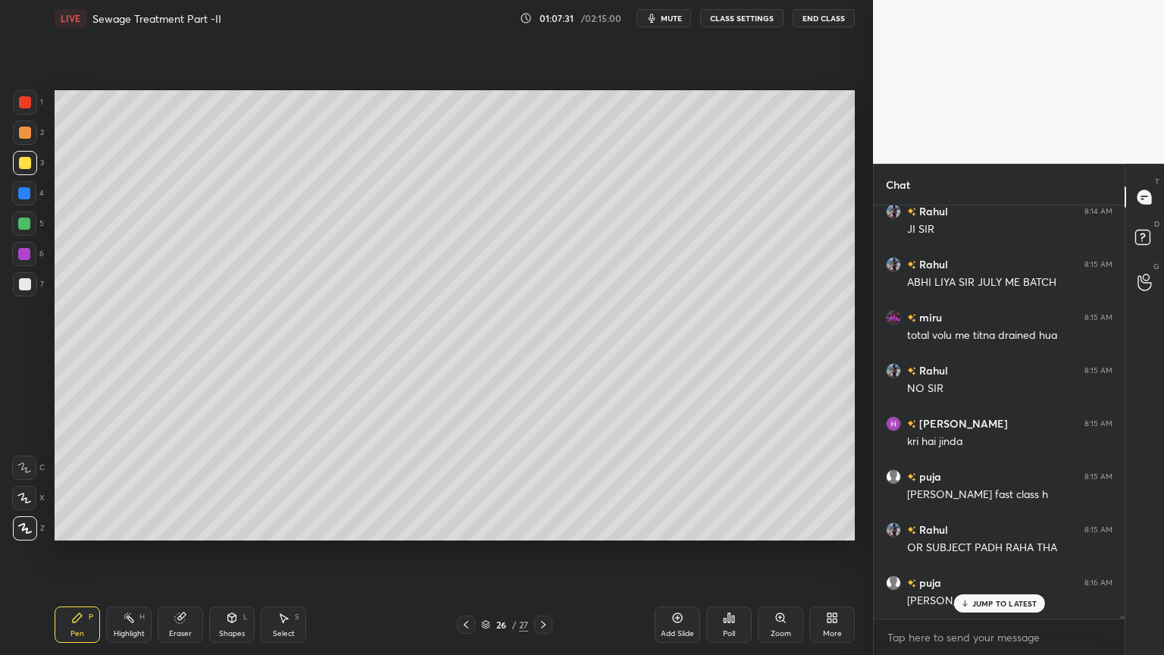
scroll to position [58638, 0]
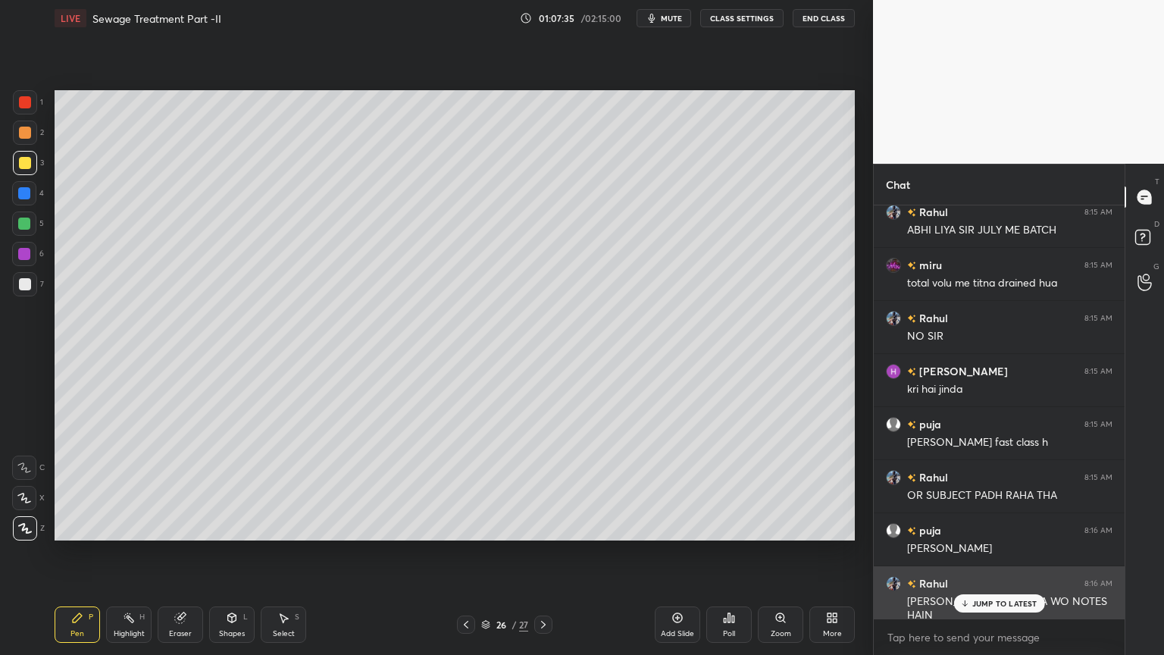
click at [1003, 526] on p "JUMP TO LATEST" at bounding box center [1004, 603] width 65 height 9
click at [894, 526] on img "grid" at bounding box center [893, 583] width 15 height 15
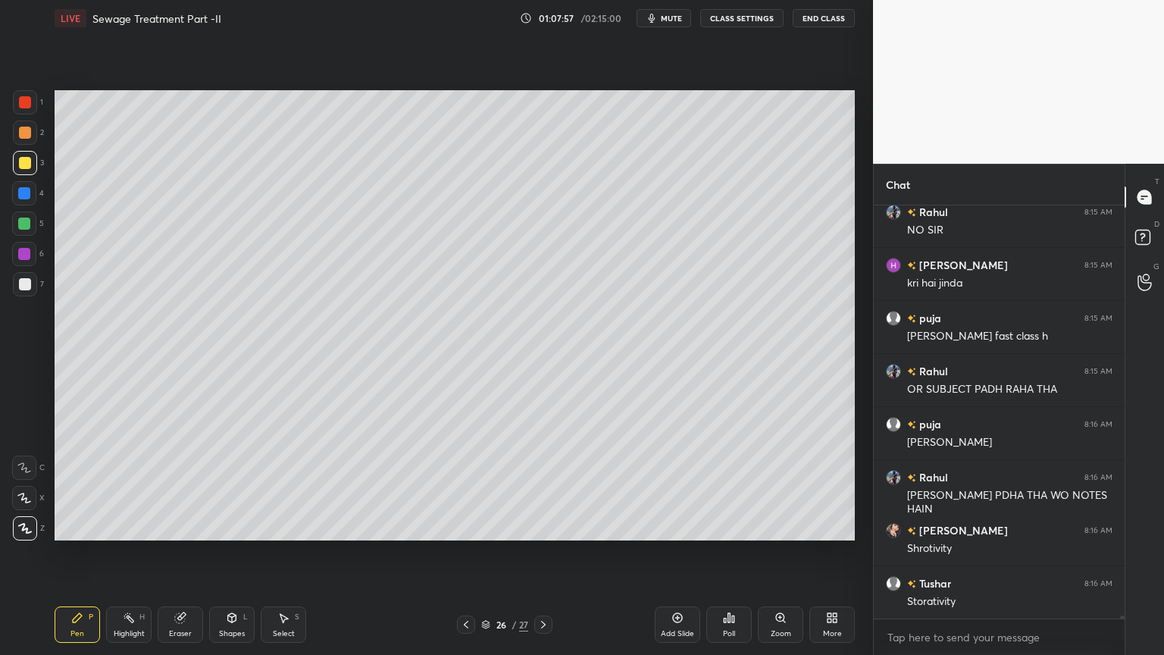
scroll to position [58798, 0]
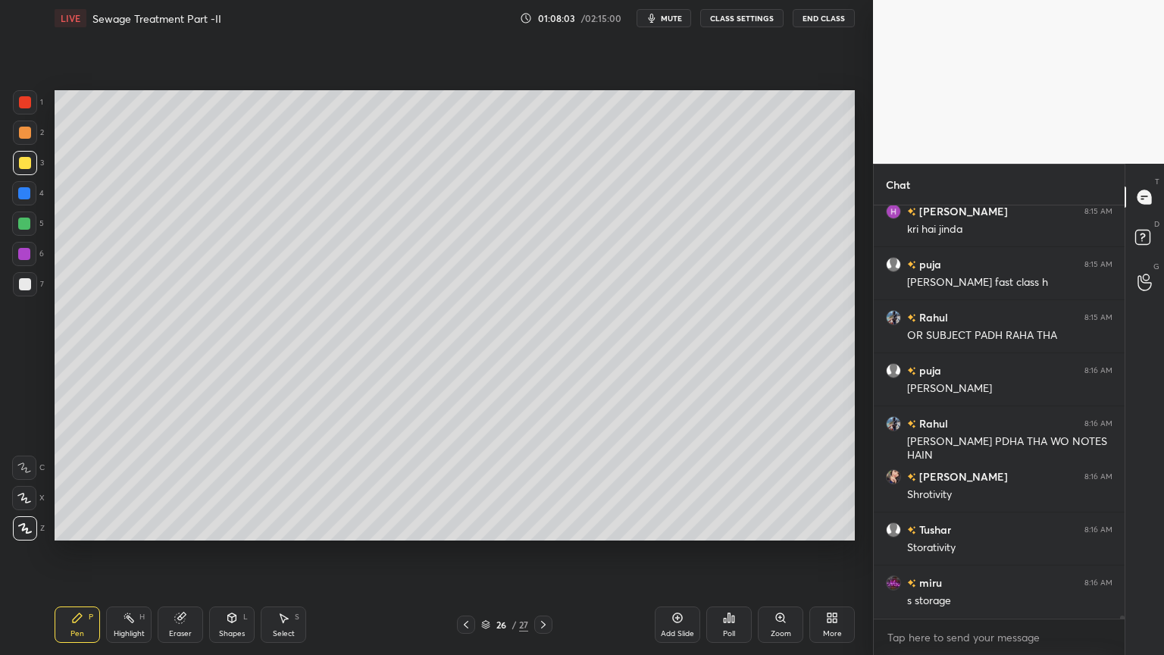
click at [825, 19] on button "End Class" at bounding box center [824, 18] width 62 height 18
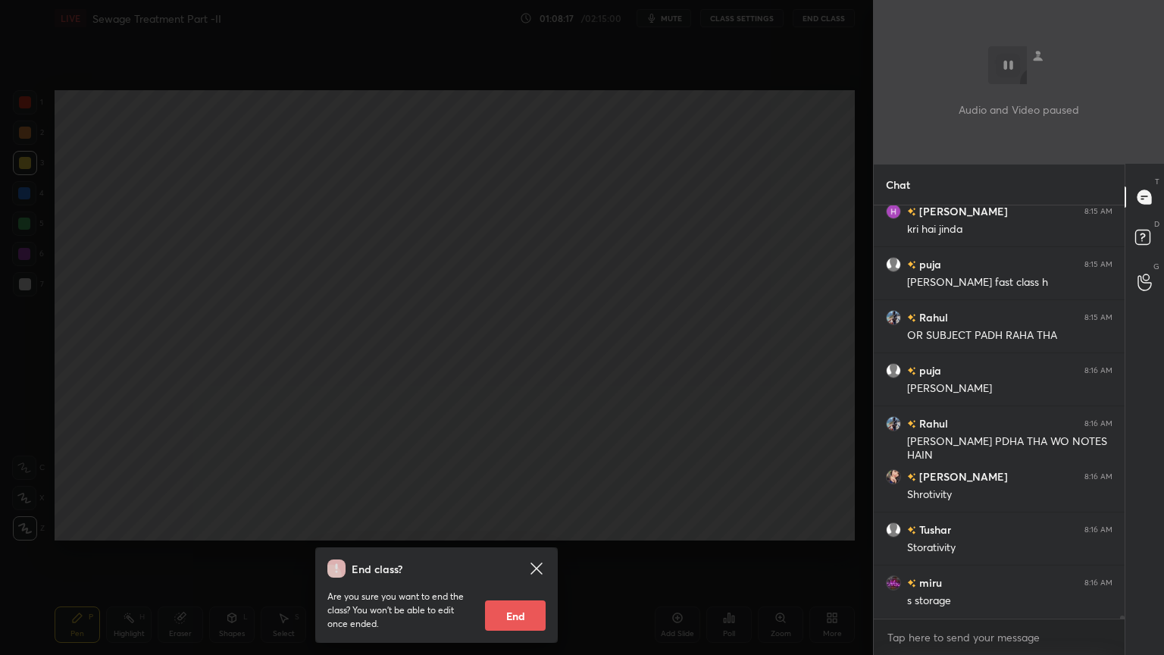
click at [671, 208] on div "End class? Are you sure you want to end the class? You won’t be able to edit on…" at bounding box center [436, 327] width 873 height 655
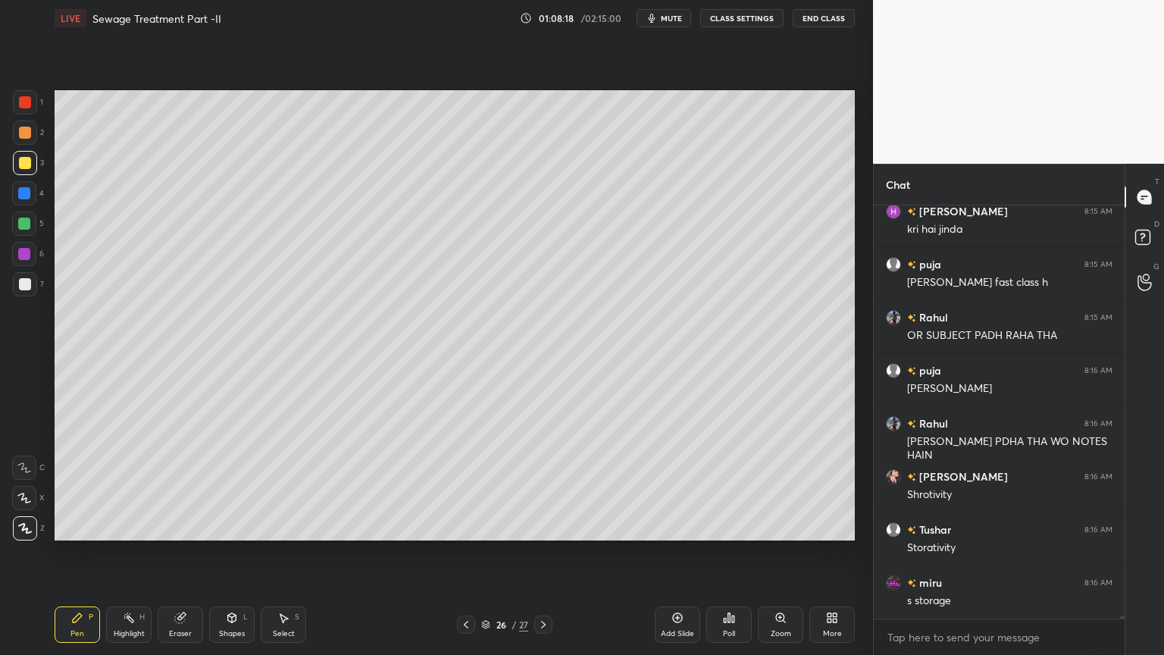
click at [678, 526] on icon at bounding box center [678, 618] width 10 height 10
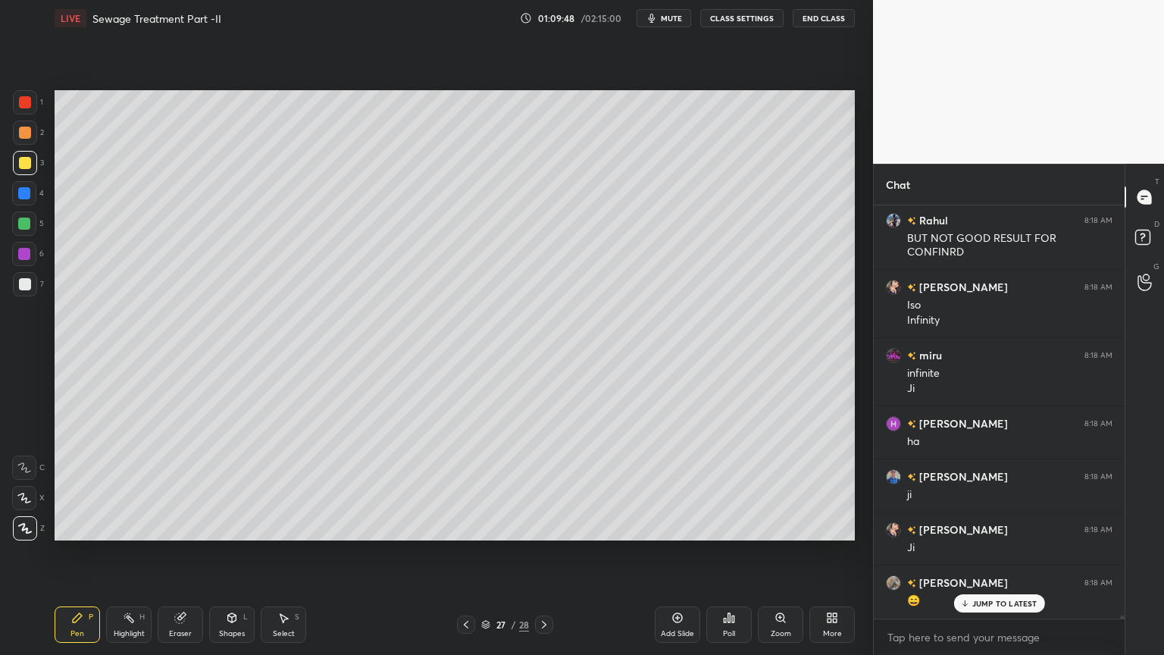
scroll to position [60357, 0]
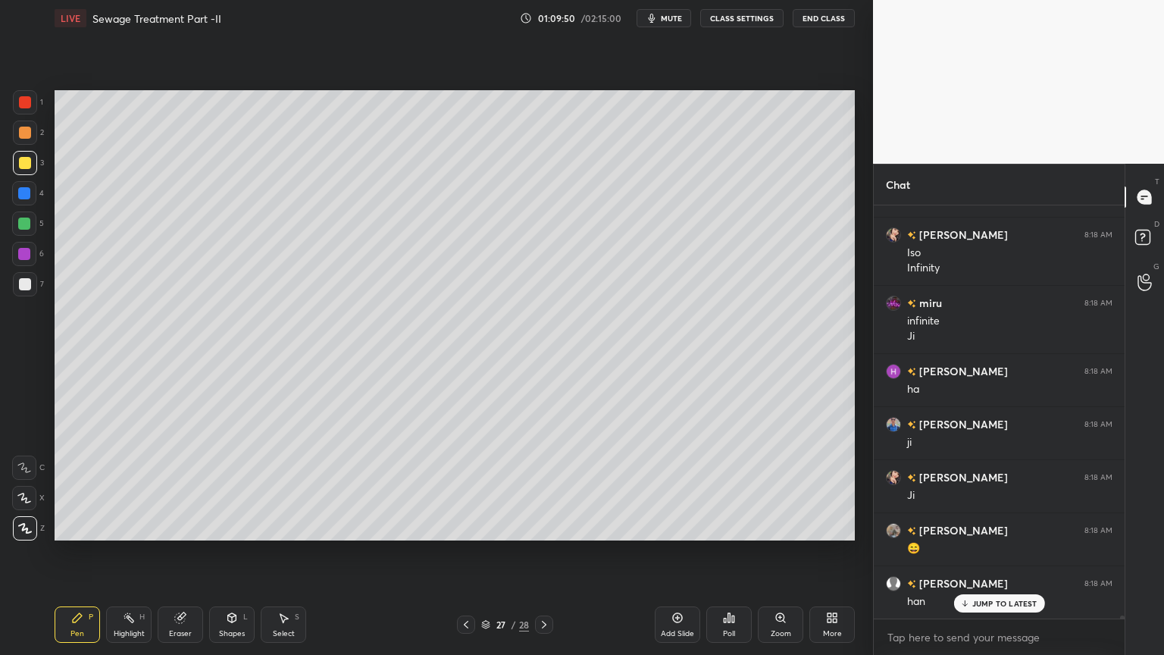
click at [30, 195] on div at bounding box center [24, 193] width 12 height 12
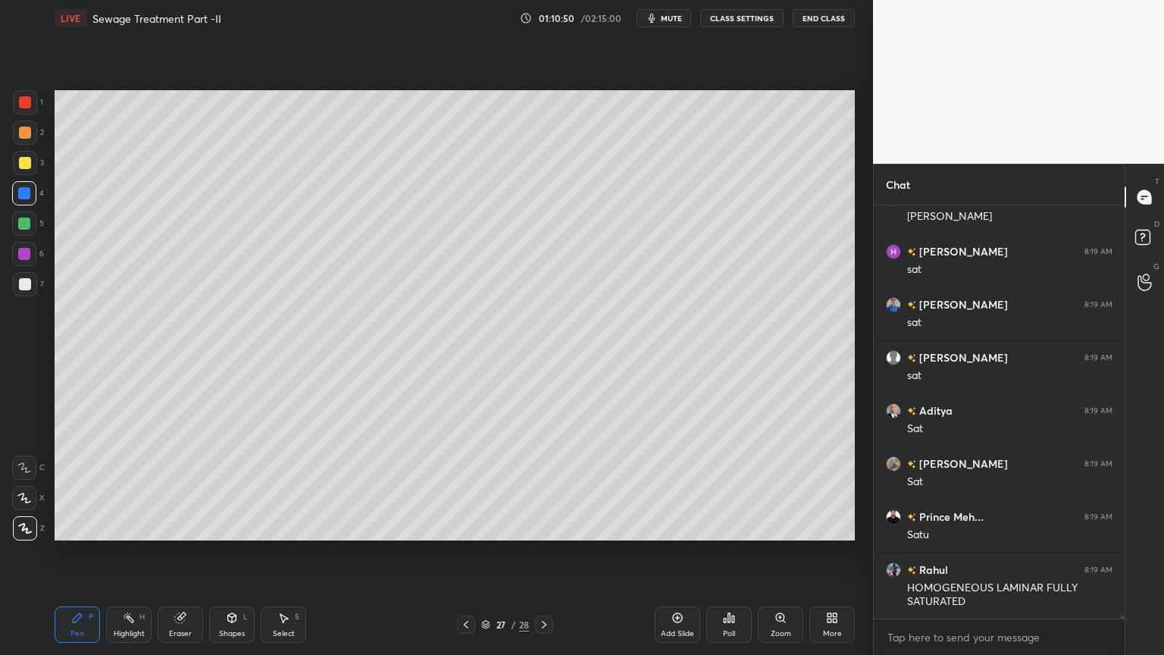
scroll to position [61538, 0]
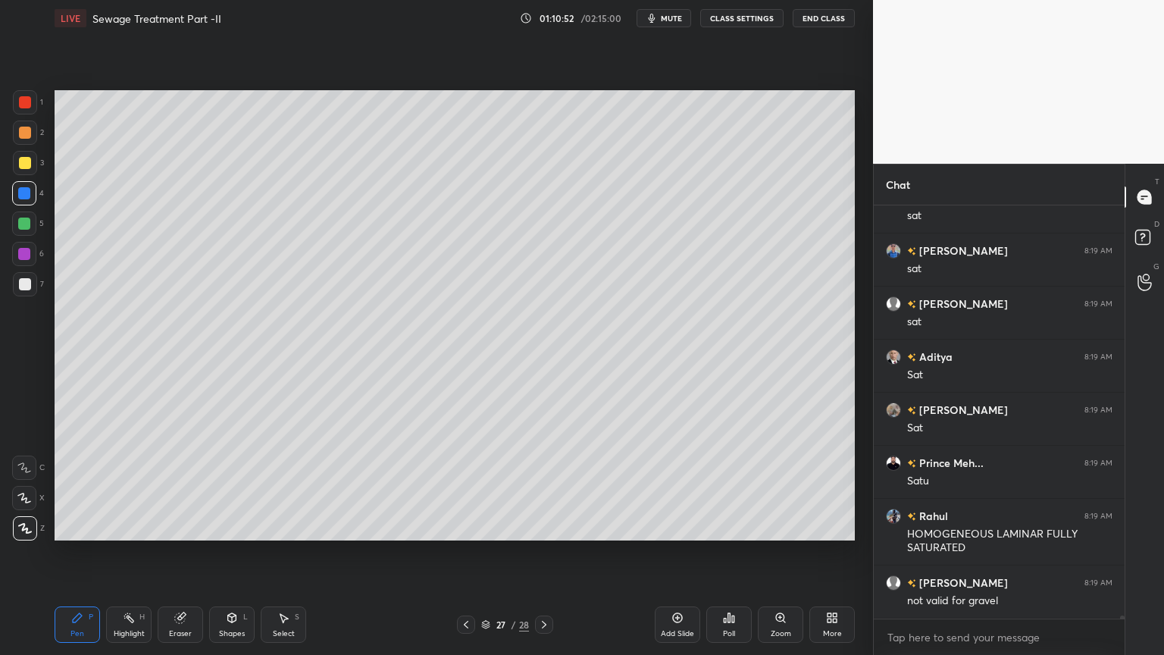
click at [826, 17] on button "End Class" at bounding box center [824, 18] width 62 height 18
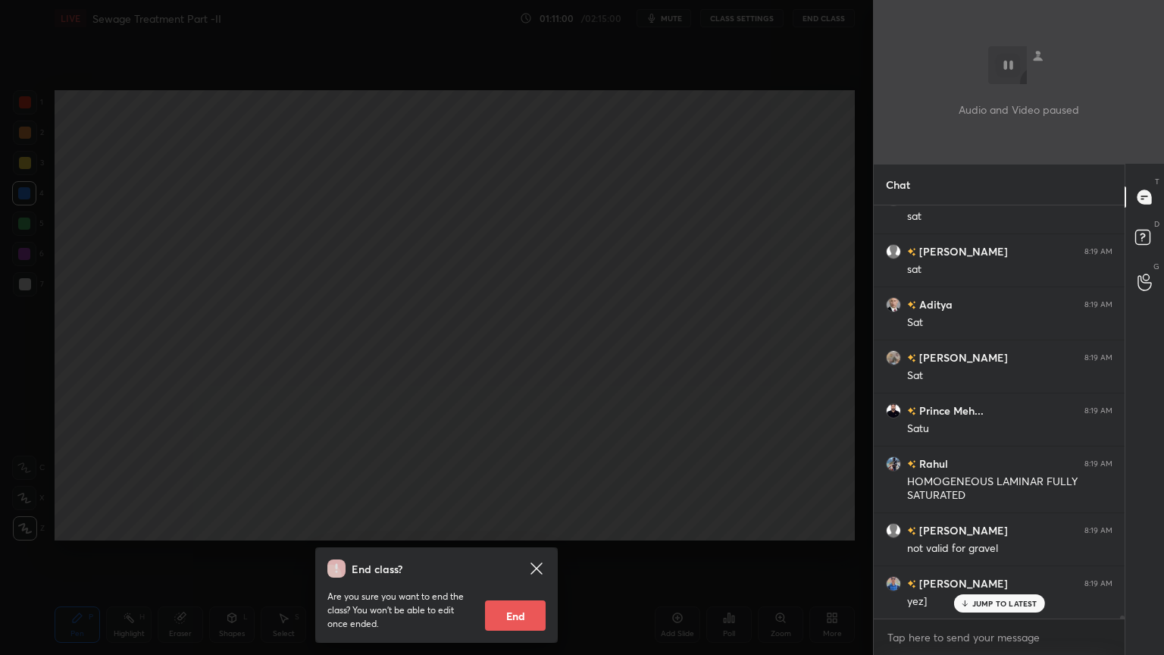
scroll to position [61644, 0]
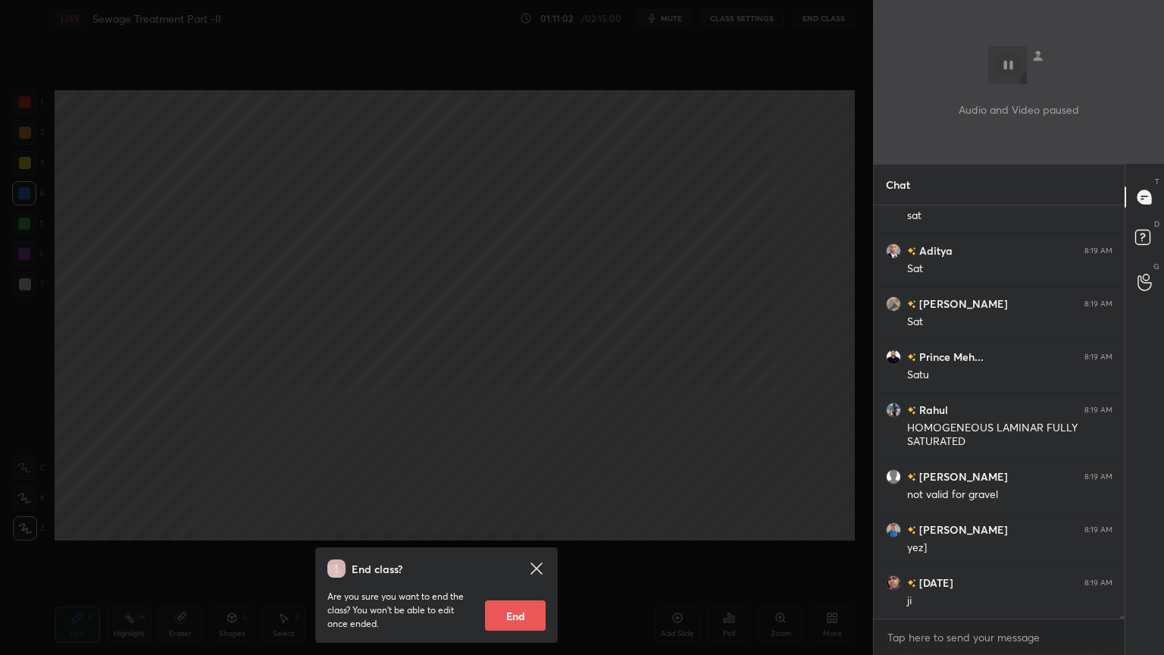
click at [644, 178] on div "End class? Are you sure you want to end the class? You won’t be able to edit on…" at bounding box center [436, 327] width 873 height 655
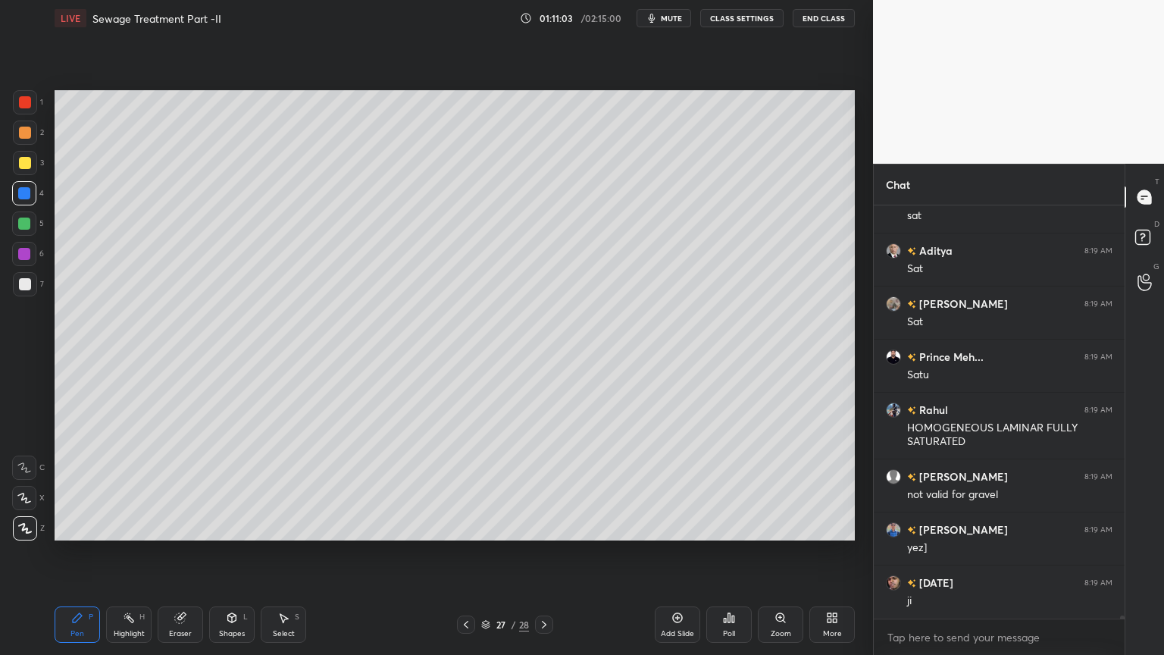
click at [678, 526] on icon at bounding box center [678, 618] width 10 height 10
click at [25, 99] on div at bounding box center [25, 102] width 12 height 12
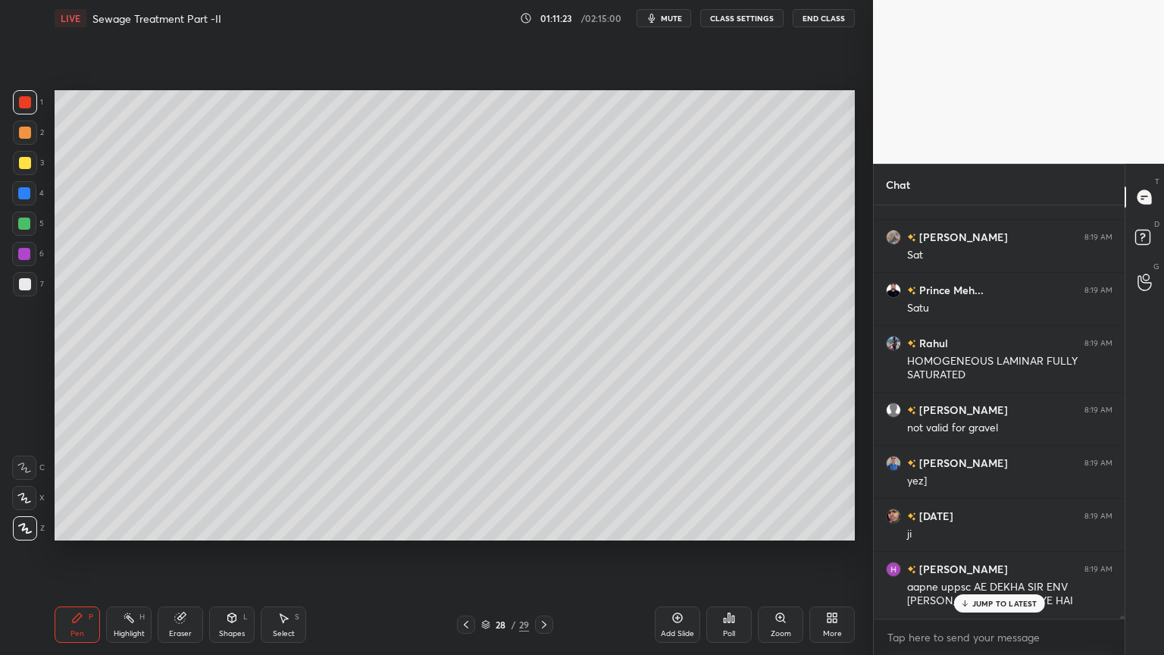
scroll to position [61763, 0]
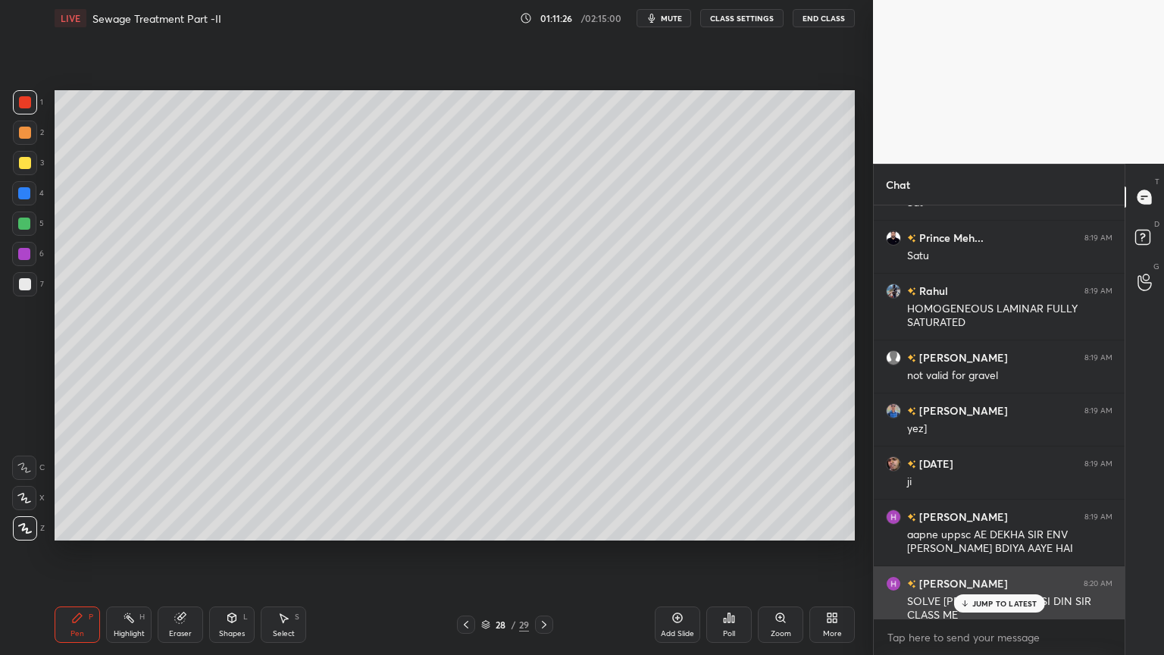
click at [981, 526] on p "JUMP TO LATEST" at bounding box center [1004, 603] width 65 height 9
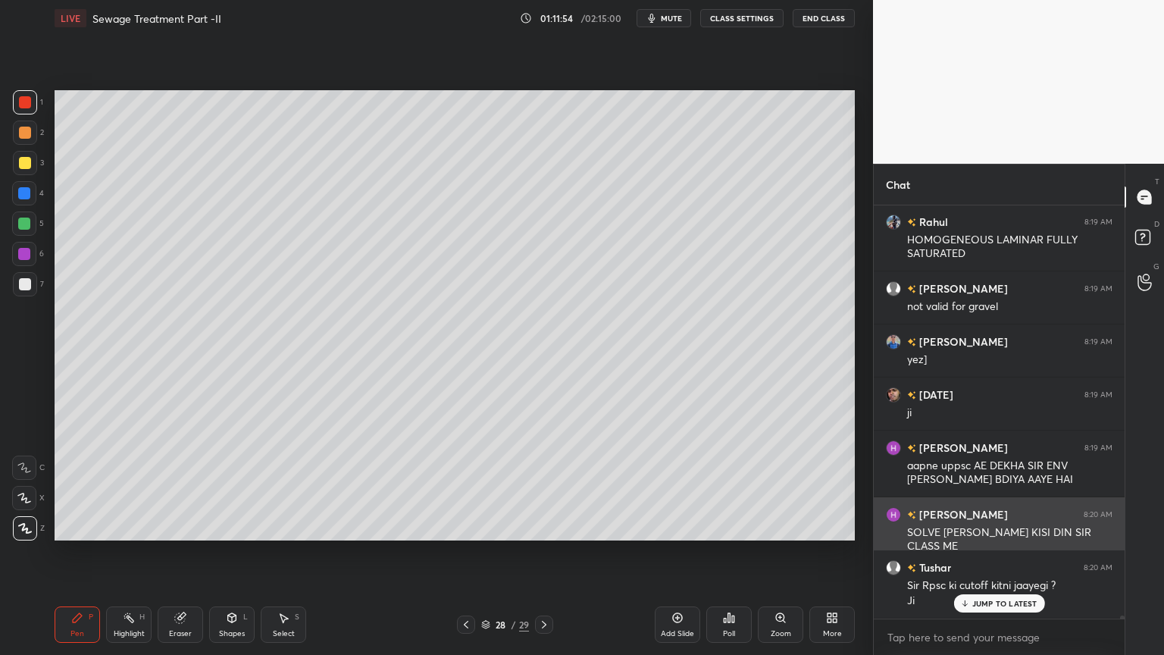
scroll to position [61885, 0]
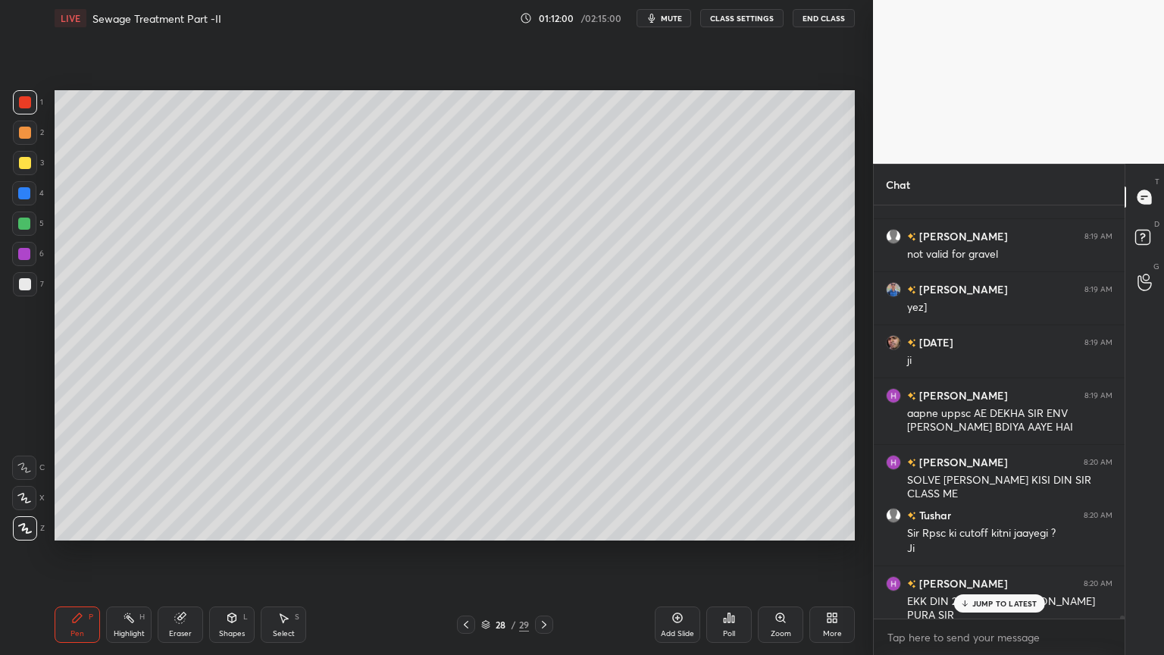
click at [987, 526] on div "[PERSON_NAME] 8:20 AM EKK DIN 2 BJE KRVA [PERSON_NAME] PURA SIR" at bounding box center [999, 599] width 251 height 66
click at [976, 526] on p "JUMP TO LATEST" at bounding box center [1004, 603] width 65 height 9
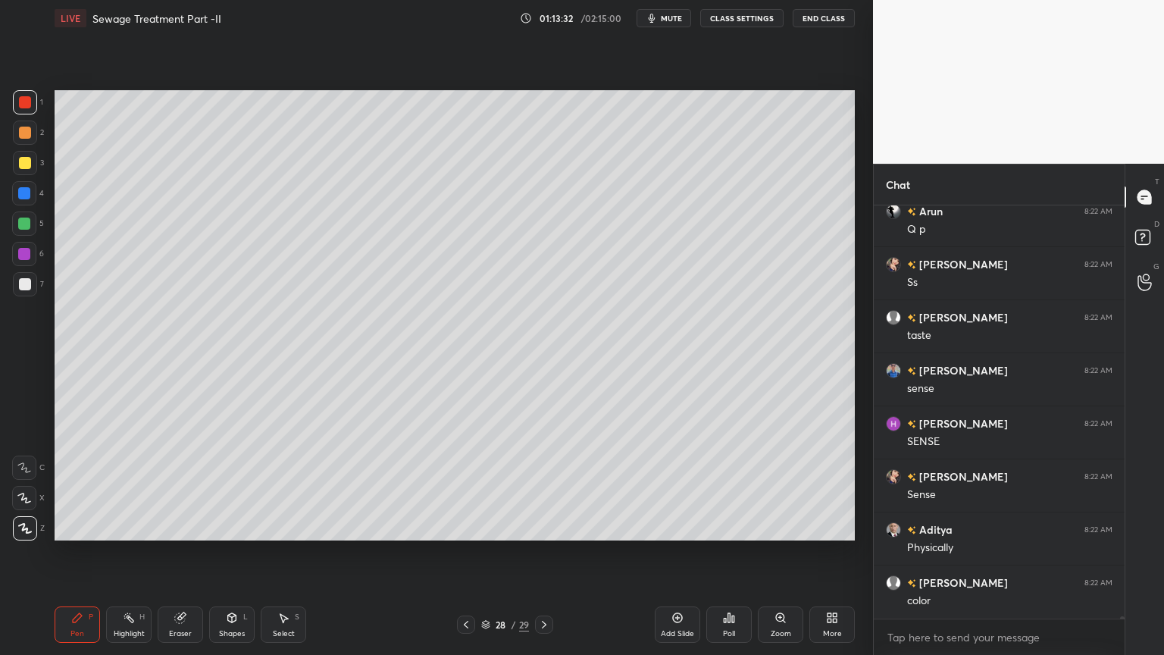
scroll to position [64249, 0]
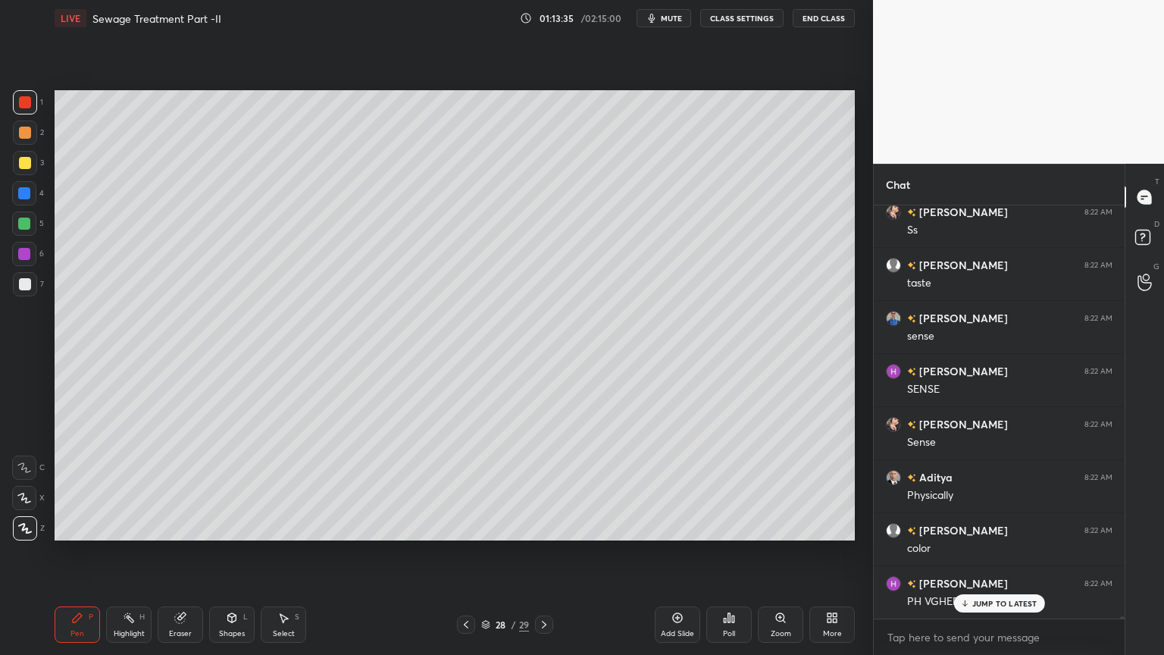
click at [819, 26] on button "End Class" at bounding box center [824, 18] width 62 height 18
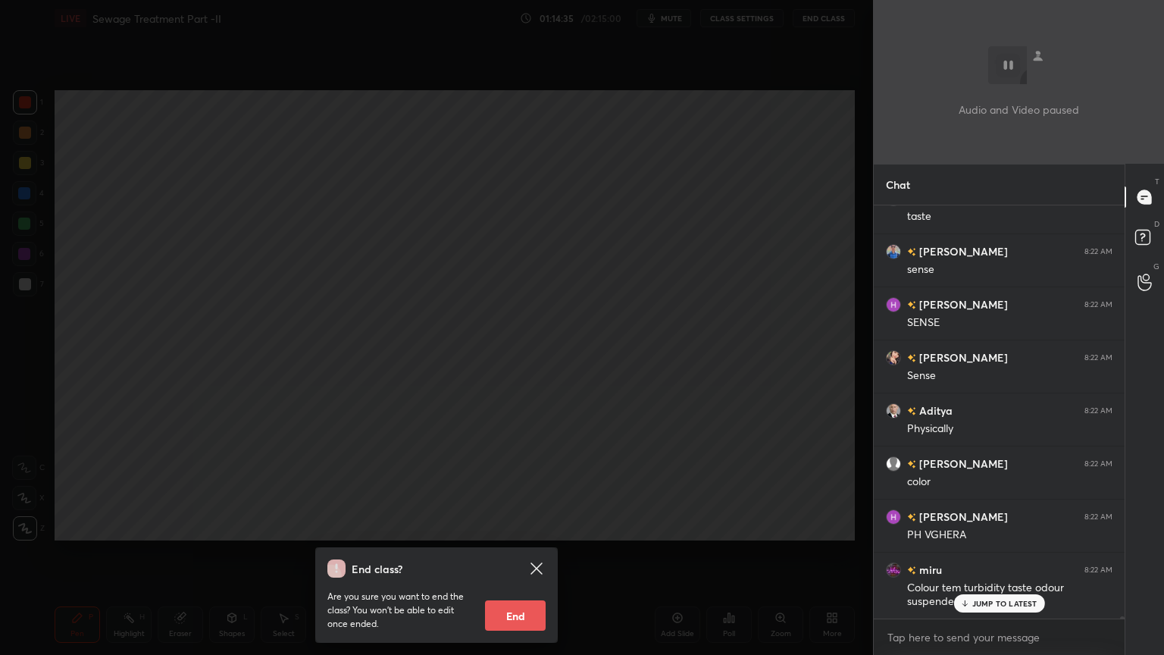
scroll to position [64397, 0]
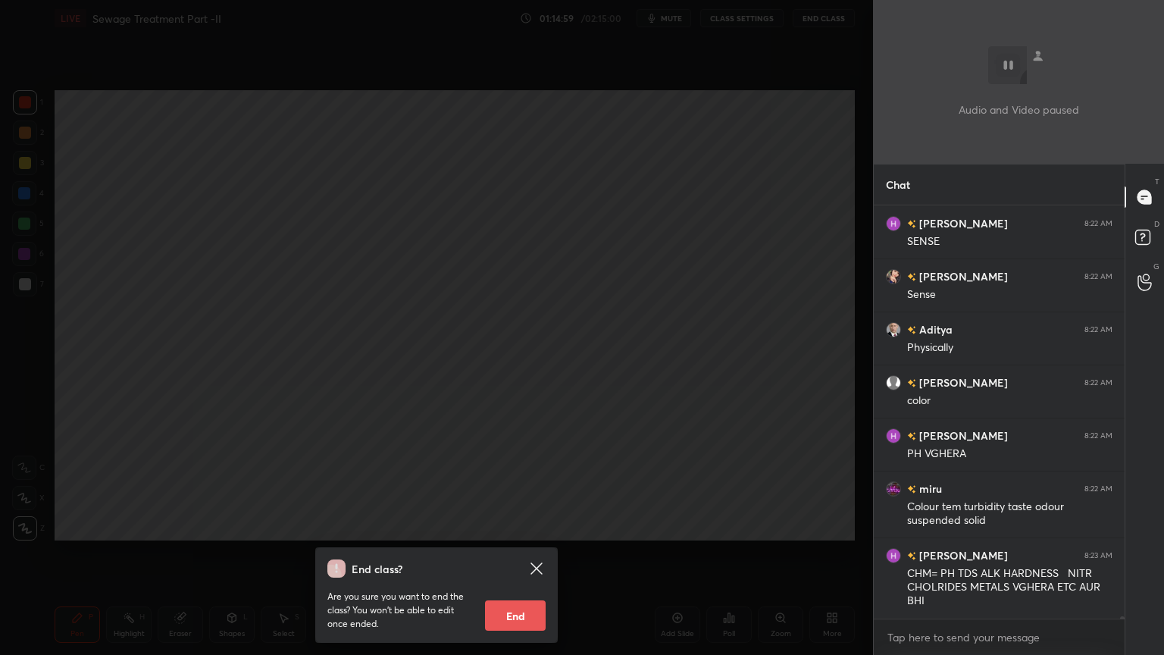
click at [686, 394] on div "End class? Are you sure you want to end the class? You won’t be able to edit on…" at bounding box center [436, 327] width 873 height 655
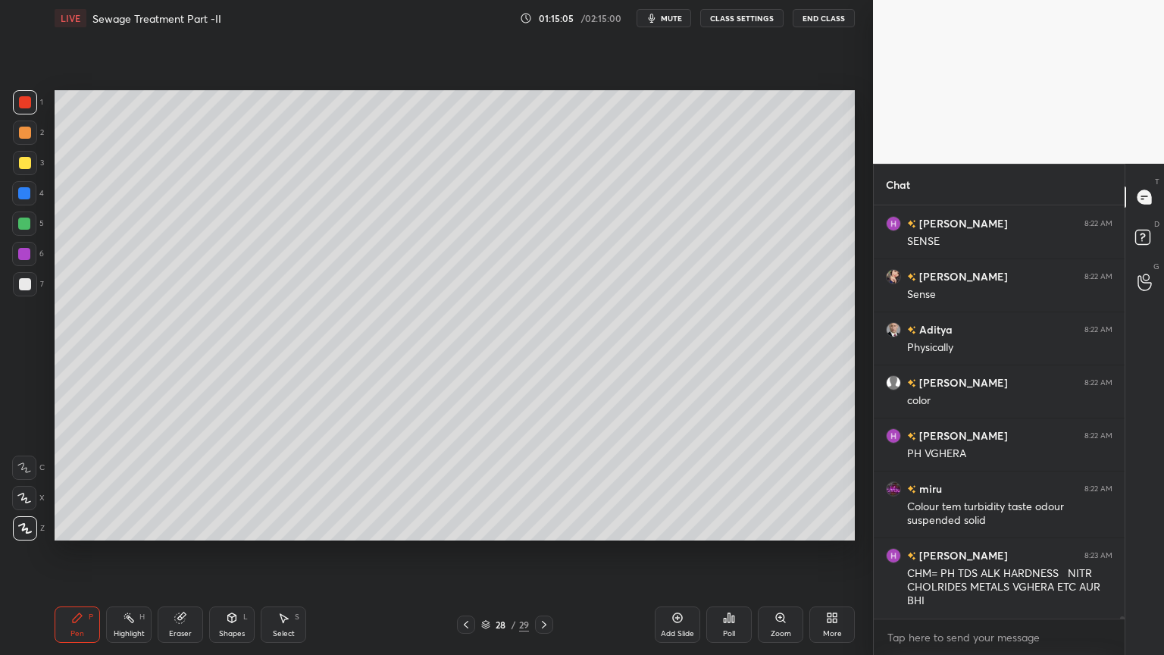
click at [16, 279] on div at bounding box center [25, 284] width 24 height 24
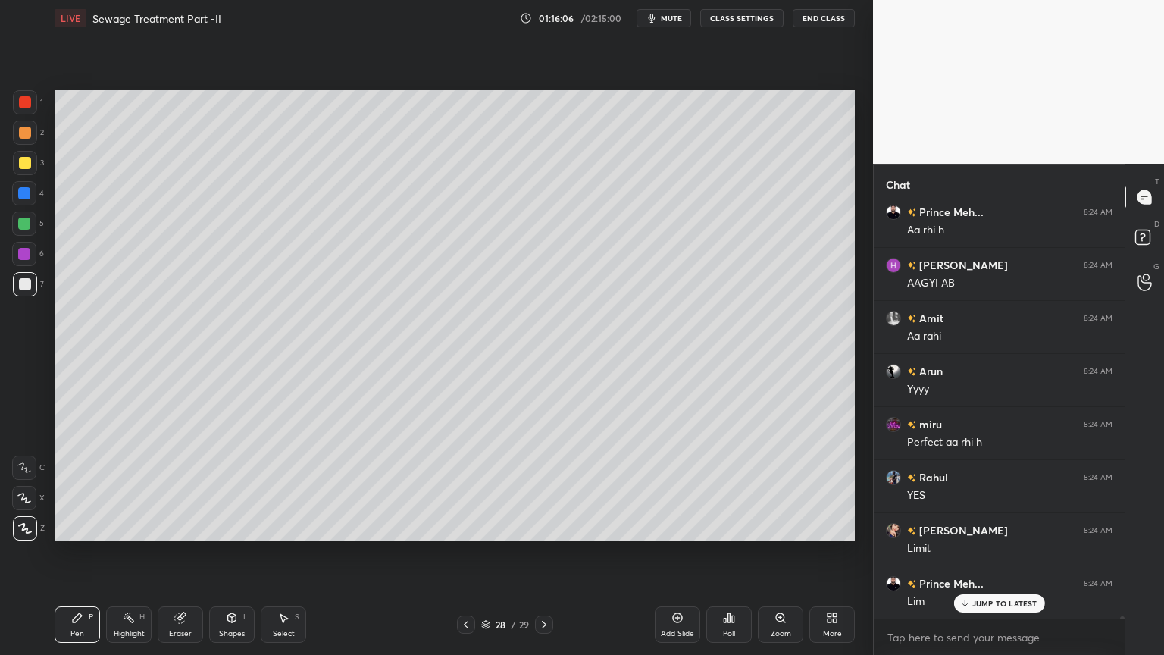
scroll to position [65246, 0]
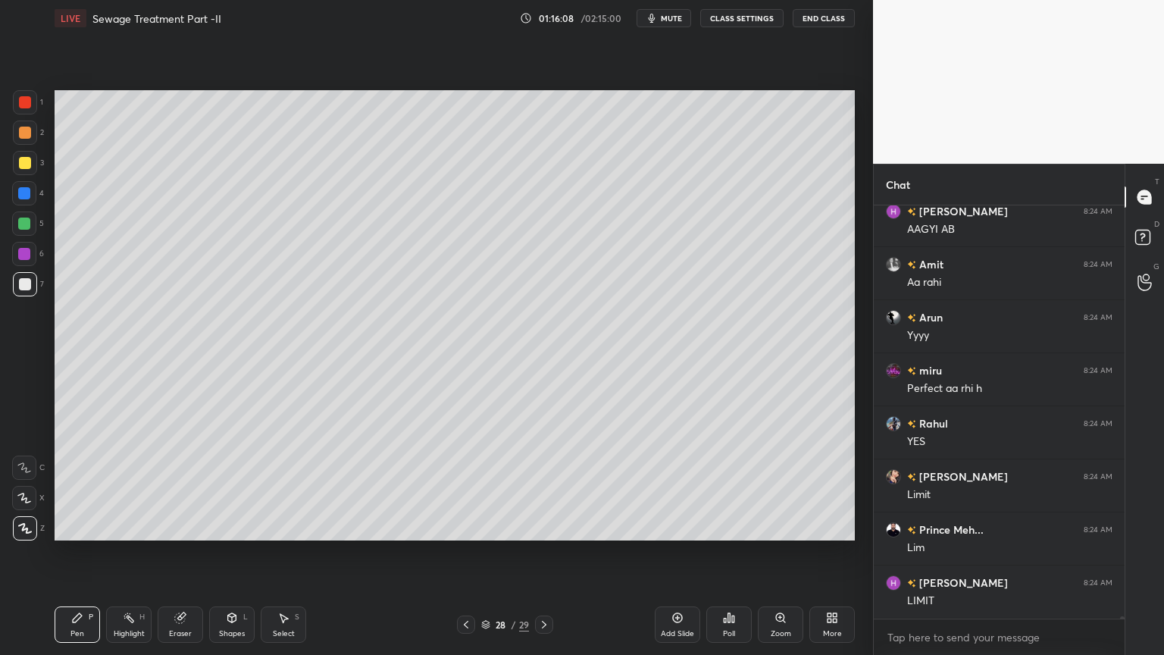
click at [674, 20] on span "mute" at bounding box center [671, 18] width 21 height 11
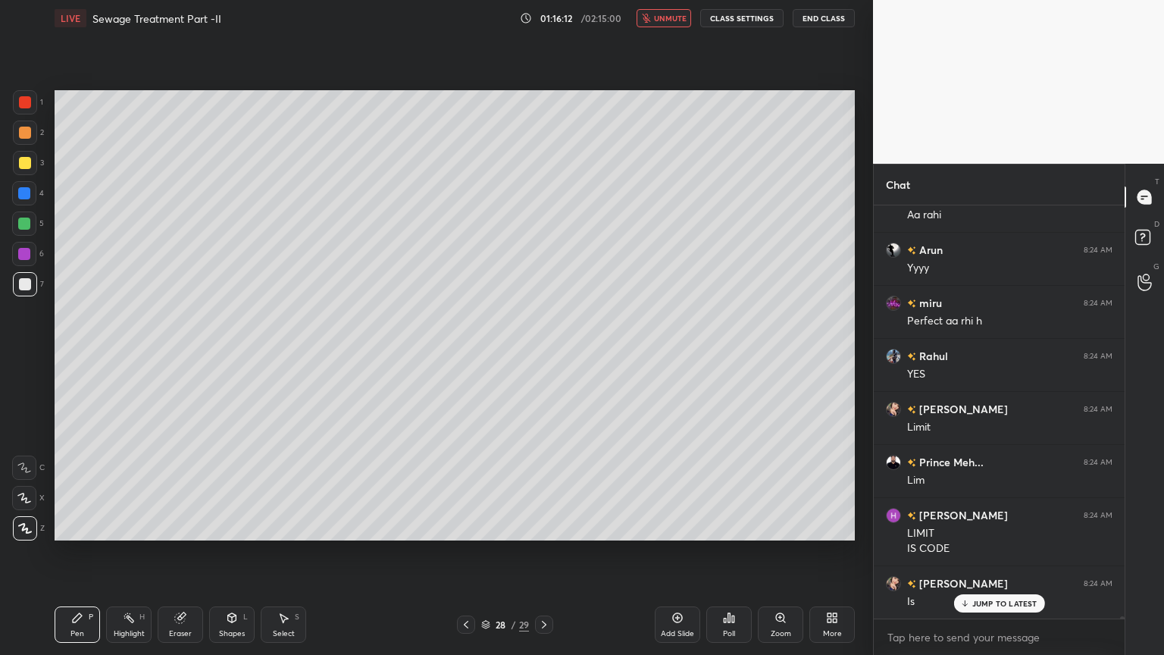
scroll to position [65367, 0]
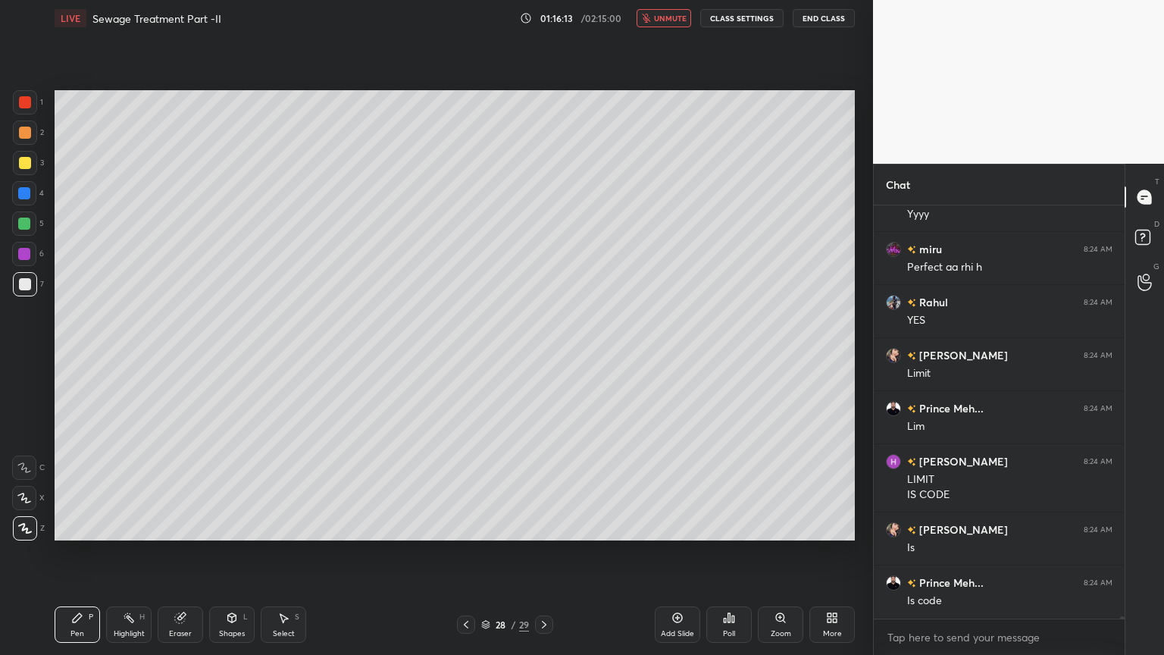
click at [670, 18] on span "unmute" at bounding box center [670, 18] width 33 height 11
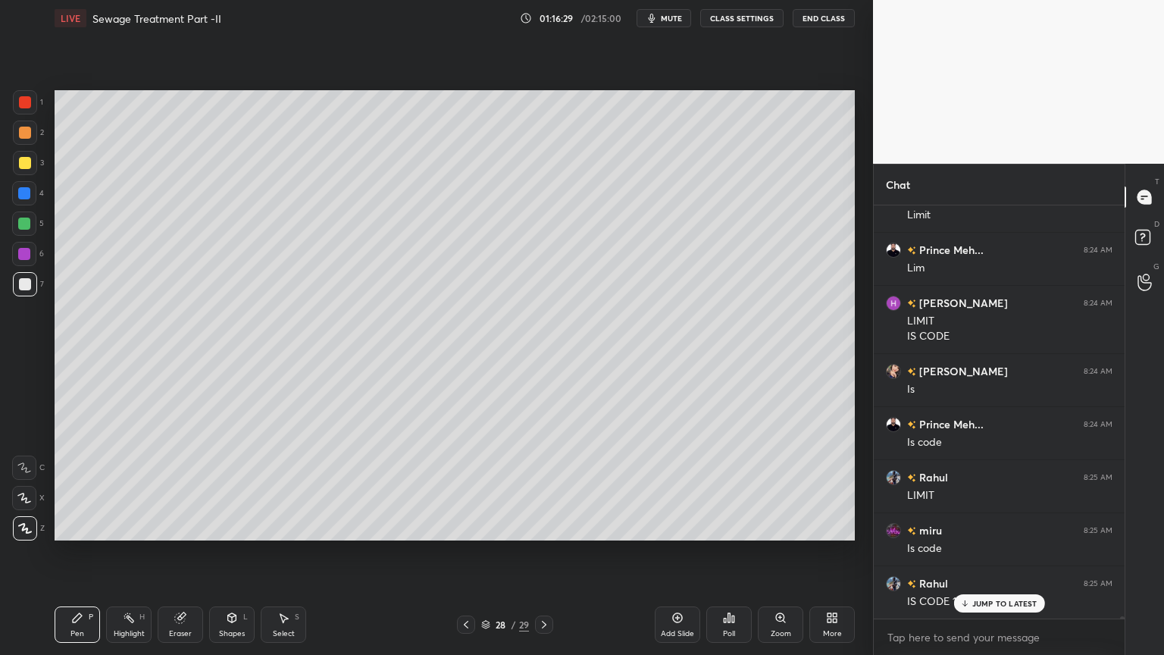
scroll to position [65541, 0]
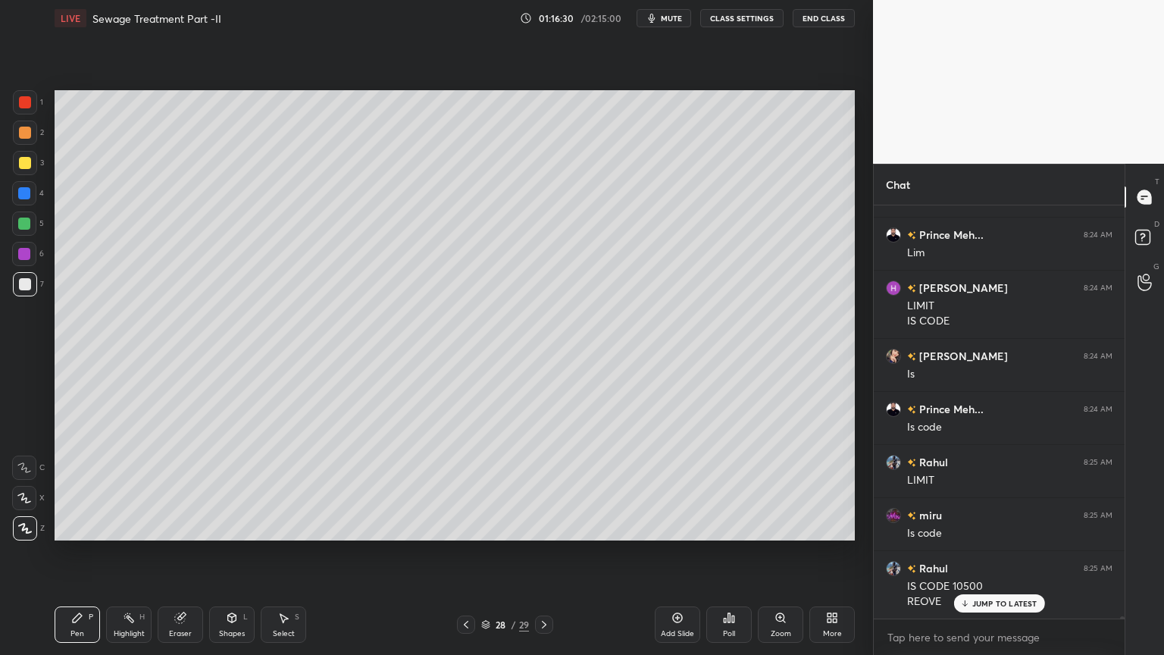
click at [676, 526] on div "Add Slide" at bounding box center [677, 624] width 45 height 36
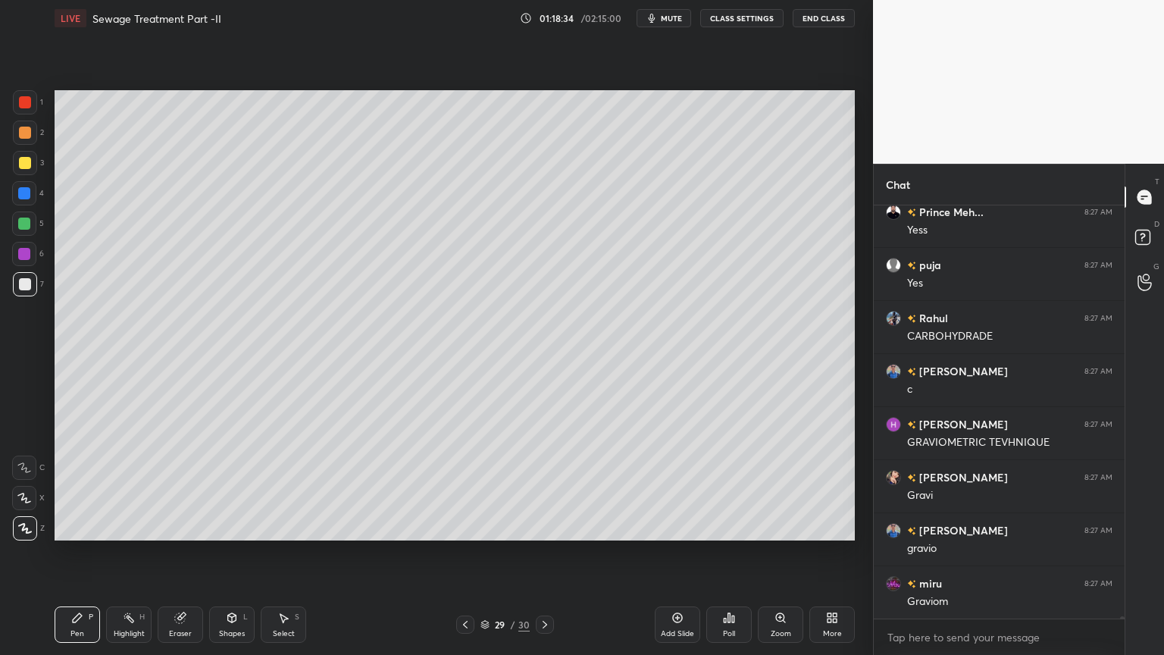
scroll to position [68262, 0]
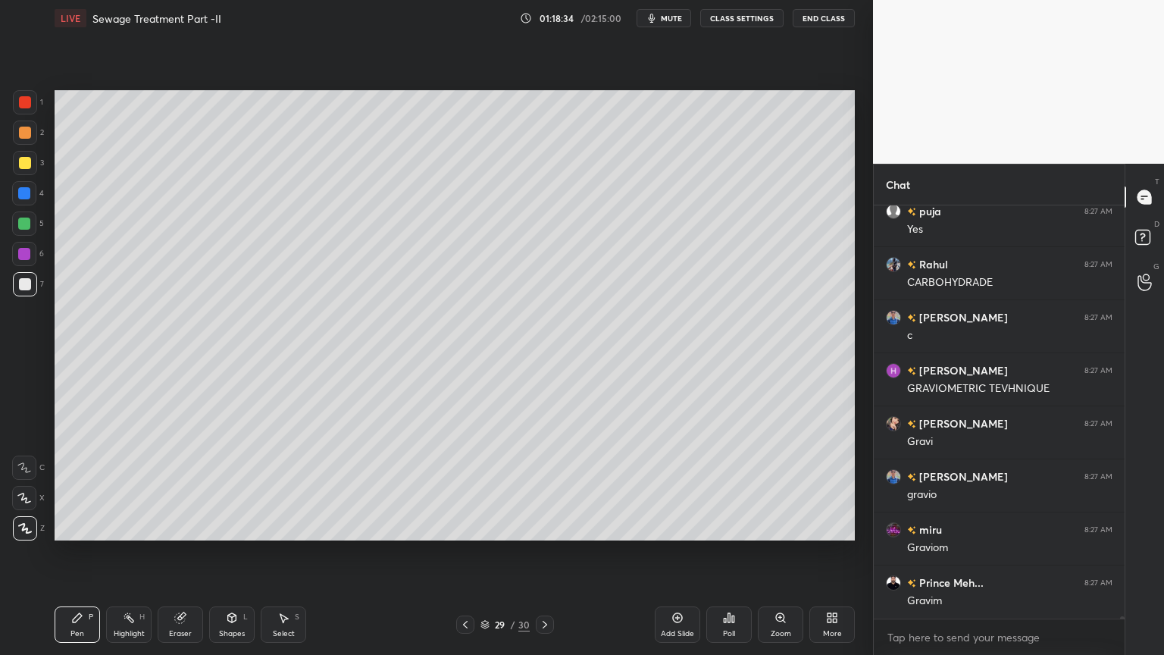
click at [679, 526] on div "Add Slide" at bounding box center [677, 634] width 33 height 8
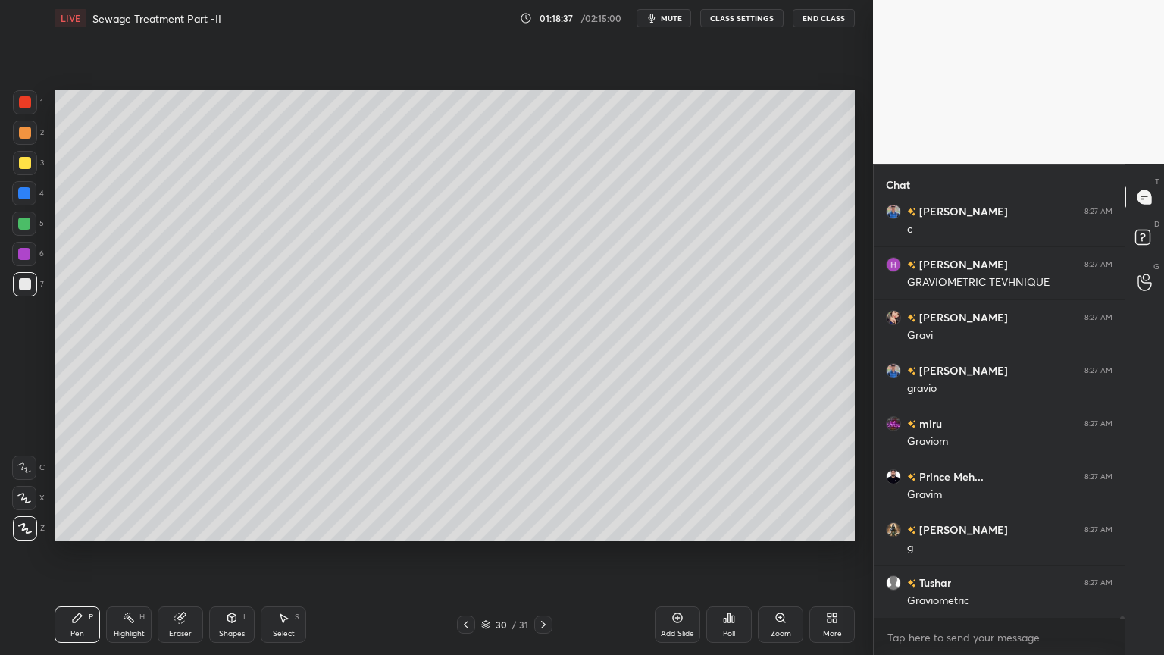
scroll to position [68421, 0]
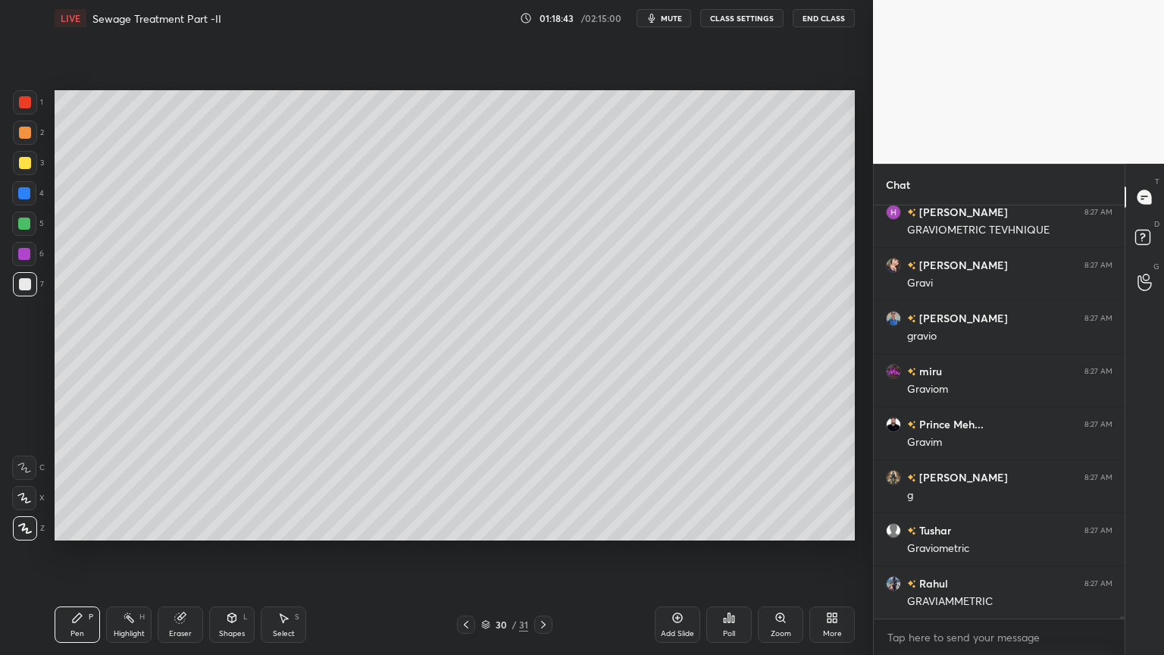
click at [28, 158] on div at bounding box center [25, 163] width 12 height 12
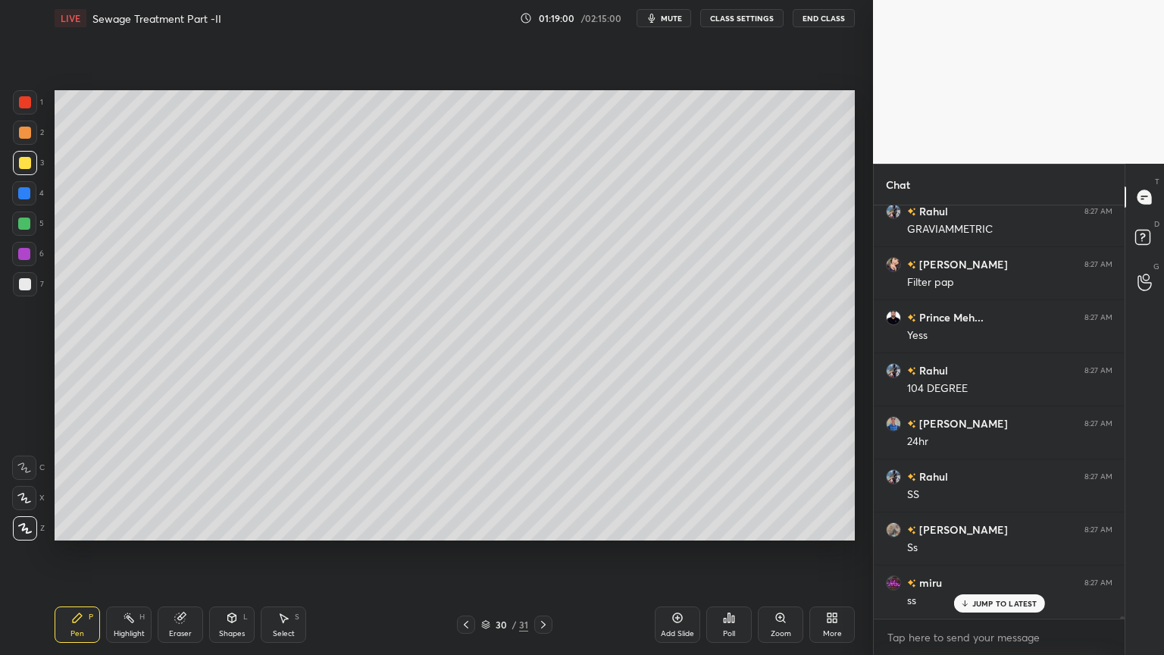
scroll to position [68845, 0]
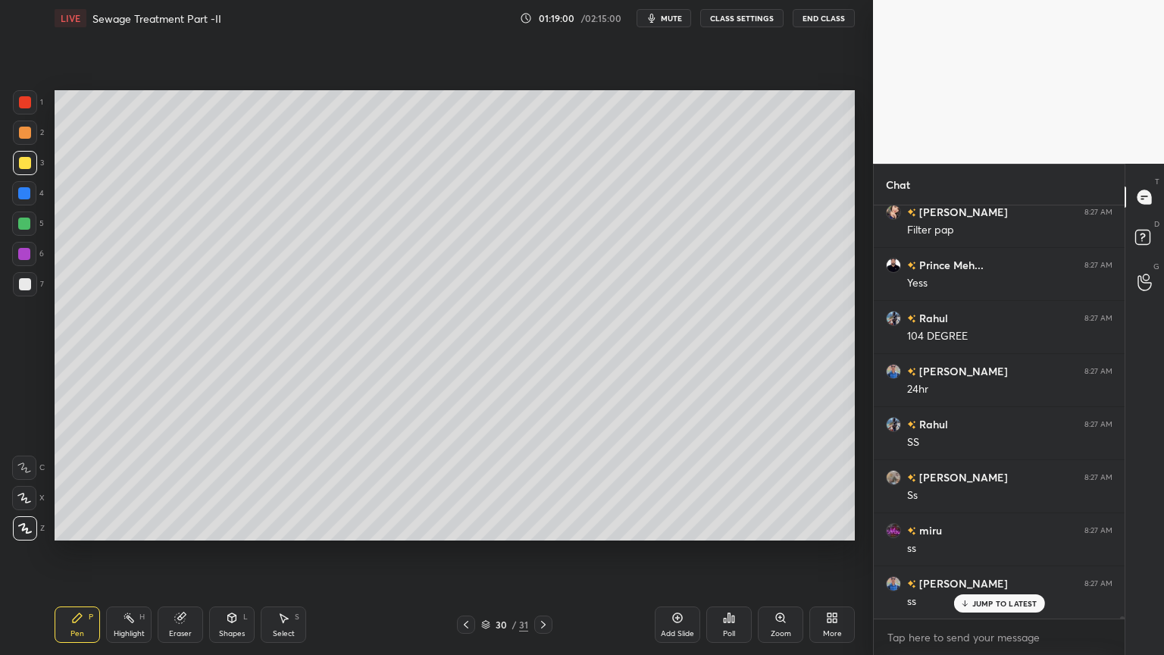
click at [24, 279] on div at bounding box center [25, 284] width 12 height 12
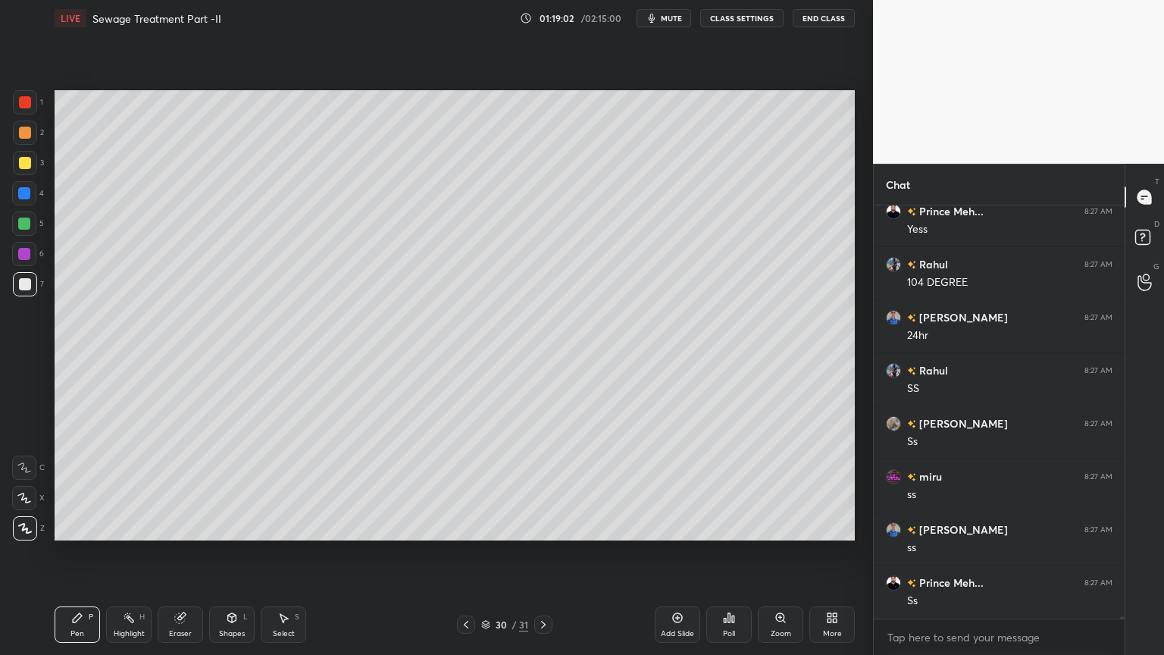
click at [23, 194] on div at bounding box center [24, 193] width 12 height 12
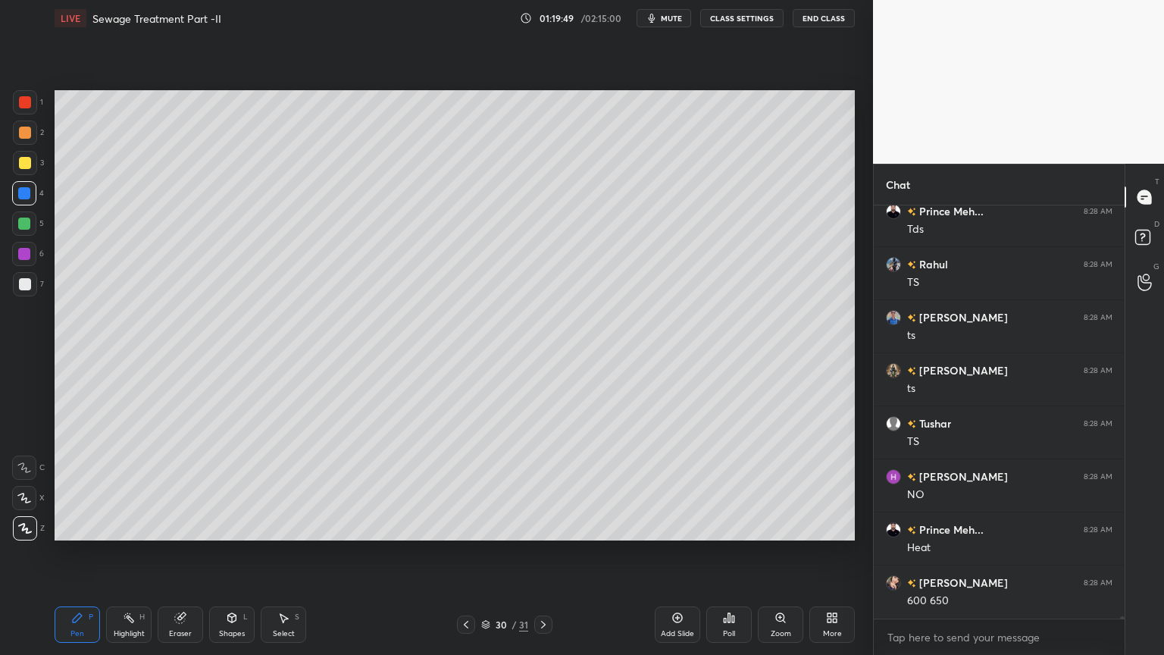
scroll to position [69694, 0]
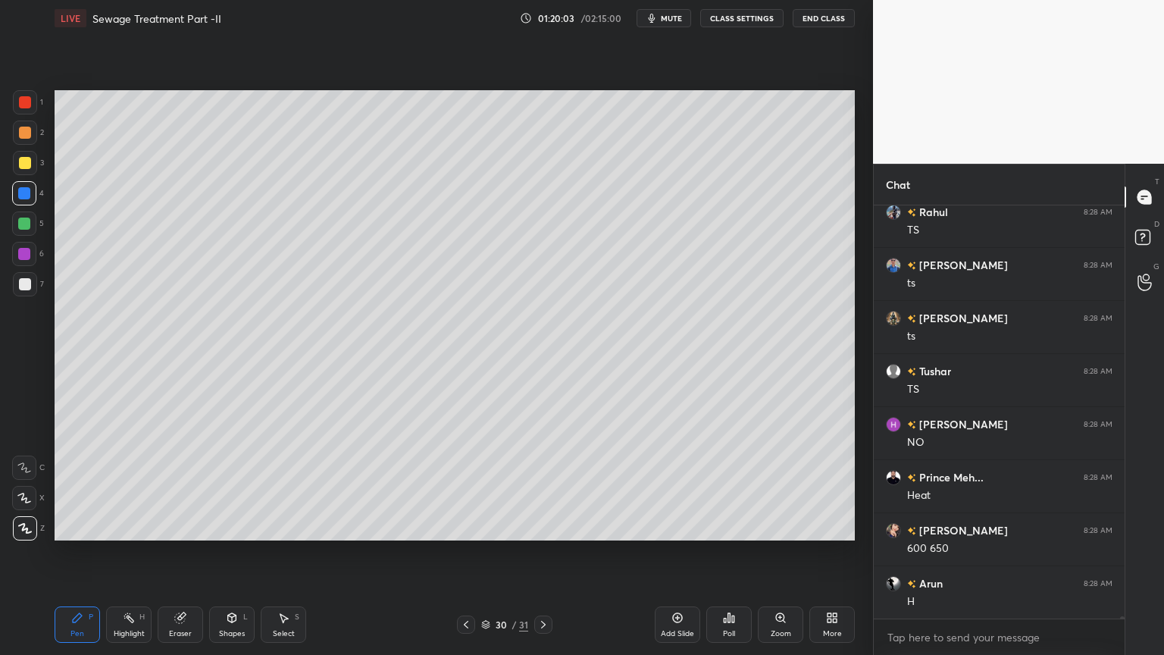
click at [672, 20] on span "mute" at bounding box center [671, 18] width 21 height 11
click at [673, 18] on span "unmute" at bounding box center [670, 18] width 33 height 11
click at [672, 526] on div "Add Slide" at bounding box center [677, 634] width 33 height 8
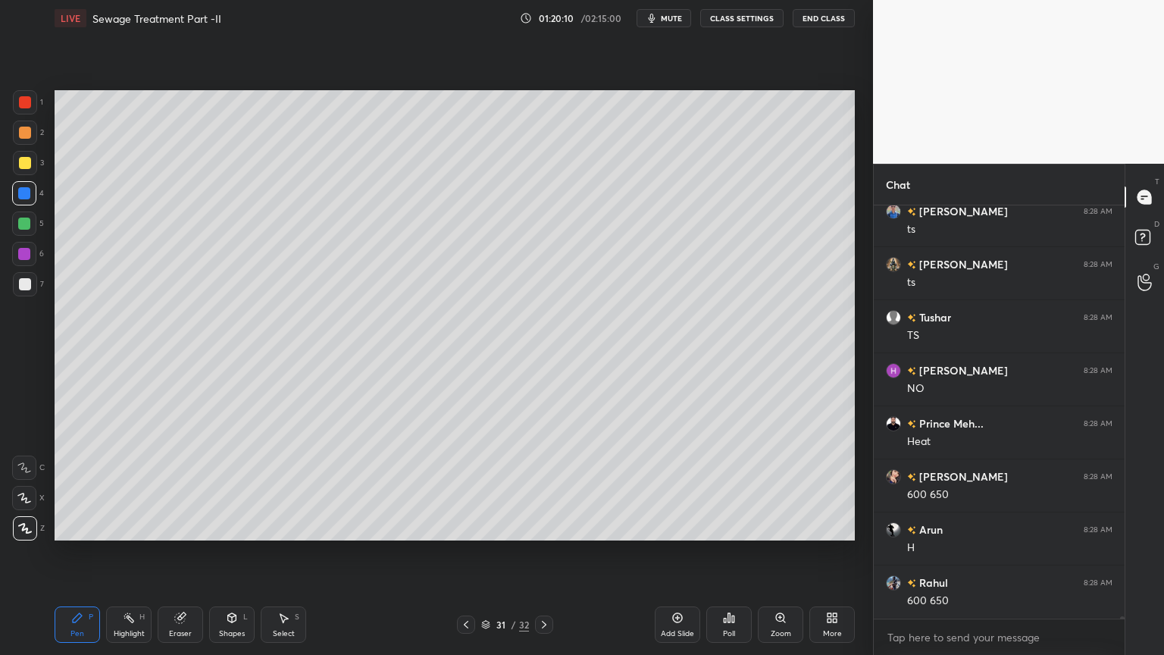
click at [22, 130] on div at bounding box center [25, 133] width 12 height 12
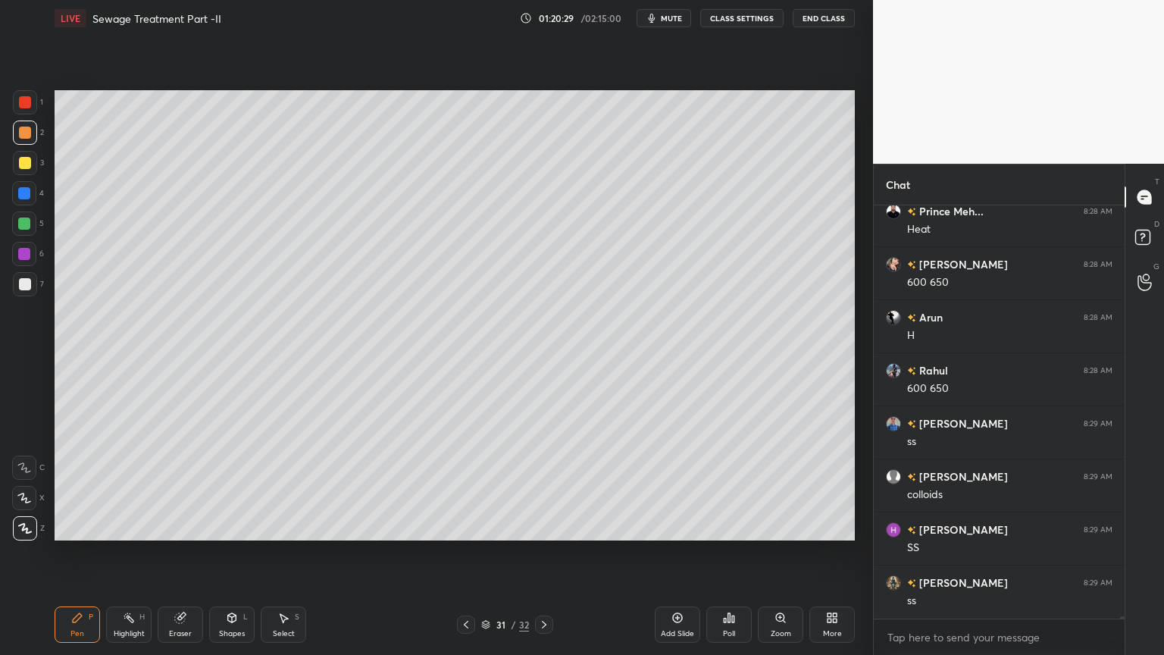
scroll to position [70066, 0]
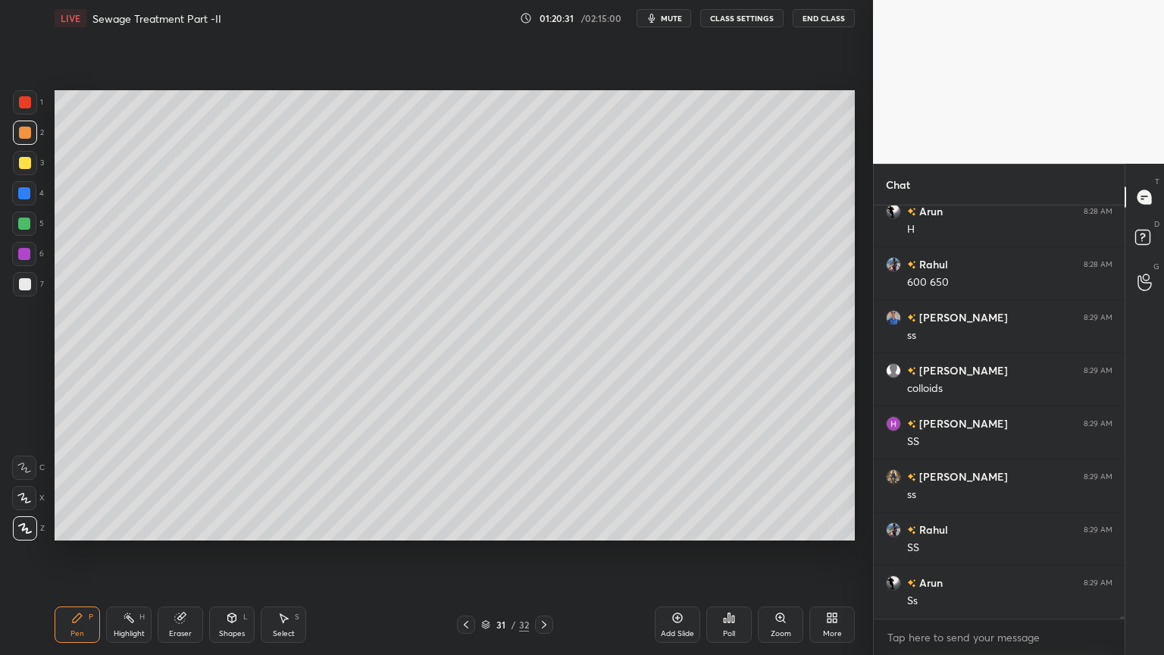
click at [34, 158] on div at bounding box center [25, 163] width 24 height 24
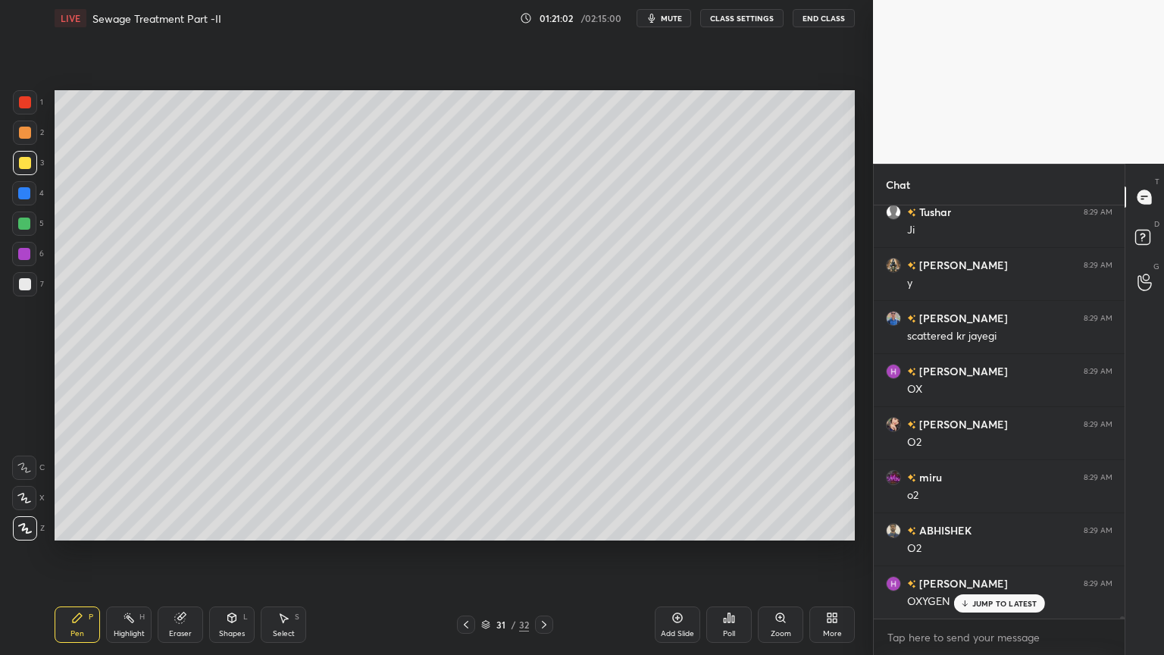
click at [24, 225] on div at bounding box center [24, 224] width 12 height 12
click at [230, 526] on icon at bounding box center [232, 616] width 8 height 2
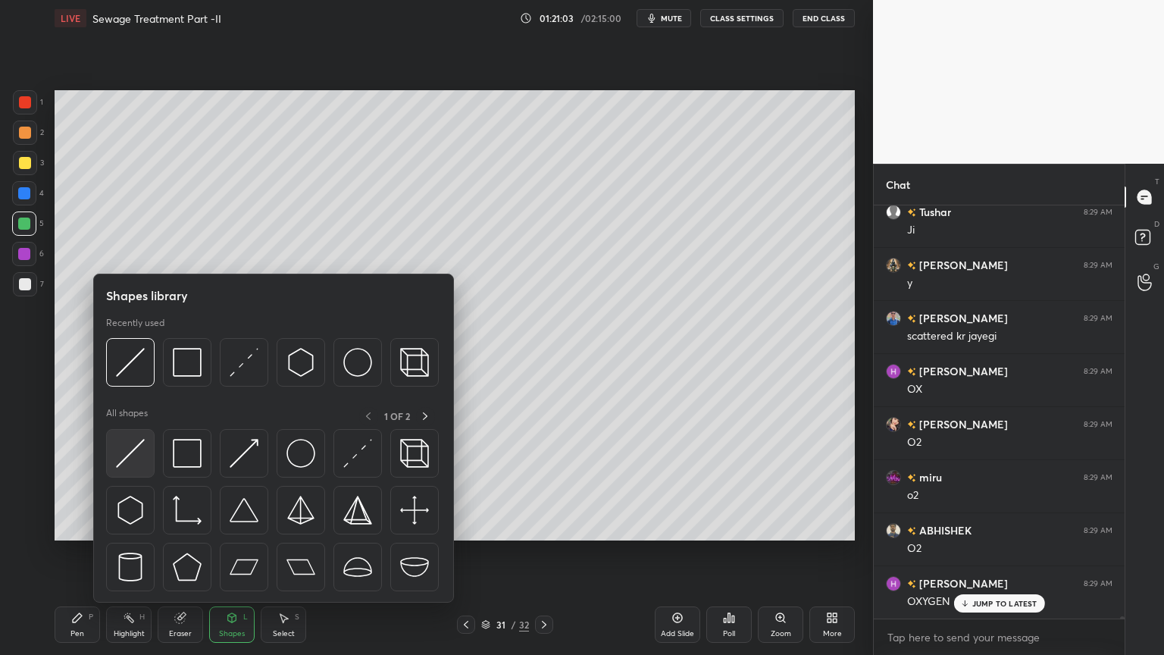
click at [120, 456] on img at bounding box center [130, 453] width 29 height 29
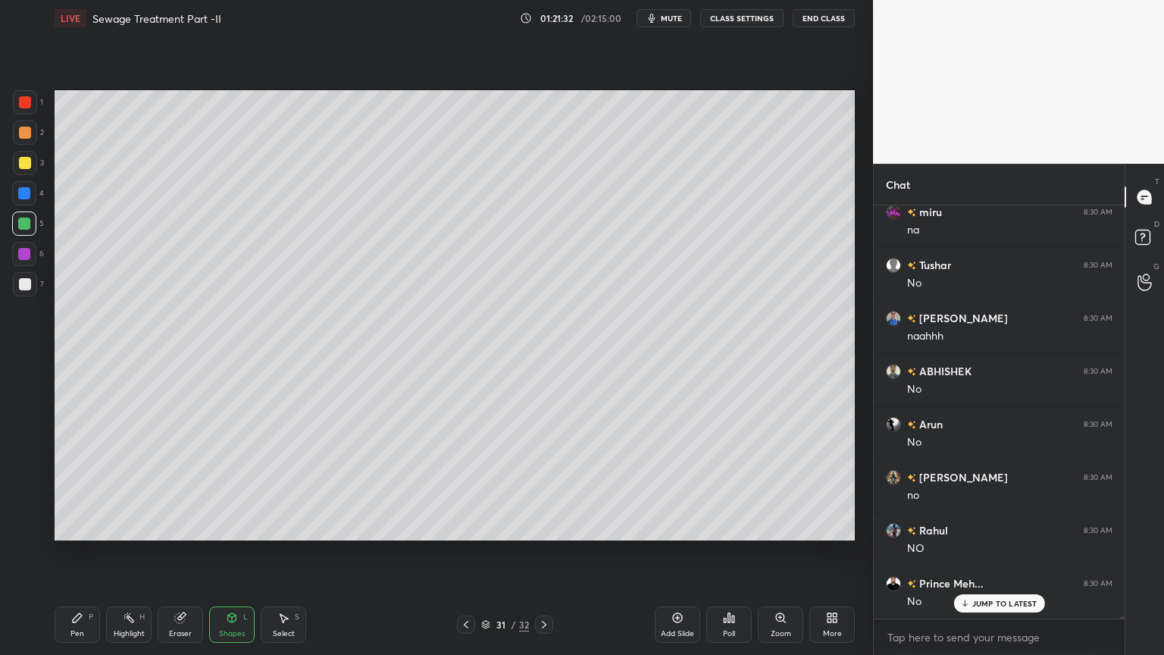
scroll to position [72188, 0]
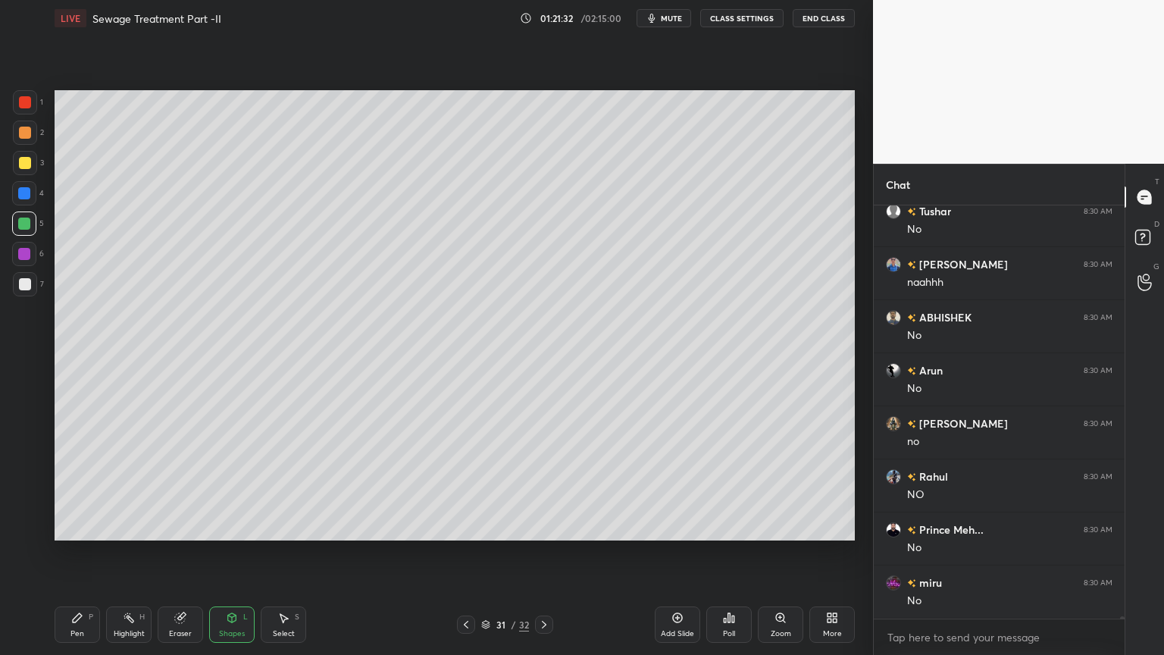
click at [29, 278] on div at bounding box center [25, 284] width 12 height 12
click at [64, 526] on div "Pen P" at bounding box center [77, 624] width 45 height 36
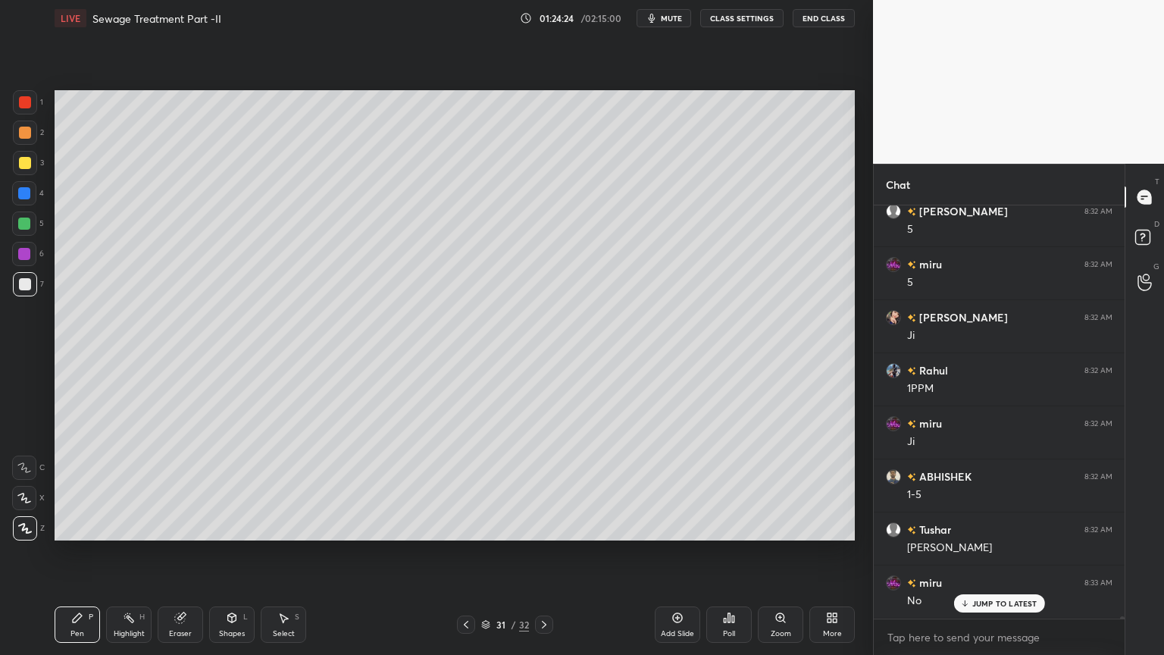
scroll to position [76758, 0]
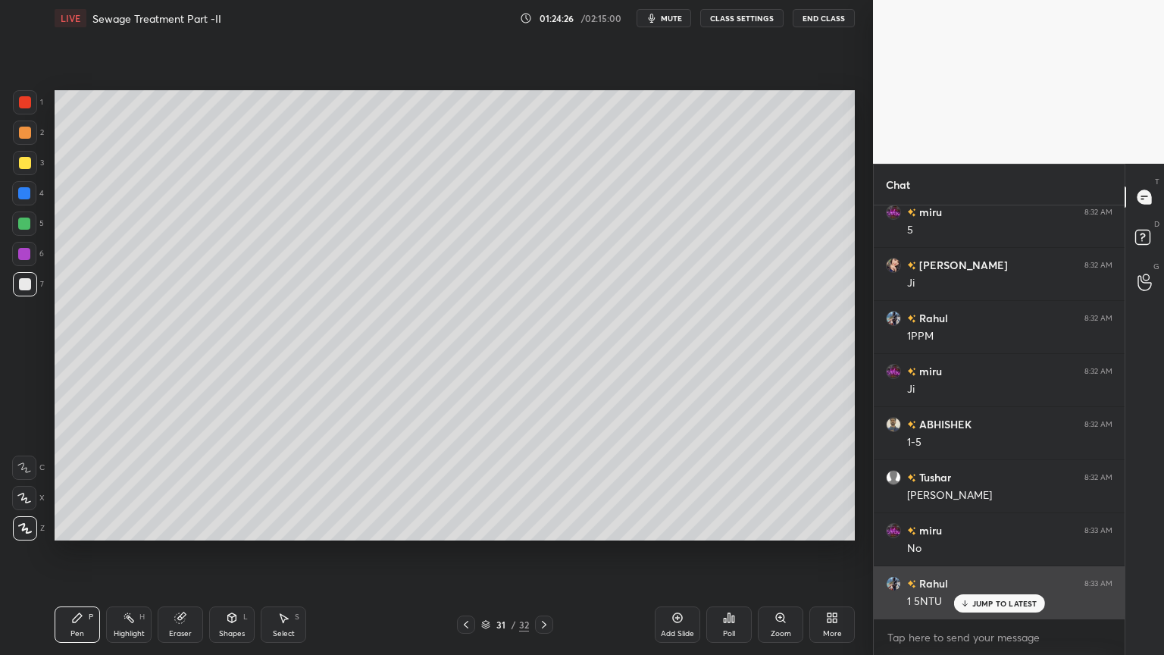
click at [982, 526] on div "JUMP TO LATEST" at bounding box center [998, 603] width 91 height 18
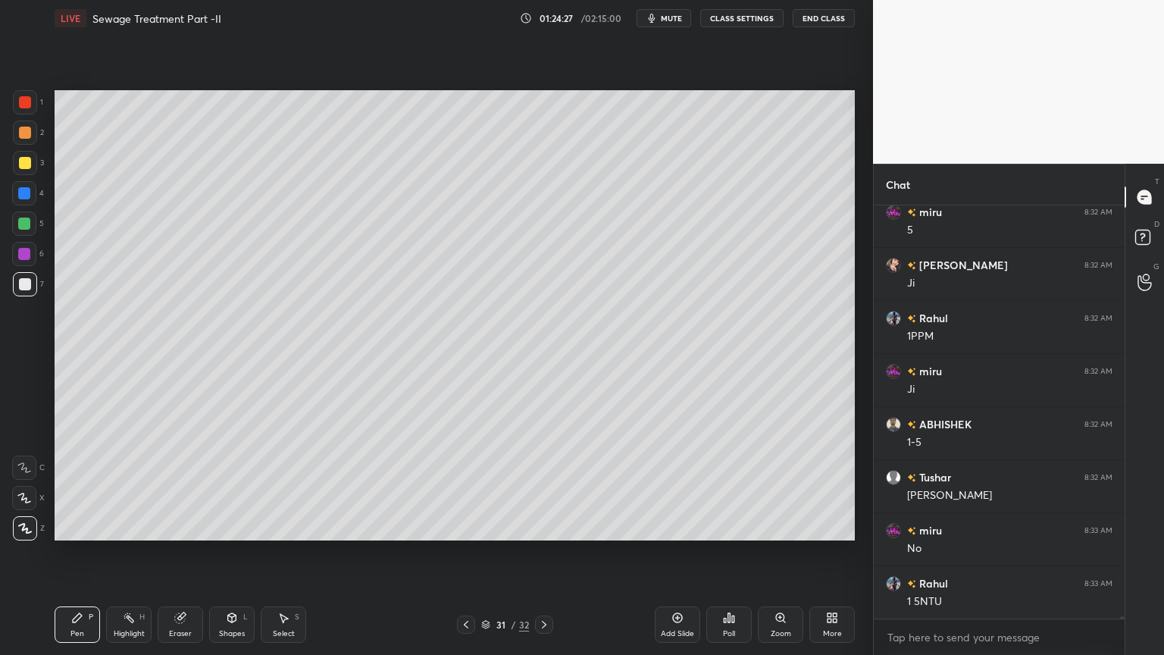
click at [694, 526] on div "Add Slide" at bounding box center [677, 634] width 33 height 8
click at [27, 164] on div at bounding box center [25, 163] width 12 height 12
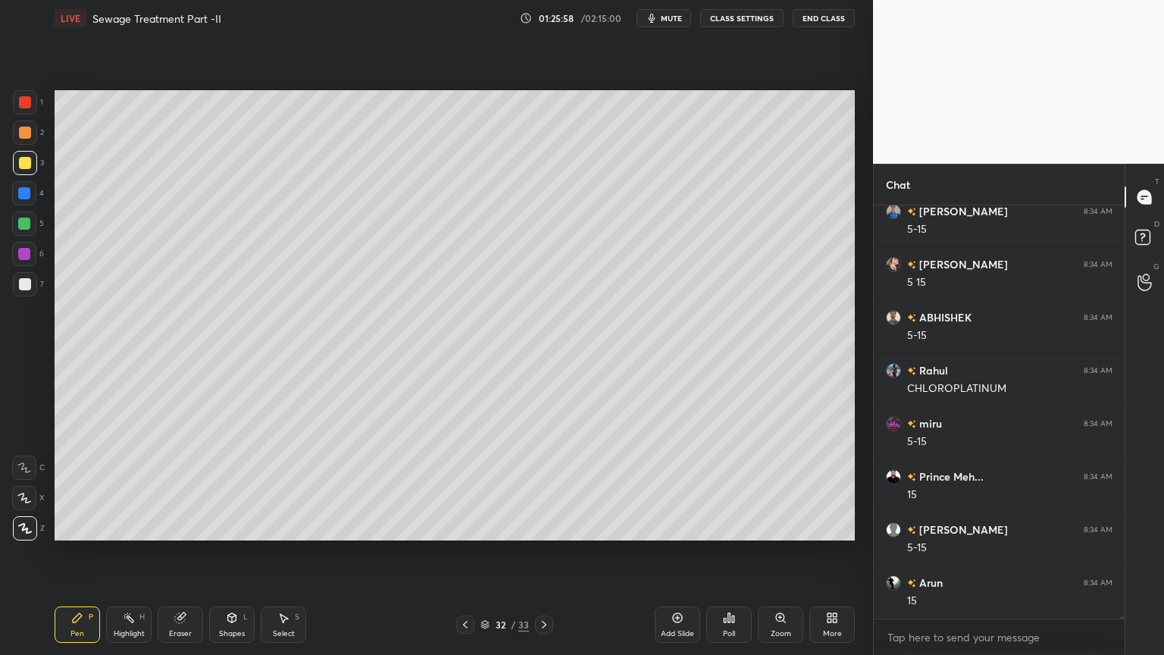
scroll to position [79386, 0]
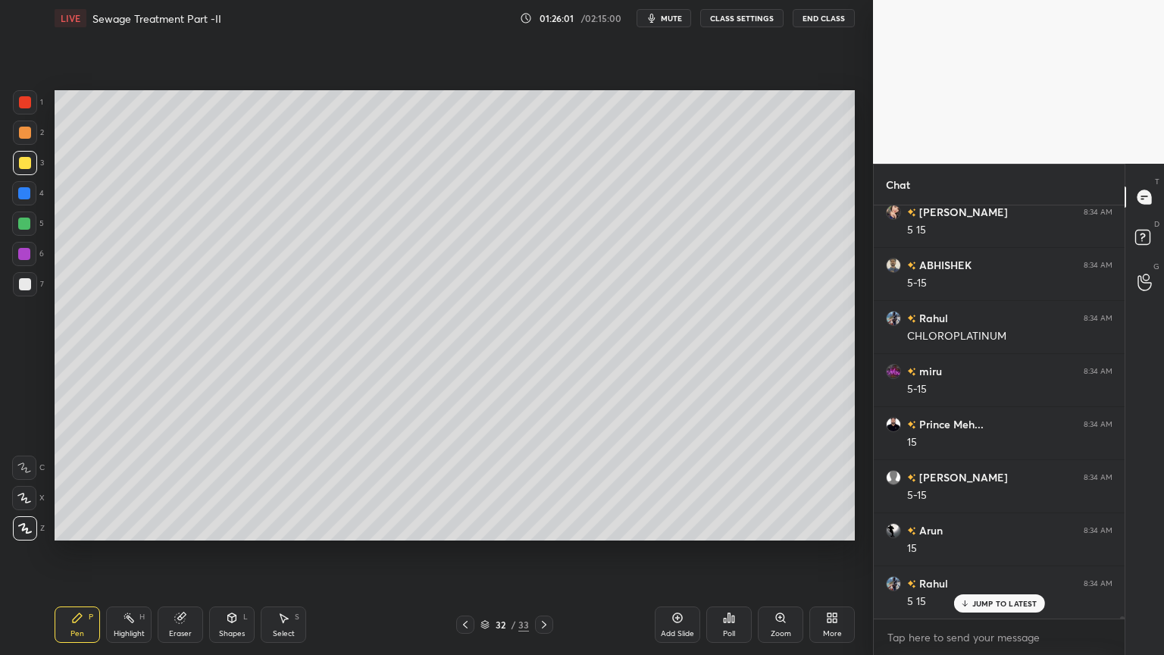
click at [673, 526] on div "Add Slide" at bounding box center [677, 624] width 45 height 36
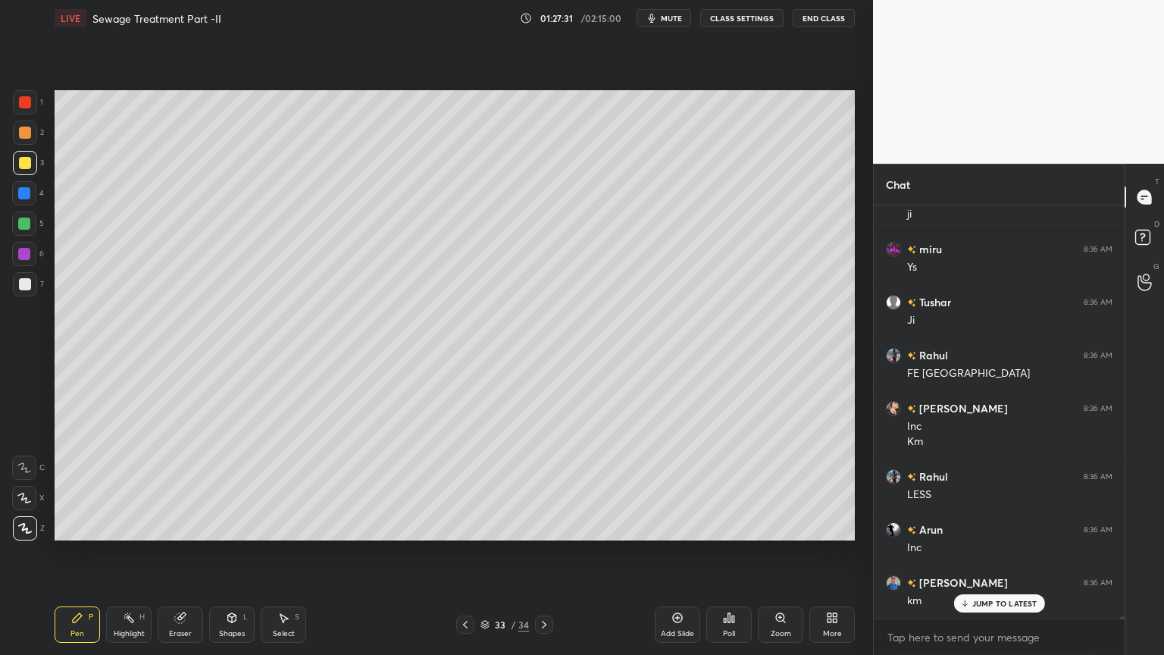
scroll to position [81645, 0]
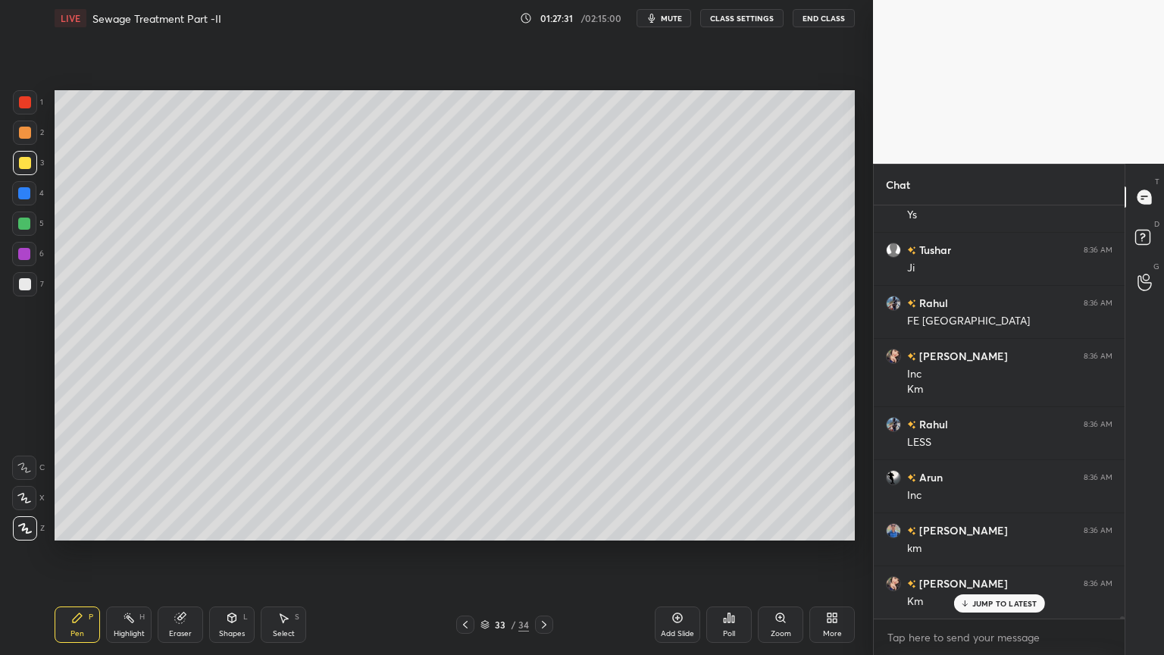
click at [661, 15] on button "mute" at bounding box center [664, 18] width 55 height 18
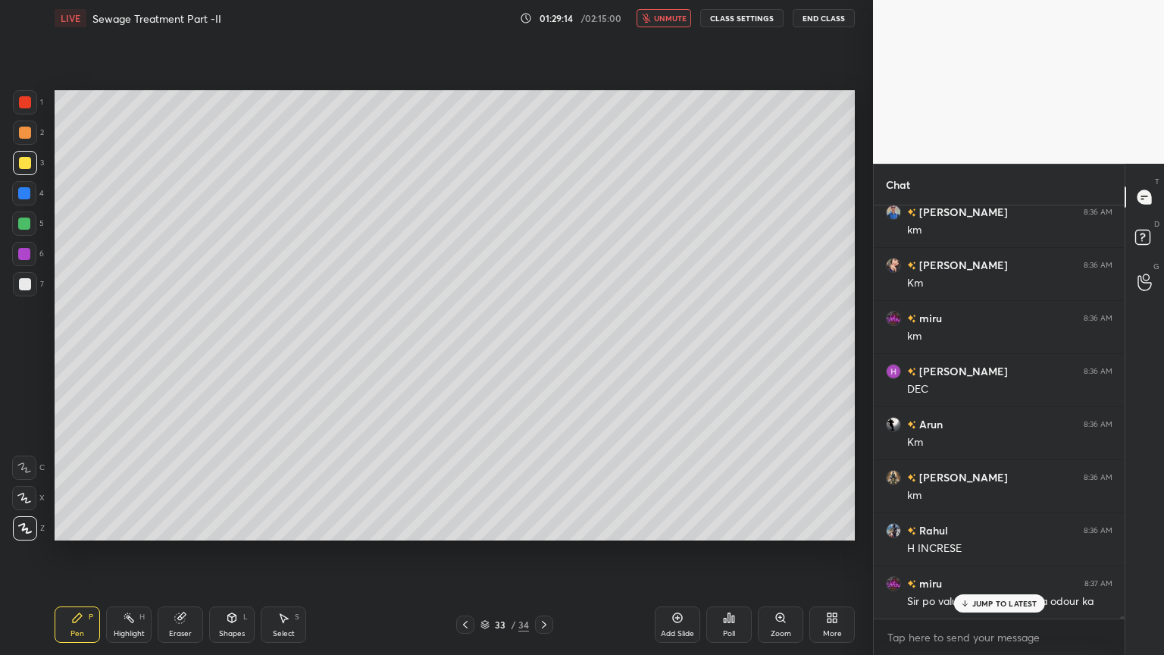
scroll to position [378, 246]
click at [675, 14] on span "unmute" at bounding box center [670, 18] width 33 height 11
click at [1000, 526] on p "JUMP TO LATEST" at bounding box center [1004, 572] width 65 height 9
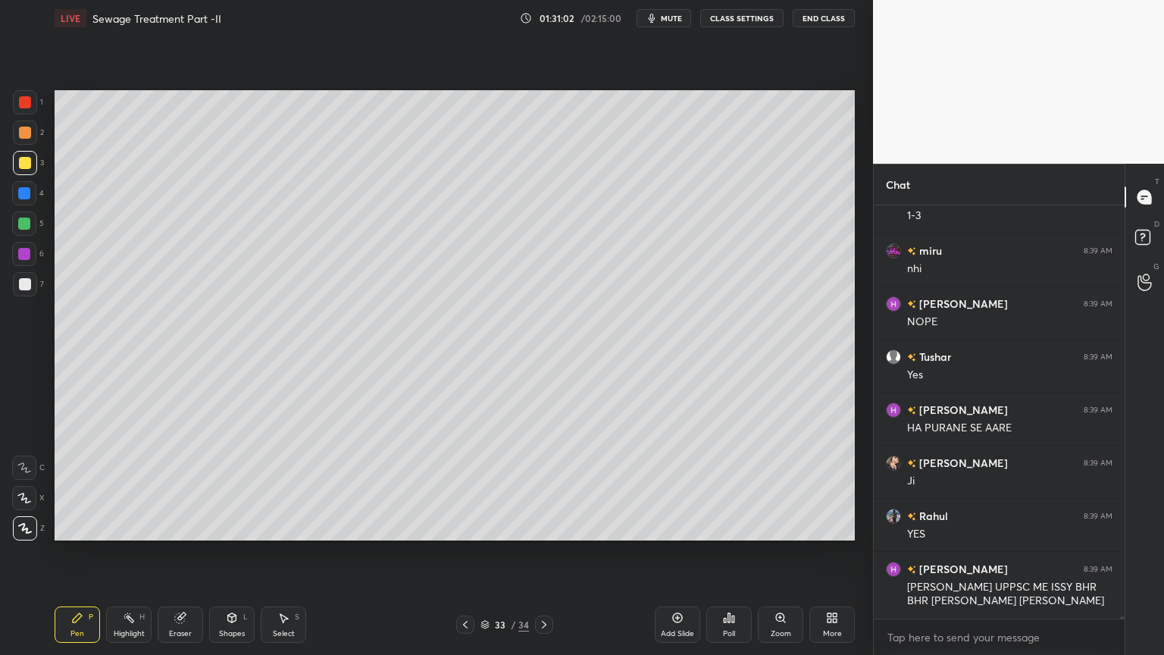
scroll to position [82788, 0]
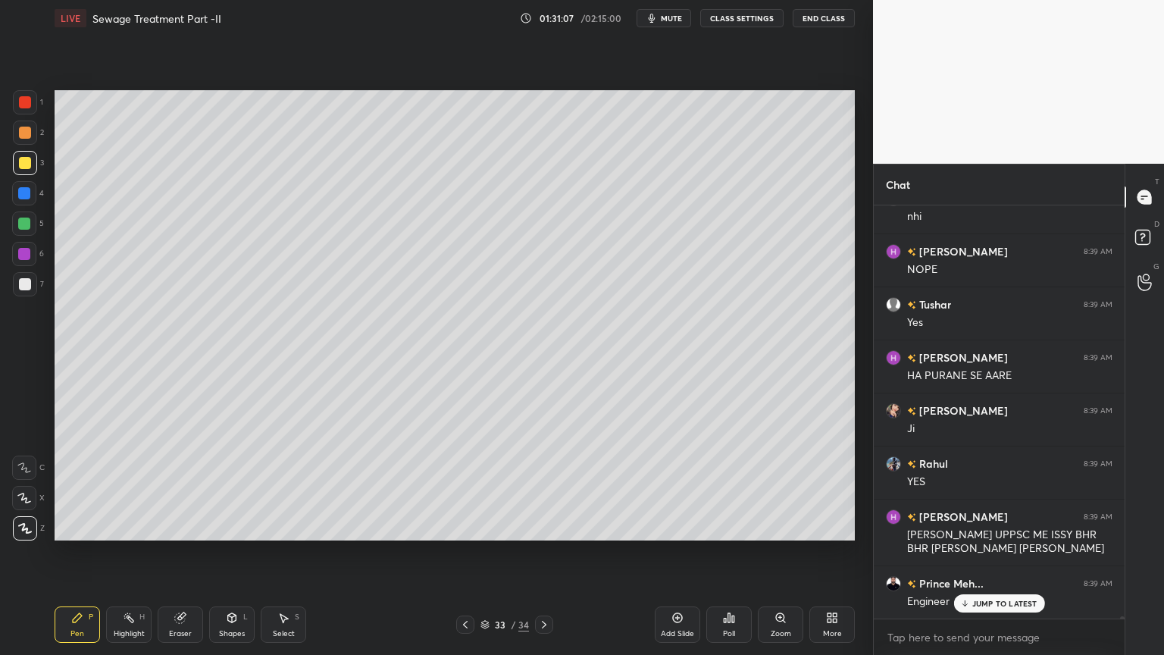
click at [666, 526] on div "Add Slide" at bounding box center [677, 624] width 45 height 36
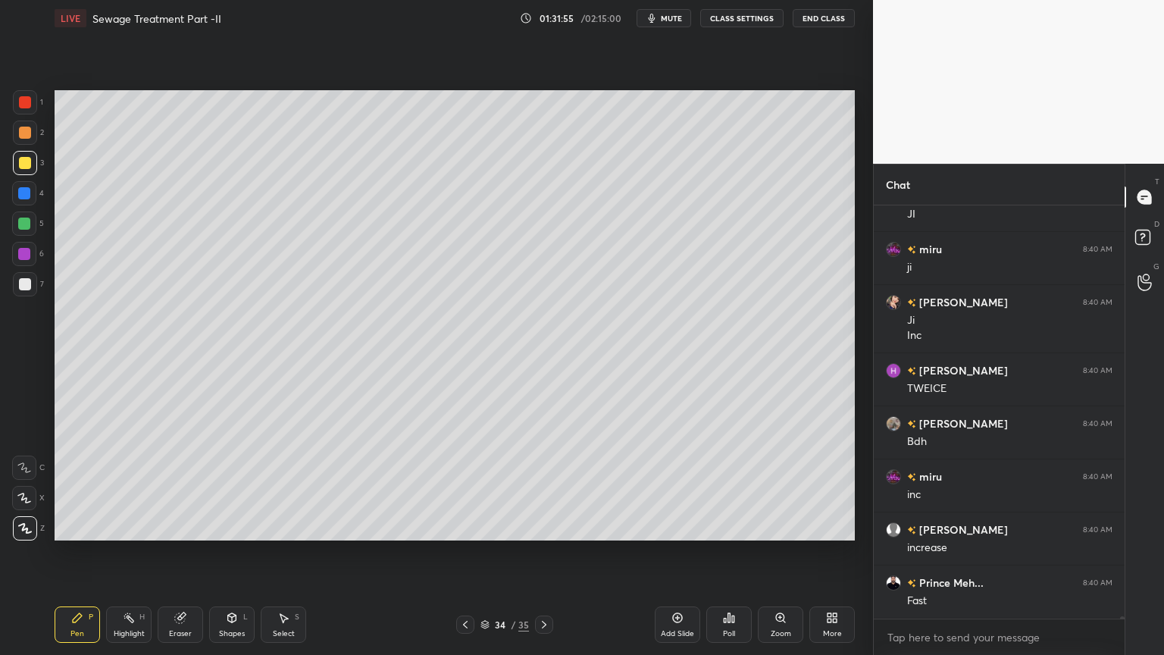
scroll to position [84516, 0]
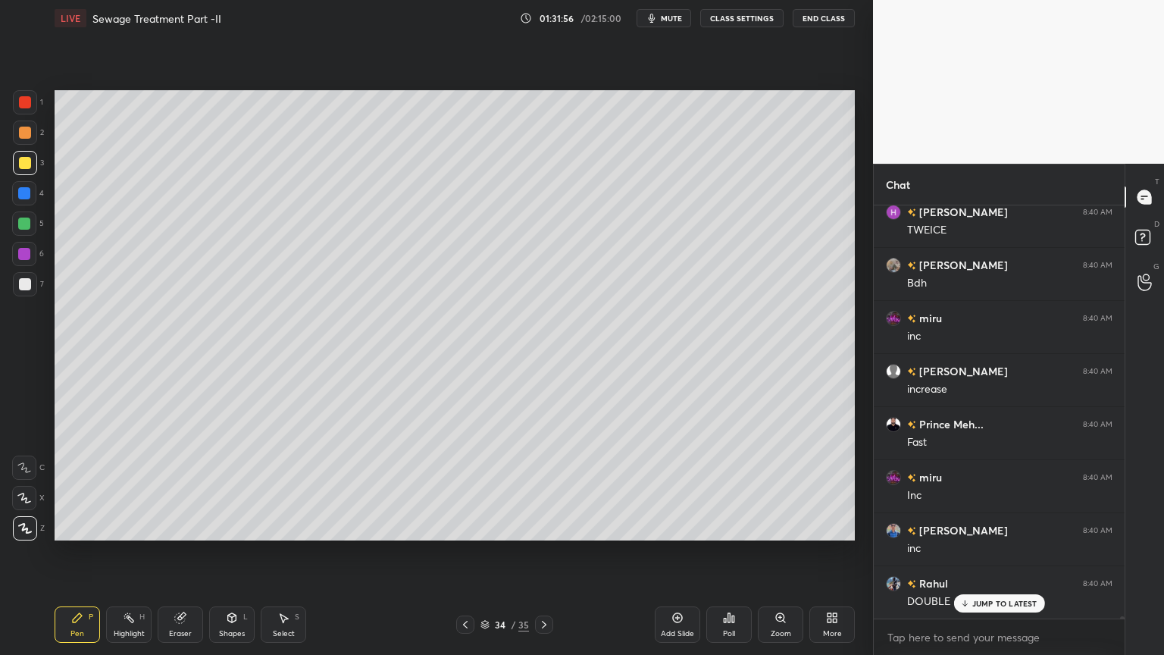
click at [819, 18] on button "End Class" at bounding box center [824, 18] width 62 height 18
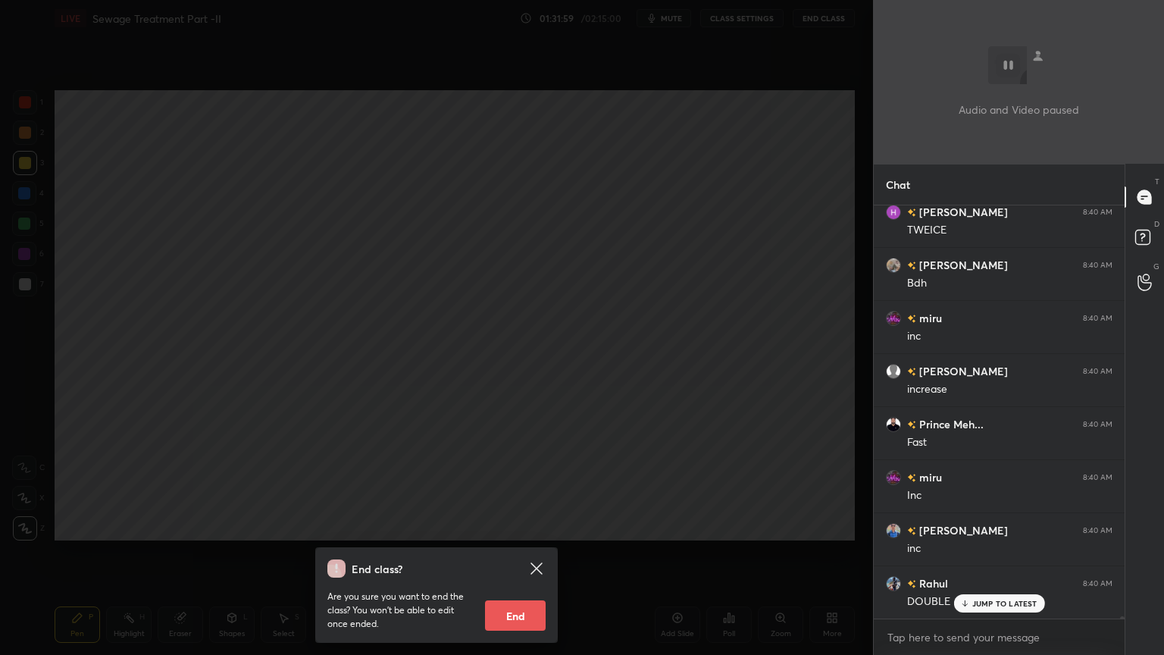
click at [587, 236] on div "End class? Are you sure you want to end the class? You won’t be able to edit on…" at bounding box center [436, 327] width 873 height 655
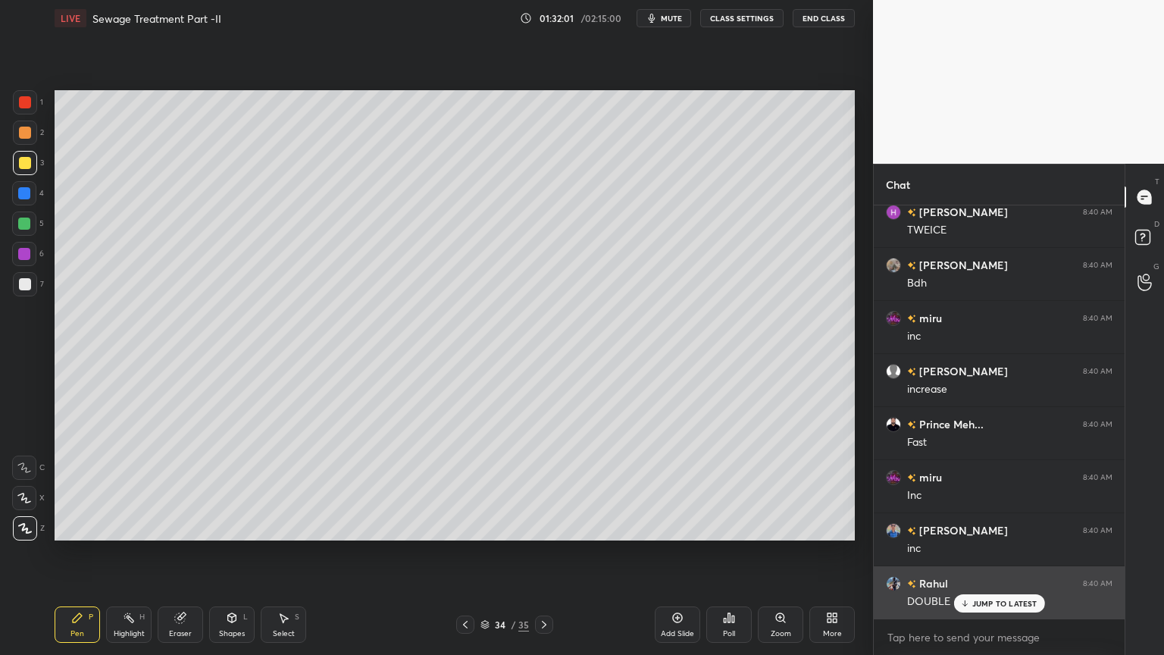
click at [984, 526] on p "JUMP TO LATEST" at bounding box center [1004, 603] width 65 height 9
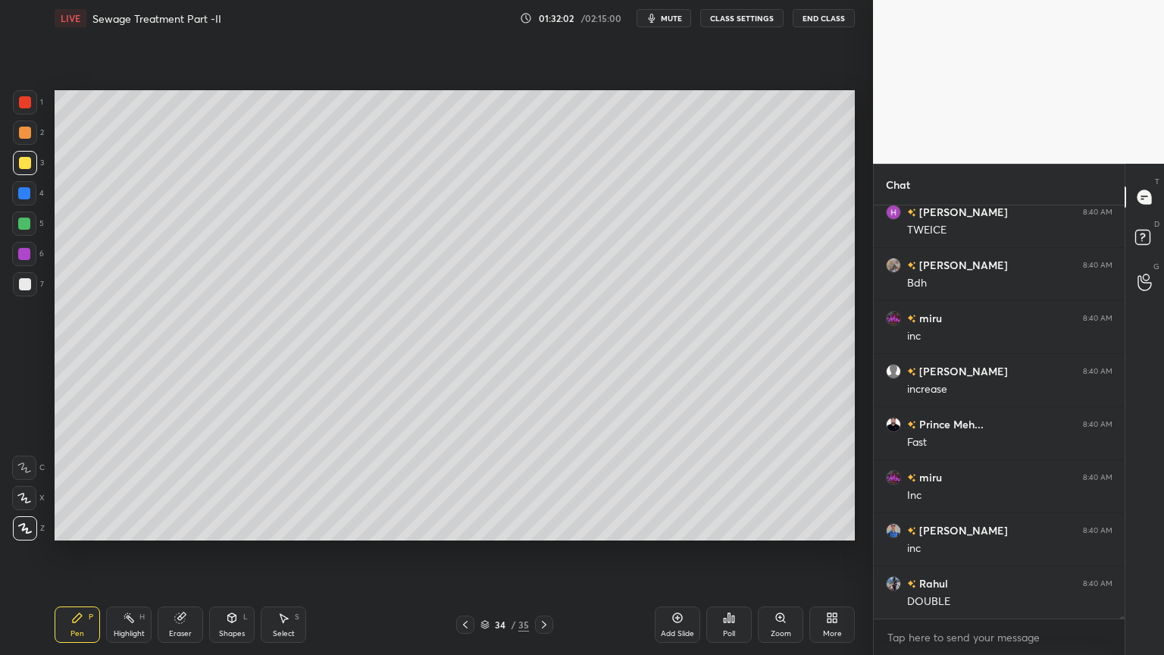
click at [676, 526] on div "Add Slide" at bounding box center [677, 624] width 45 height 36
click at [677, 526] on div "Add Slide" at bounding box center [677, 624] width 45 height 36
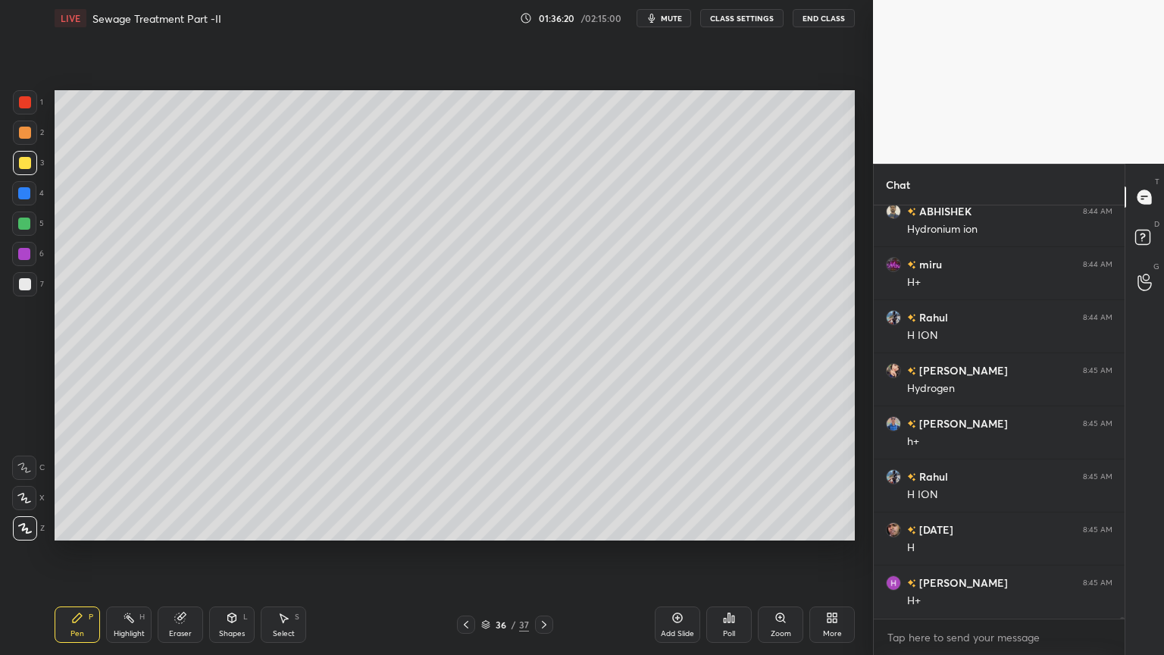
scroll to position [90676, 0]
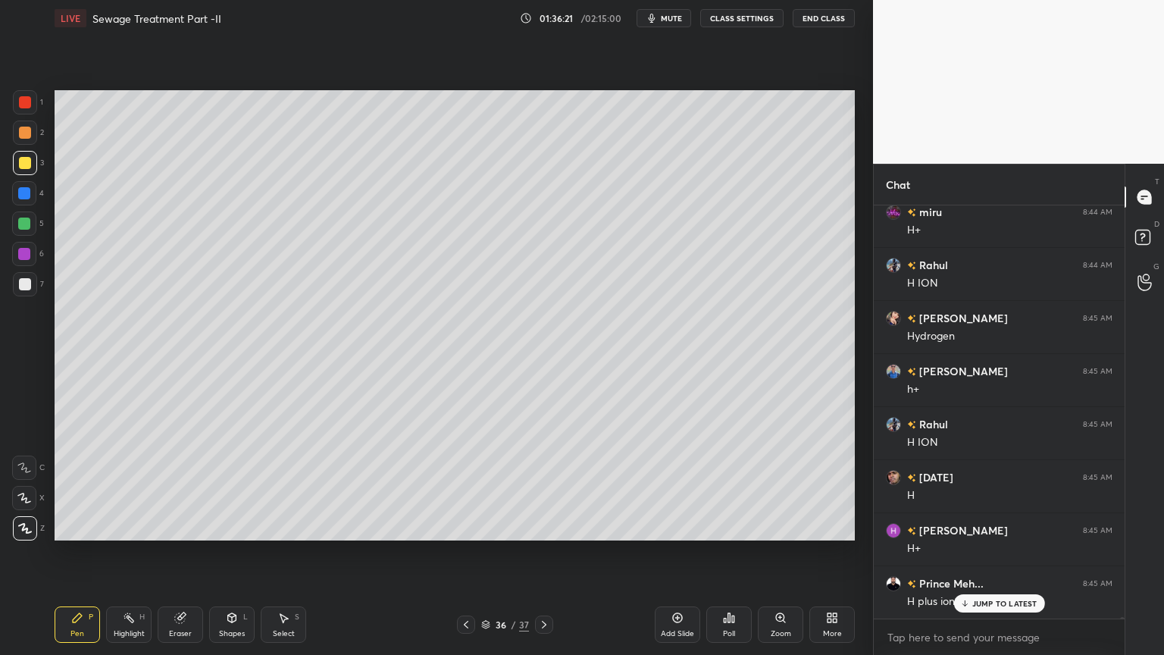
click at [665, 17] on span "mute" at bounding box center [671, 18] width 21 height 11
click at [672, 20] on span "unmute" at bounding box center [670, 18] width 33 height 11
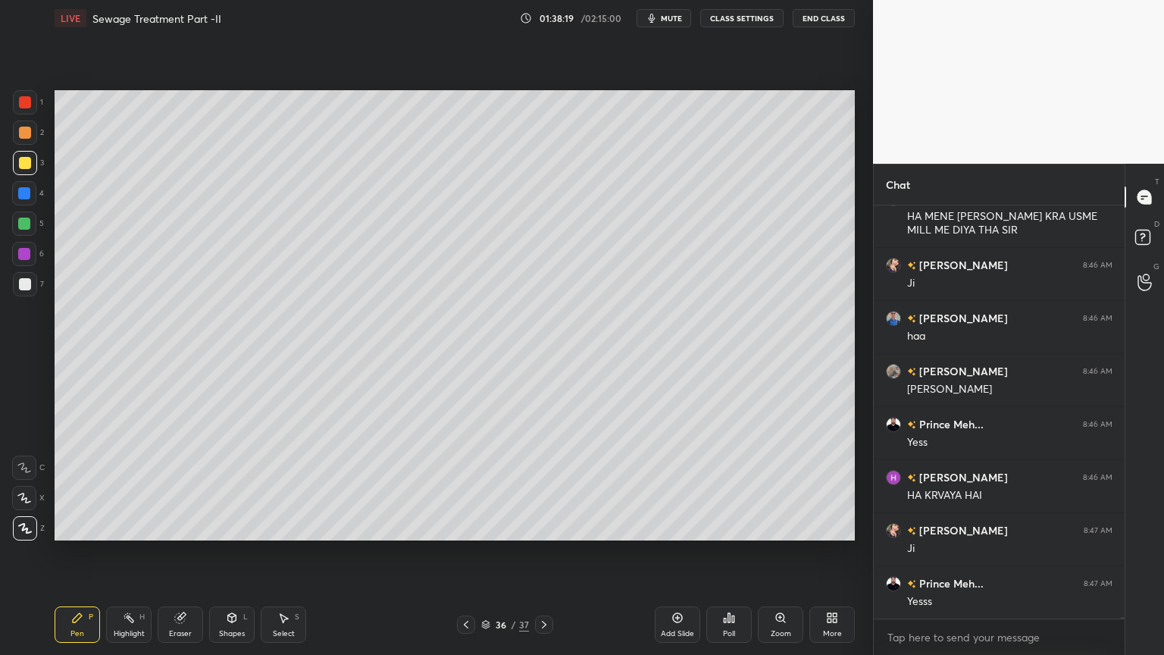
scroll to position [92434, 0]
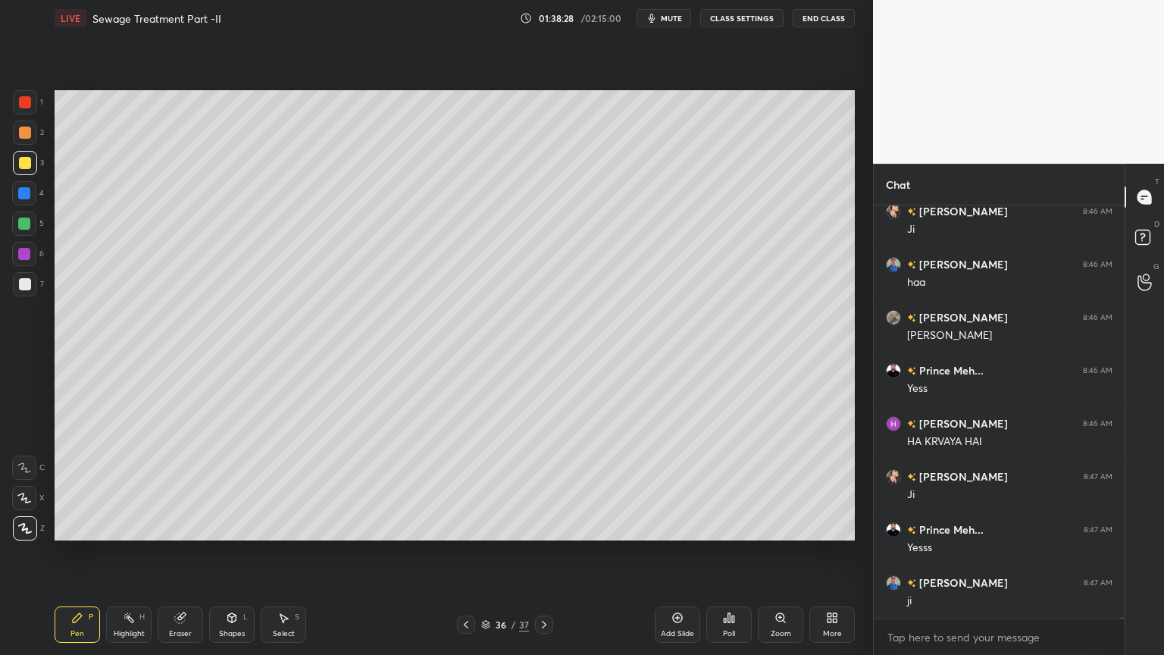
click at [682, 15] on span "mute" at bounding box center [671, 18] width 21 height 11
click at [672, 14] on span "unmute" at bounding box center [670, 18] width 33 height 11
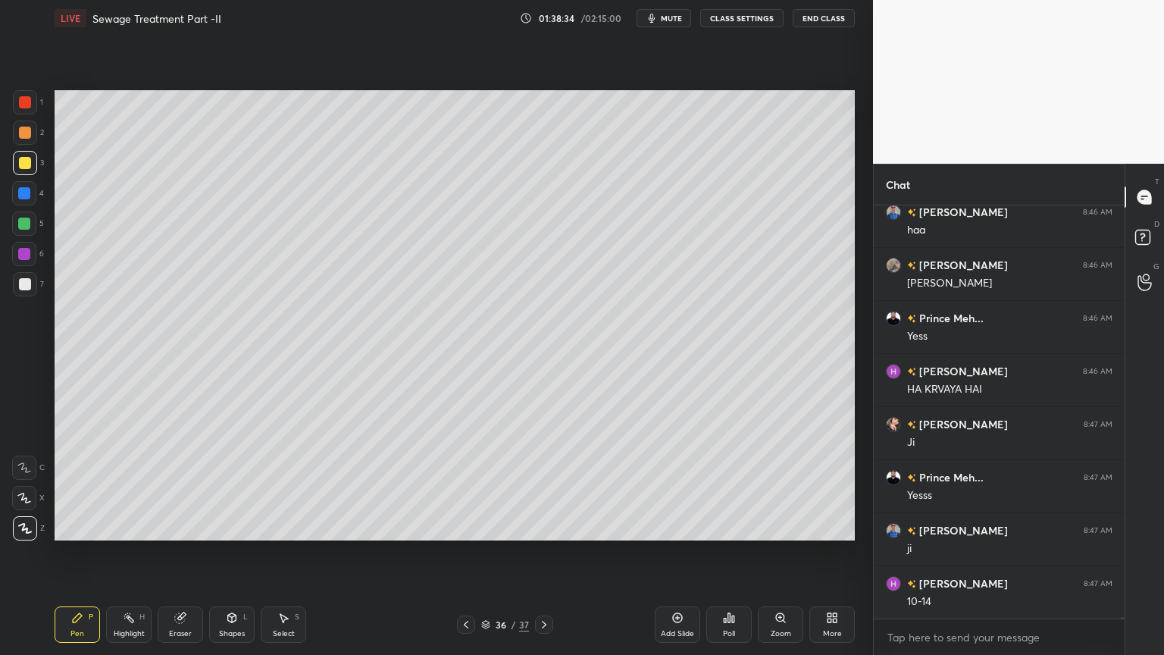
scroll to position [92540, 0]
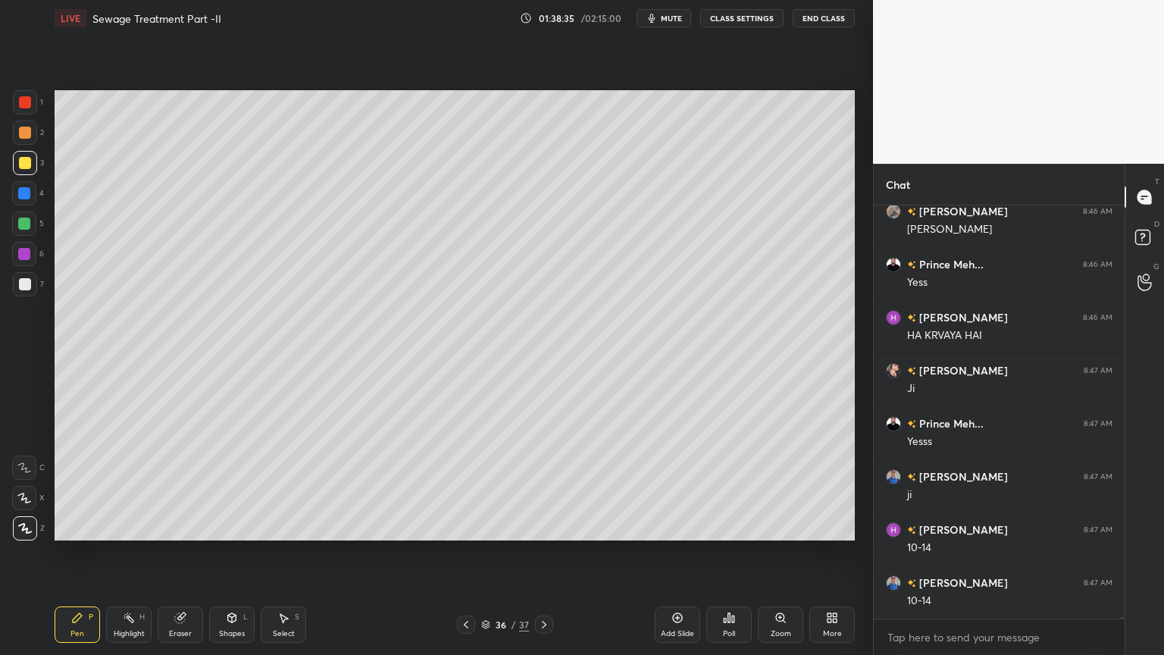
click at [677, 526] on icon at bounding box center [678, 618] width 10 height 10
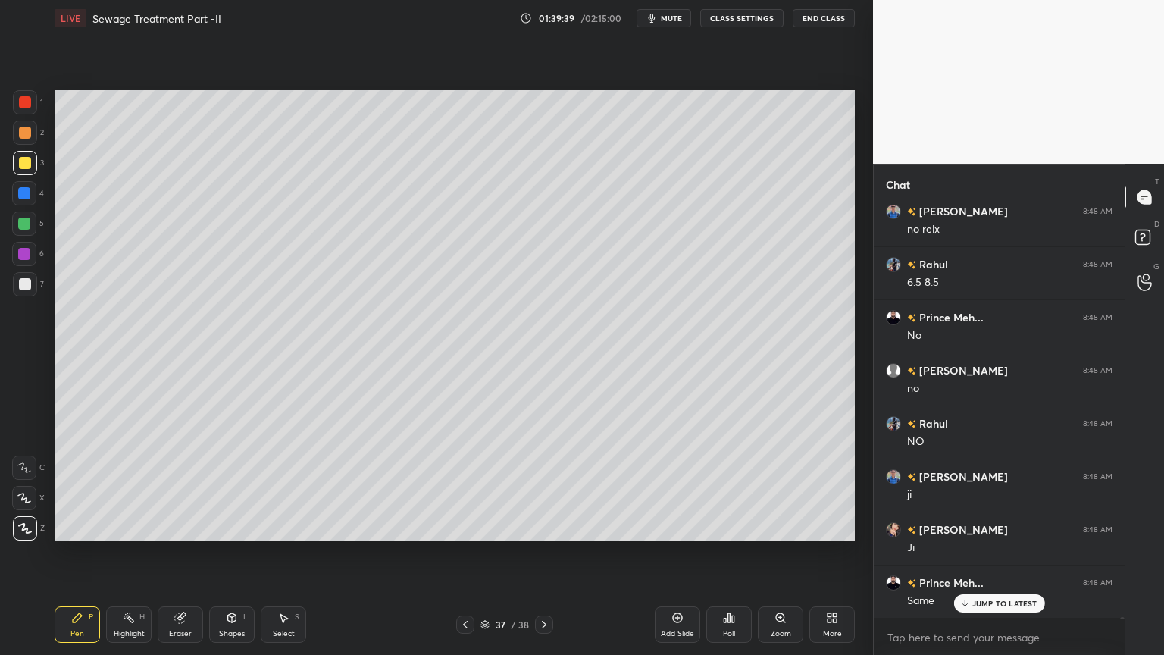
scroll to position [93774, 0]
click at [668, 18] on span "mute" at bounding box center [671, 18] width 21 height 11
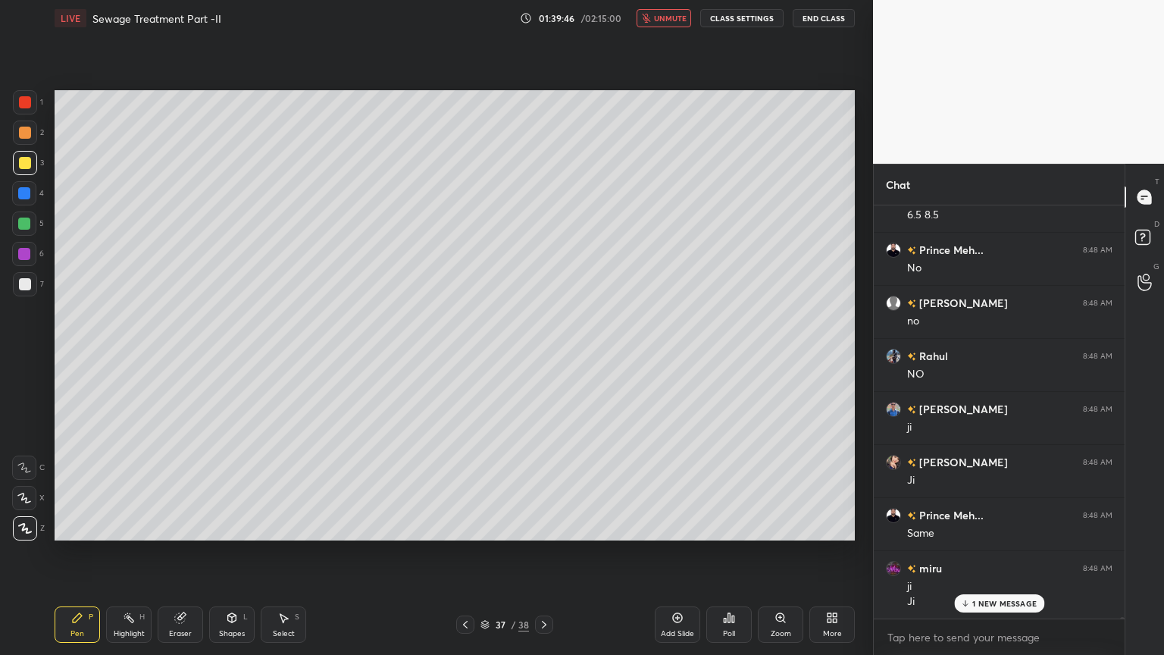
scroll to position [93843, 0]
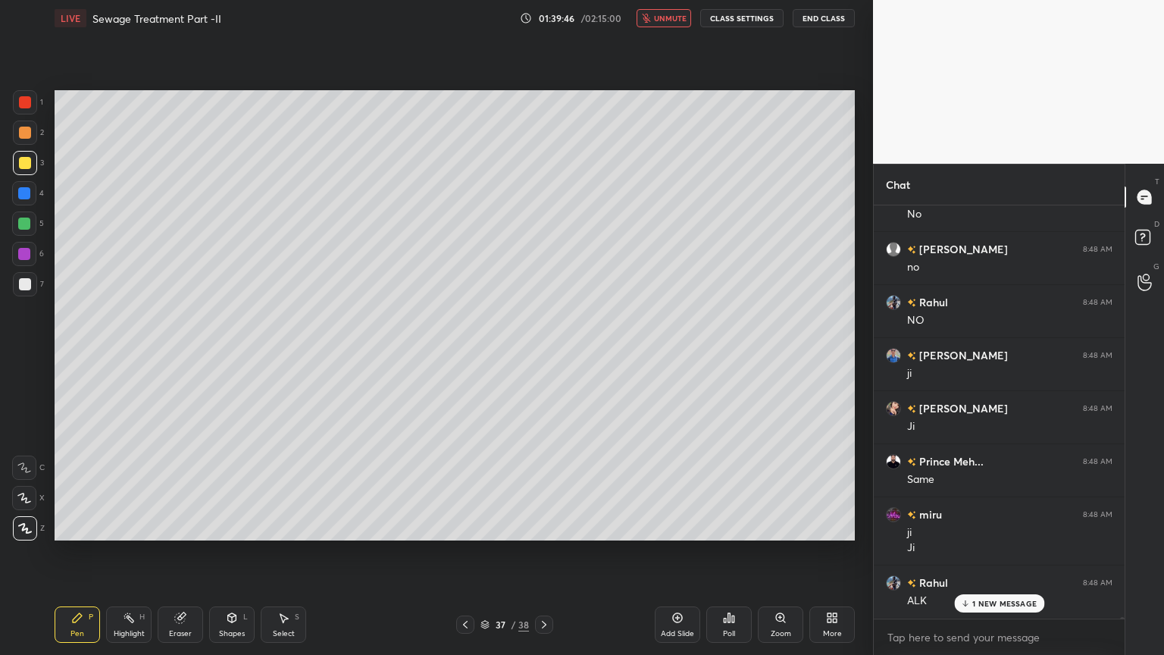
click at [671, 21] on span "unmute" at bounding box center [670, 18] width 33 height 11
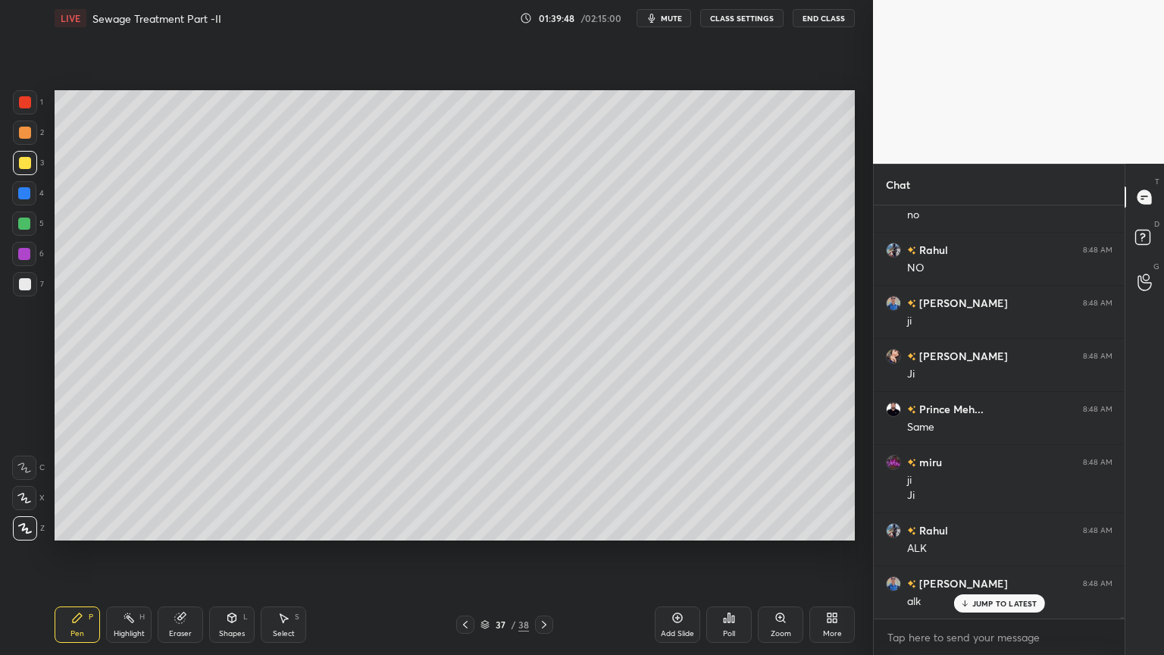
click at [678, 526] on icon at bounding box center [678, 618] width 10 height 10
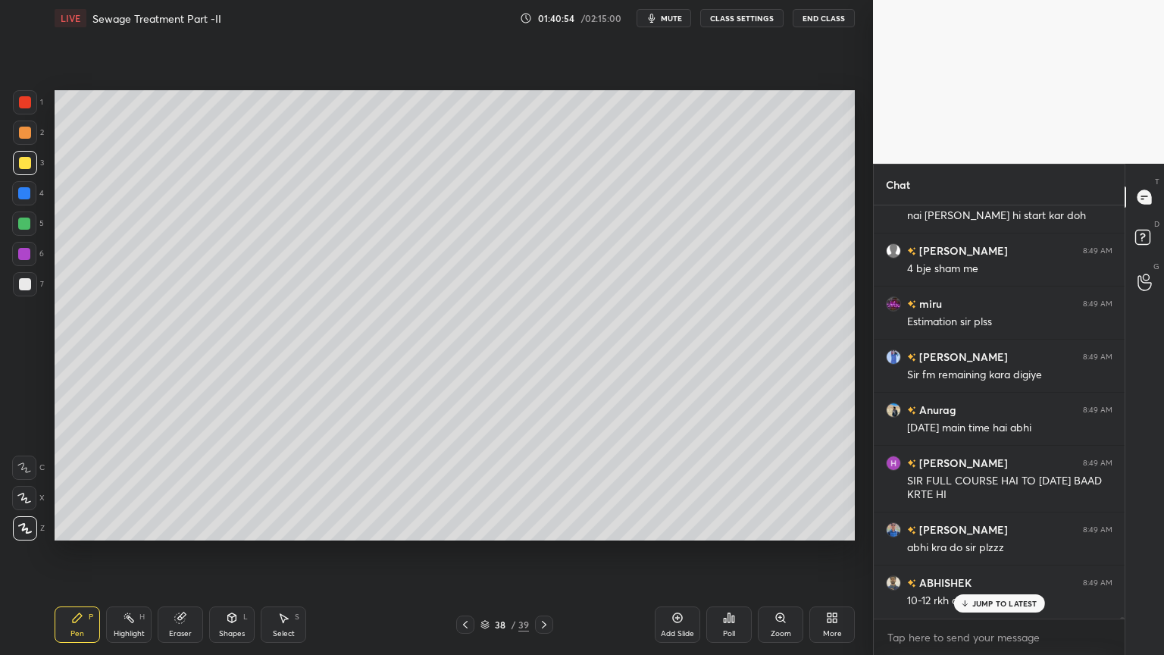
scroll to position [95554, 0]
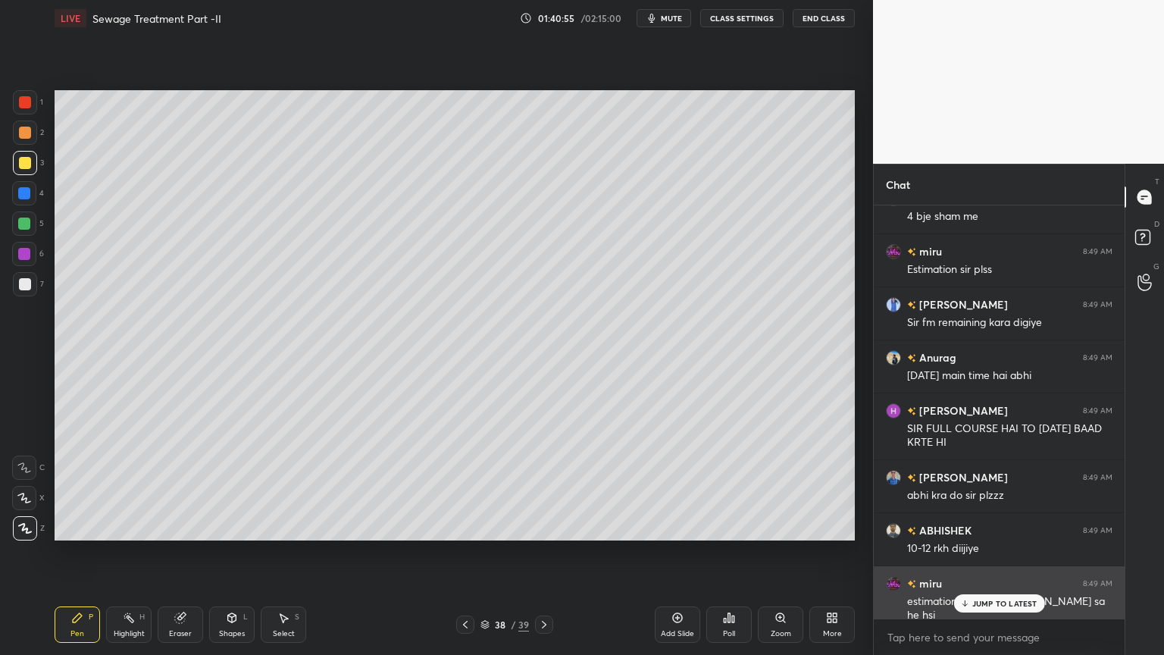
click at [1005, 526] on p "JUMP TO LATEST" at bounding box center [1004, 603] width 65 height 9
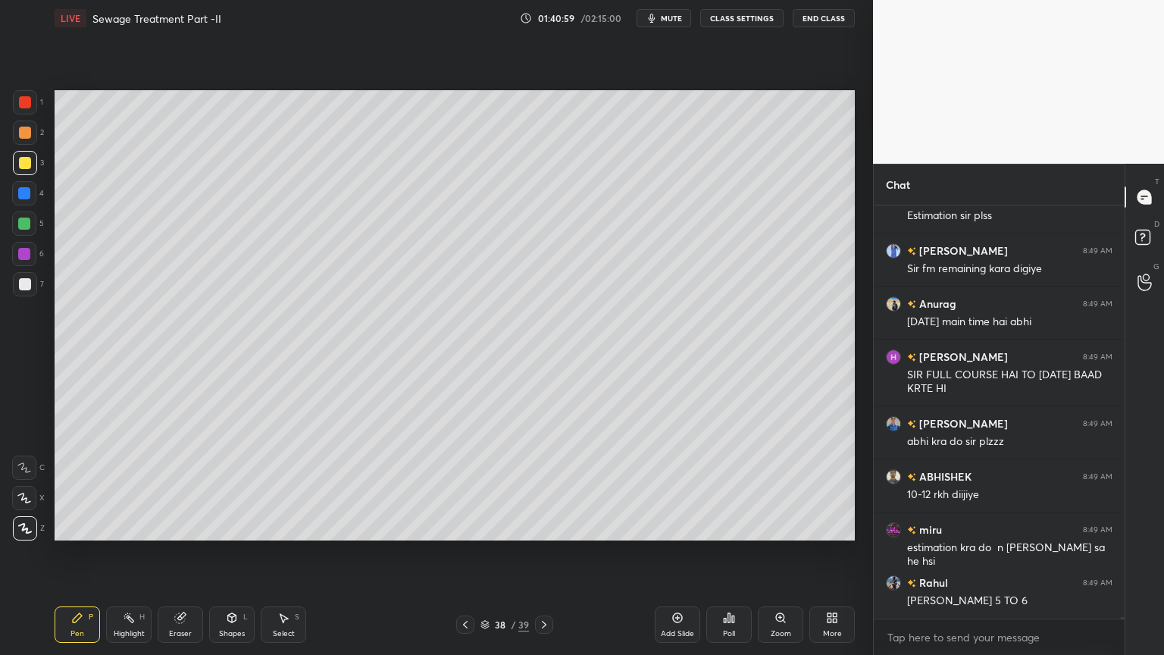
scroll to position [95660, 0]
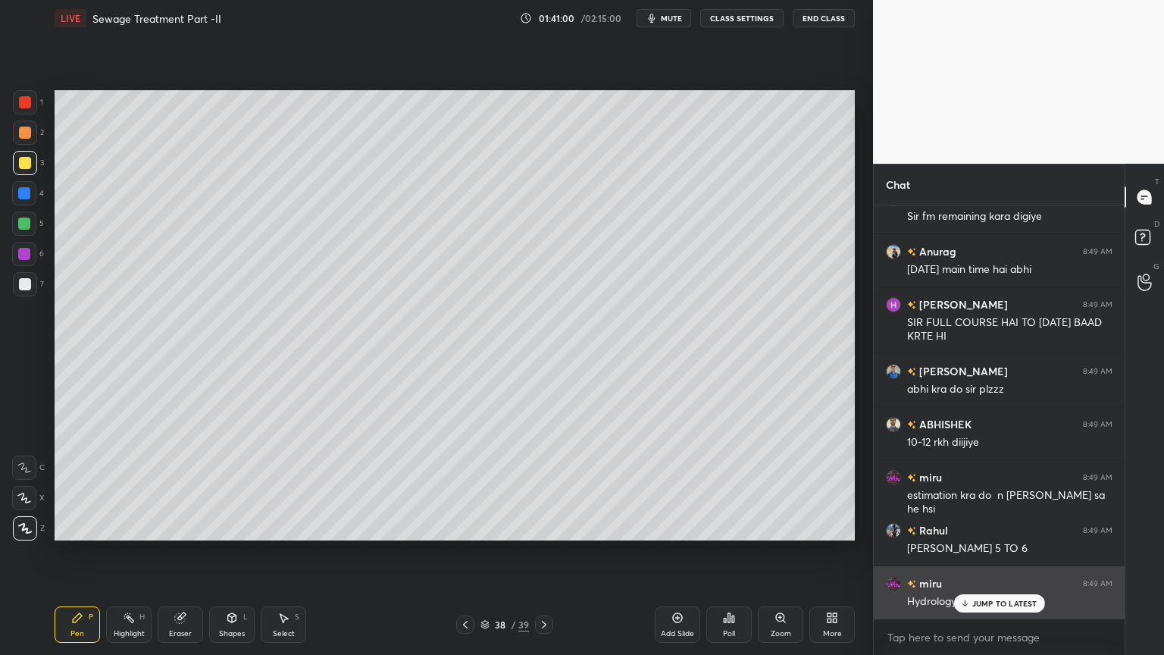
click at [988, 526] on div "JUMP TO LATEST" at bounding box center [998, 603] width 91 height 18
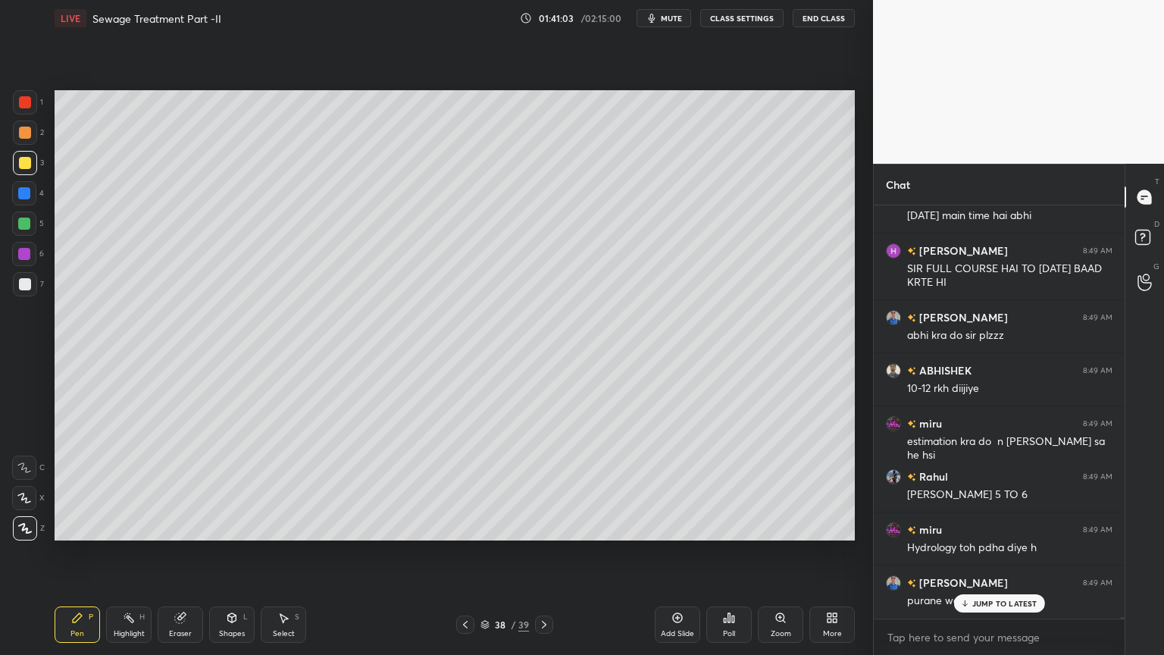
scroll to position [95766, 0]
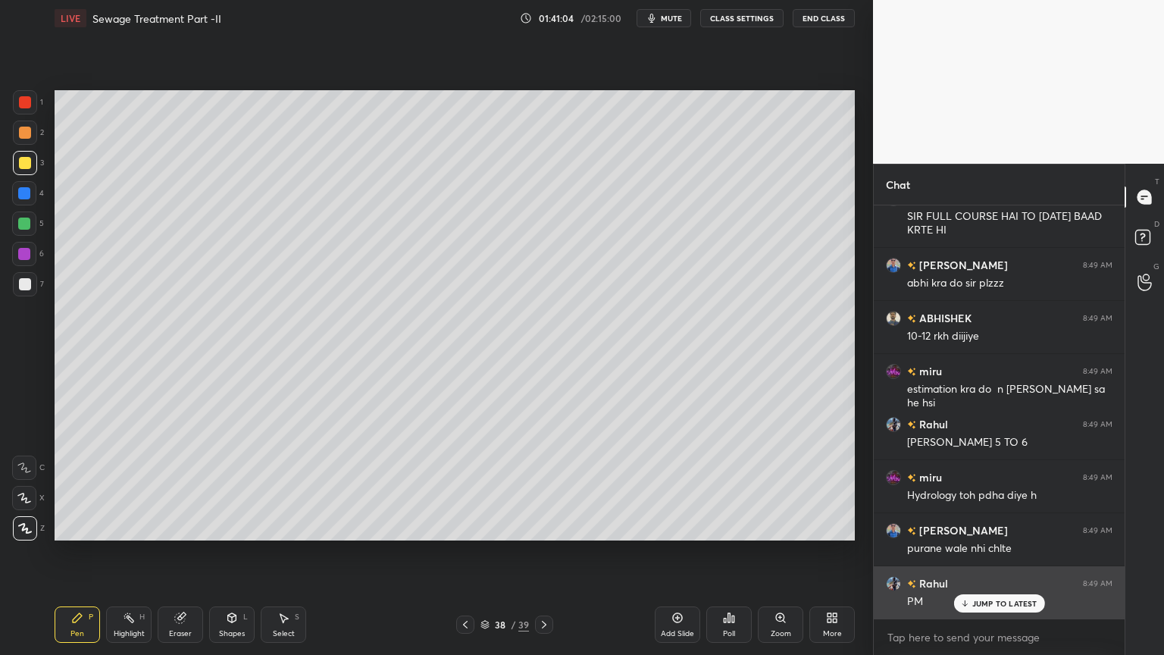
click at [992, 526] on div "JUMP TO LATEST" at bounding box center [998, 603] width 91 height 18
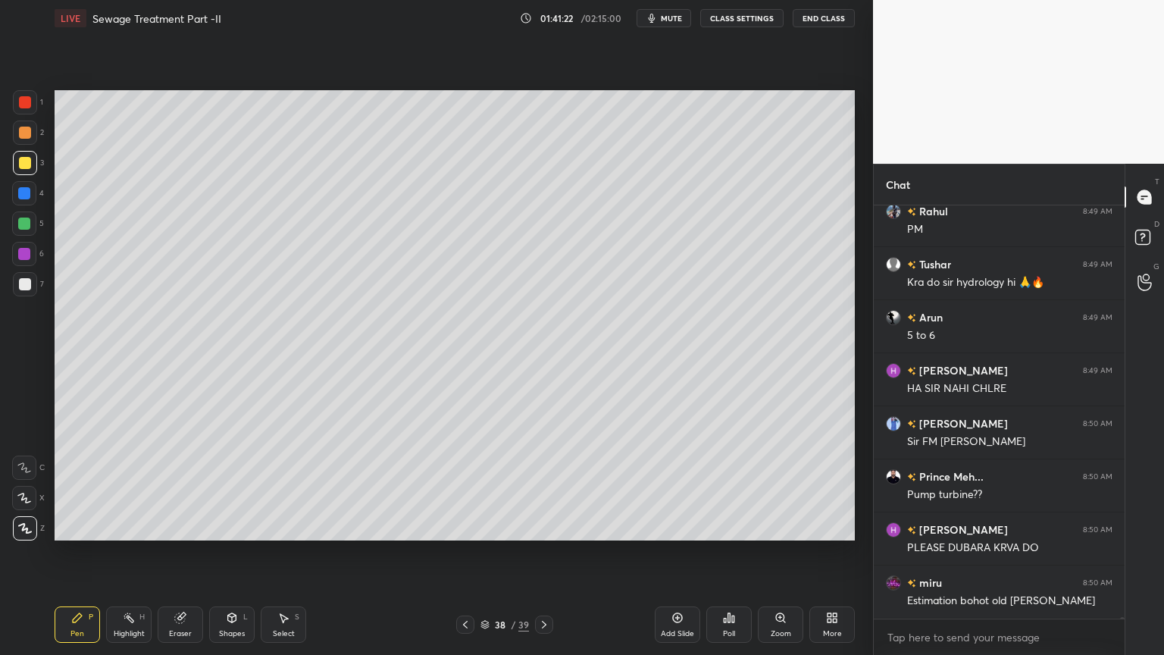
scroll to position [96191, 0]
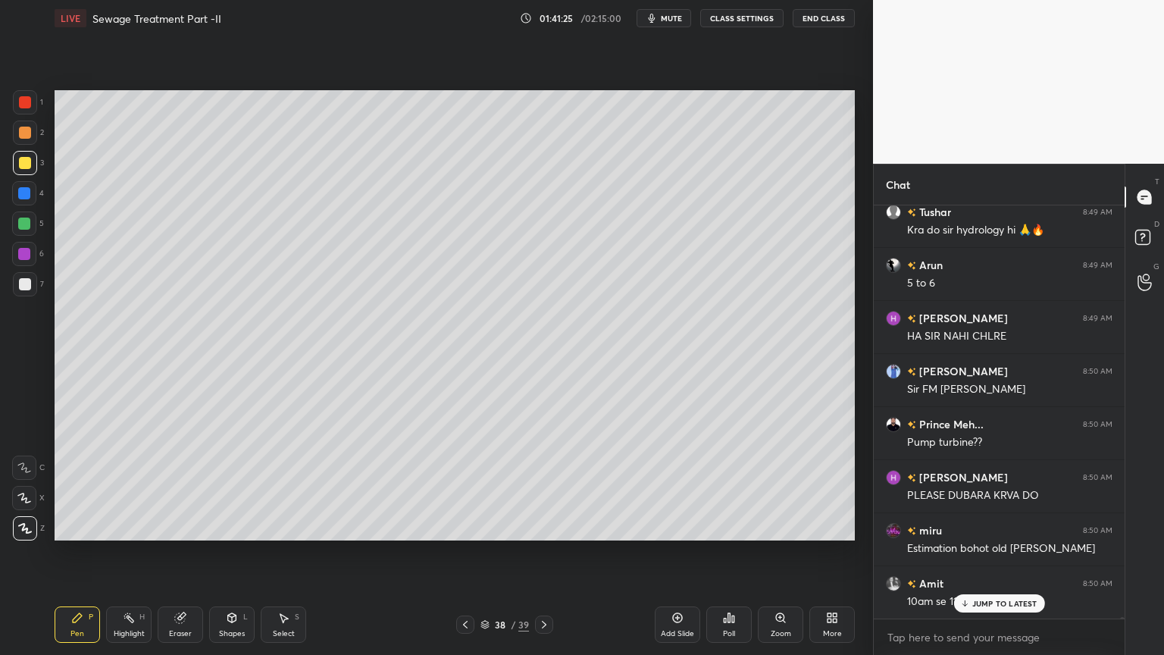
click at [972, 526] on div "[PERSON_NAME] 8:49 AM Sir fm remaining kara digiye Anurag 8:49 AM [DATE] main t…" at bounding box center [999, 411] width 251 height 413
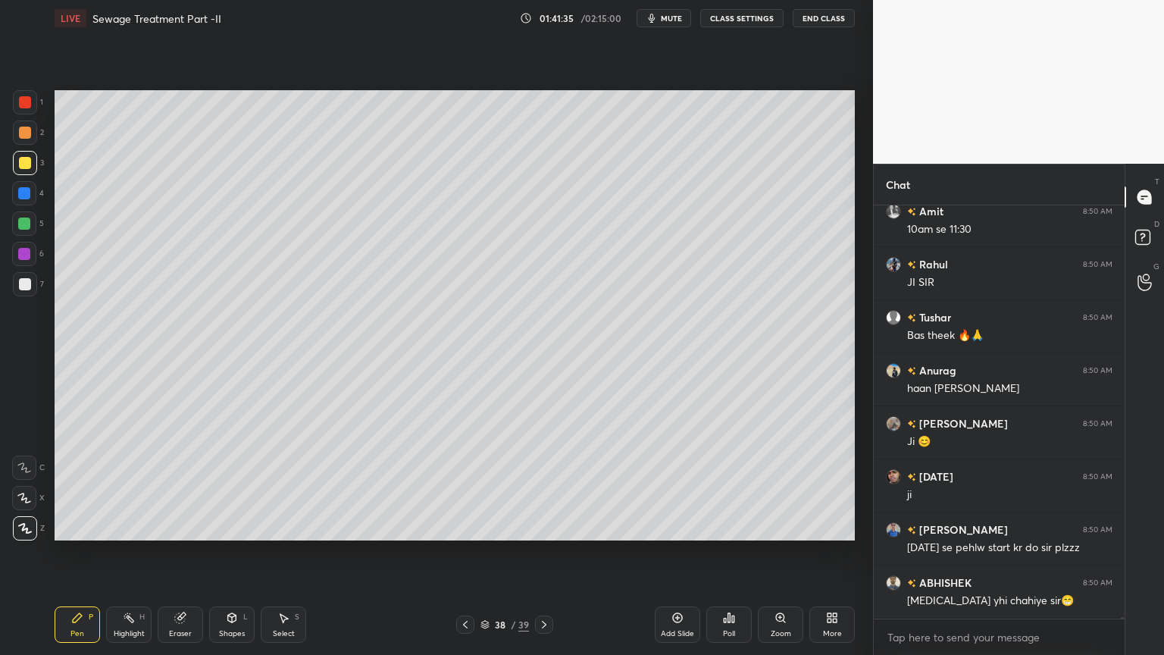
scroll to position [96615, 0]
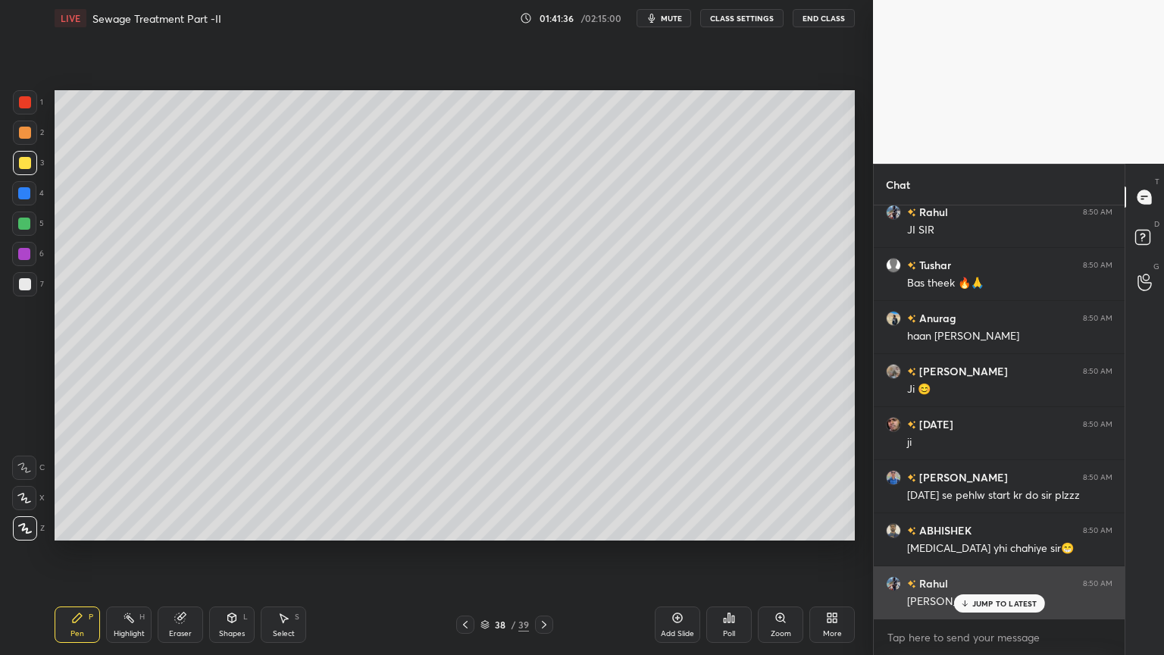
click at [988, 526] on p "JUMP TO LATEST" at bounding box center [1004, 603] width 65 height 9
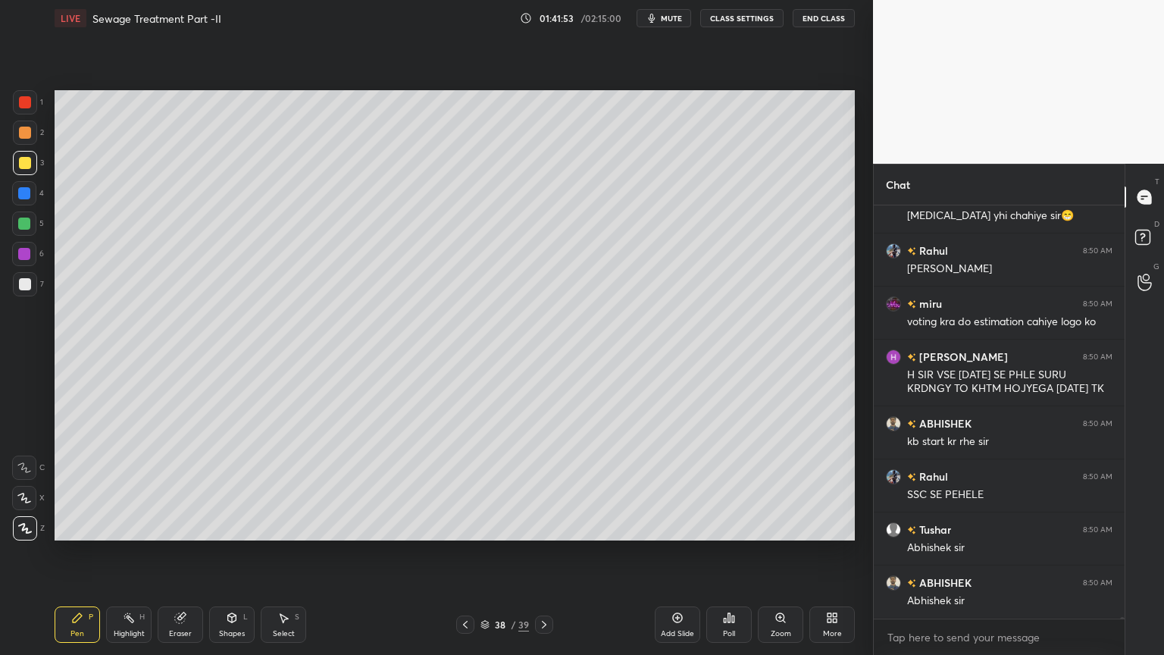
scroll to position [97000, 0]
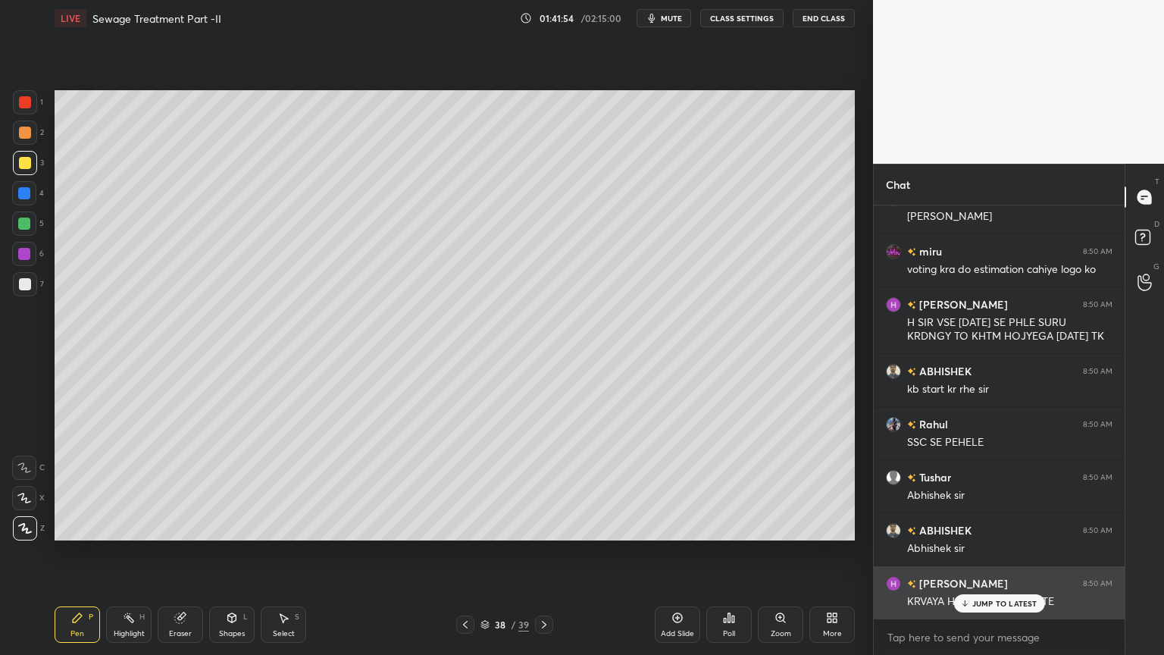
click at [997, 526] on div "[PERSON_NAME] 8:50 AM" at bounding box center [999, 583] width 227 height 16
click at [996, 526] on p "JUMP TO LATEST" at bounding box center [1004, 603] width 65 height 9
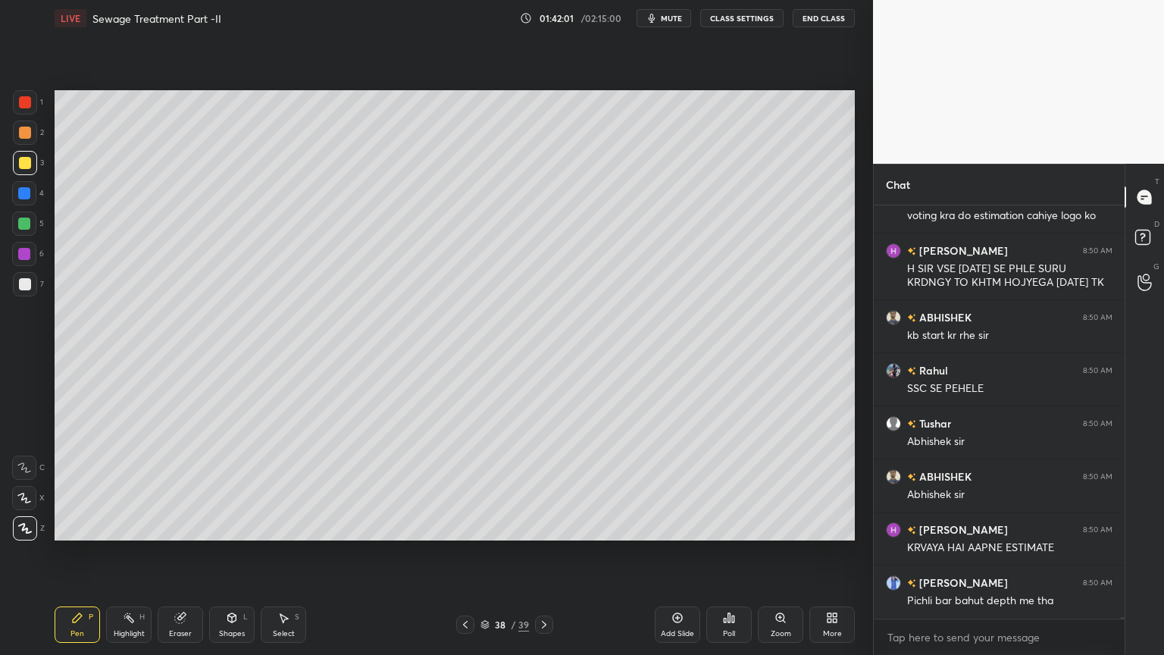
scroll to position [97106, 0]
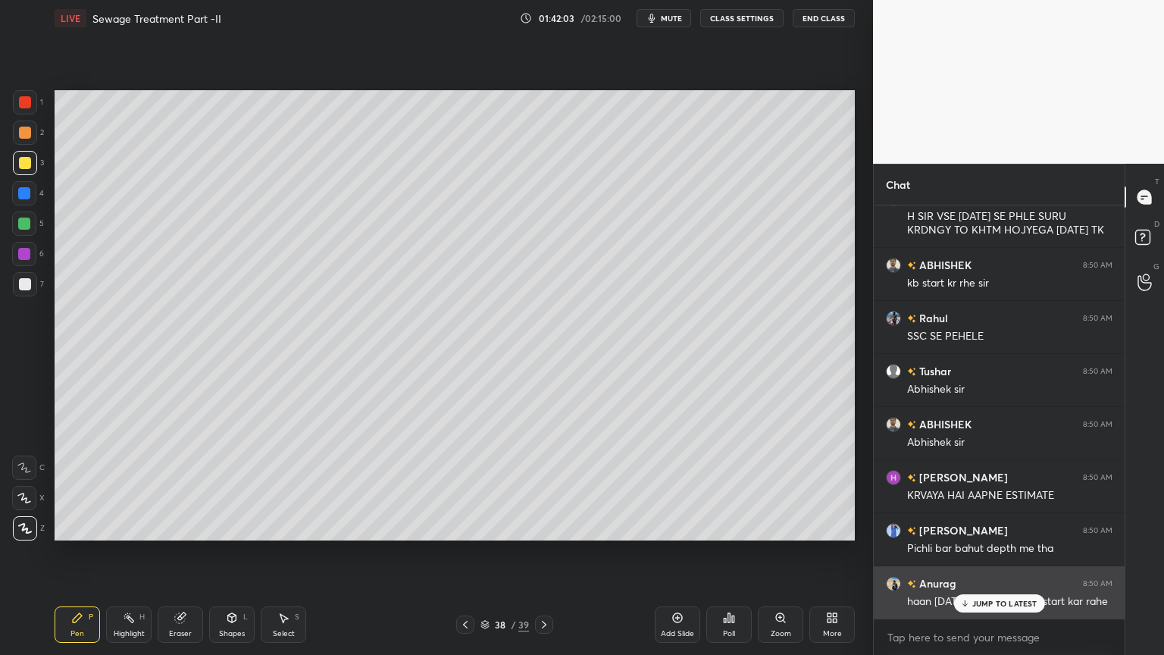
click at [990, 526] on p "JUMP TO LATEST" at bounding box center [1004, 603] width 65 height 9
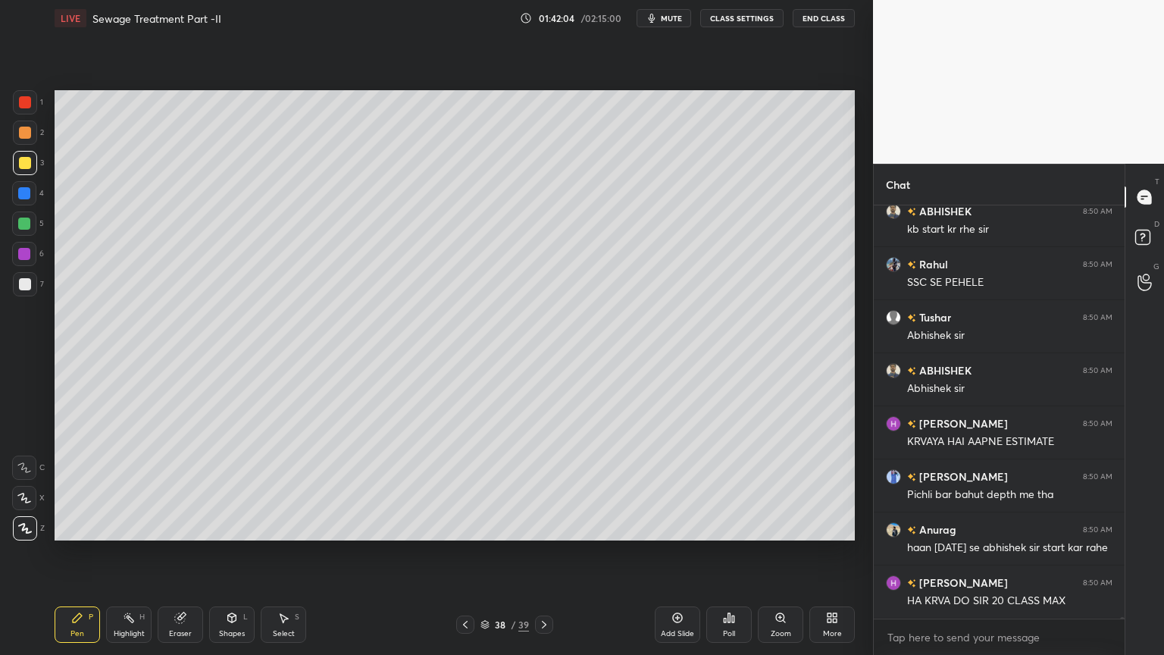
scroll to position [97212, 0]
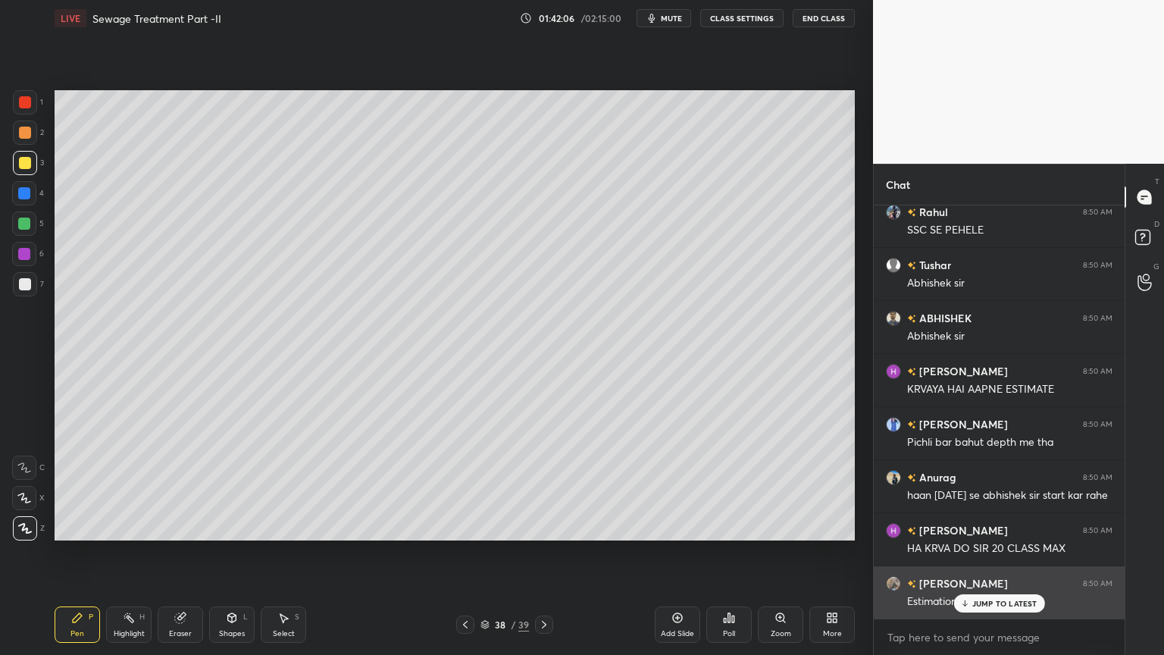
click at [1001, 526] on div "JUMP TO LATEST" at bounding box center [998, 603] width 91 height 18
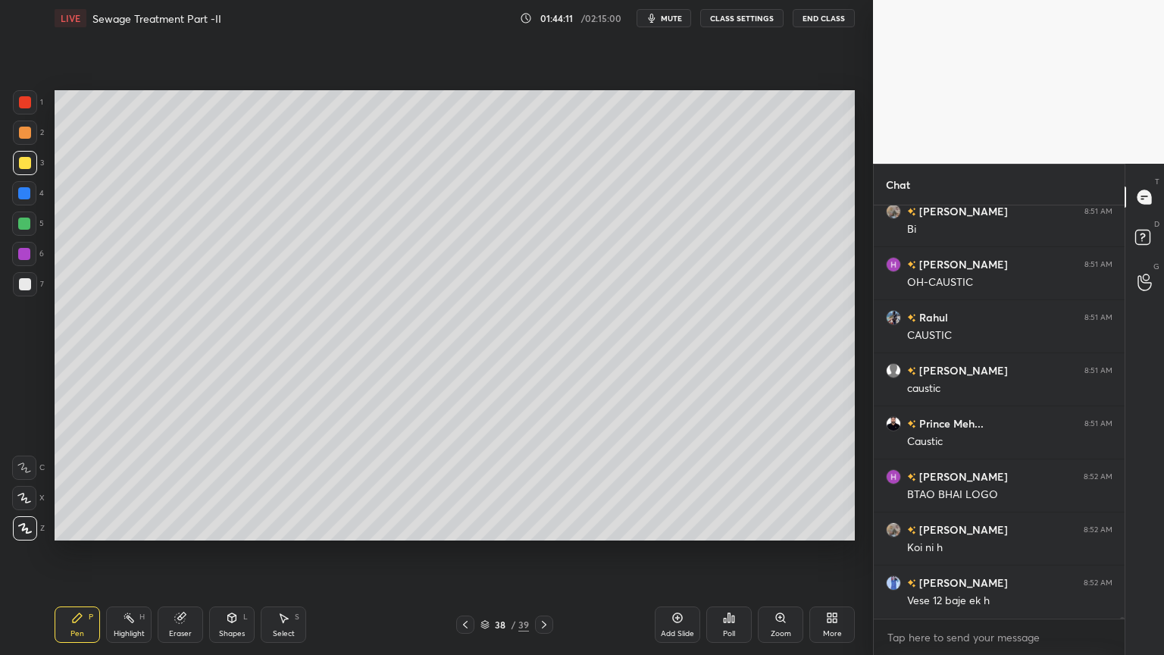
scroll to position [98977, 0]
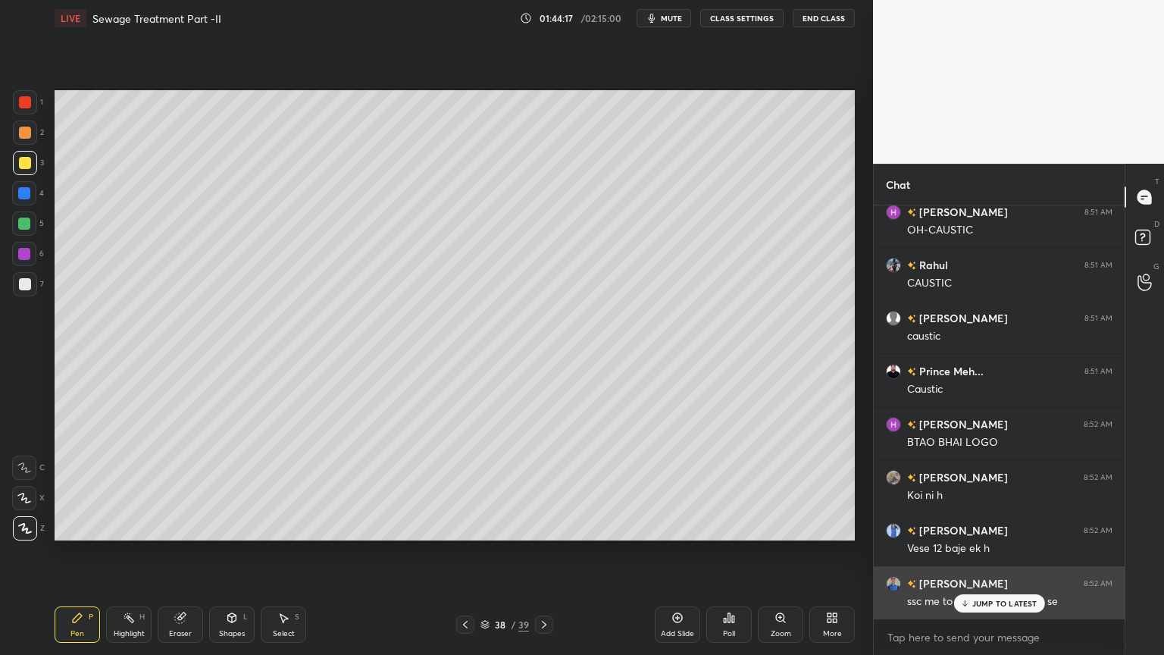
click at [984, 526] on p "JUMP TO LATEST" at bounding box center [1004, 603] width 65 height 9
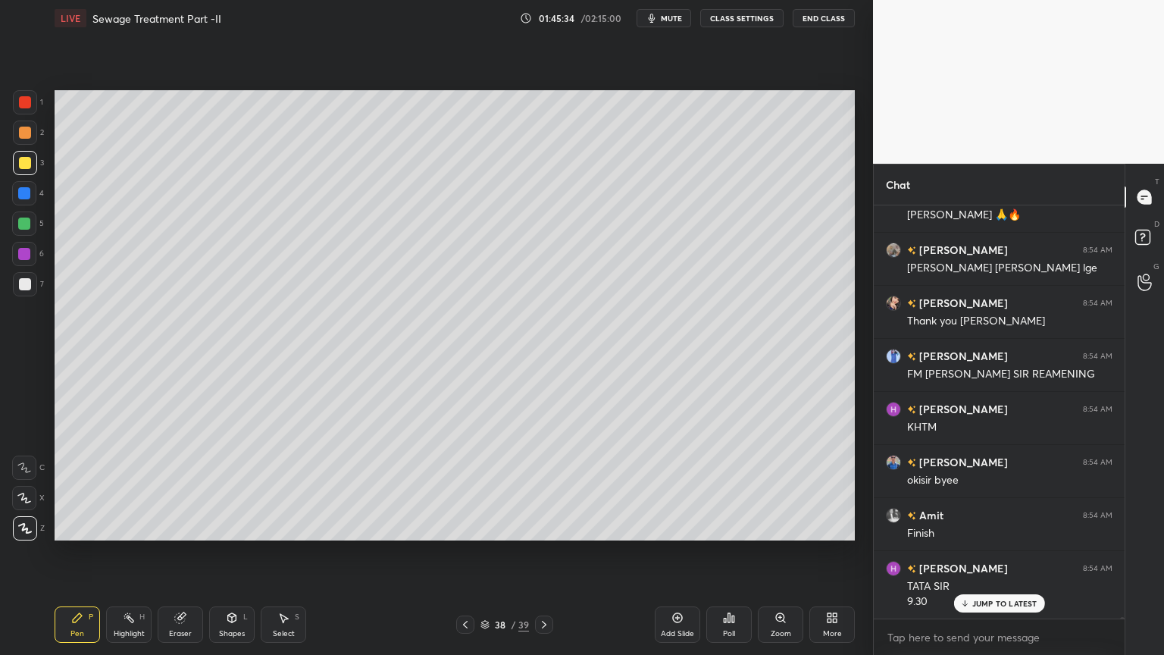
scroll to position [100134, 0]
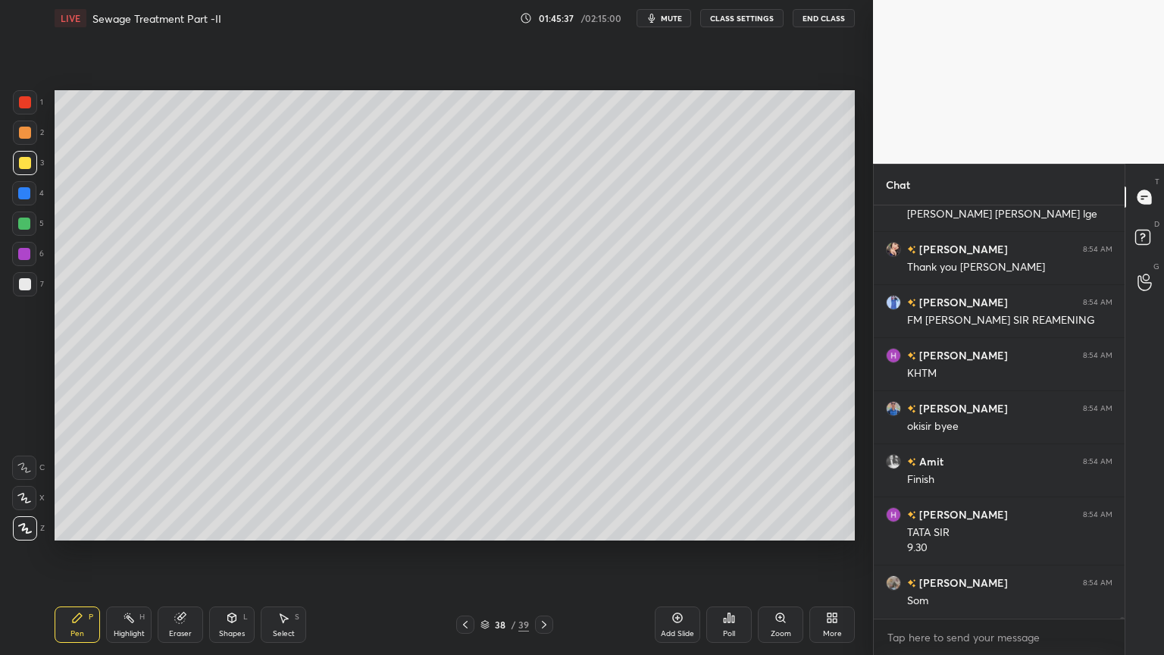
click at [833, 18] on button "End Class" at bounding box center [824, 18] width 62 height 18
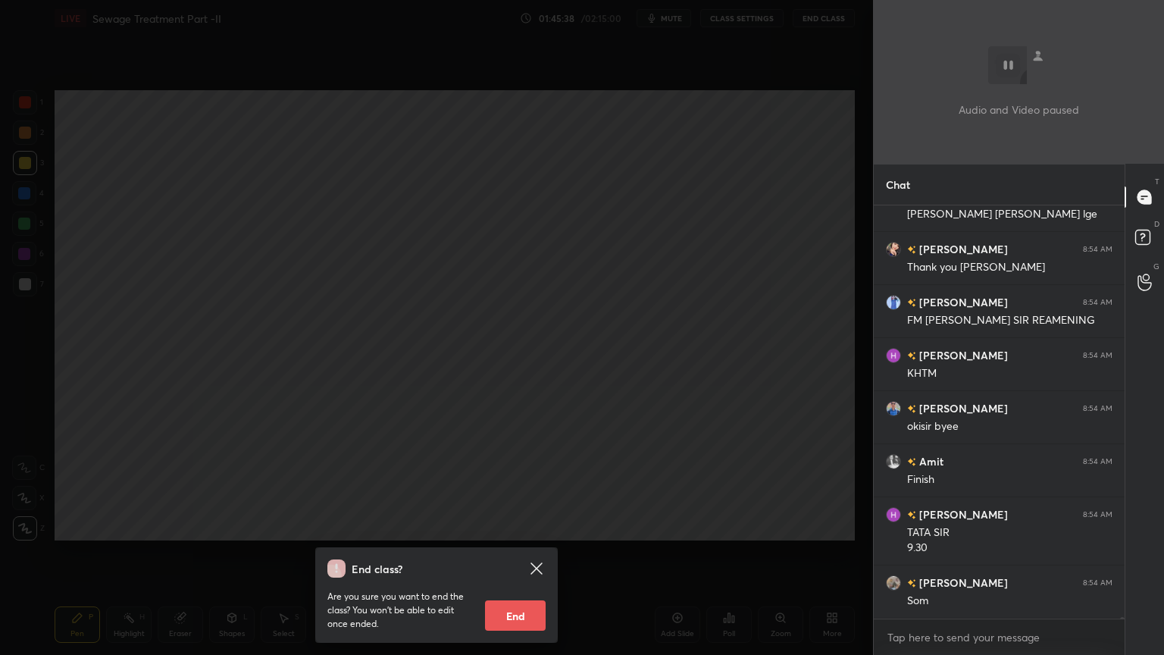
scroll to position [100186, 0]
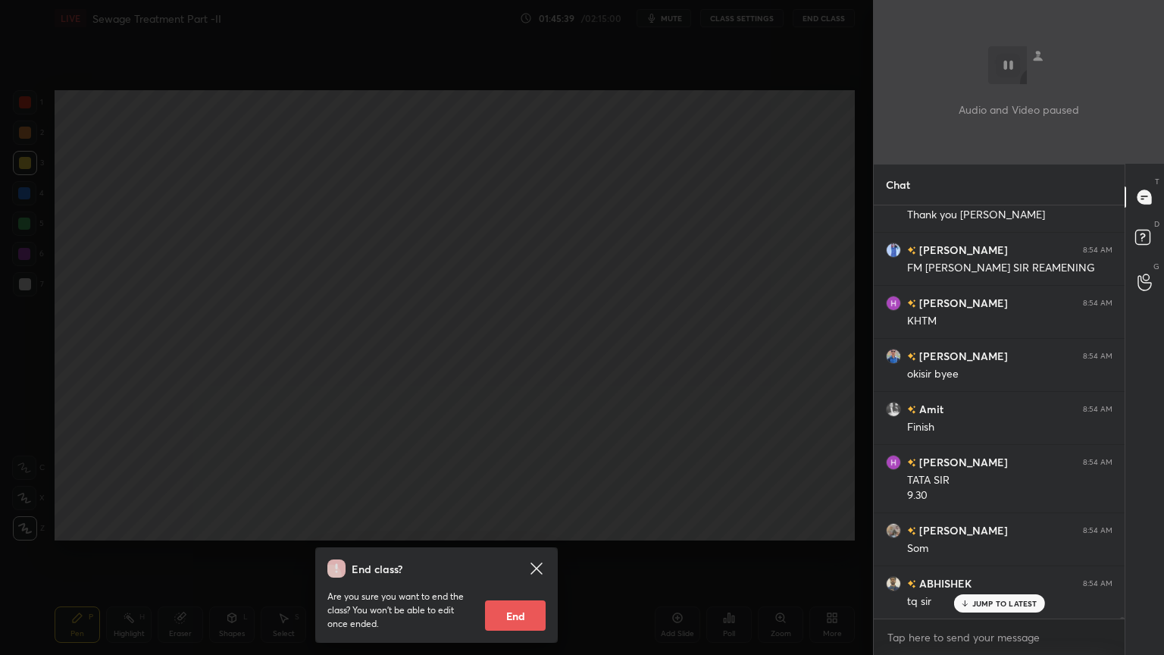
click at [528, 526] on button "End" at bounding box center [515, 615] width 61 height 30
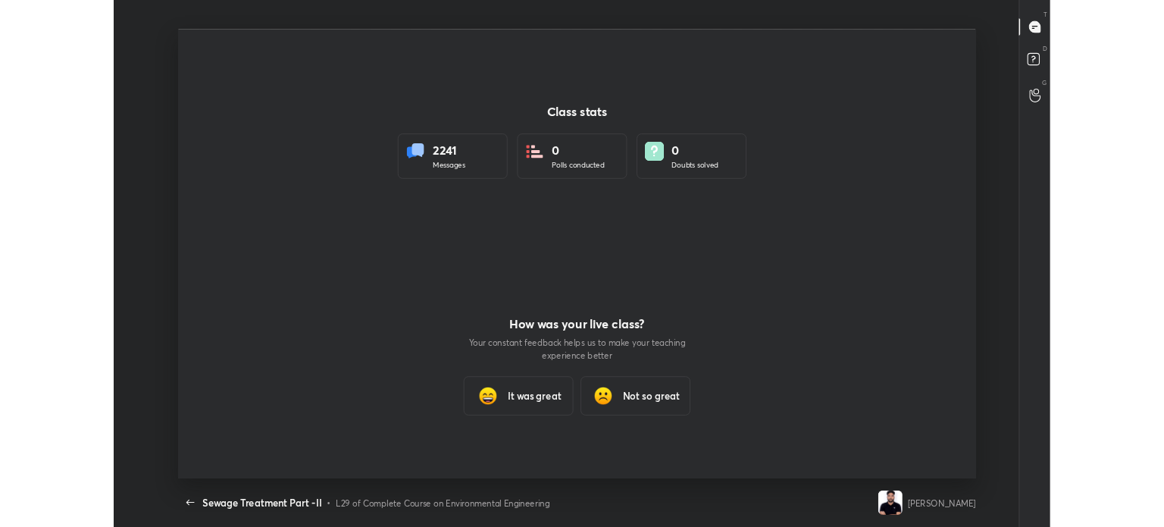
scroll to position [75233, 74639]
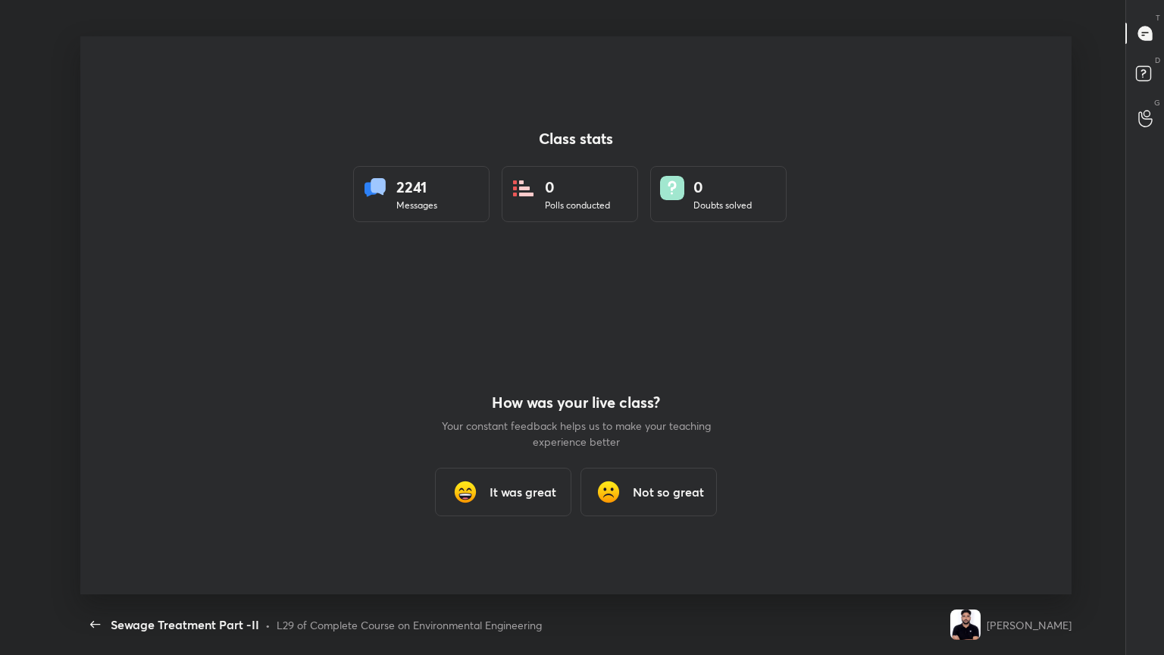
click at [519, 496] on h3 "It was great" at bounding box center [523, 492] width 67 height 18
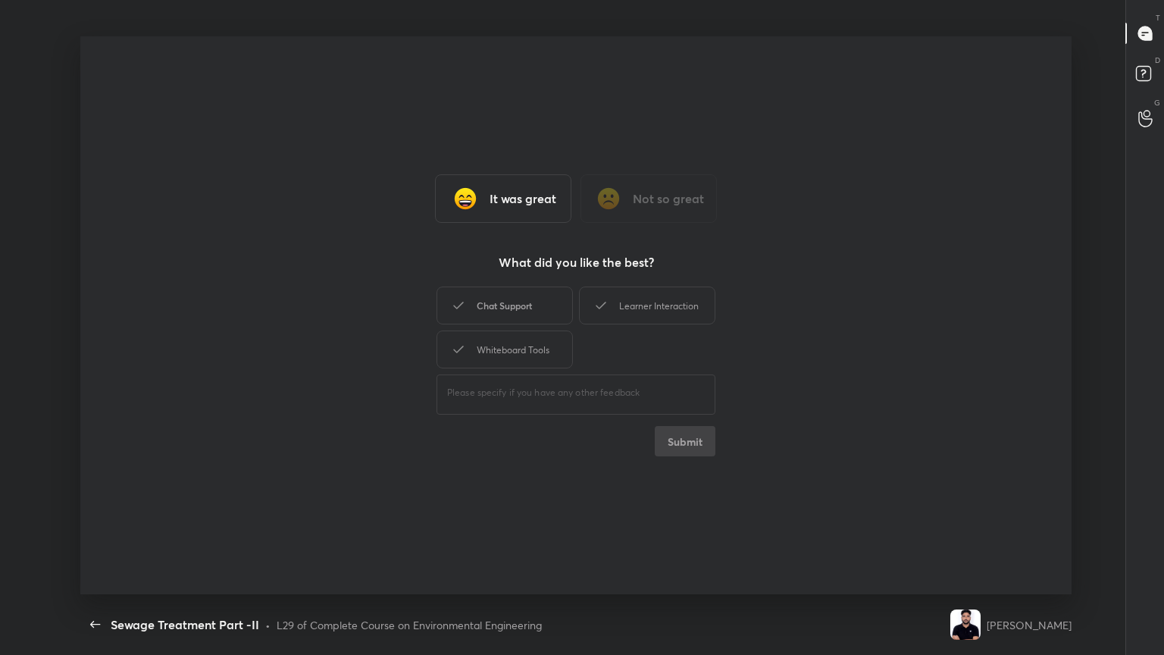
click at [514, 296] on div "Chat Support" at bounding box center [505, 305] width 136 height 38
click at [505, 347] on div "Whiteboard Tools" at bounding box center [505, 349] width 136 height 38
click at [643, 316] on div "Learner Interaction" at bounding box center [647, 305] width 136 height 38
click at [685, 455] on button "Submit" at bounding box center [685, 441] width 61 height 30
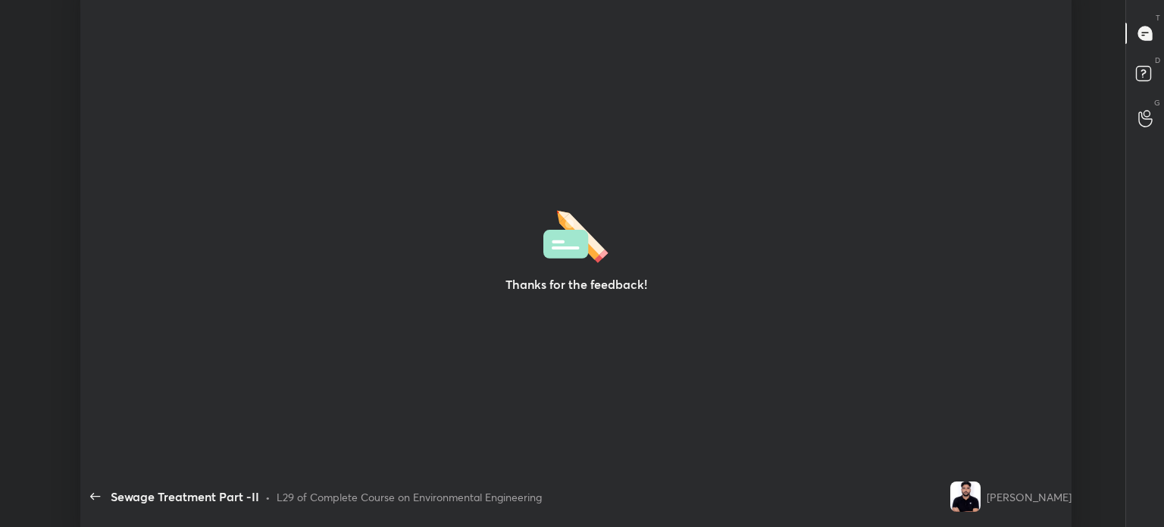
scroll to position [75360, 74639]
